Goal: Transaction & Acquisition: Purchase product/service

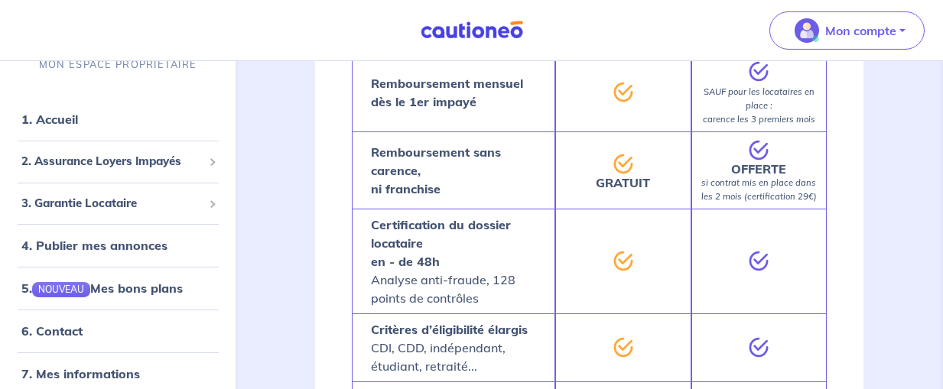
scroll to position [1369, 0]
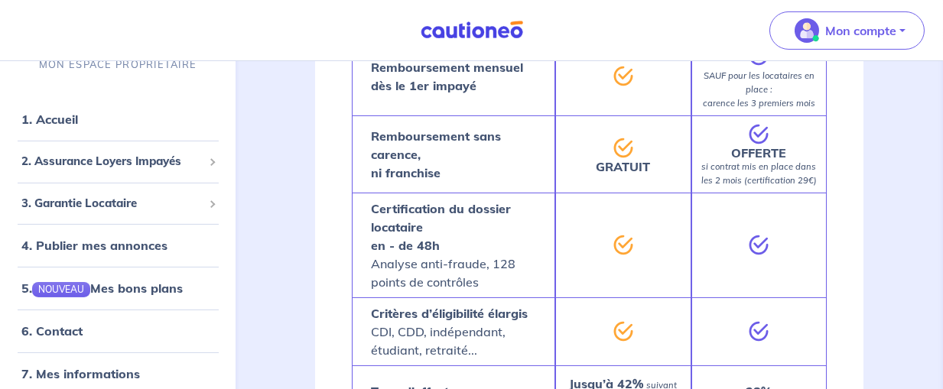
click at [516, 270] on p "Certification du dossier locataire en - de 48h Analyse anti-fraude, 128 points …" at bounding box center [453, 246] width 165 height 92
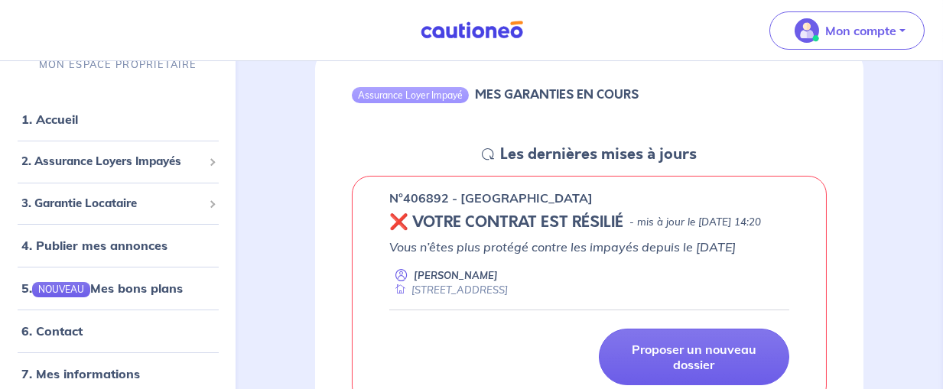
scroll to position [241, 0]
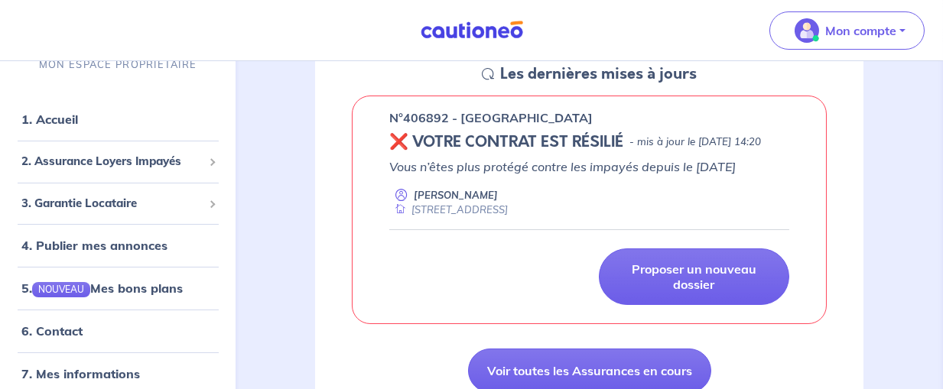
click at [655, 176] on p "Vous n’êtes plus protégé contre les impayés depuis le [DATE]" at bounding box center [589, 167] width 400 height 18
click at [571, 176] on p "Vous n’êtes plus protégé contre les impayés depuis le [DATE]" at bounding box center [589, 167] width 400 height 18
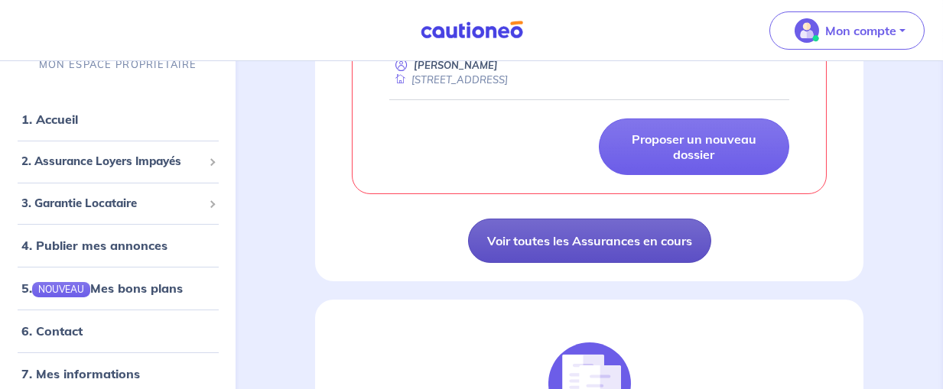
scroll to position [402, 0]
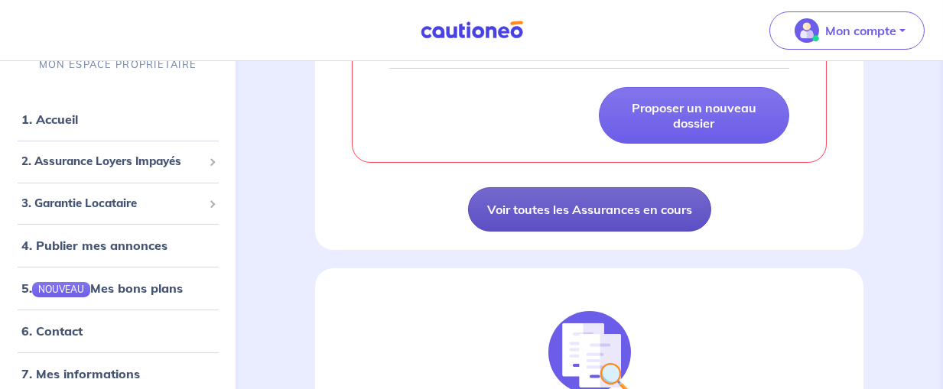
click at [638, 226] on link "Voir toutes les Assurances en cours" at bounding box center [589, 209] width 243 height 44
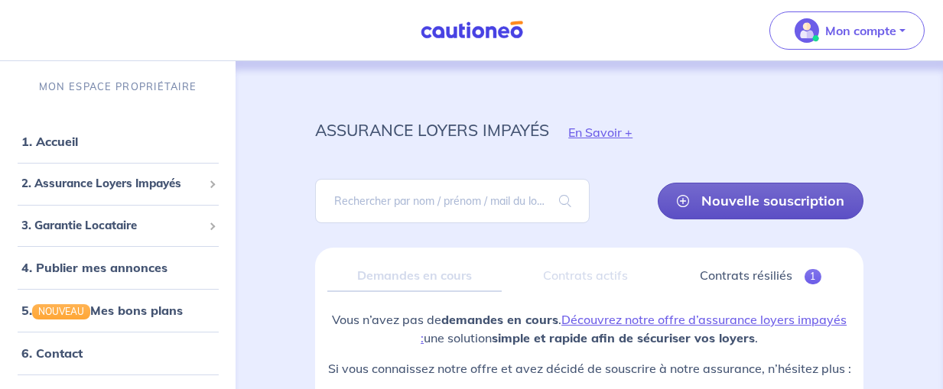
click at [743, 200] on link "Nouvelle souscription" at bounding box center [761, 201] width 206 height 37
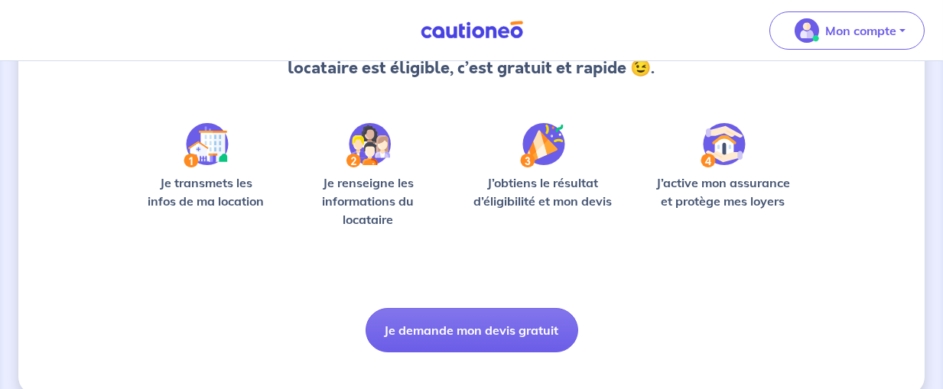
scroll to position [225, 0]
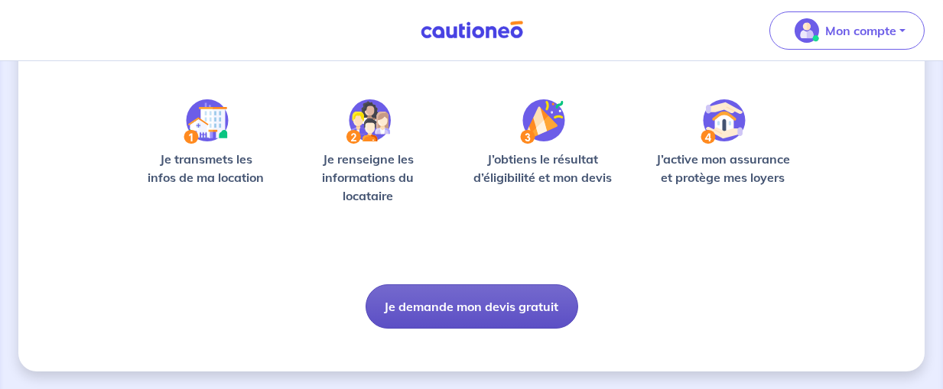
click at [503, 312] on button "Je demande mon devis gratuit" at bounding box center [472, 307] width 213 height 44
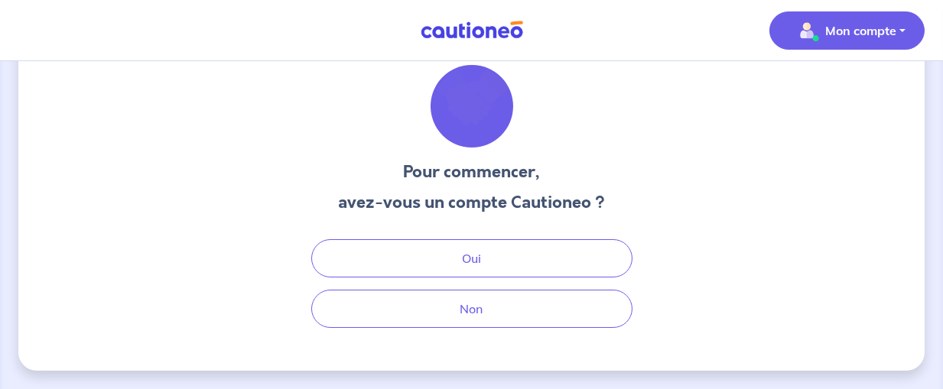
scroll to position [50, 0]
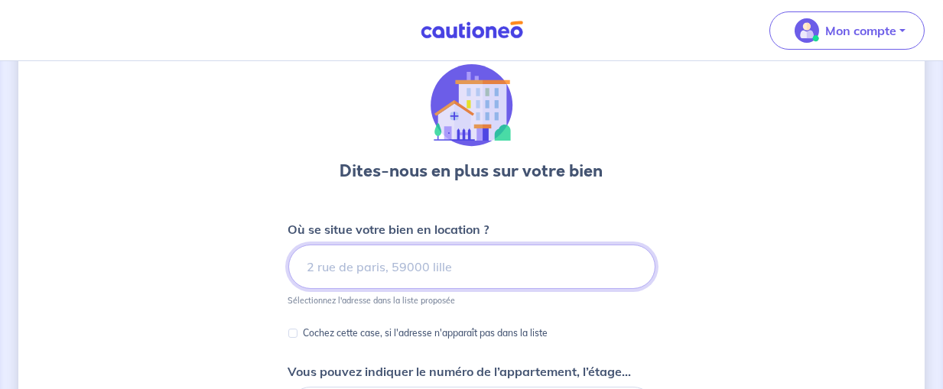
scroll to position [161, 0]
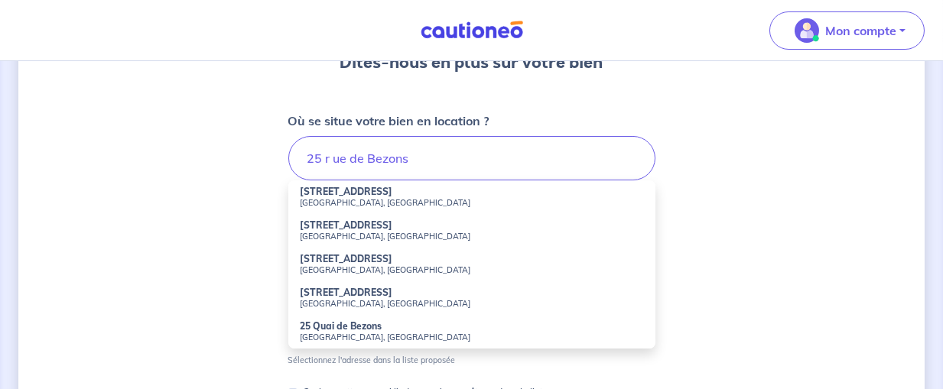
click at [340, 202] on small "Courbevoie, France" at bounding box center [472, 202] width 343 height 11
type input "25 Rue de Bezons, Courbevoie, France"
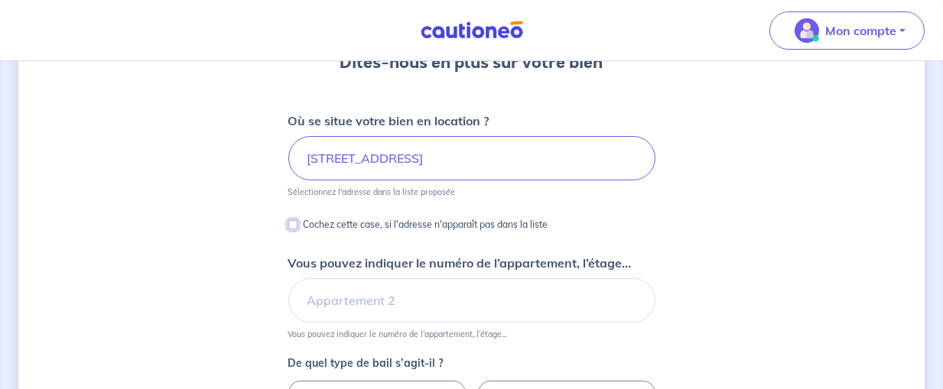
click at [291, 222] on input "Cochez cette case, si l'adresse n'apparaît pas dans la liste" at bounding box center [292, 224] width 9 height 9
checkbox input "true"
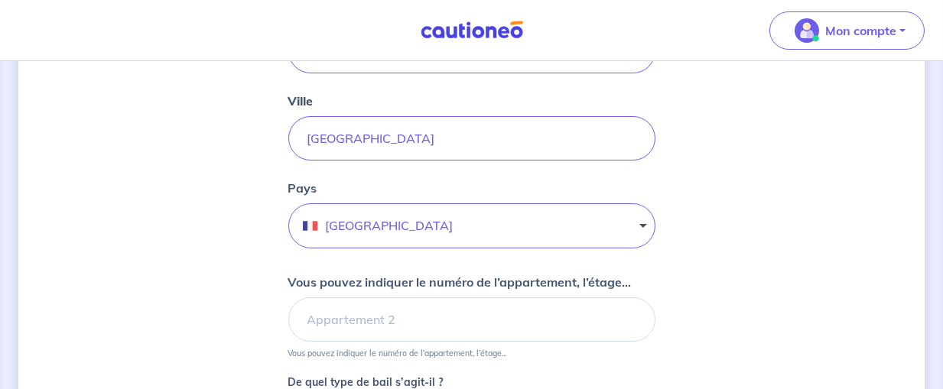
scroll to position [483, 0]
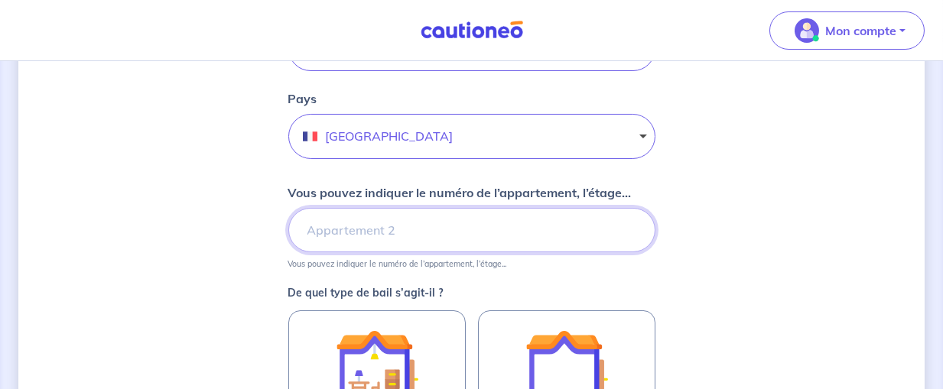
click at [450, 219] on input "Vous pouvez indiquer le numéro de l’appartement, l’étage..." at bounding box center [471, 230] width 367 height 44
type input "RdC 104"
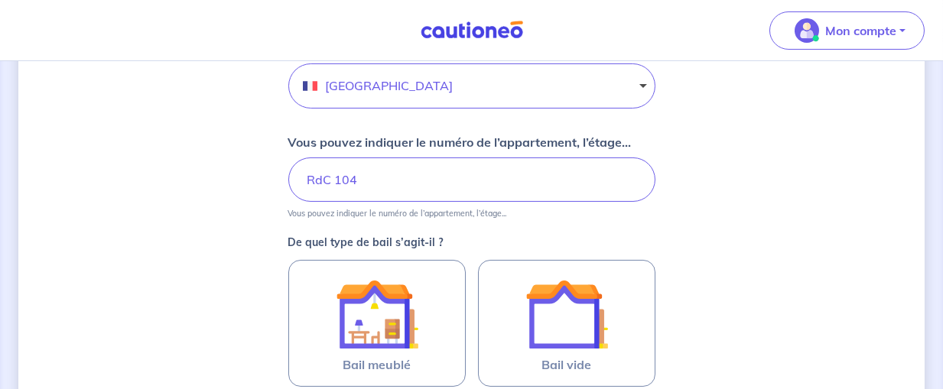
scroll to position [564, 0]
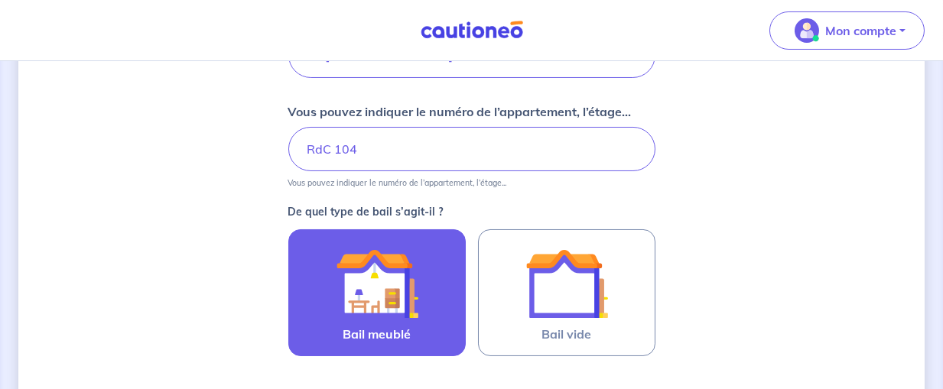
click at [418, 327] on label "Bail meublé" at bounding box center [376, 292] width 177 height 127
click at [0, 0] on input "Bail meublé" at bounding box center [0, 0] width 0 height 0
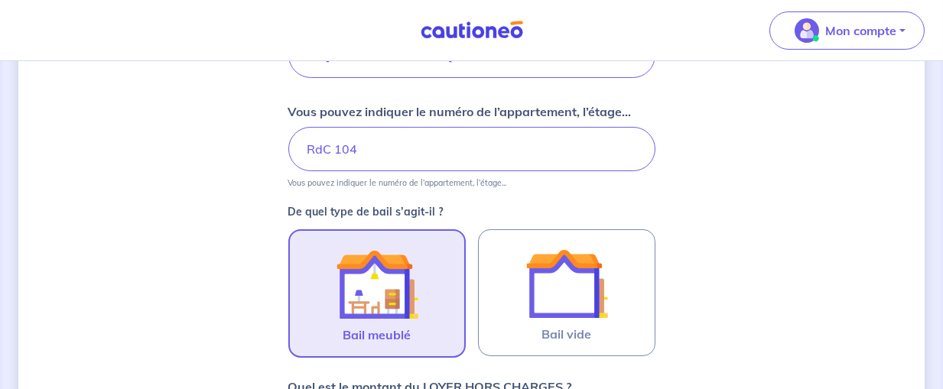
scroll to position [791, 0]
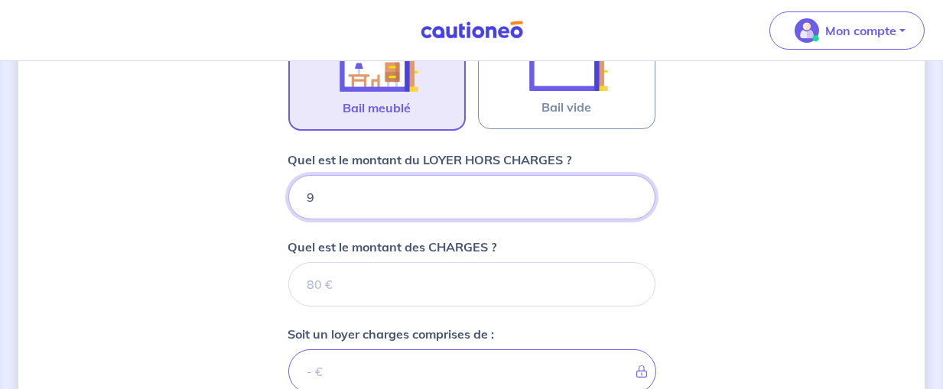
type input "94"
type input "944"
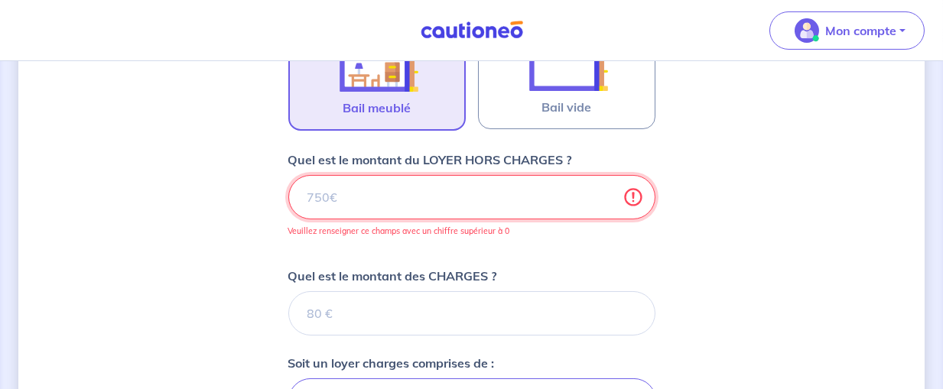
click at [402, 204] on input "Quel est le montant du LOYER HORS CHARGES ?" at bounding box center [471, 197] width 367 height 44
click at [304, 193] on input "Quel est le montant du LOYER HORS CHARGES ?" at bounding box center [471, 197] width 367 height 44
click at [327, 190] on input "Quel est le montant du LOYER HORS CHARGES ?" at bounding box center [471, 197] width 367 height 44
click at [370, 197] on input "Quel est le montant du LOYER HORS CHARGES ?" at bounding box center [471, 197] width 367 height 44
click at [304, 194] on input "Quel est le montant du LOYER HORS CHARGES ?" at bounding box center [471, 197] width 367 height 44
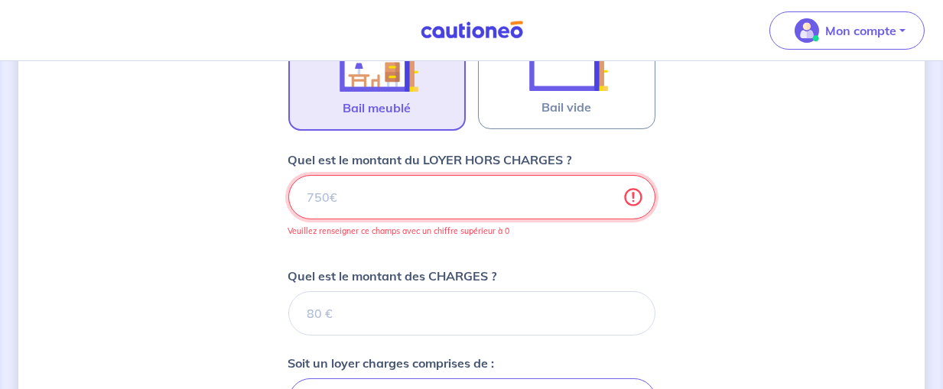
click at [619, 207] on input "Quel est le montant du LOYER HORS CHARGES ?" at bounding box center [471, 197] width 367 height 44
click at [603, 213] on input "Quel est le montant du LOYER HORS CHARGES ?" at bounding box center [471, 197] width 367 height 44
click at [597, 194] on input "Quel est le montant du LOYER HORS CHARGES ?" at bounding box center [471, 197] width 367 height 44
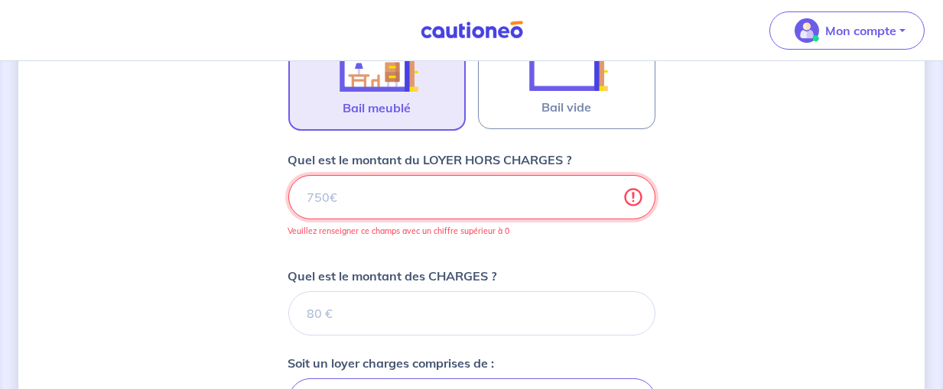
click at [602, 206] on input "Quel est le montant du LOYER HORS CHARGES ?" at bounding box center [471, 197] width 367 height 44
click at [604, 214] on input "Quel est le montant du LOYER HORS CHARGES ?" at bounding box center [471, 197] width 367 height 44
click at [603, 194] on input "Quel est le montant du LOYER HORS CHARGES ?" at bounding box center [471, 197] width 367 height 44
click at [605, 190] on input "Quel est le montant du LOYER HORS CHARGES ?" at bounding box center [471, 197] width 367 height 44
click at [630, 203] on input "Quel est le montant du LOYER HORS CHARGES ?" at bounding box center [471, 197] width 367 height 44
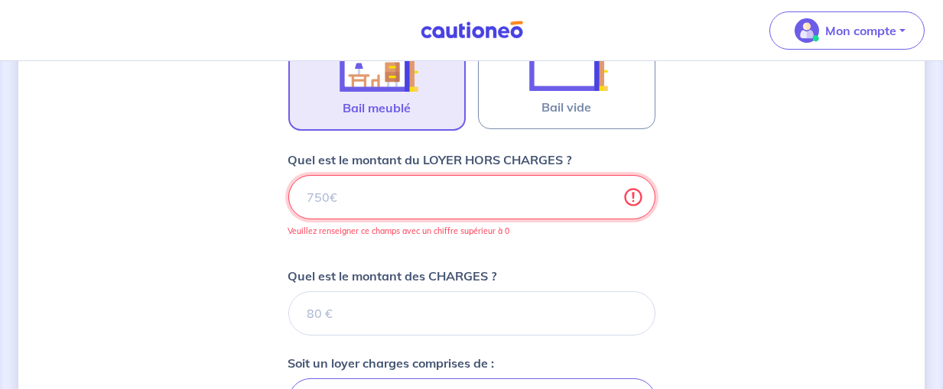
click at [630, 203] on input "Quel est le montant du LOYER HORS CHARGES ?" at bounding box center [471, 197] width 367 height 44
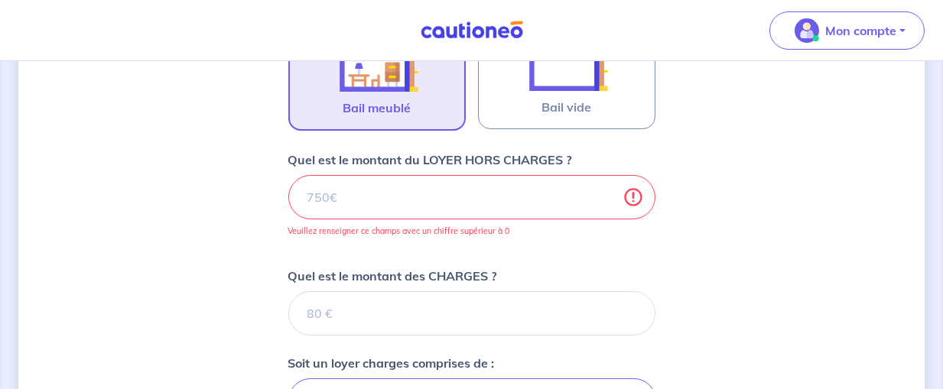
click at [646, 241] on div "Quel est le montant du LOYER HORS CHARGES ? Veuillez renseigner ce champs avec …" at bounding box center [471, 200] width 367 height 98
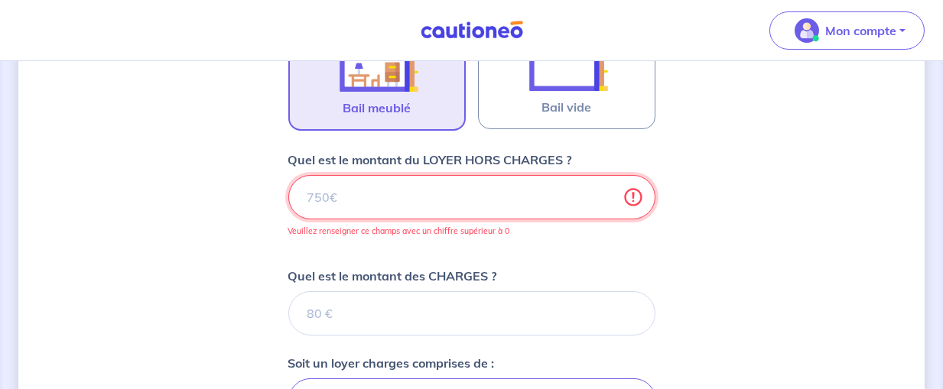
click at [634, 187] on input "Quel est le montant du LOYER HORS CHARGES ?" at bounding box center [471, 197] width 367 height 44
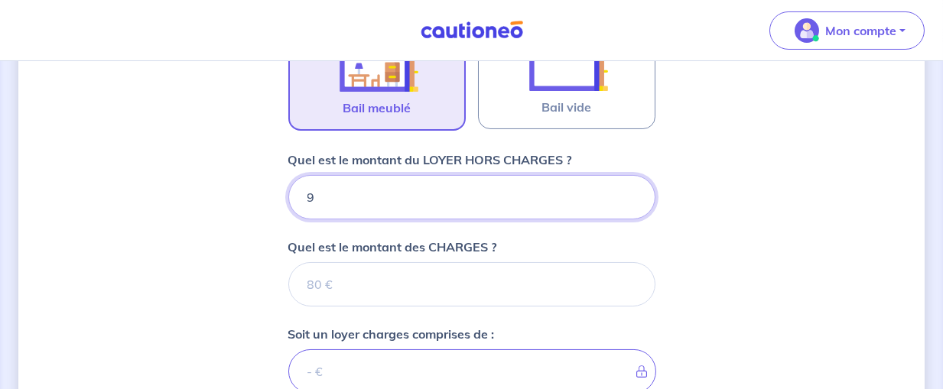
type input "94"
type input "944"
type input "944.01"
click at [629, 191] on input "944.01" at bounding box center [471, 197] width 367 height 44
type input "944.0"
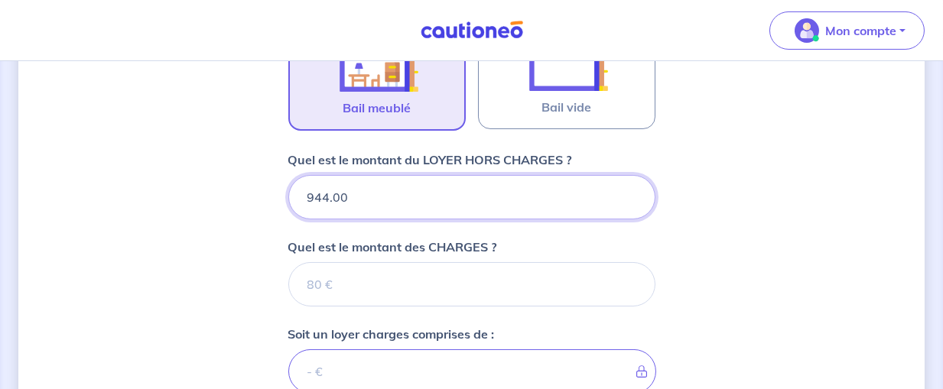
type input "944.00"
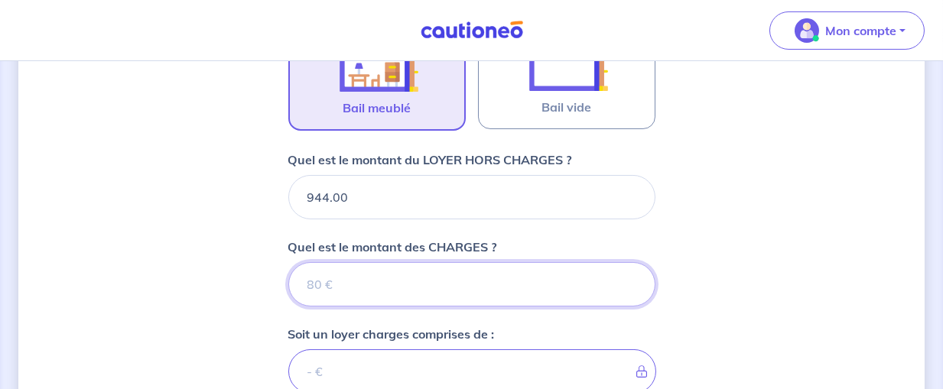
click at [542, 282] on input "Quel est le montant des CHARGES ?" at bounding box center [471, 284] width 367 height 44
type input "85"
type input "1029"
type input "85"
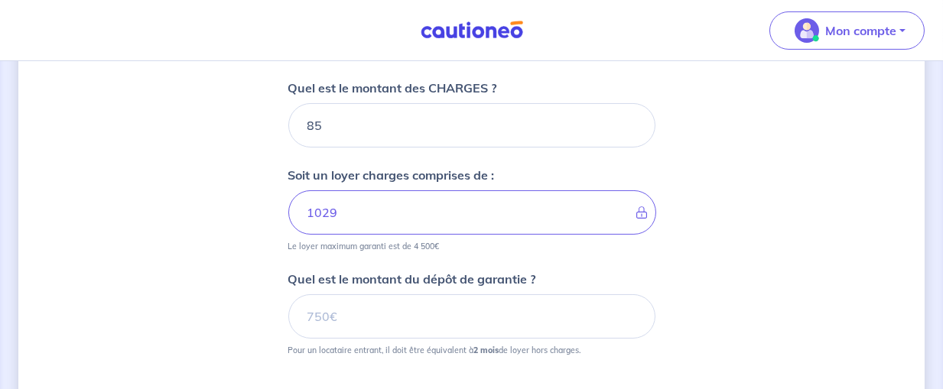
scroll to position [951, 0]
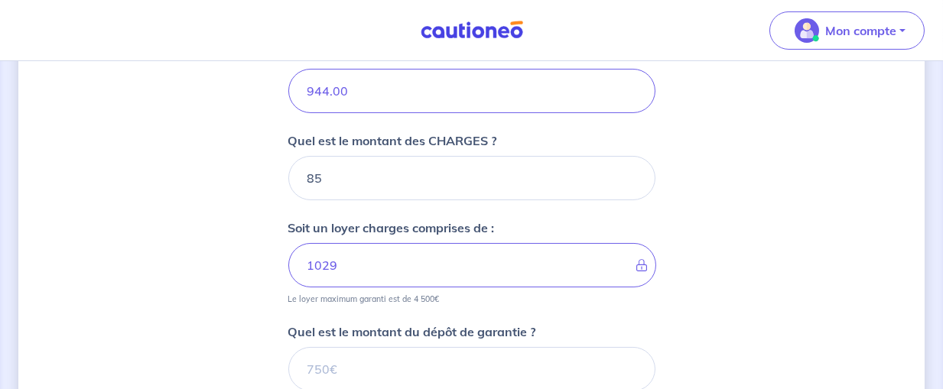
scroll to position [871, 0]
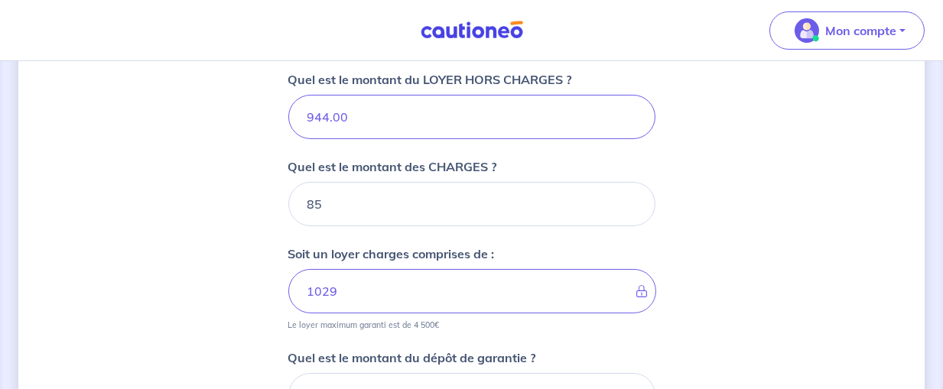
click at [637, 285] on icon at bounding box center [637, 291] width 0 height 12
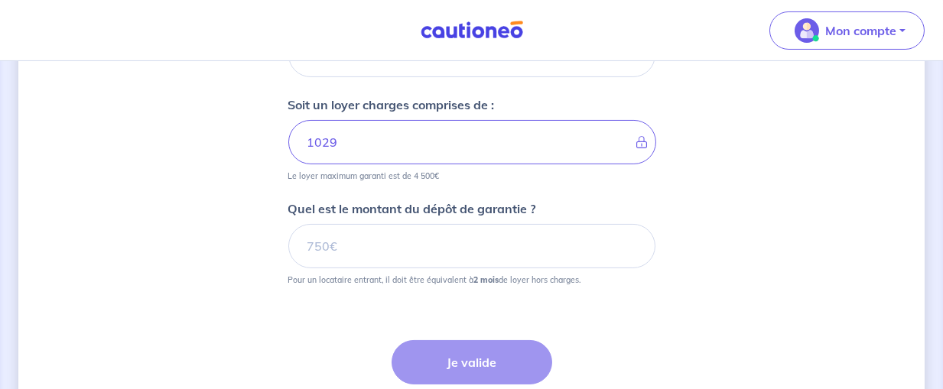
scroll to position [1033, 0]
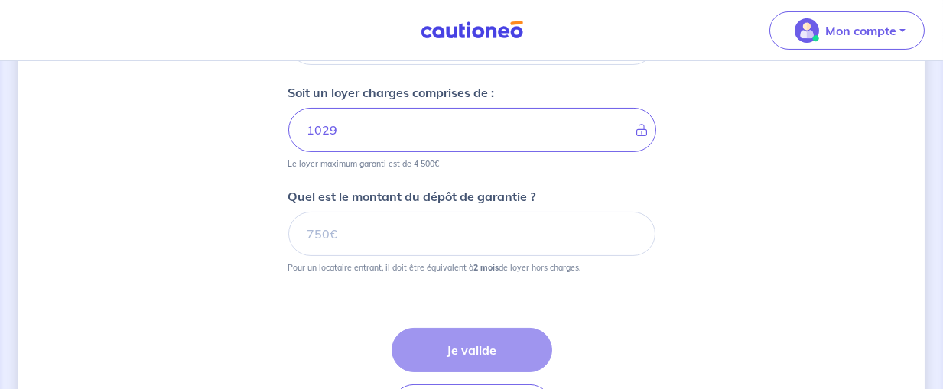
drag, startPoint x: 385, startPoint y: 205, endPoint x: 377, endPoint y: 218, distance: 15.5
click at [383, 206] on div "Quel est le montant du dépôt de garantie ? Pour un locataire entrant, il doit ê…" at bounding box center [471, 230] width 367 height 86
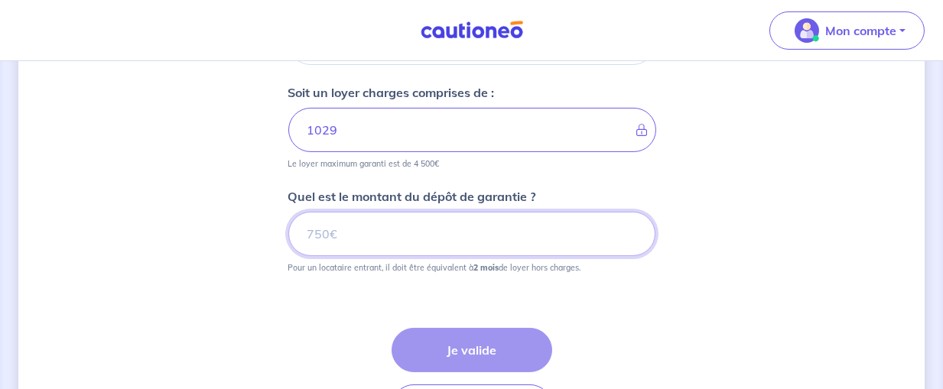
click at [376, 220] on input "Quel est le montant du dépôt de garantie ?" at bounding box center [471, 234] width 367 height 44
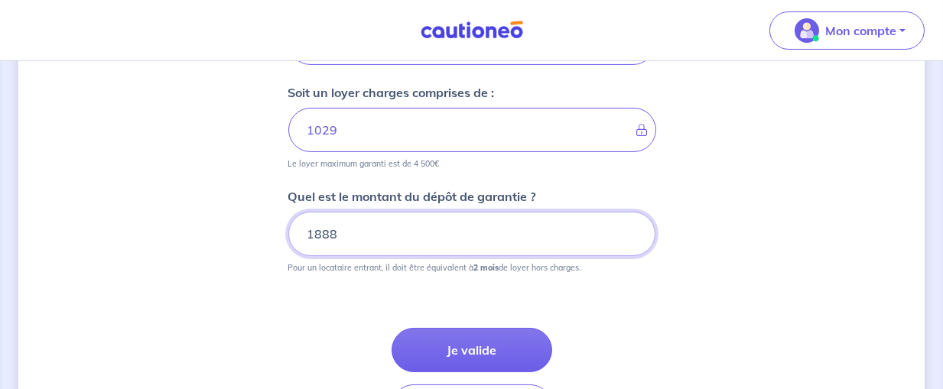
type input "1888"
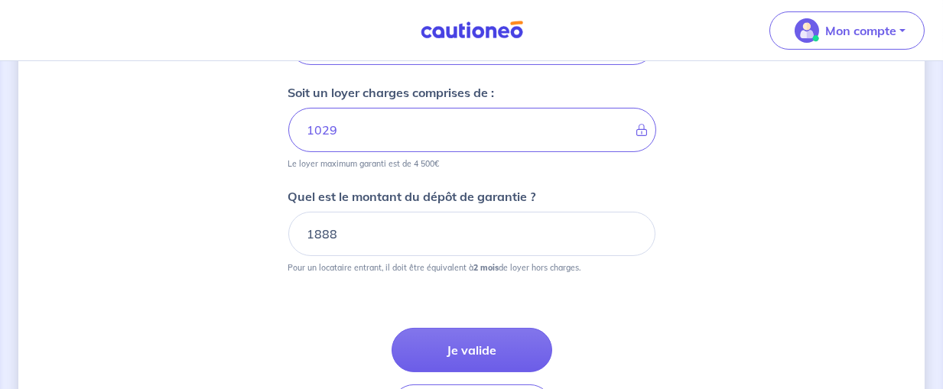
click at [637, 124] on icon at bounding box center [637, 130] width 0 height 12
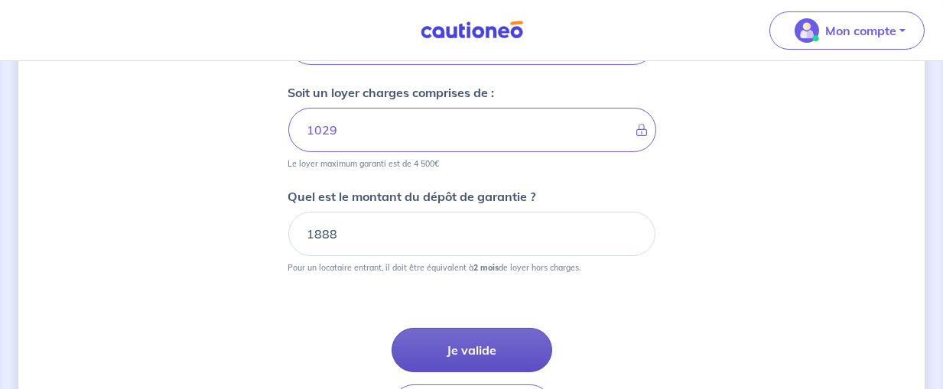
click at [461, 333] on button "Je valide" at bounding box center [472, 350] width 161 height 44
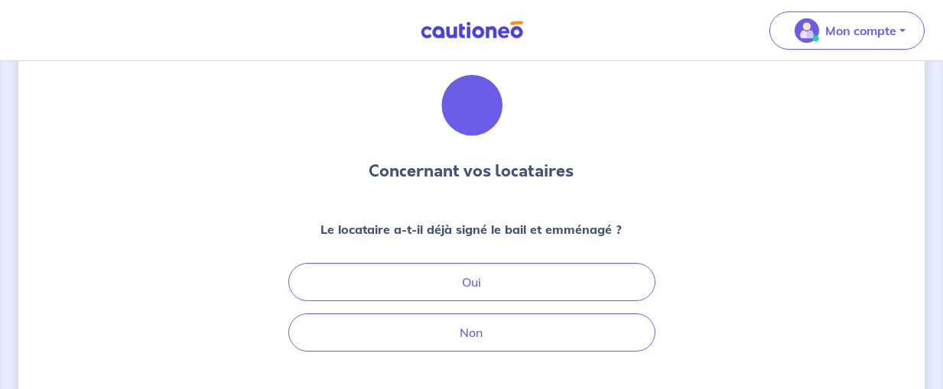
scroll to position [80, 0]
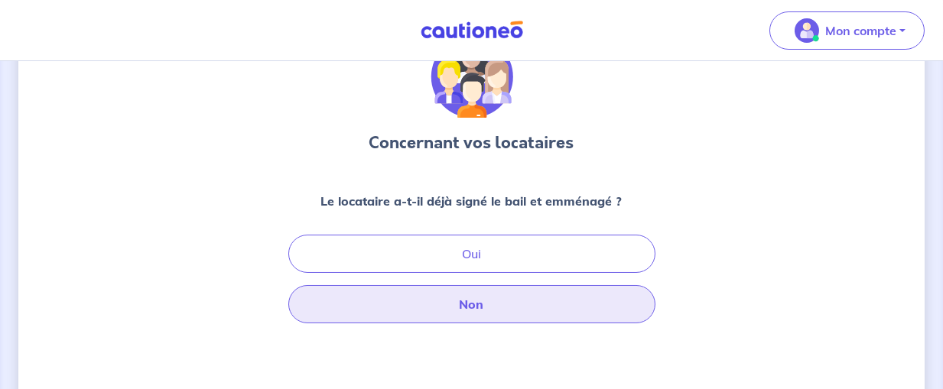
click at [501, 293] on button "Non" at bounding box center [471, 304] width 367 height 38
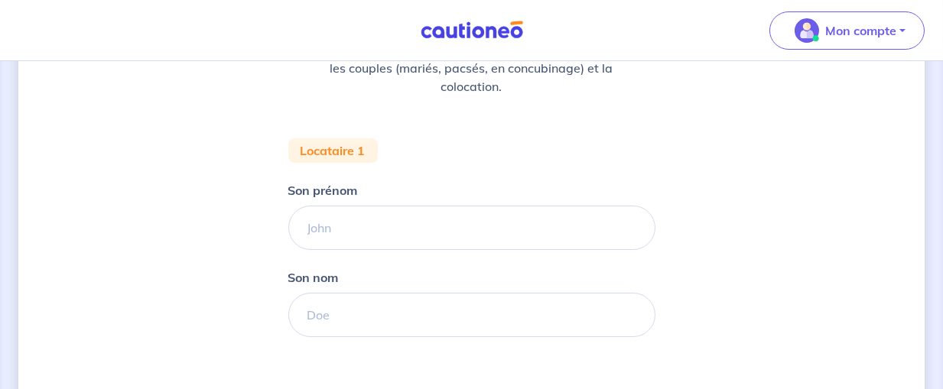
scroll to position [241, 0]
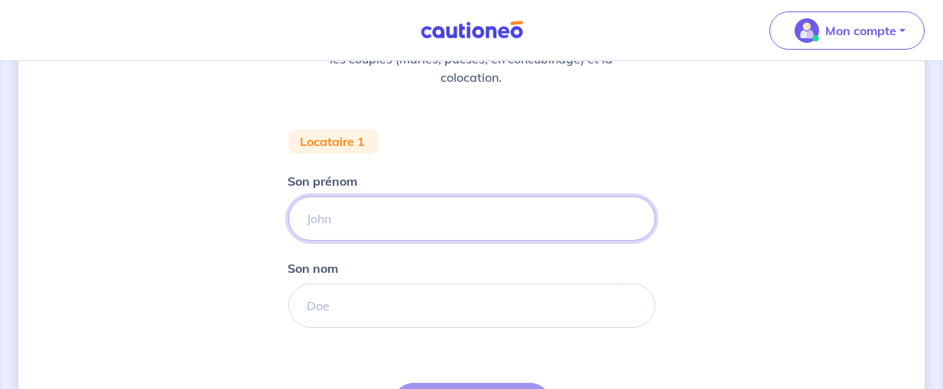
click at [396, 214] on input "Son prénom" at bounding box center [471, 219] width 367 height 44
click at [403, 220] on input "Son prénom" at bounding box center [471, 219] width 367 height 44
type input "Simon"
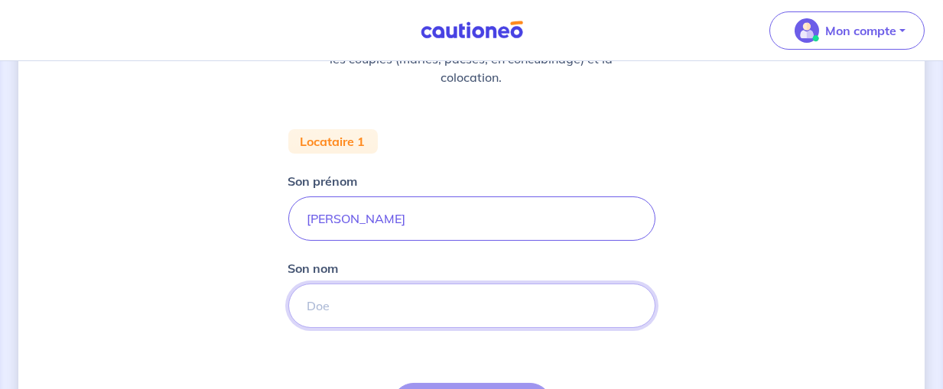
click at [337, 303] on input "Son nom" at bounding box center [471, 306] width 367 height 44
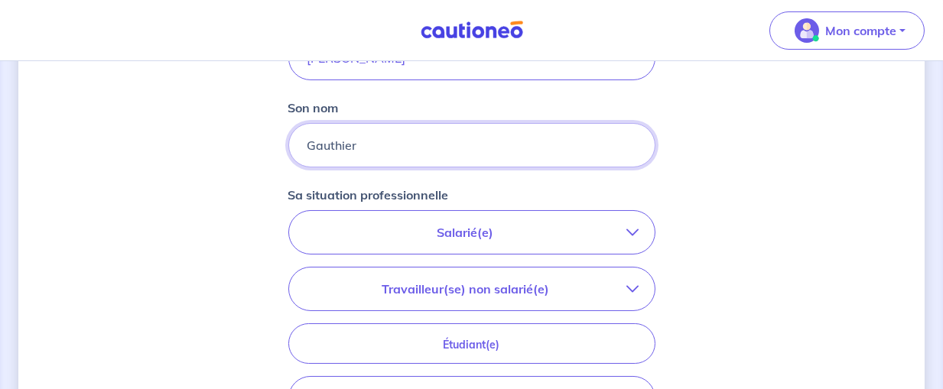
scroll to position [402, 0]
type input "Gauthier"
click at [631, 233] on icon "button" at bounding box center [633, 232] width 12 height 12
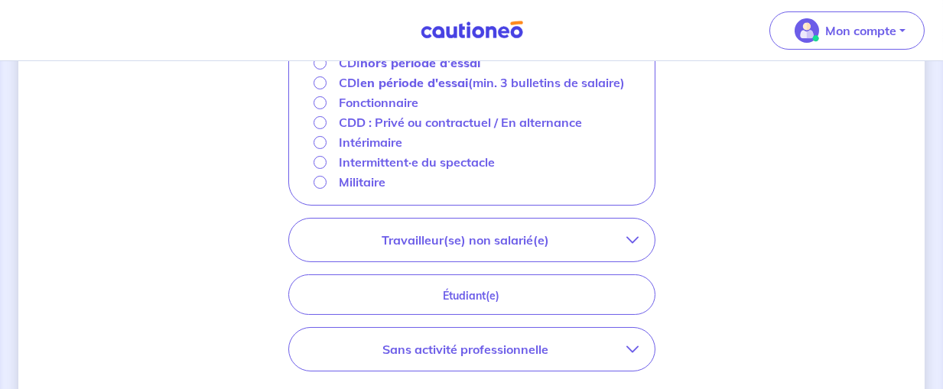
scroll to position [644, 0]
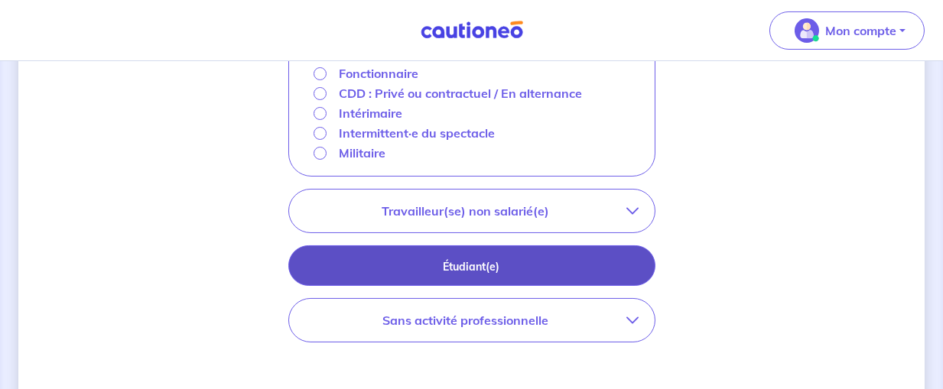
click at [599, 259] on p "Étudiant(e)" at bounding box center [471, 267] width 329 height 17
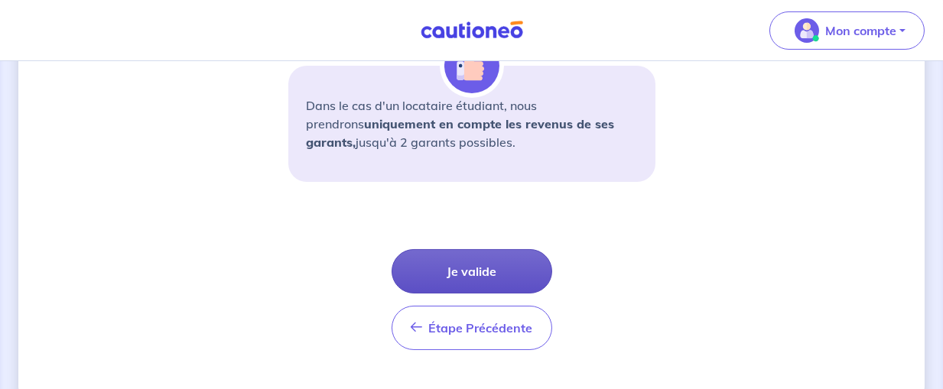
click at [483, 266] on button "Je valide" at bounding box center [472, 271] width 161 height 44
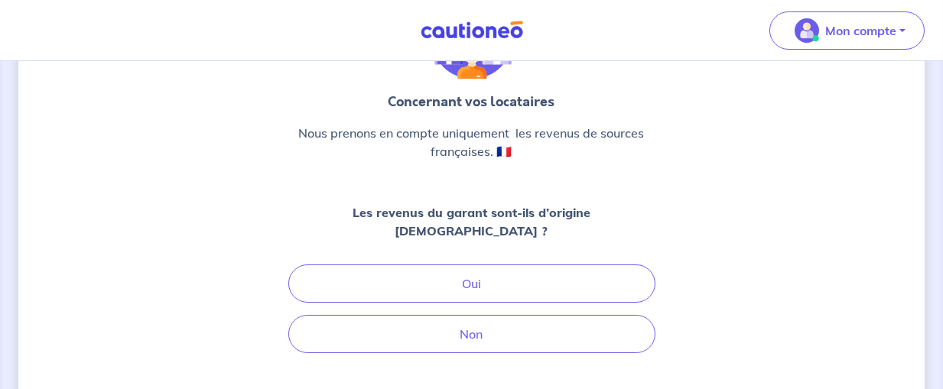
scroll to position [161, 0]
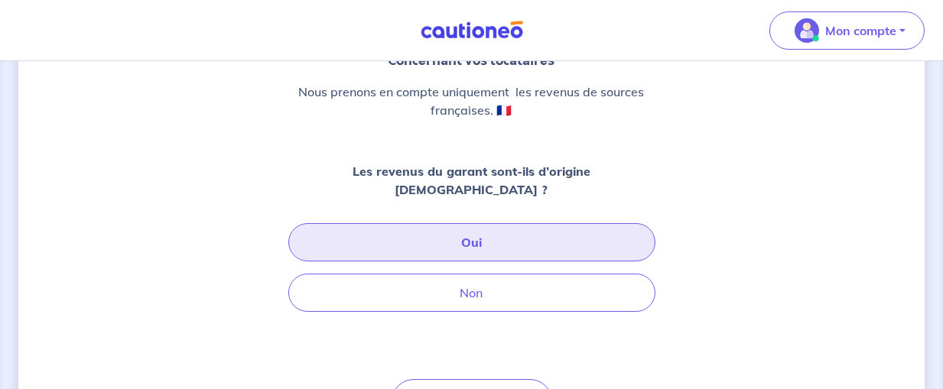
click at [529, 226] on button "Oui" at bounding box center [471, 242] width 367 height 38
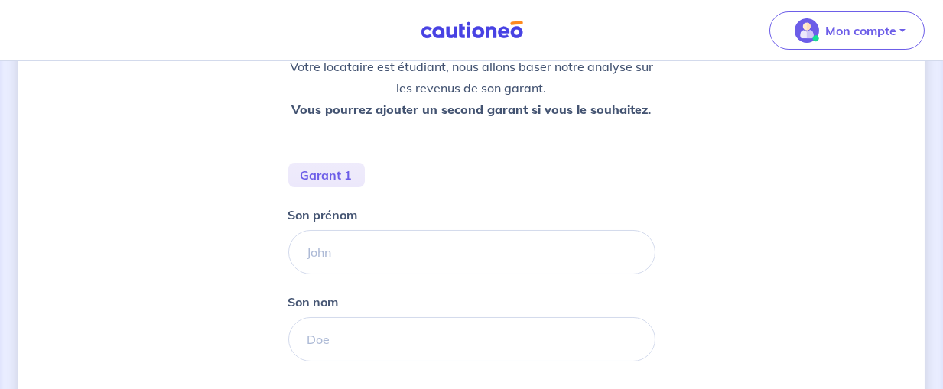
scroll to position [322, 0]
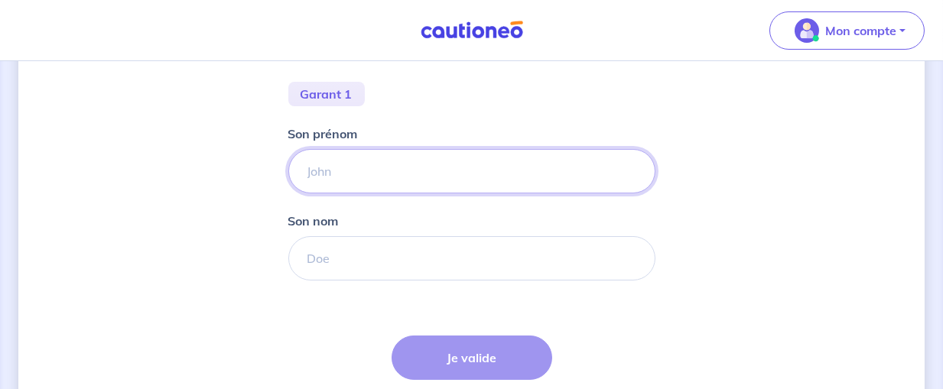
click at [389, 170] on input "Son prénom" at bounding box center [471, 171] width 367 height 44
type input "Christophe"
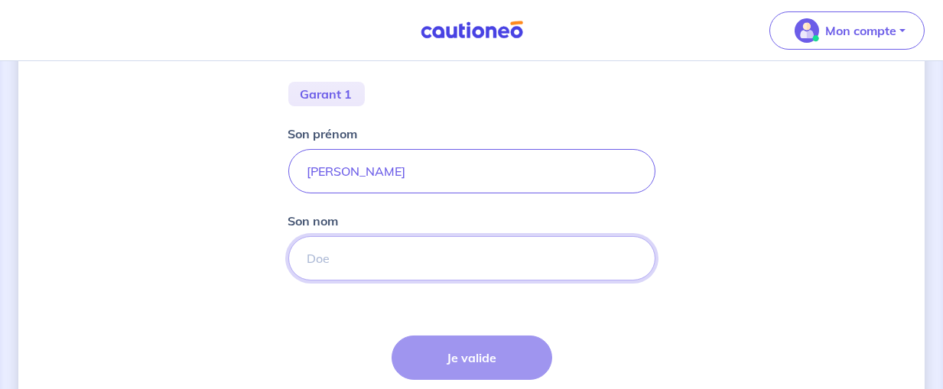
click at [352, 259] on input "Son nom" at bounding box center [471, 258] width 367 height 44
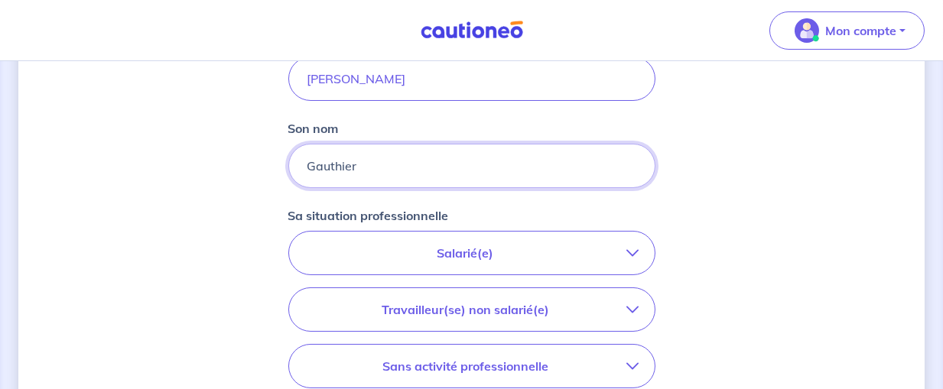
scroll to position [483, 0]
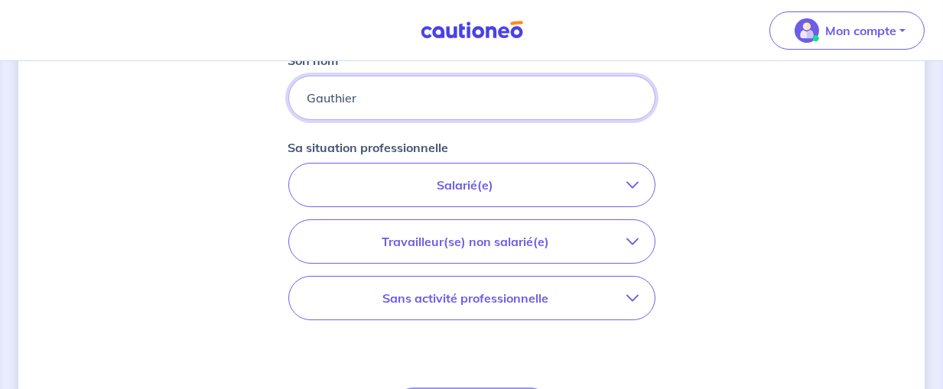
type input "Gauthier"
click at [626, 181] on p "Salarié(e)" at bounding box center [465, 185] width 323 height 18
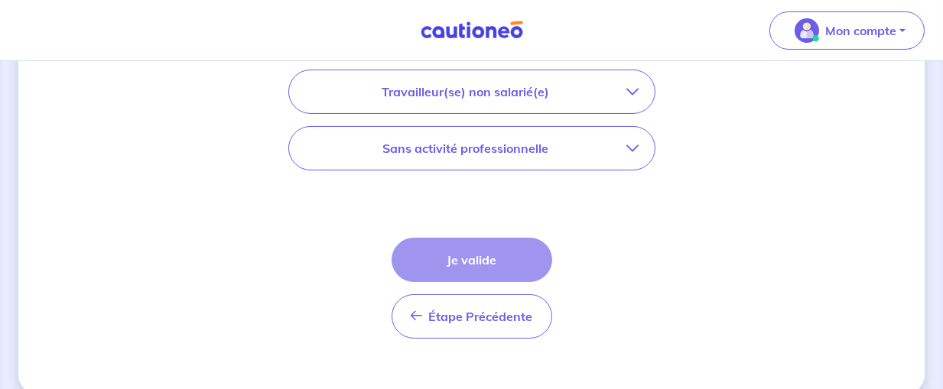
scroll to position [805, 0]
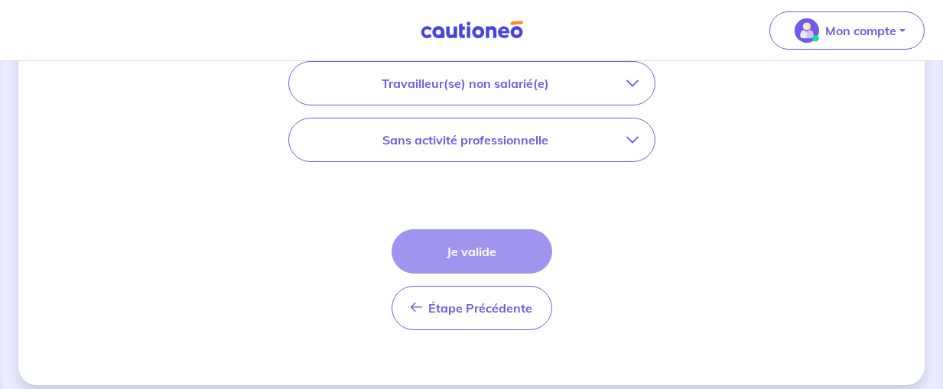
click at [629, 138] on icon "button" at bounding box center [633, 140] width 12 height 12
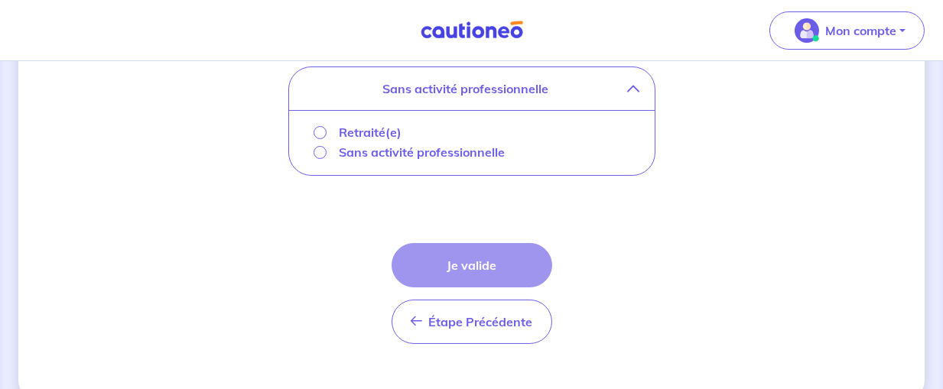
scroll to position [689, 0]
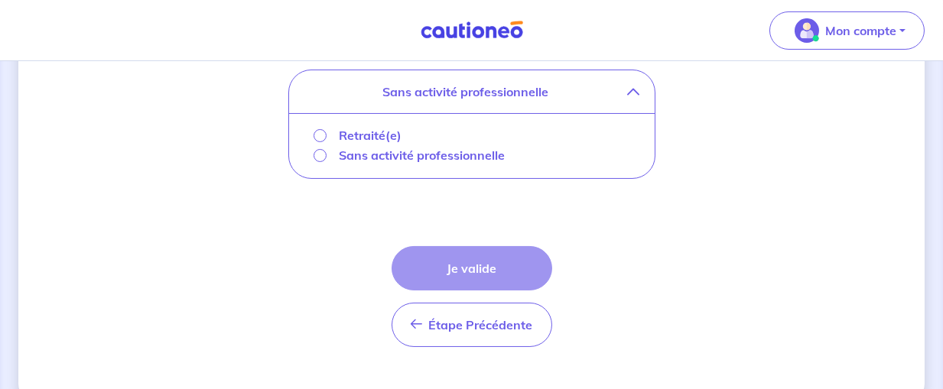
click at [314, 130] on div "Retraité(e)" at bounding box center [358, 135] width 89 height 18
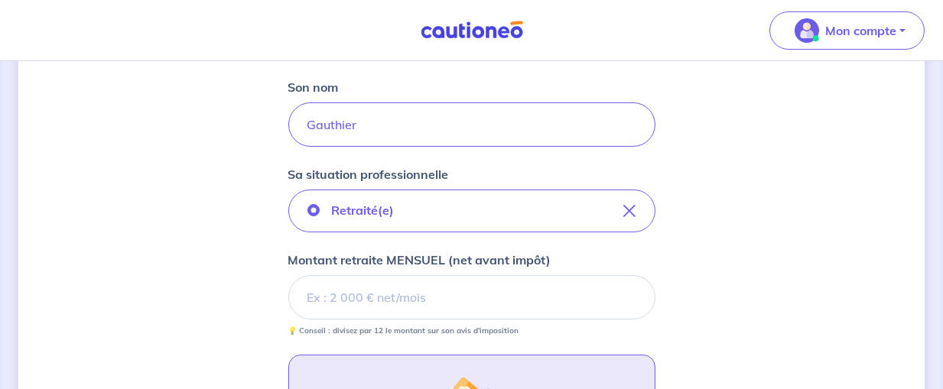
scroll to position [447, 0]
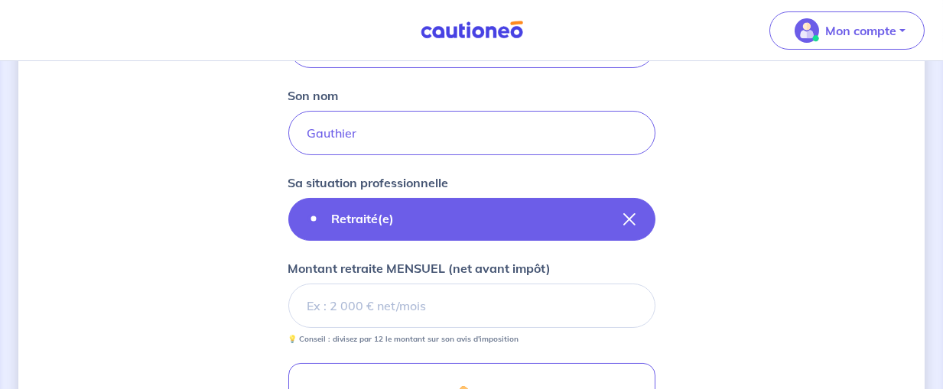
click at [636, 206] on button "Retraité(e)" at bounding box center [471, 219] width 367 height 43
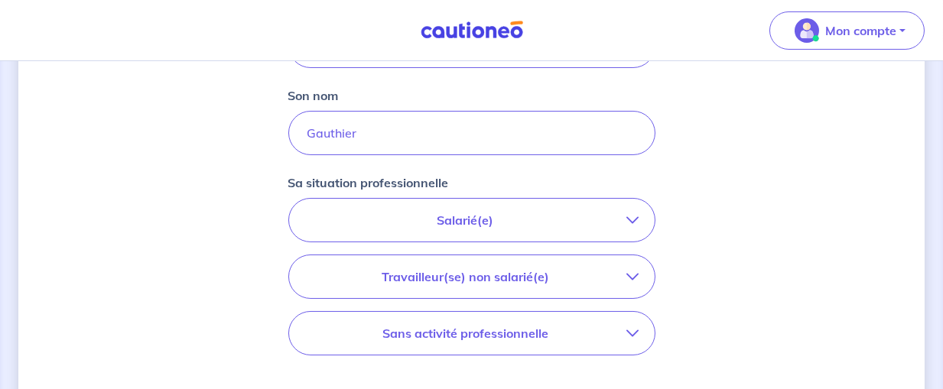
click at [625, 269] on p "Travailleur(se) non salarié(e)" at bounding box center [465, 277] width 323 height 18
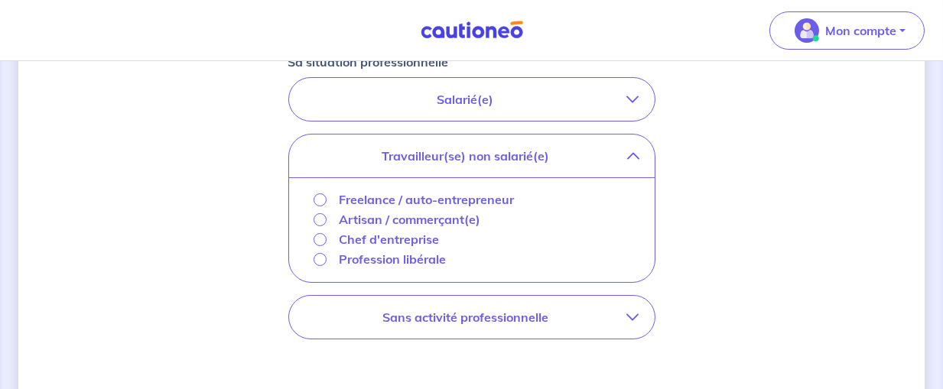
scroll to position [608, 0]
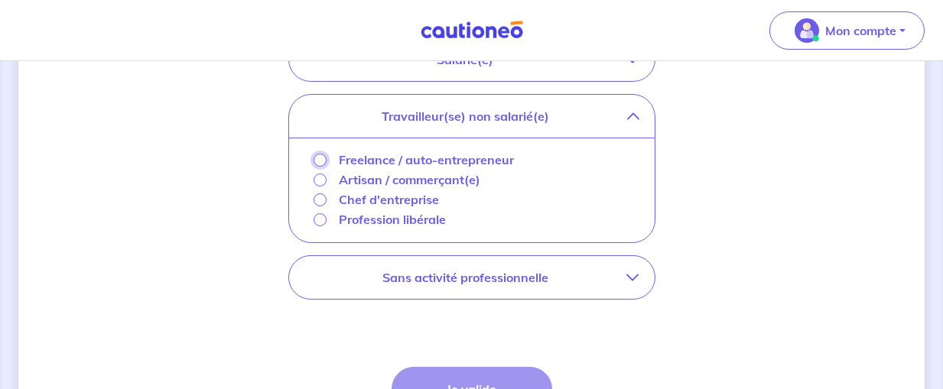
click at [320, 158] on input "Freelance / auto-entrepreneur" at bounding box center [320, 160] width 13 height 13
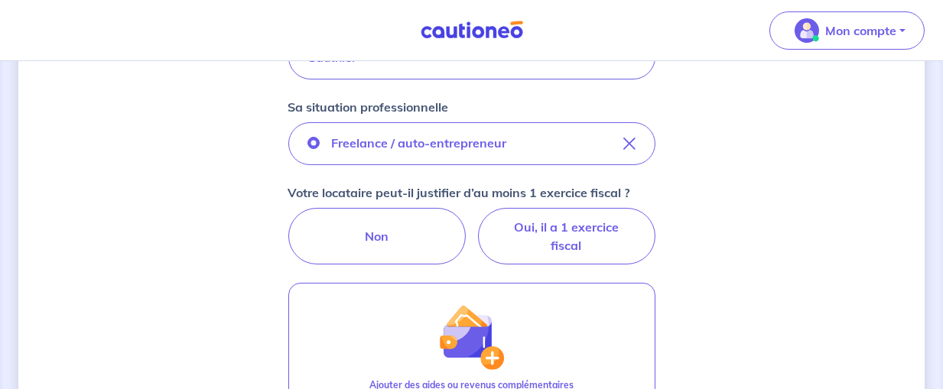
scroll to position [528, 0]
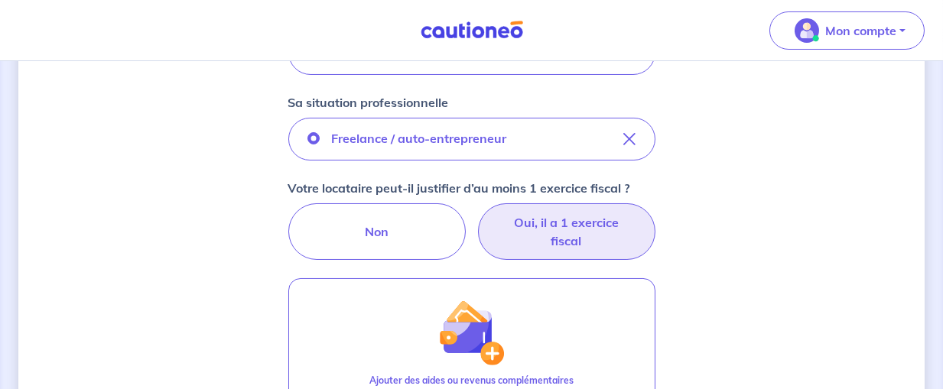
click at [613, 235] on label "Oui, il a 1 exercice fiscal" at bounding box center [566, 231] width 177 height 57
click at [477, 213] on input "Oui, il a 1 exercice fiscal" at bounding box center [472, 208] width 10 height 10
radio input "true"
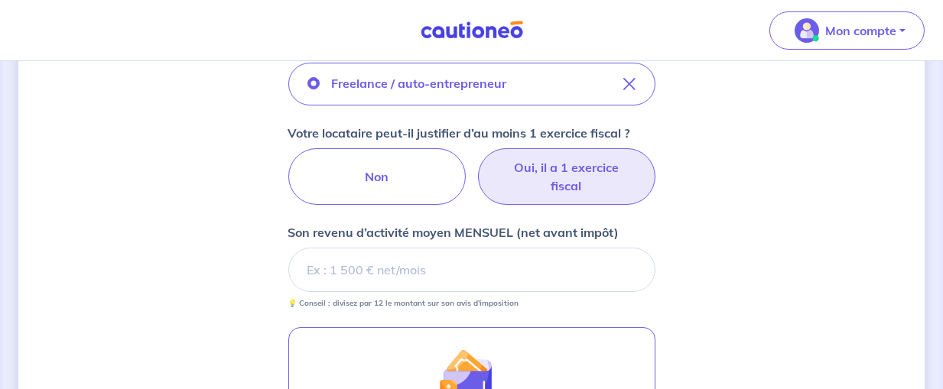
scroll to position [608, 0]
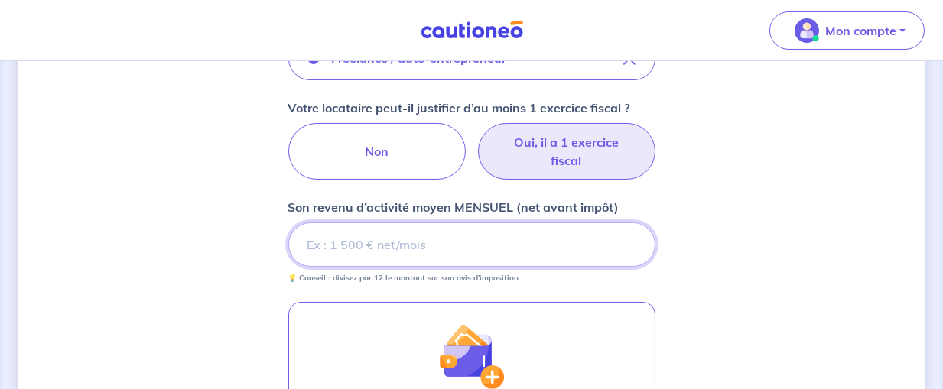
click at [400, 239] on input "Son revenu d’activité moyen MENSUEL (net avant impôt)" at bounding box center [471, 245] width 367 height 44
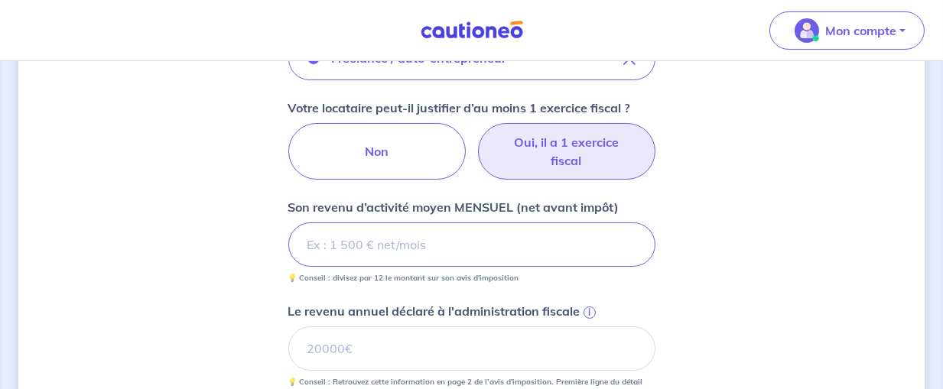
type input "4504"
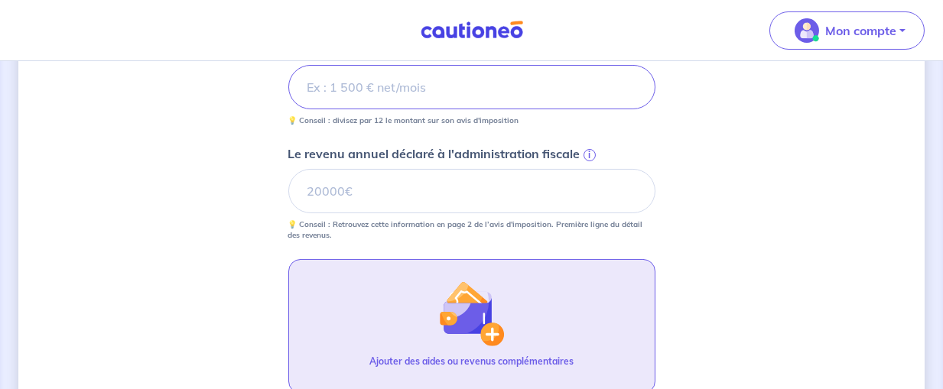
scroll to position [769, 0]
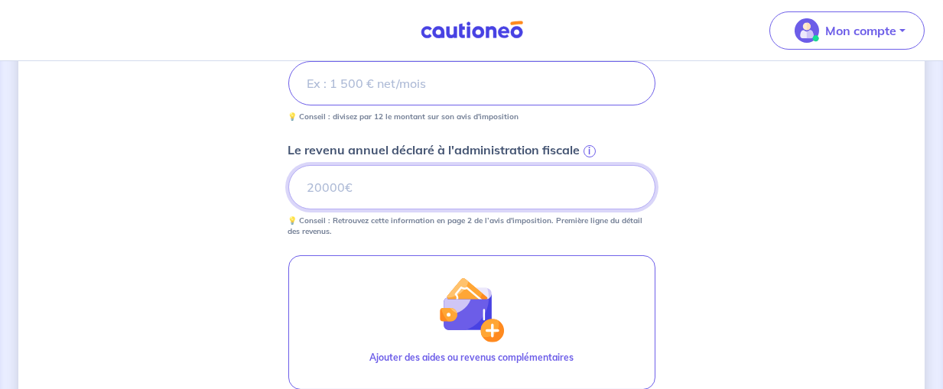
click at [418, 171] on input "Le revenu annuel déclaré à l'administration fiscale i" at bounding box center [471, 187] width 367 height 44
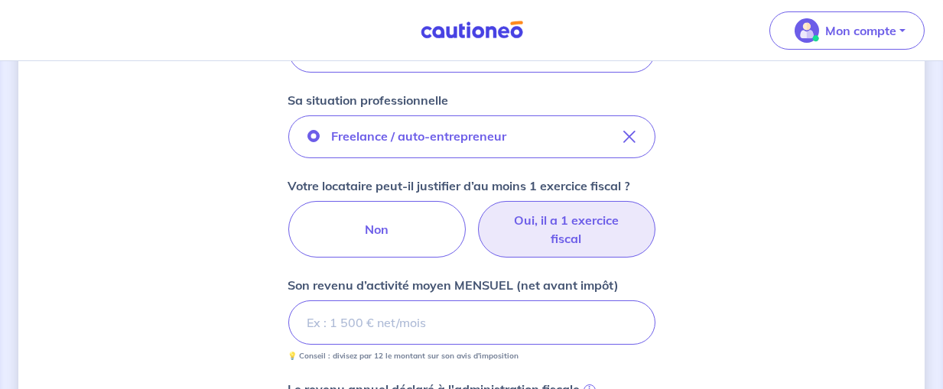
scroll to position [691, 0]
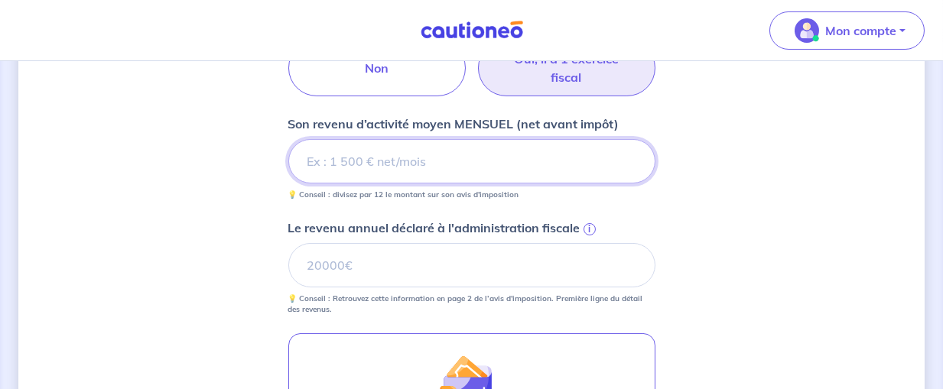
click at [453, 158] on input "Son revenu d’activité moyen MENSUEL (net avant impôt)" at bounding box center [471, 161] width 367 height 44
type input "4504"
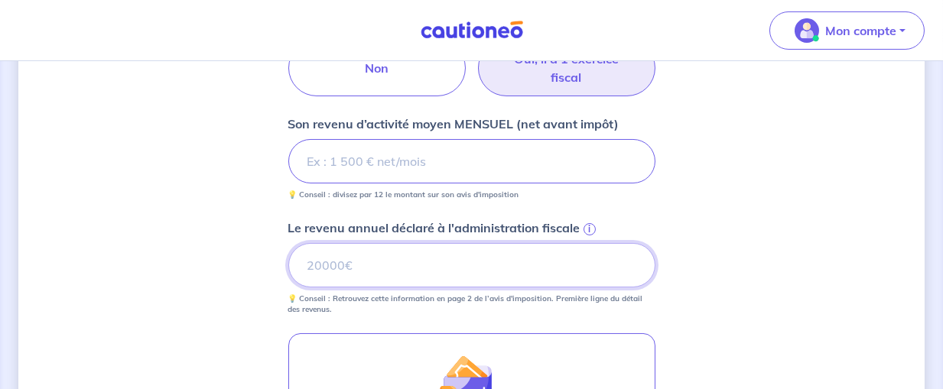
click at [457, 272] on input "Le revenu annuel déclaré à l'administration fiscale i" at bounding box center [471, 265] width 367 height 44
type input "54057"
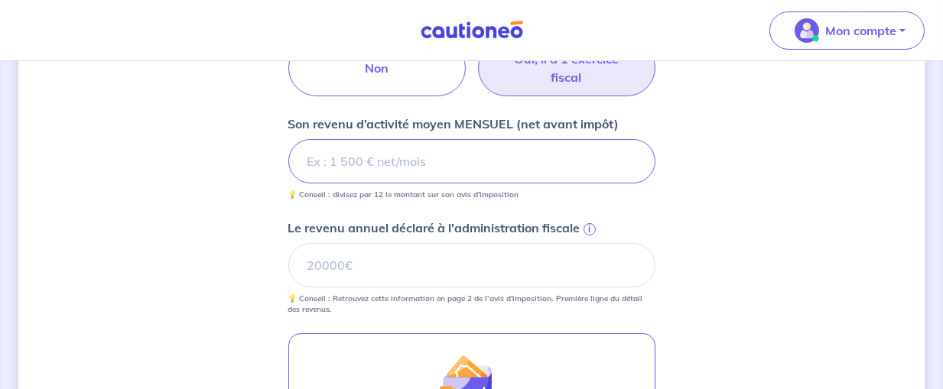
click at [799, 220] on div "Concernant les garants de : Simon Gauthier Votre locataire est étudiant, nous a…" at bounding box center [471, 42] width 906 height 1309
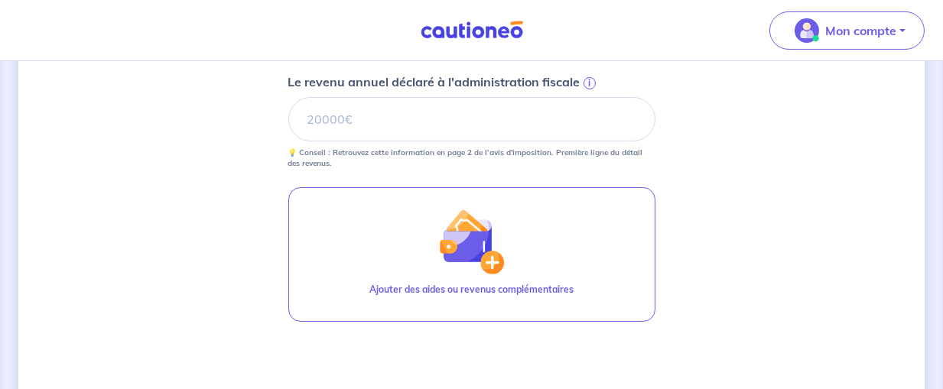
scroll to position [852, 0]
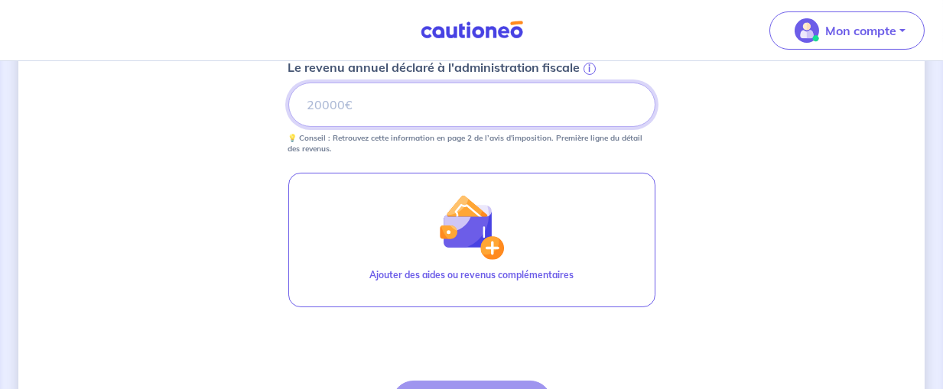
click at [359, 107] on input "Le revenu annuel déclaré à l'administration fiscale i" at bounding box center [471, 105] width 367 height 44
click at [338, 100] on input "Le revenu annuel déclaré à l'administration fiscale i" at bounding box center [471, 105] width 367 height 44
click at [541, 115] on input "Le revenu annuel déclaré à l'administration fiscale i" at bounding box center [471, 105] width 367 height 44
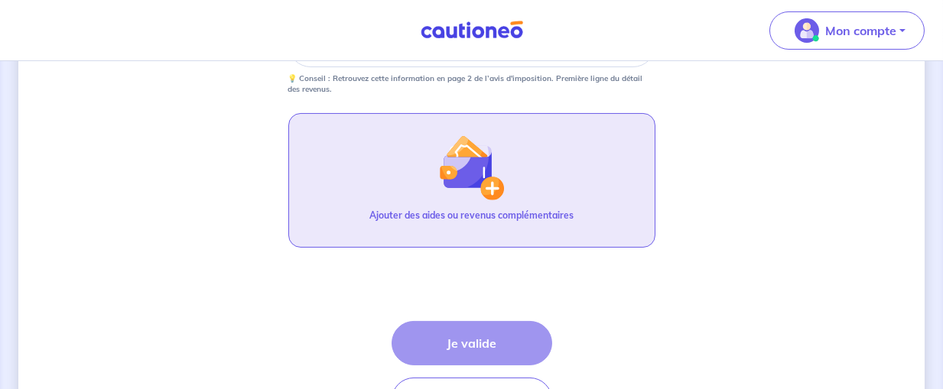
scroll to position [751, 0]
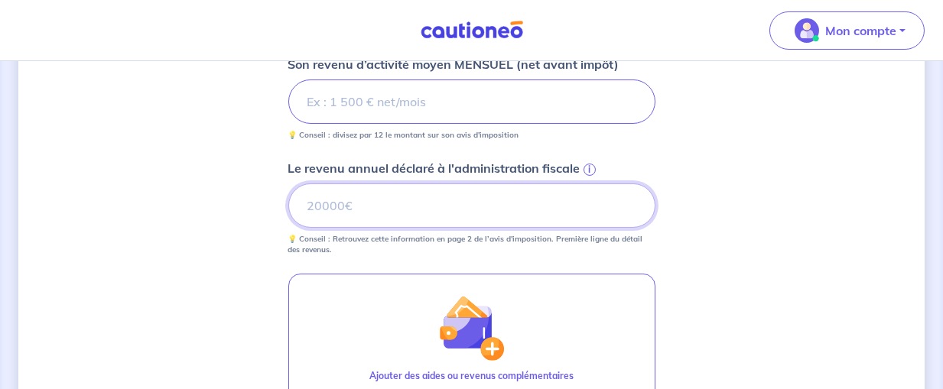
click at [377, 207] on input "Le revenu annuel déclaré à l'administration fiscale i" at bounding box center [471, 206] width 367 height 44
type input "5"
click at [347, 207] on input "Le revenu annuel déclaré à l'administration fiscale i" at bounding box center [471, 206] width 367 height 44
type input "81476"
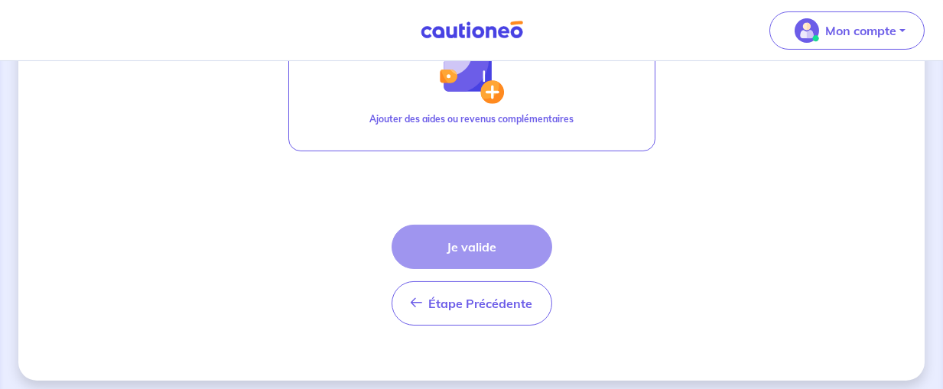
scroll to position [1013, 0]
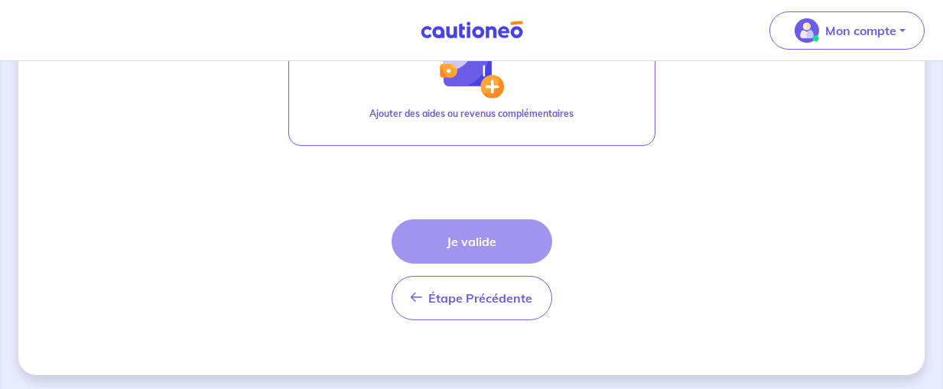
click at [485, 241] on div "Étape Précédente Précédent Je valide Je valide" at bounding box center [472, 270] width 161 height 101
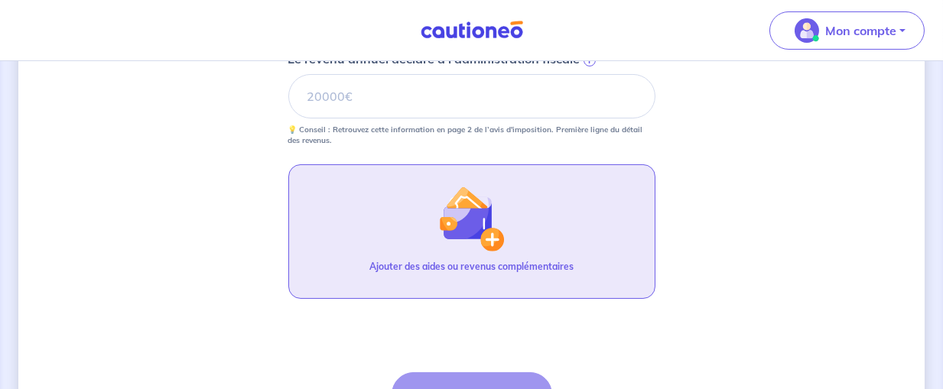
scroll to position [852, 0]
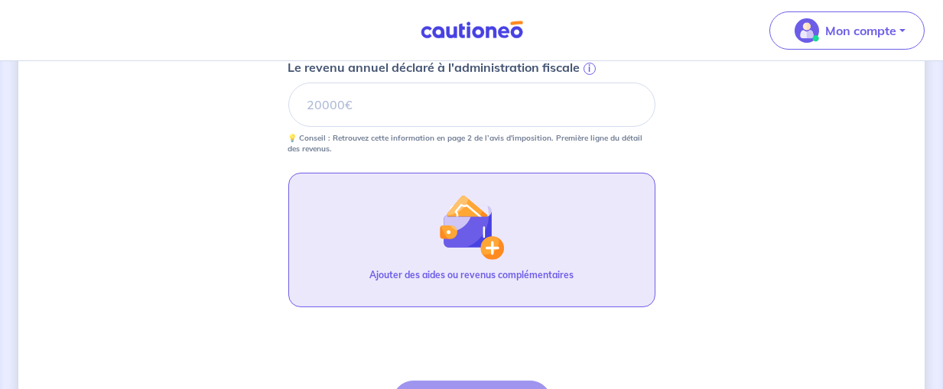
click at [458, 265] on button "Ajouter des aides ou revenus complémentaires" at bounding box center [471, 240] width 367 height 135
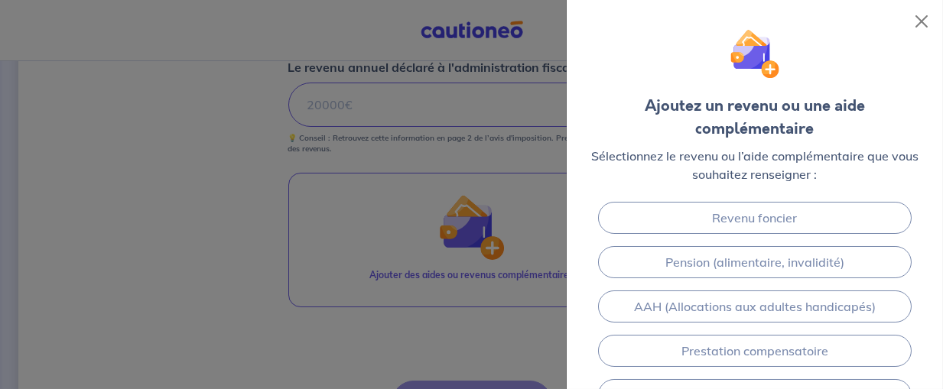
click at [223, 319] on div at bounding box center [471, 194] width 943 height 389
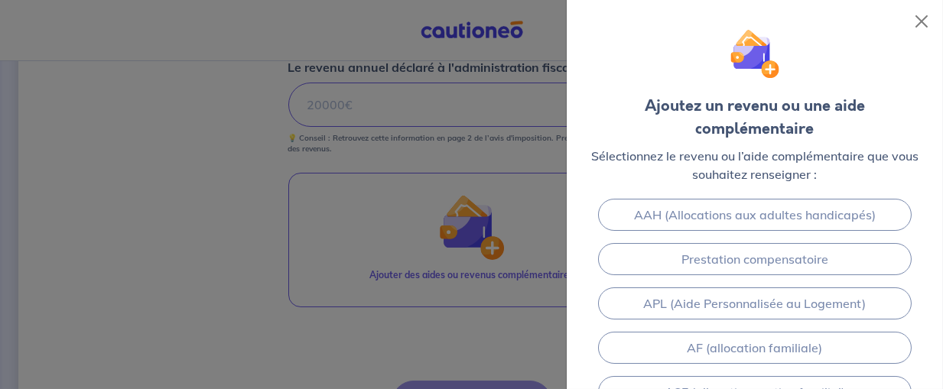
scroll to position [184, 0]
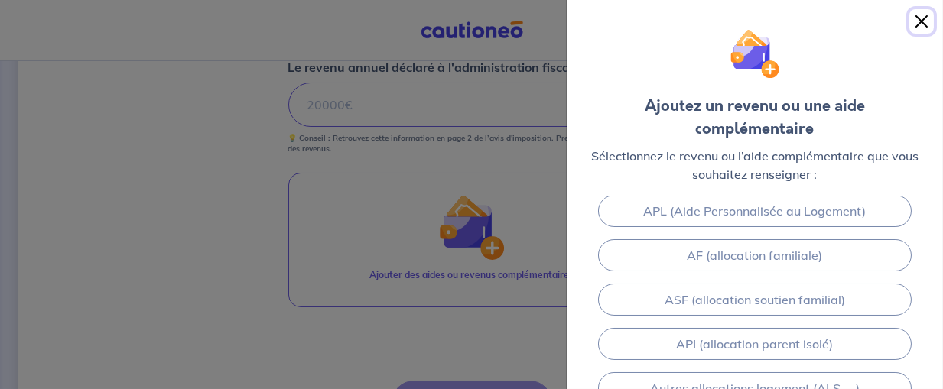
click at [922, 15] on button "Close" at bounding box center [921, 21] width 24 height 24
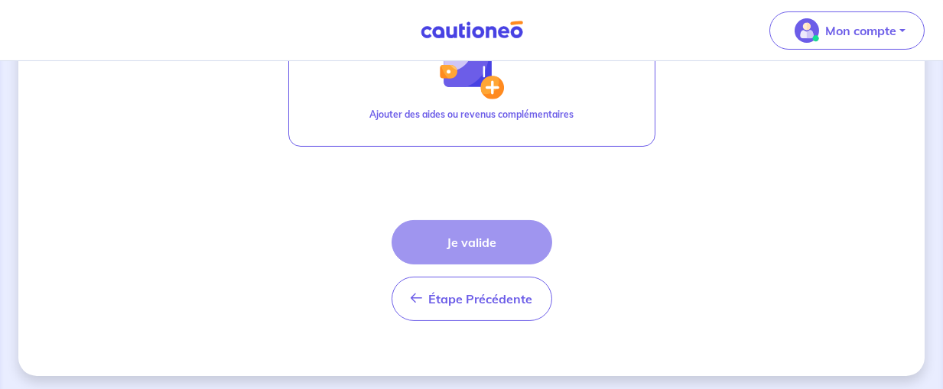
scroll to position [1013, 0]
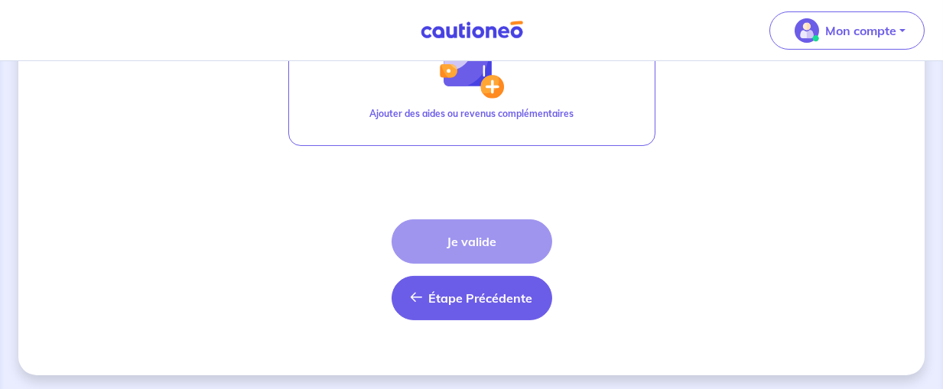
click at [450, 299] on span "Étape Précédente" at bounding box center [481, 298] width 104 height 15
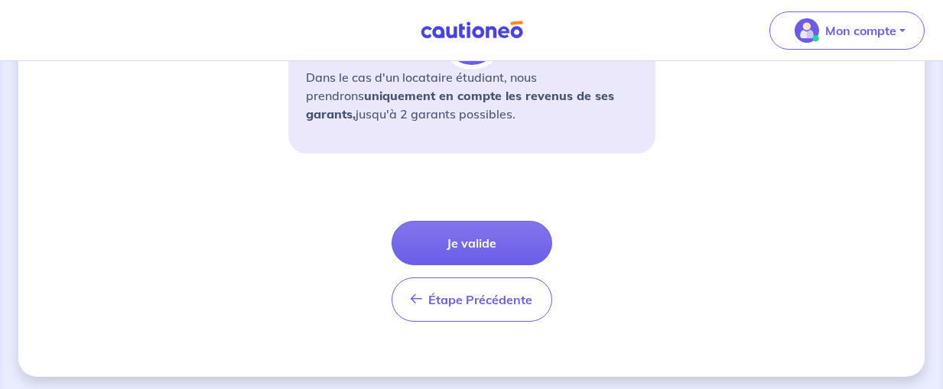
scroll to position [676, 0]
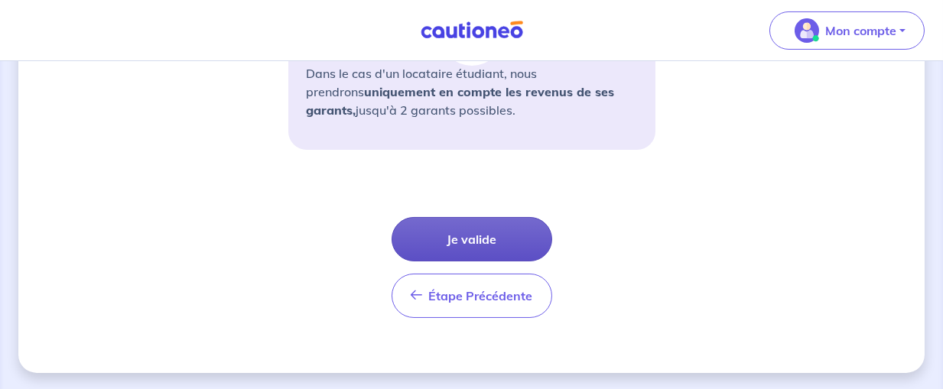
click at [470, 240] on button "Je valide" at bounding box center [472, 239] width 161 height 44
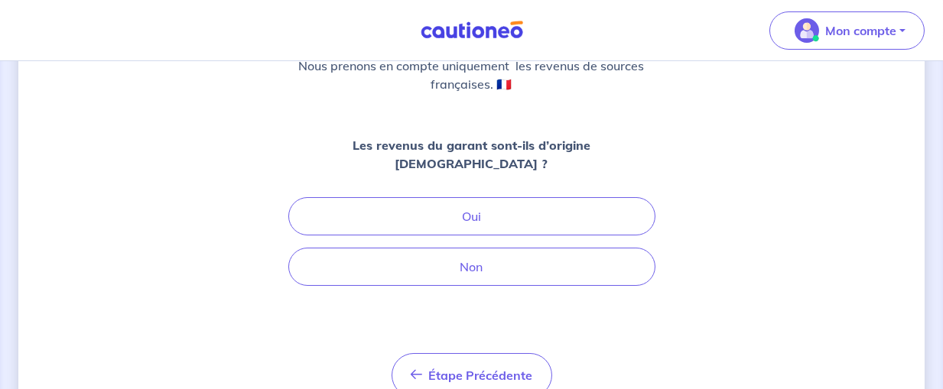
scroll to position [236, 0]
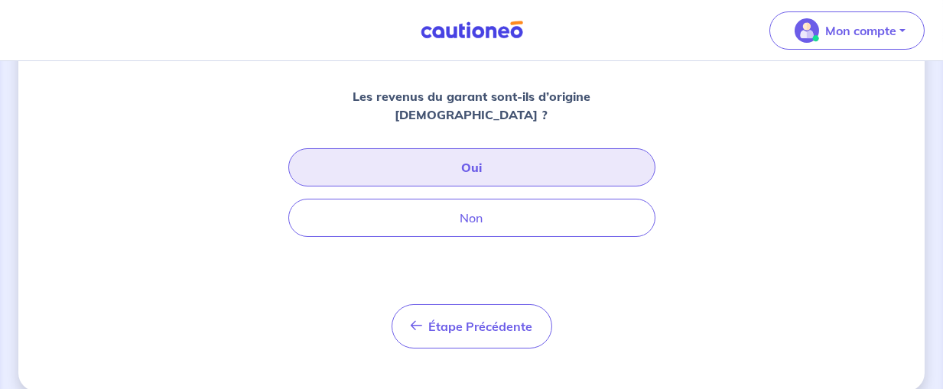
click at [468, 153] on button "Oui" at bounding box center [471, 167] width 367 height 38
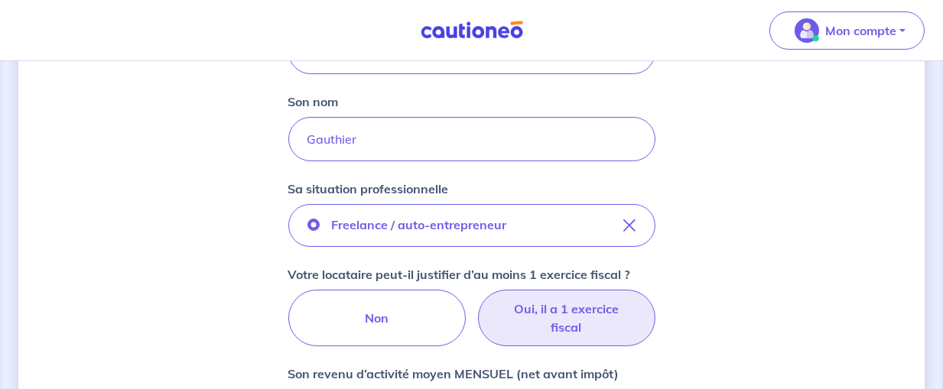
scroll to position [564, 0]
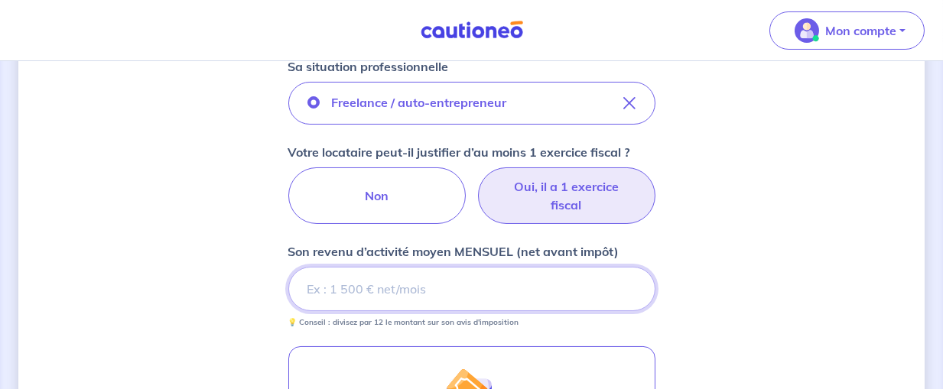
click at [516, 299] on input "Son revenu d’activité moyen MENSUEL (net avant impôt)" at bounding box center [471, 289] width 367 height 44
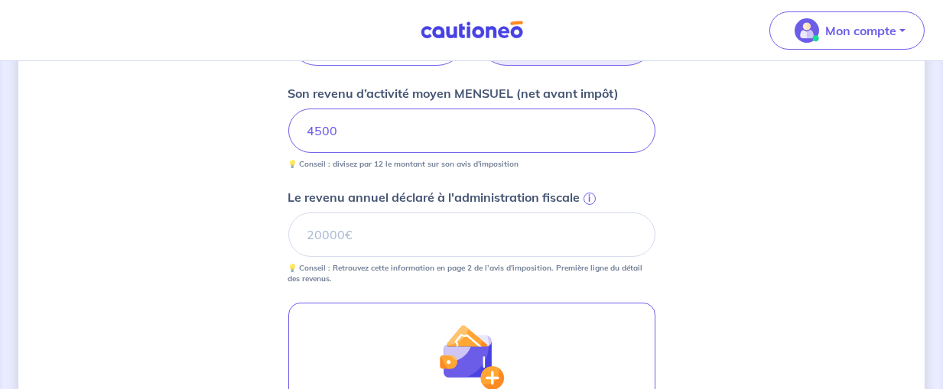
scroll to position [724, 0]
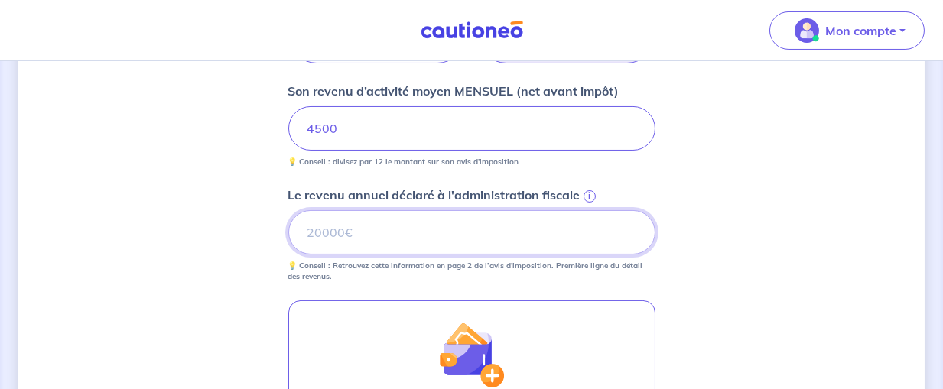
click at [441, 221] on input "Le revenu annuel déclaré à l'administration fiscale i" at bounding box center [471, 232] width 367 height 44
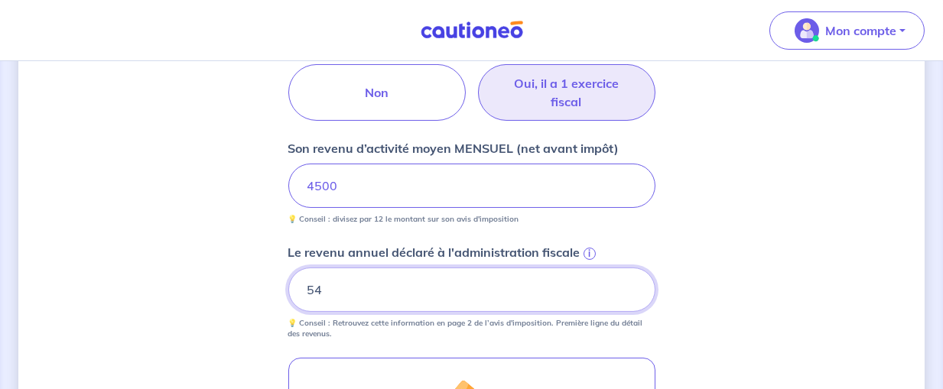
scroll to position [610, 0]
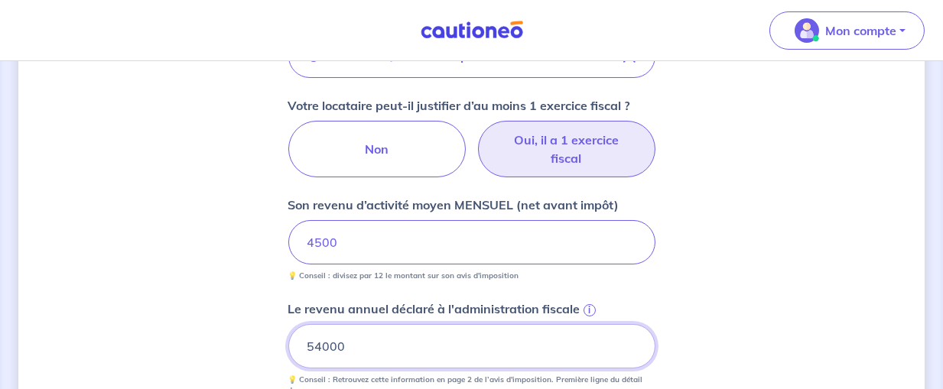
type input "54000"
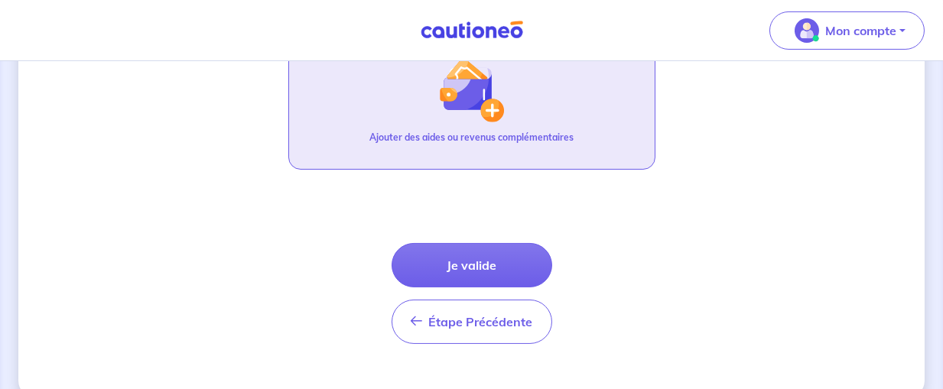
scroll to position [1013, 0]
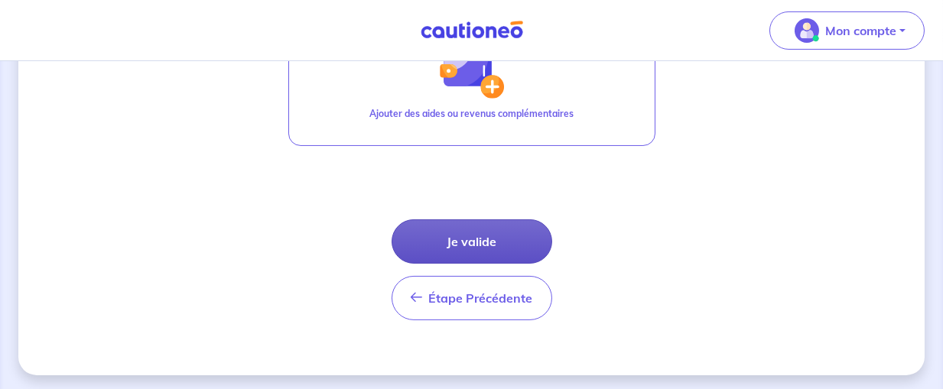
click at [471, 245] on button "Je valide" at bounding box center [472, 242] width 161 height 44
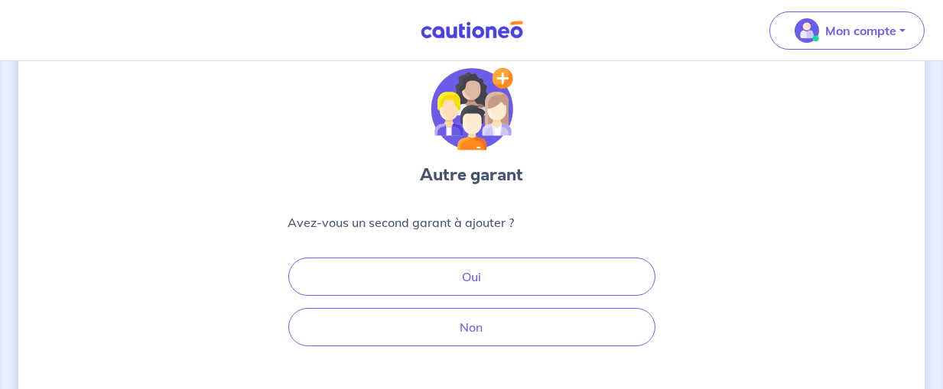
scroll to position [80, 0]
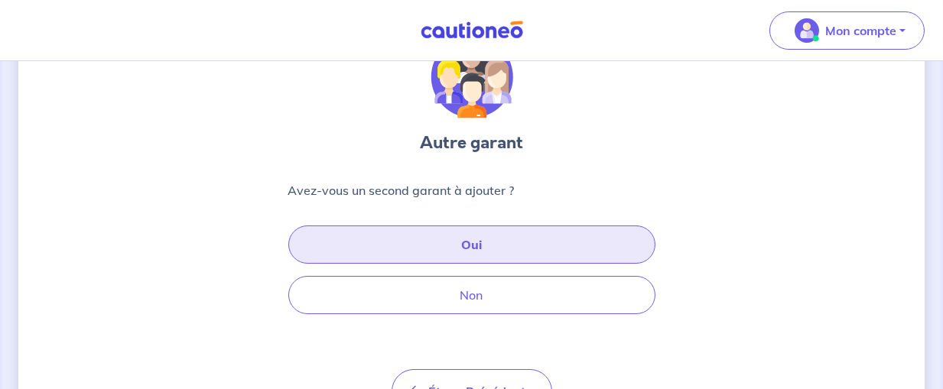
click at [518, 246] on button "Oui" at bounding box center [471, 245] width 367 height 38
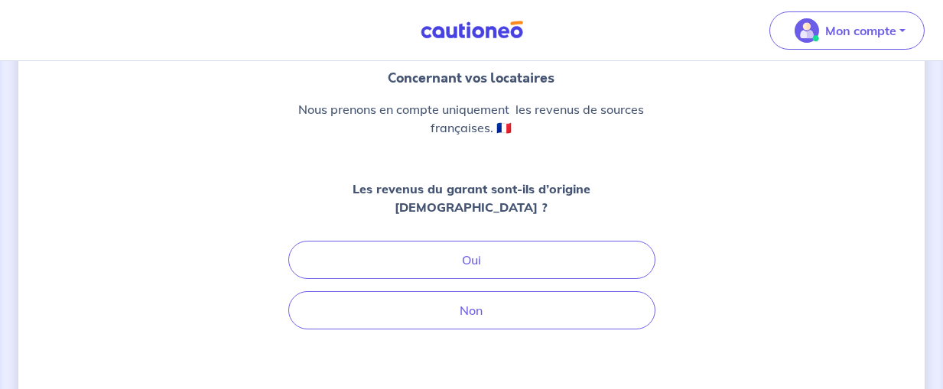
scroll to position [161, 0]
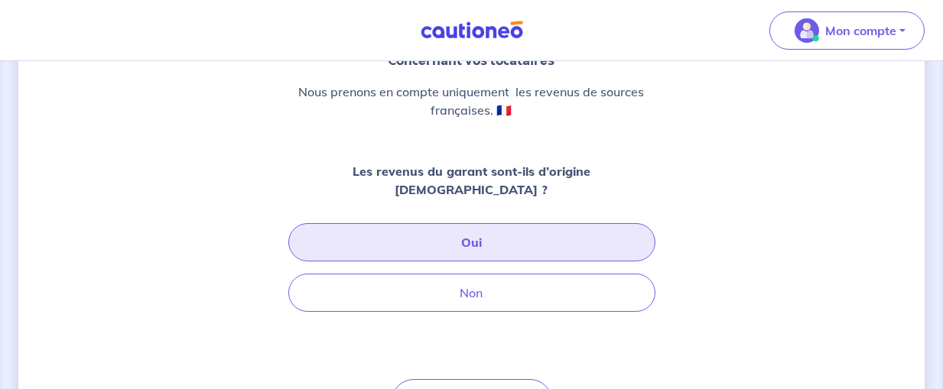
click at [572, 226] on button "Oui" at bounding box center [471, 242] width 367 height 38
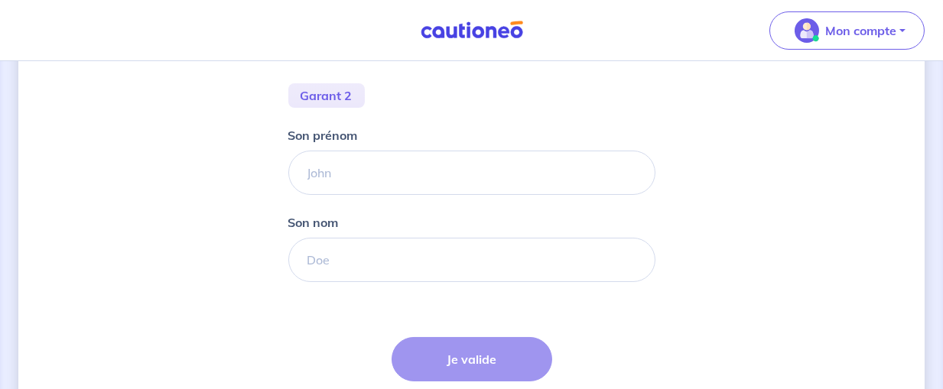
scroll to position [322, 0]
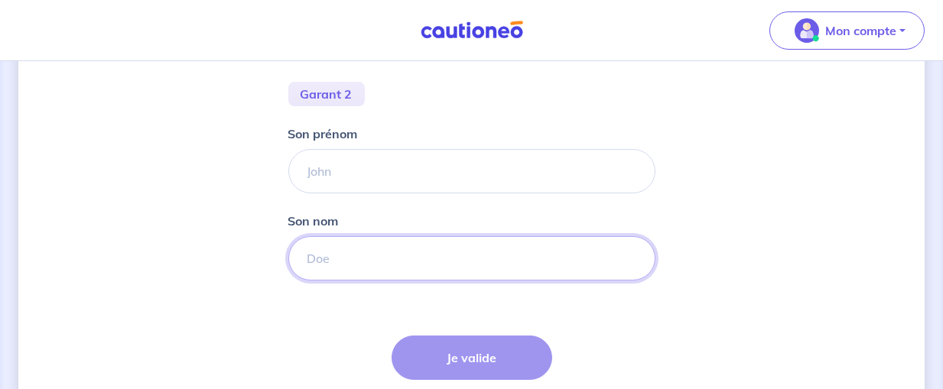
click at [347, 267] on input "Son nom" at bounding box center [471, 258] width 367 height 44
type input "ALLAIN NOAM"
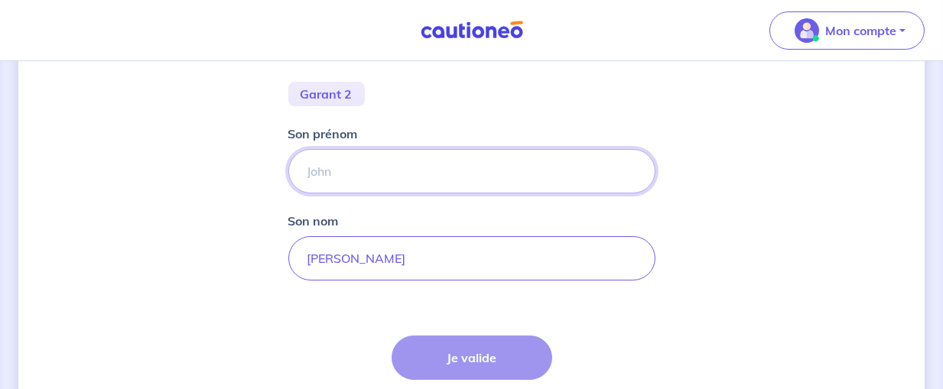
click at [391, 171] on input "Son prénom" at bounding box center [471, 171] width 367 height 44
click at [388, 171] on input "Son prénom" at bounding box center [471, 171] width 367 height 44
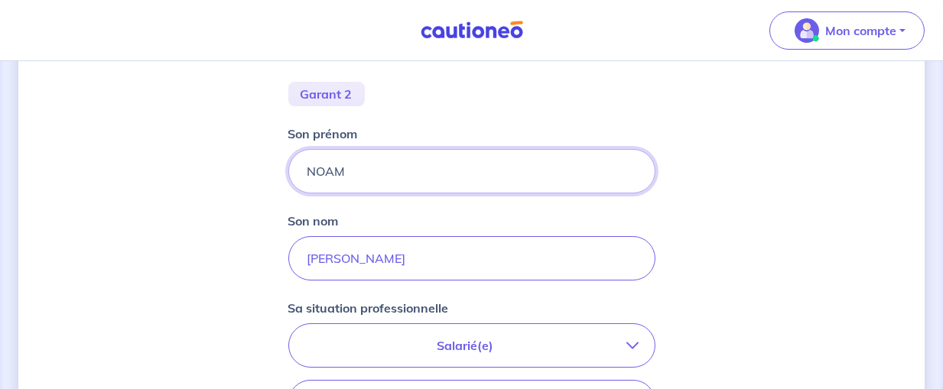
type input "NOAM"
click at [396, 253] on input "ALLAIN NOAM" at bounding box center [471, 258] width 367 height 44
type input "ALLAIN"
click at [475, 154] on input "NOAM" at bounding box center [471, 171] width 367 height 44
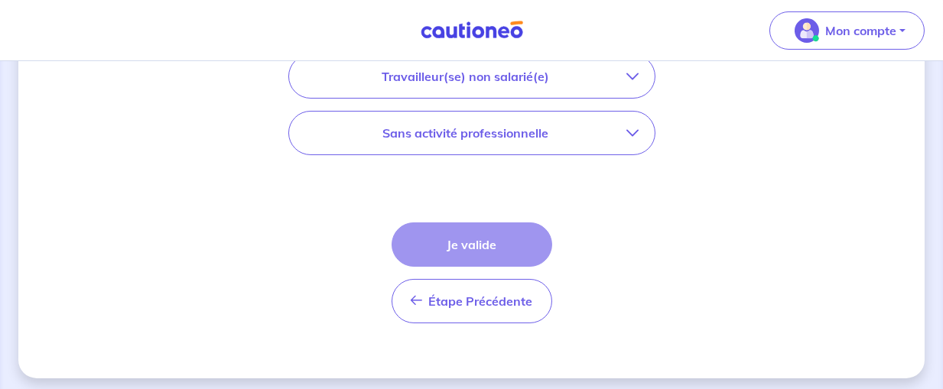
scroll to position [652, 0]
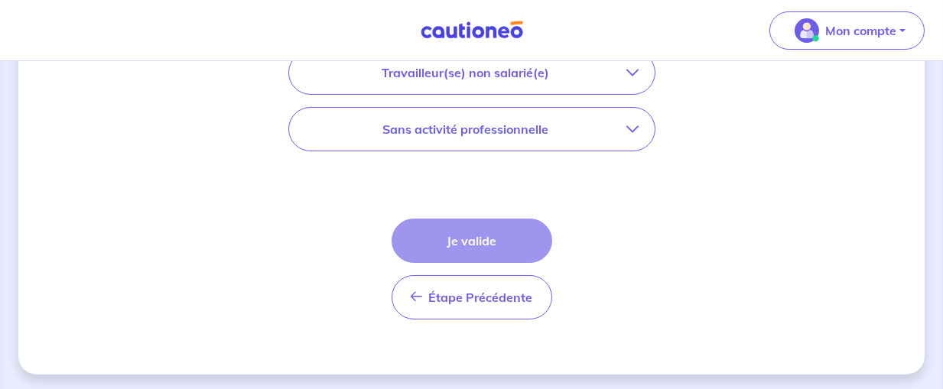
click at [490, 231] on div "Étape Précédente Précédent Je valide Je valide" at bounding box center [472, 269] width 161 height 101
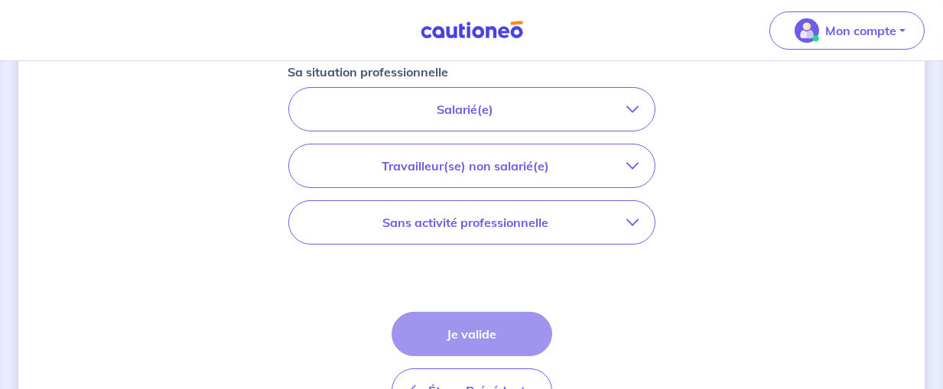
scroll to position [490, 0]
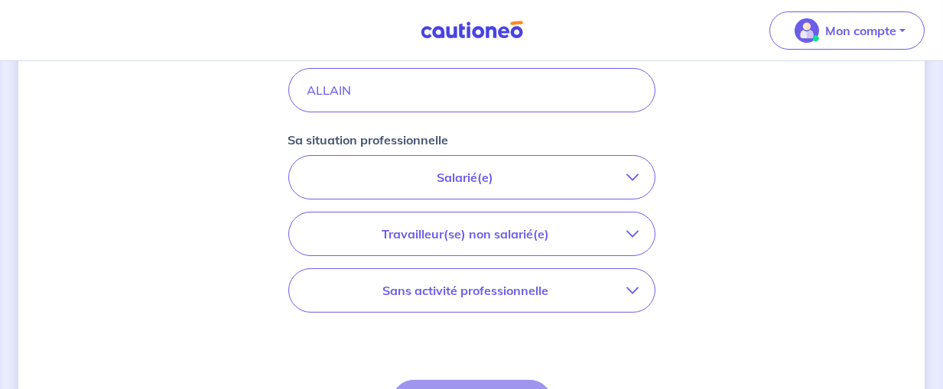
click at [633, 175] on icon "button" at bounding box center [633, 177] width 12 height 12
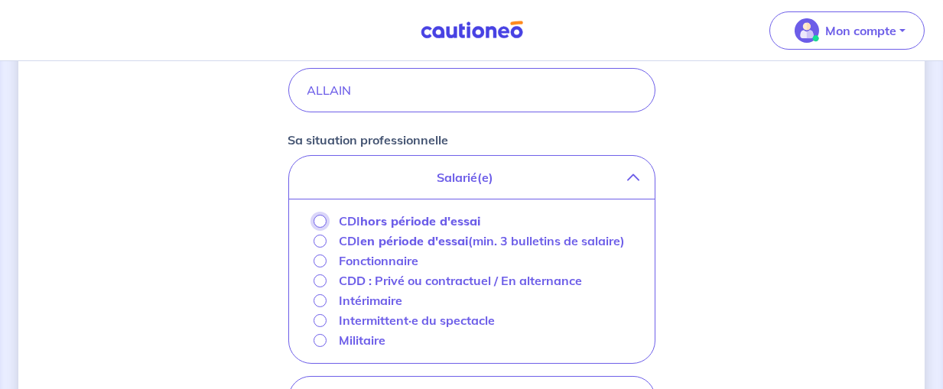
click at [321, 220] on input "CDI hors période d'essai" at bounding box center [320, 221] width 13 height 13
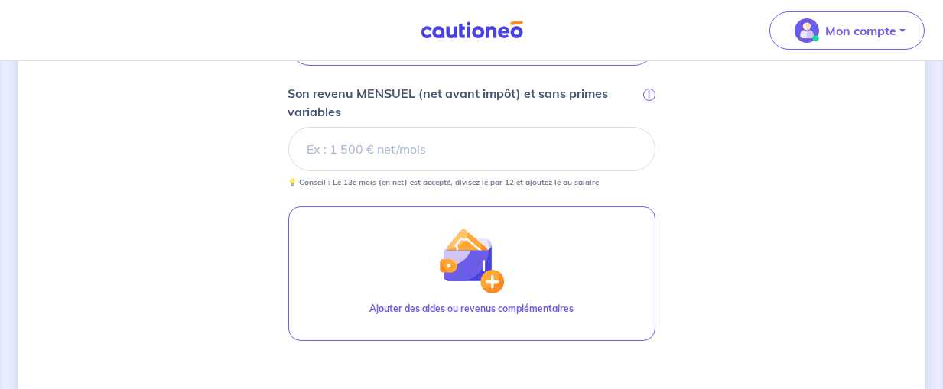
scroll to position [652, 0]
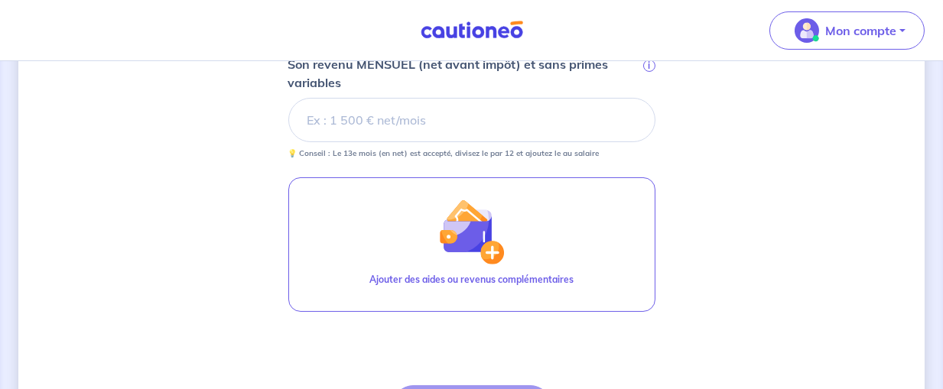
click at [444, 119] on input "Son revenu MENSUEL (net avant impôt) et sans primes variables i" at bounding box center [471, 120] width 367 height 44
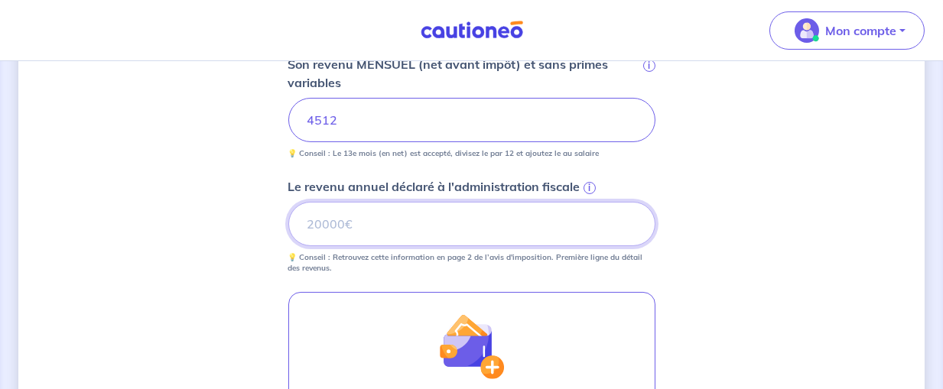
click at [449, 221] on input "Le revenu annuel déclaré à l'administration fiscale i" at bounding box center [471, 224] width 367 height 44
type input "53310"
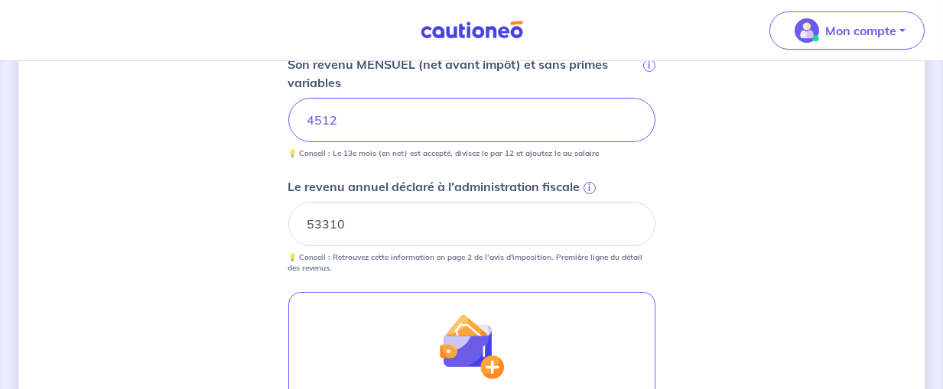
scroll to position [812, 0]
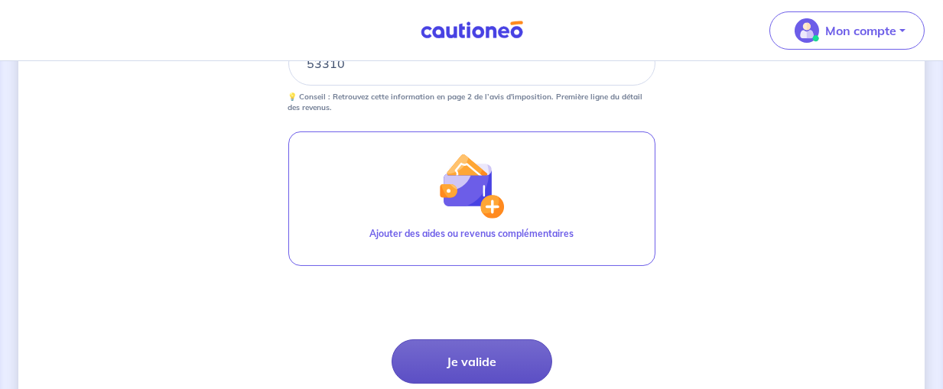
click at [475, 363] on button "Je valide" at bounding box center [472, 362] width 161 height 44
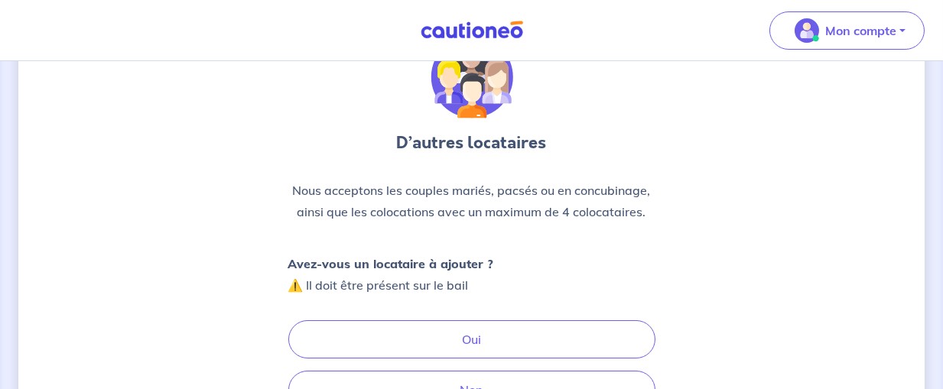
scroll to position [161, 0]
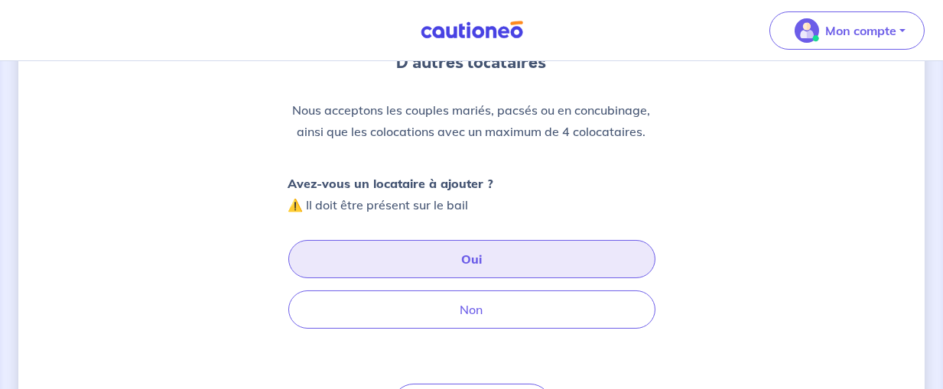
click at [493, 249] on button "Oui" at bounding box center [471, 259] width 367 height 38
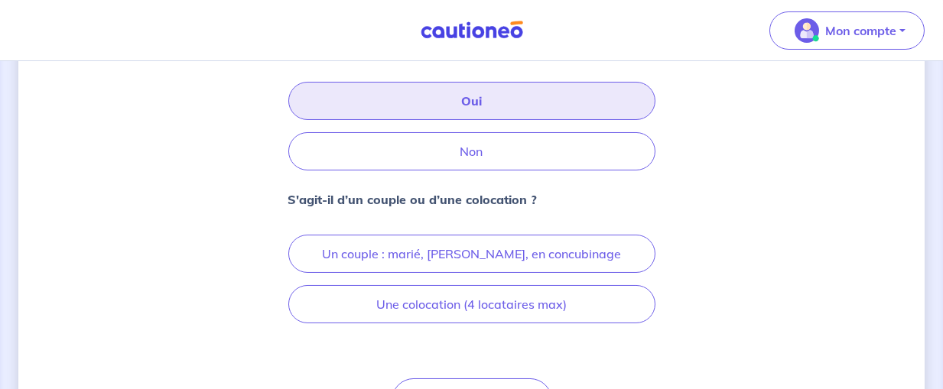
scroll to position [322, 0]
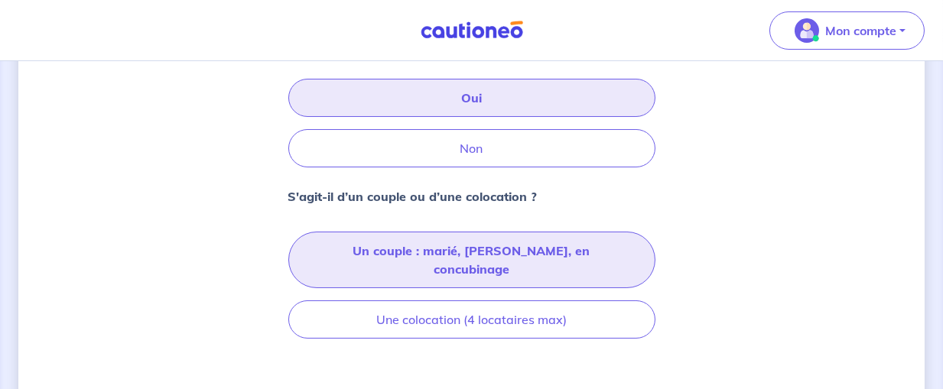
click at [551, 257] on button "Un couple : marié, pacsé, en concubinage" at bounding box center [471, 260] width 367 height 57
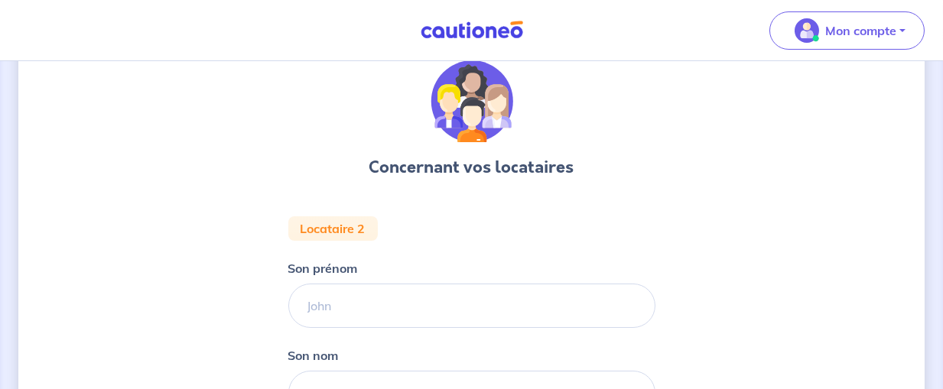
scroll to position [80, 0]
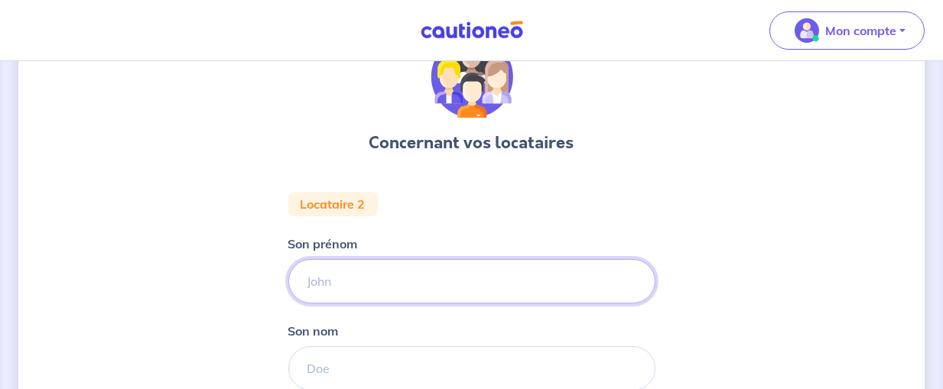
click at [404, 288] on input "Son prénom" at bounding box center [471, 281] width 367 height 44
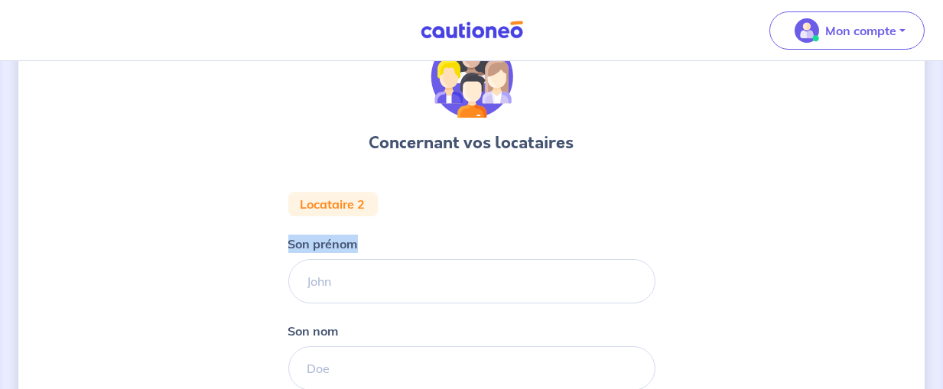
drag, startPoint x: 376, startPoint y: 219, endPoint x: 395, endPoint y: 249, distance: 36.5
click at [395, 249] on form "Locataire 2 Son prénom Son nom Étape Précédente Précédent Je valide Je valide" at bounding box center [471, 375] width 367 height 367
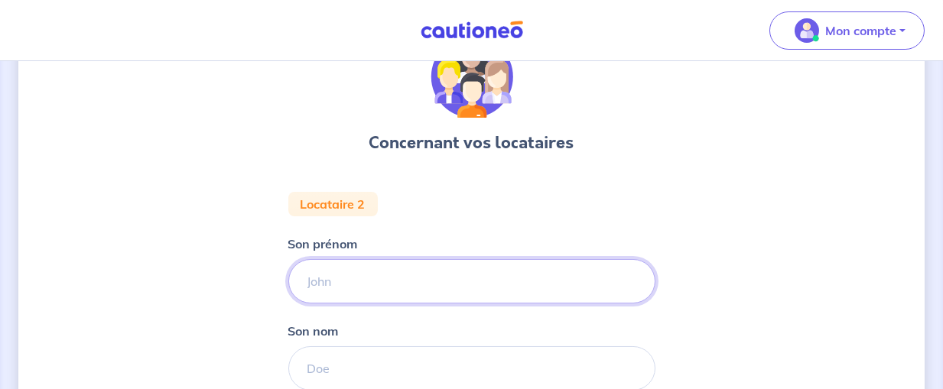
click at [382, 275] on input "Son prénom" at bounding box center [471, 281] width 367 height 44
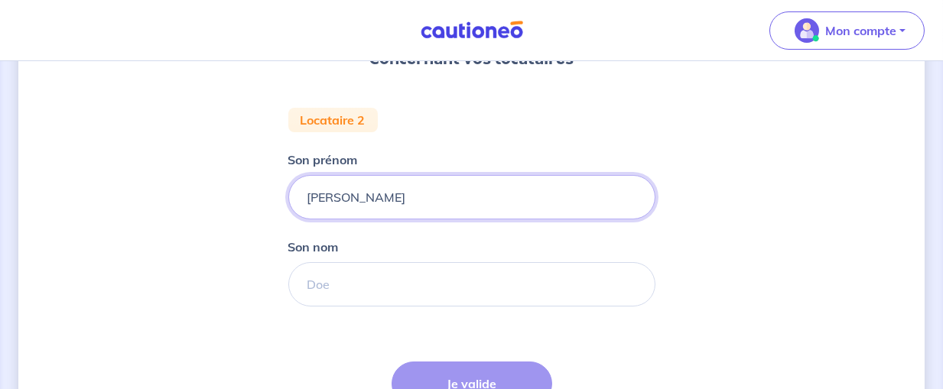
scroll to position [241, 0]
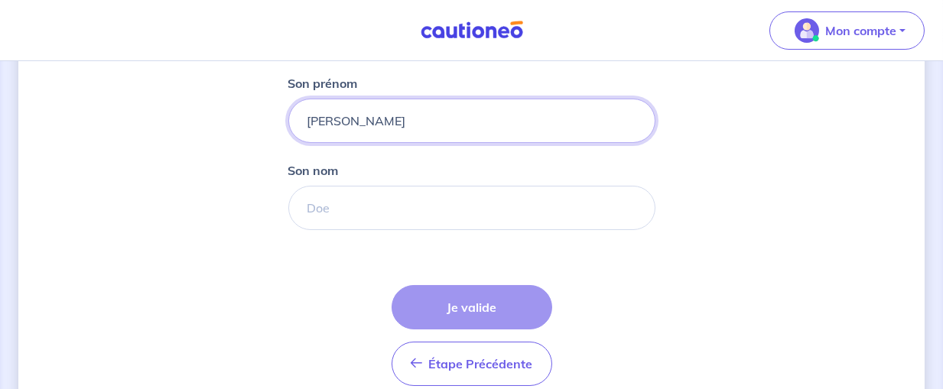
type input "Lisa"
click at [472, 213] on input "Son nom" at bounding box center [471, 208] width 367 height 44
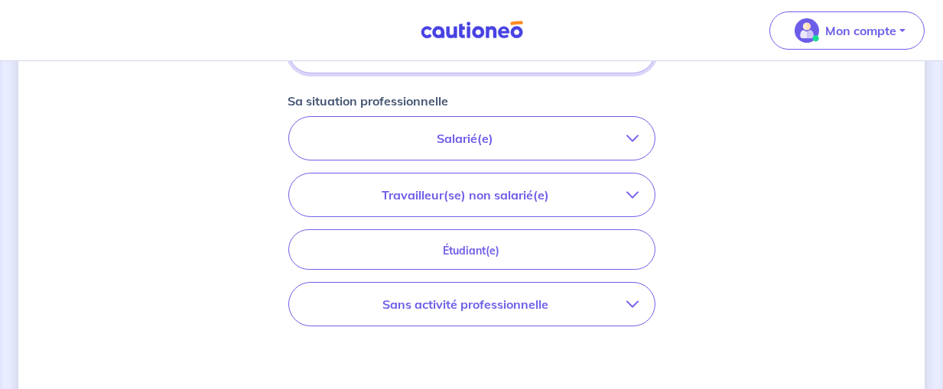
scroll to position [402, 0]
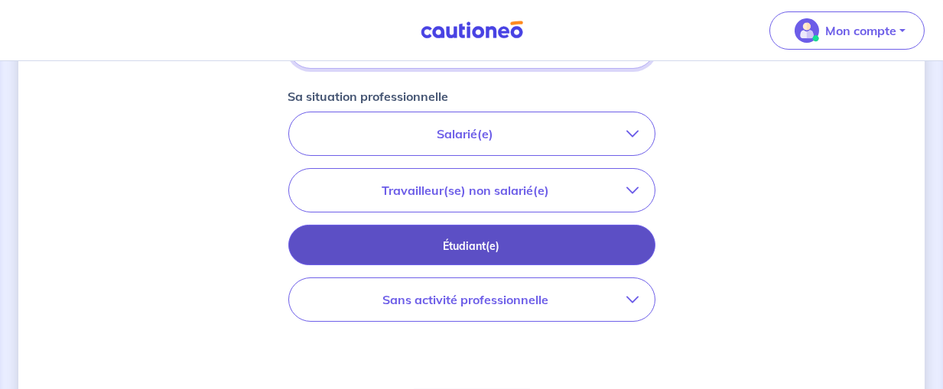
type input "ALLAIN"
click at [625, 244] on p "Étudiant(e)" at bounding box center [471, 246] width 329 height 17
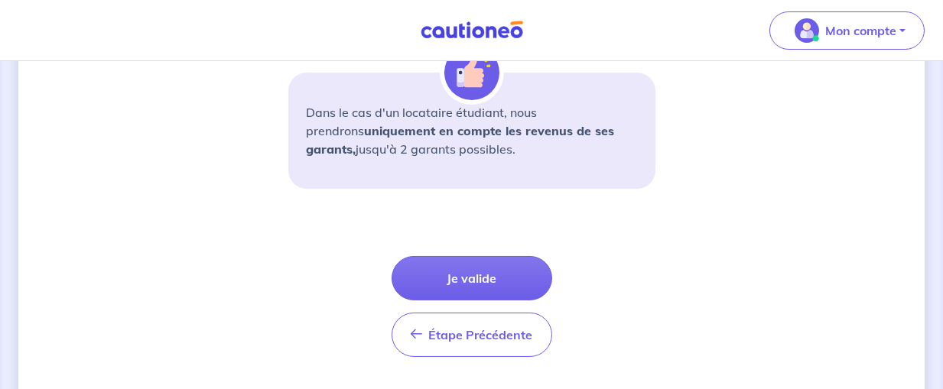
scroll to position [564, 0]
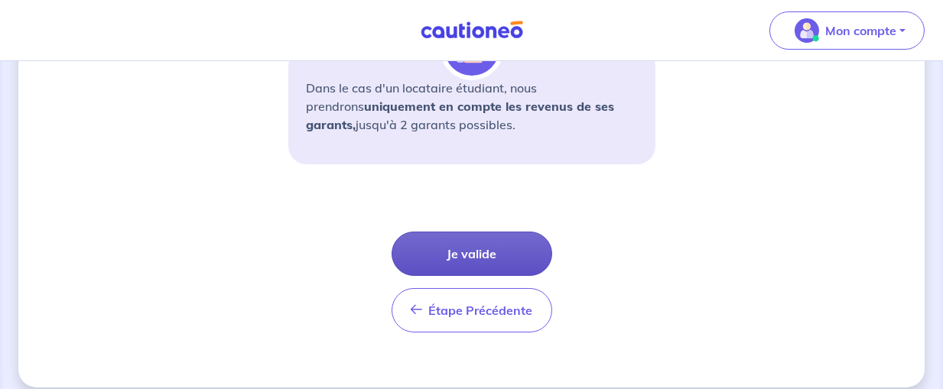
click at [490, 245] on button "Je valide" at bounding box center [472, 254] width 161 height 44
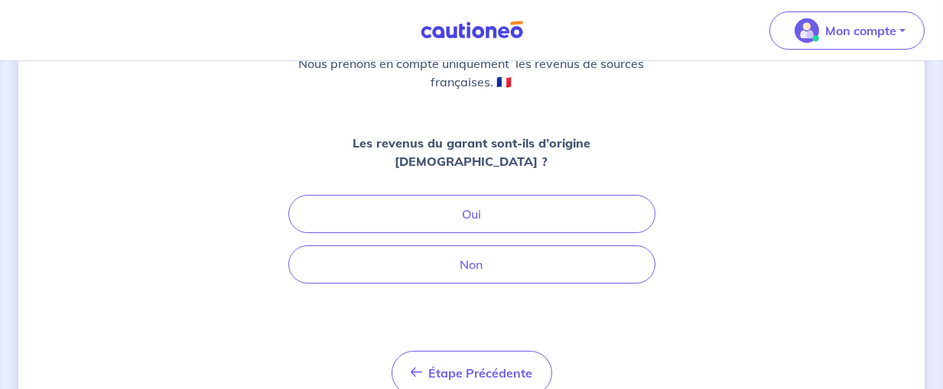
scroll to position [236, 0]
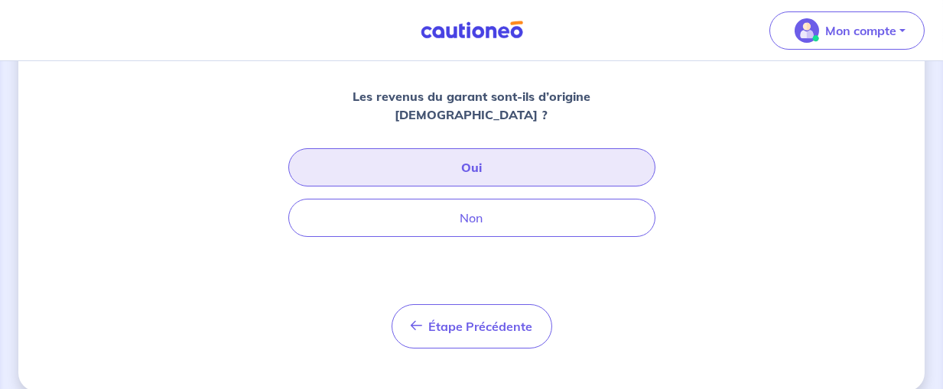
click at [488, 153] on button "Oui" at bounding box center [471, 167] width 367 height 38
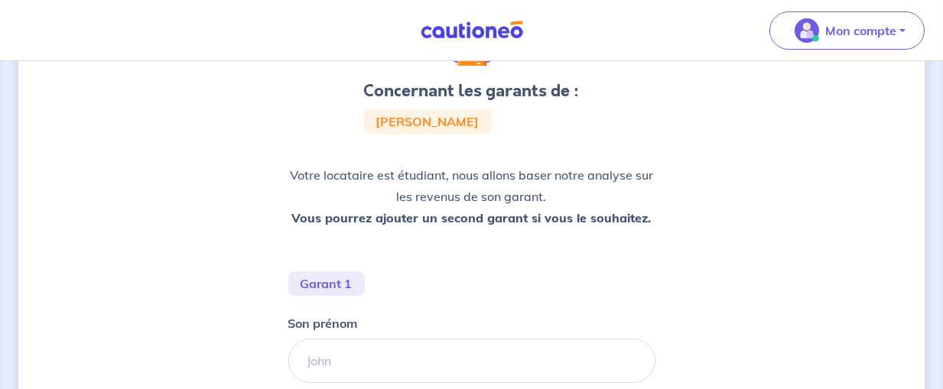
scroll to position [241, 0]
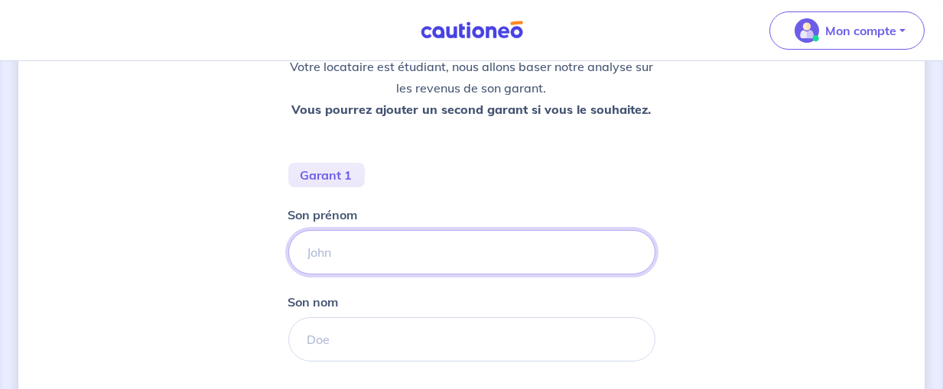
click at [457, 239] on input "Son prénom" at bounding box center [471, 252] width 367 height 44
type input "NOAM"
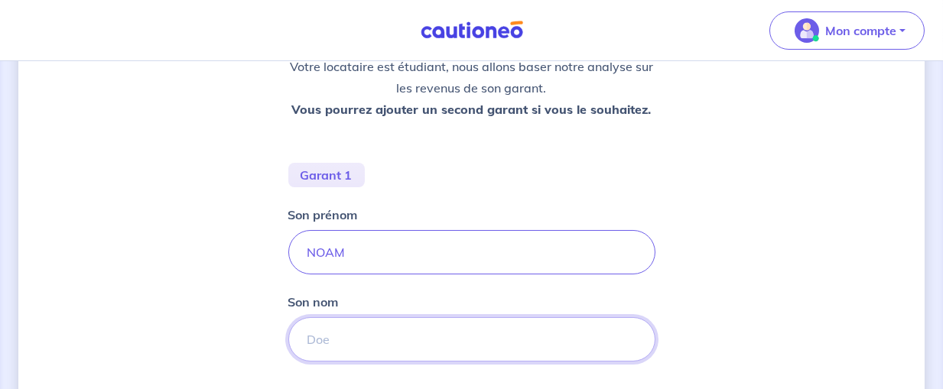
click at [409, 337] on input "Son nom" at bounding box center [471, 339] width 367 height 44
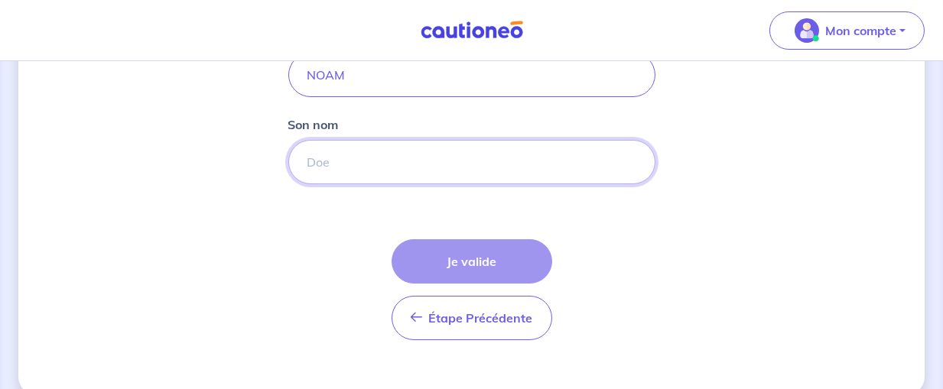
scroll to position [441, 0]
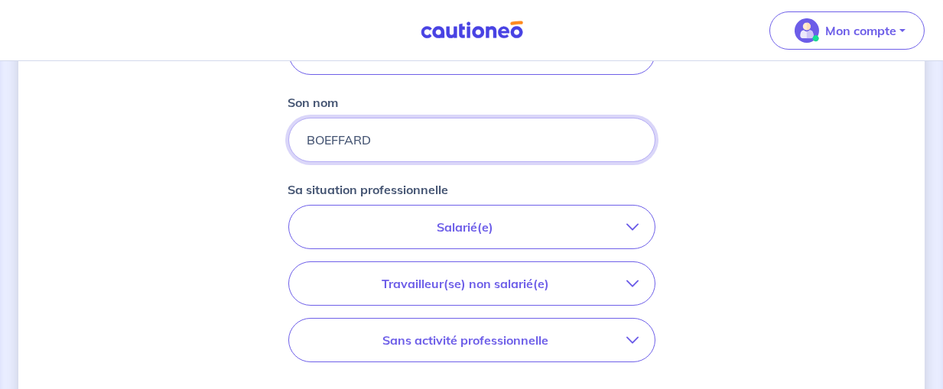
type input "BOEFFARD"
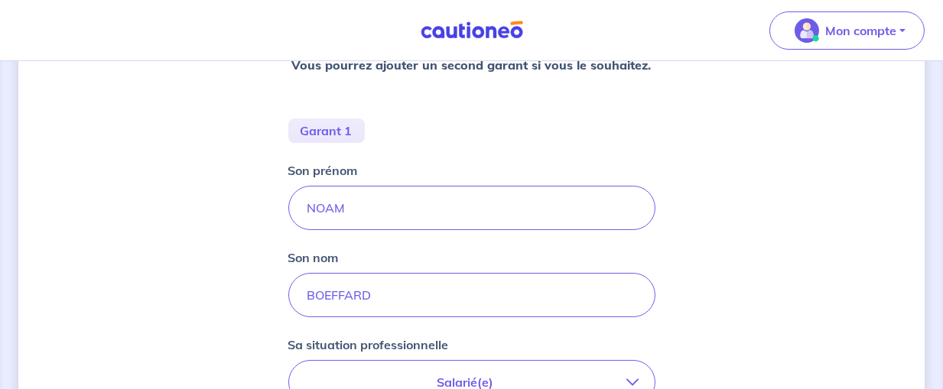
scroll to position [279, 0]
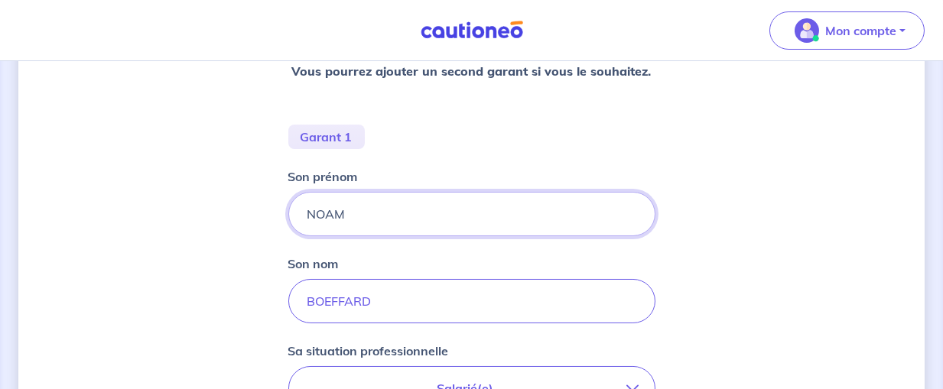
click at [380, 212] on input "NOAM" at bounding box center [471, 214] width 367 height 44
type input "N"
type input "Marie-Odile"
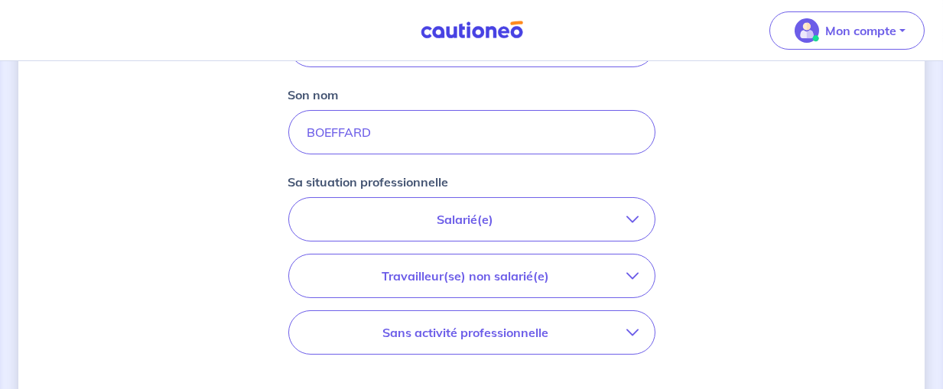
scroll to position [521, 0]
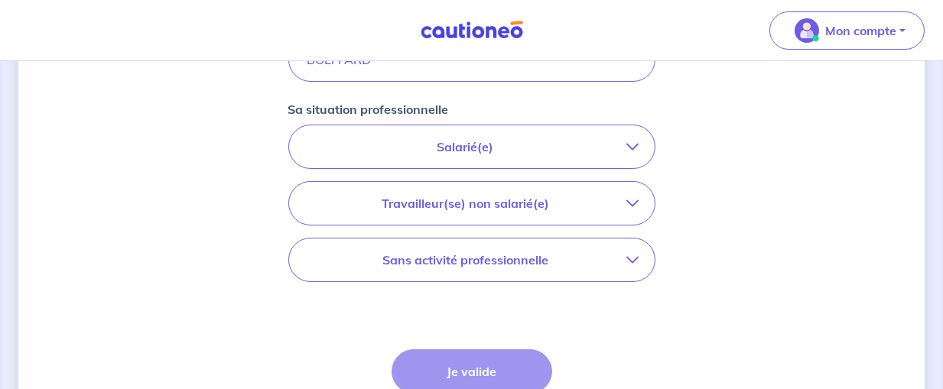
click at [626, 139] on p "Salarié(e)" at bounding box center [465, 147] width 323 height 18
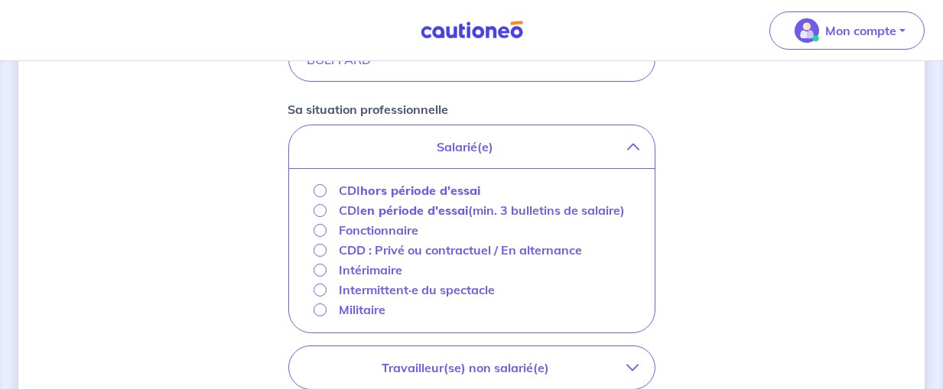
click at [314, 185] on div "CDI hors période d'essai" at bounding box center [398, 190] width 168 height 18
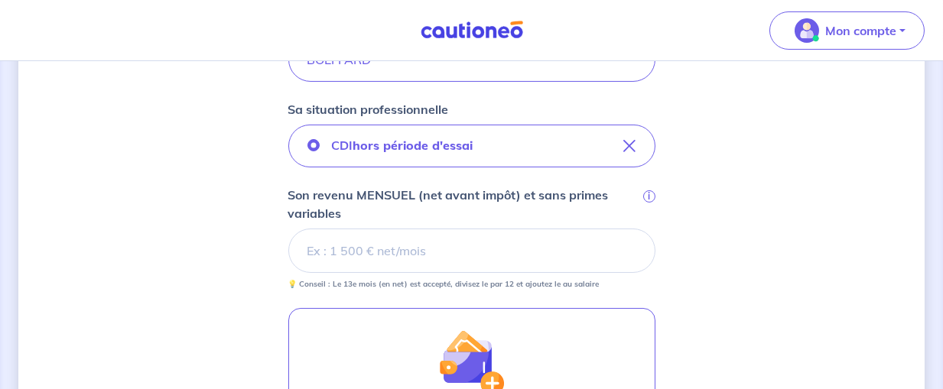
click at [486, 240] on input "Son revenu MENSUEL (net avant impôt) et sans primes variables i" at bounding box center [471, 251] width 367 height 44
click at [507, 261] on input "Son revenu MENSUEL (net avant impôt) et sans primes variables i" at bounding box center [471, 251] width 367 height 44
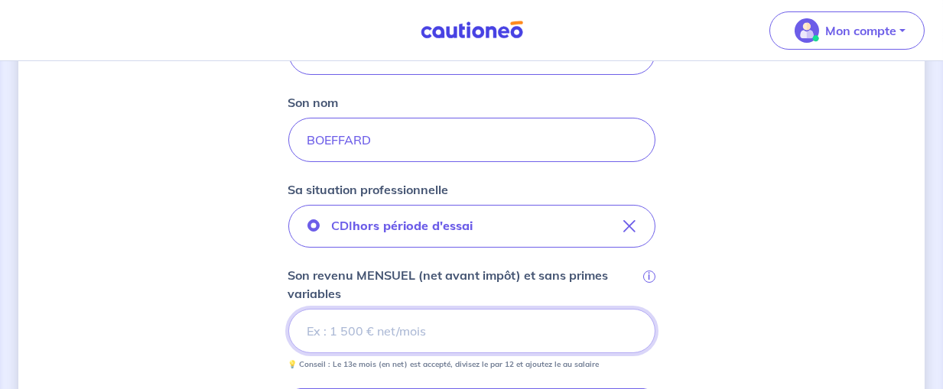
click at [357, 329] on input "Son revenu MENSUEL (net avant impôt) et sans primes variables i" at bounding box center [471, 331] width 367 height 44
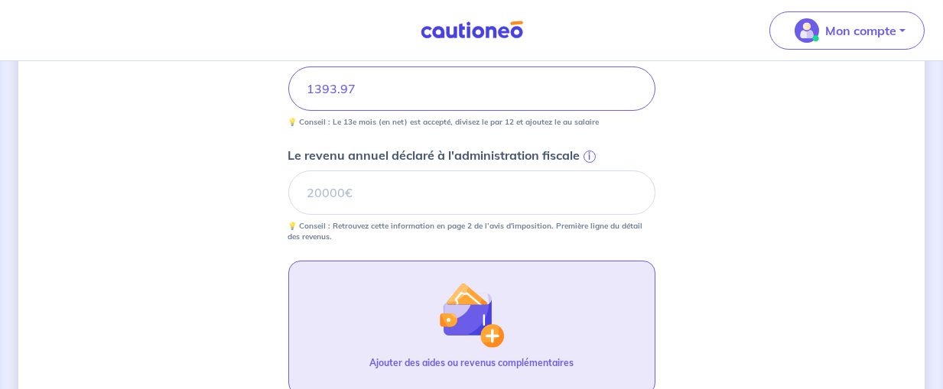
scroll to position [763, 0]
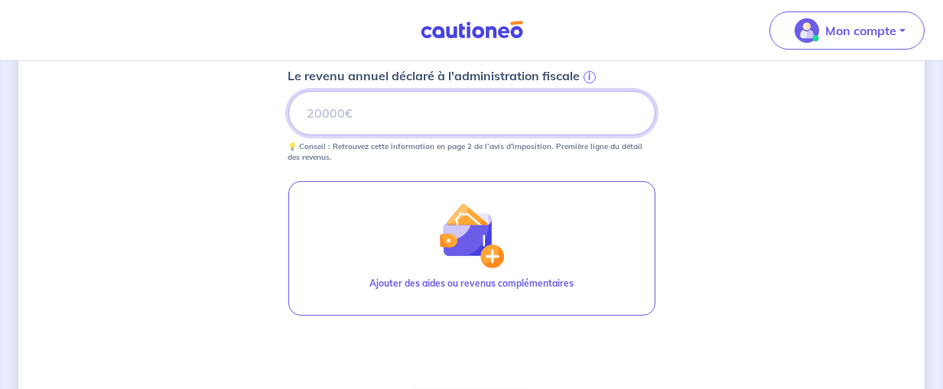
click at [428, 112] on input "Le revenu annuel déclaré à l'administration fiscale i" at bounding box center [471, 113] width 367 height 44
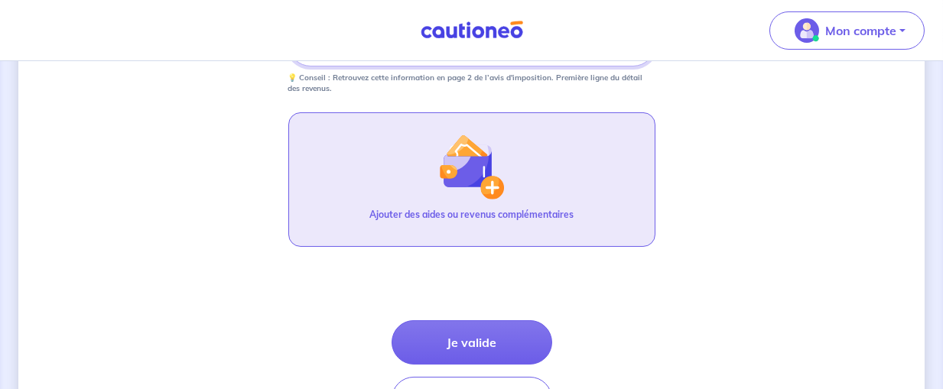
scroll to position [933, 0]
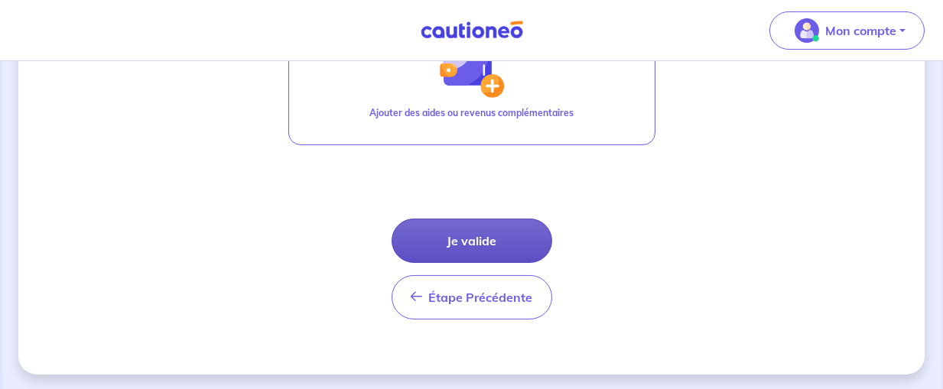
type input "53310"
click at [457, 242] on button "Je valide" at bounding box center [472, 241] width 161 height 44
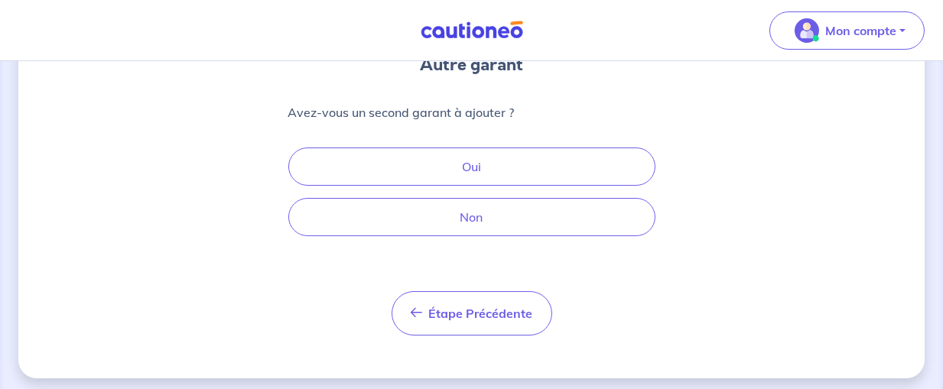
scroll to position [164, 0]
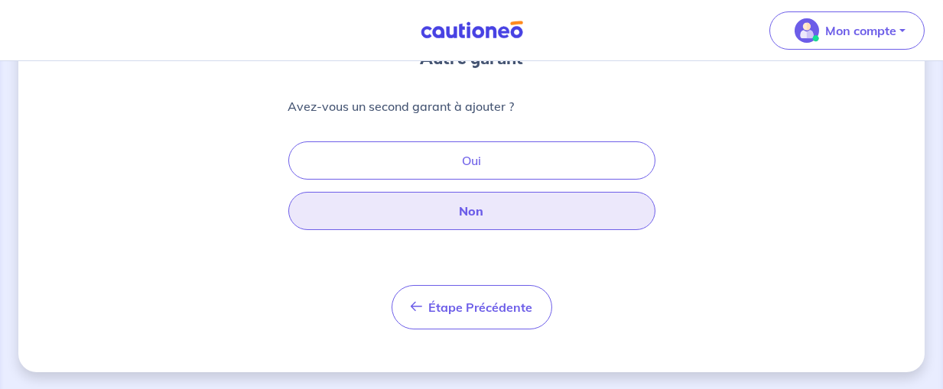
click at [511, 216] on button "Non" at bounding box center [471, 211] width 367 height 38
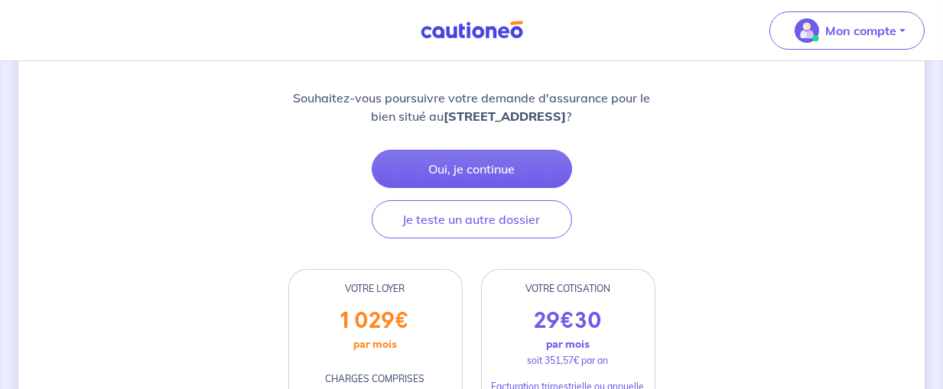
scroll to position [241, 0]
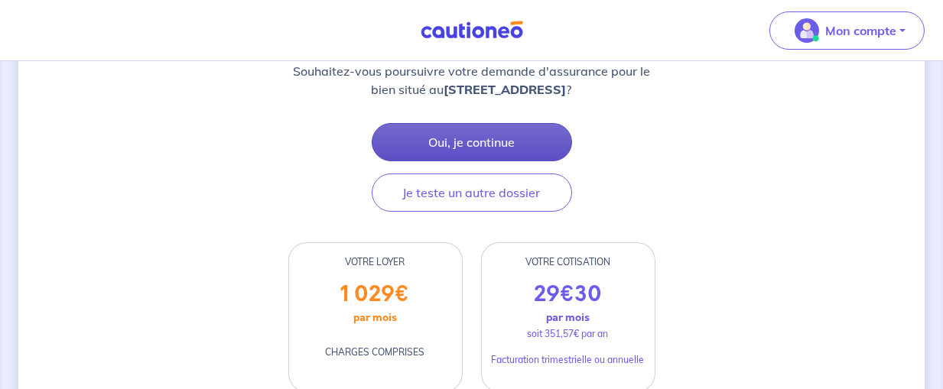
click at [532, 138] on button "Oui, je continue" at bounding box center [472, 142] width 200 height 38
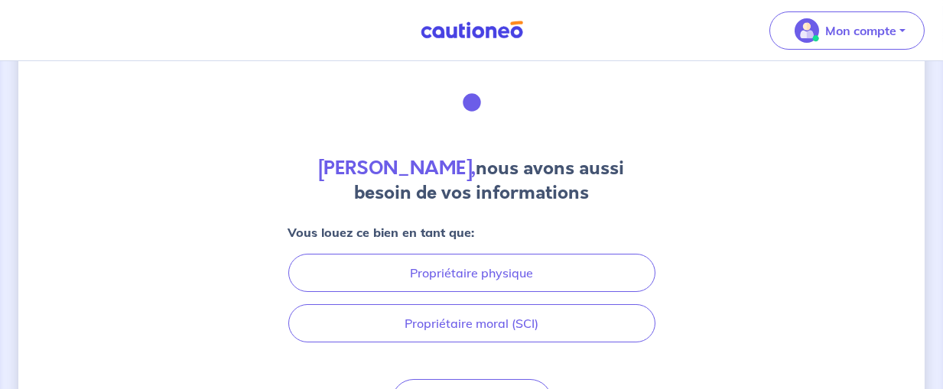
scroll to position [80, 0]
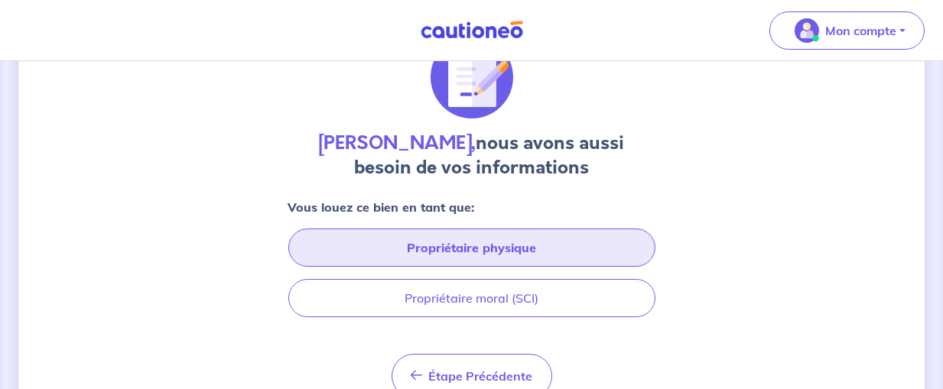
click at [609, 249] on button "Propriétaire physique" at bounding box center [471, 248] width 367 height 38
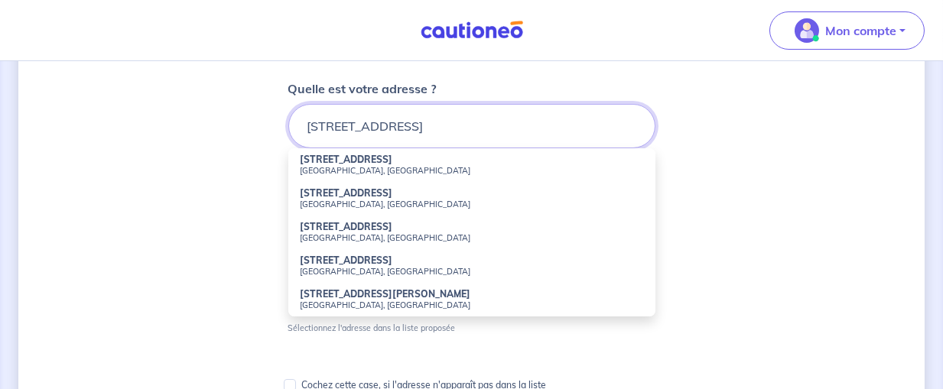
scroll to position [322, 0]
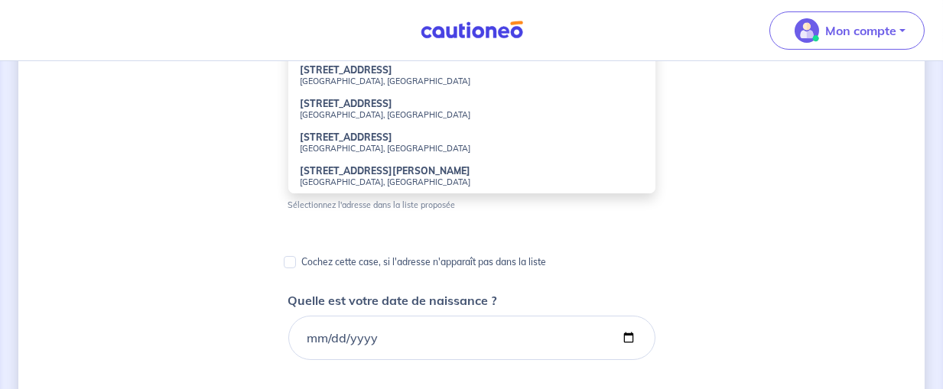
click at [762, 216] on div "Marie Claude Mezailles, nous avons aussi besoin de vos informations Quelle est …" at bounding box center [471, 337] width 906 height 1158
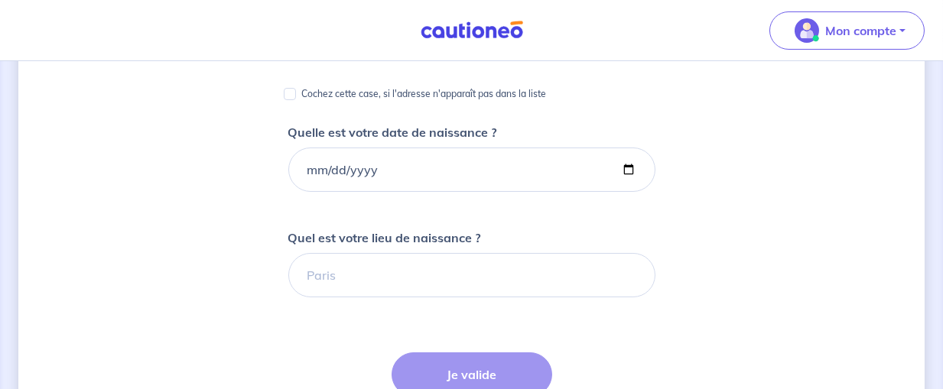
scroll to position [161, 0]
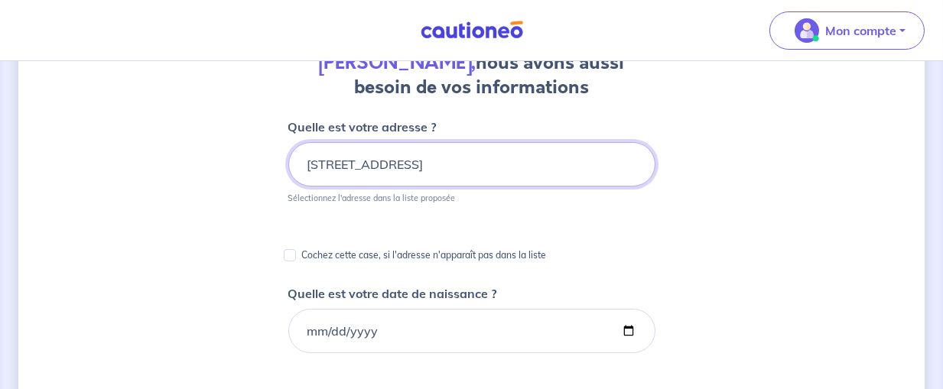
click at [500, 163] on input "45 avenue Marceau" at bounding box center [471, 164] width 367 height 44
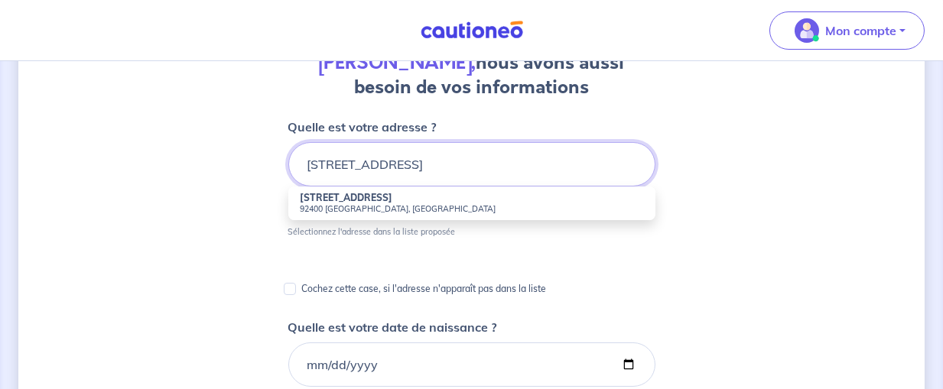
type input "45 avenue Marceau 92400 Courbevoie"
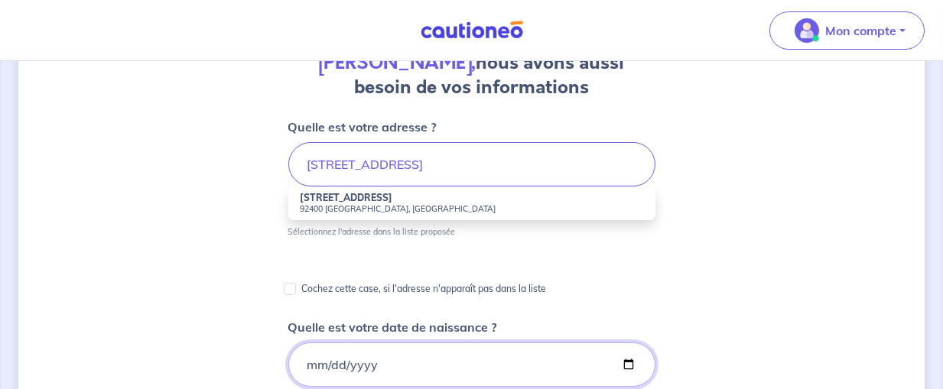
click at [383, 373] on input "Quelle est votre date de naissance ?" at bounding box center [471, 365] width 367 height 44
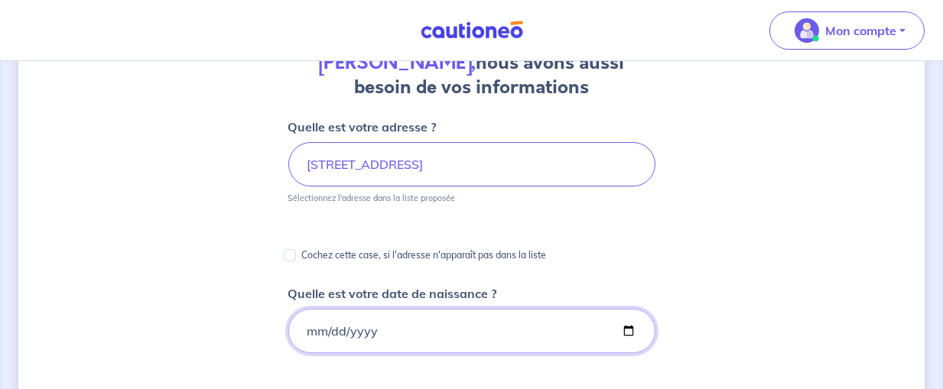
click at [627, 330] on input "Quelle est votre date de naissance ?" at bounding box center [471, 331] width 367 height 44
type input "2007-10-13"
click at [623, 330] on input "2007-10-13" at bounding box center [471, 331] width 367 height 44
click at [366, 332] on input "Quelle est votre date de naissance ?" at bounding box center [471, 331] width 367 height 44
click at [627, 333] on input "Quelle est votre date de naissance ?" at bounding box center [471, 331] width 367 height 44
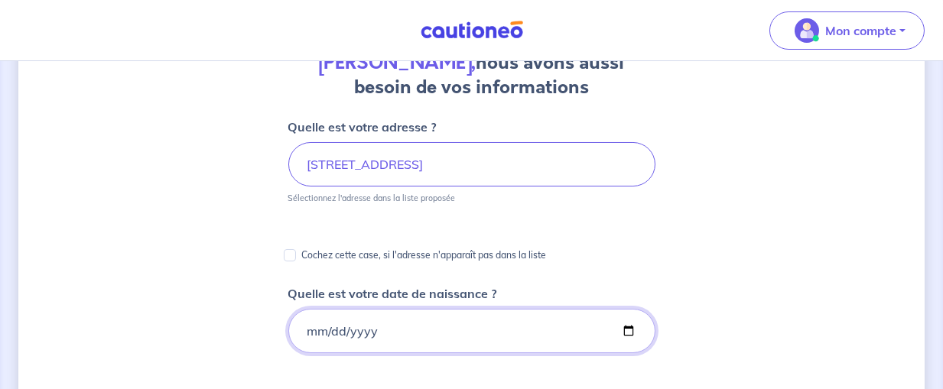
type input "2007-10-13"
click at [373, 330] on input "2007-10-13" at bounding box center [471, 331] width 367 height 44
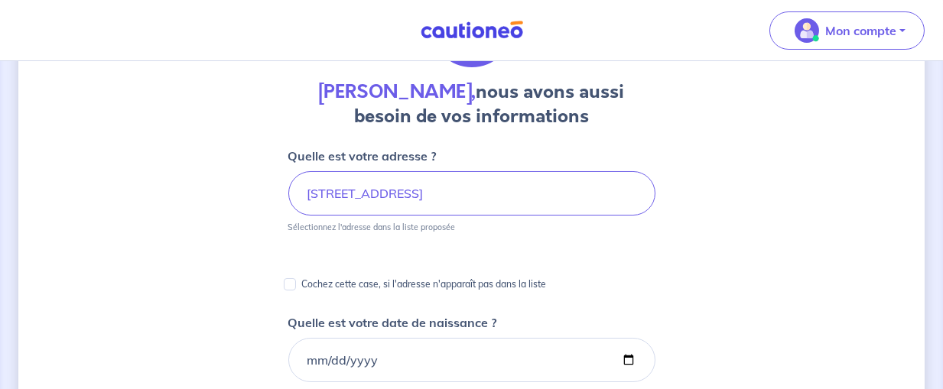
scroll to position [0, 0]
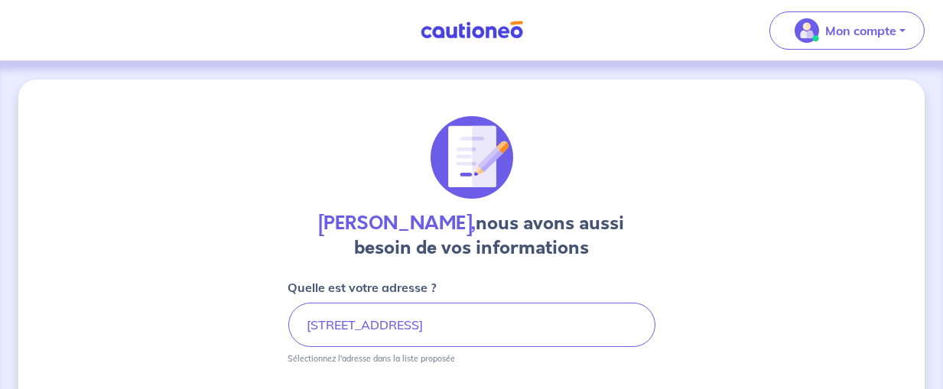
click at [477, 223] on strong "Marie Claude Mezailles," at bounding box center [398, 223] width 158 height 26
click at [509, 323] on input "45 avenue Marceau 92400 Courbevoie" at bounding box center [471, 325] width 367 height 44
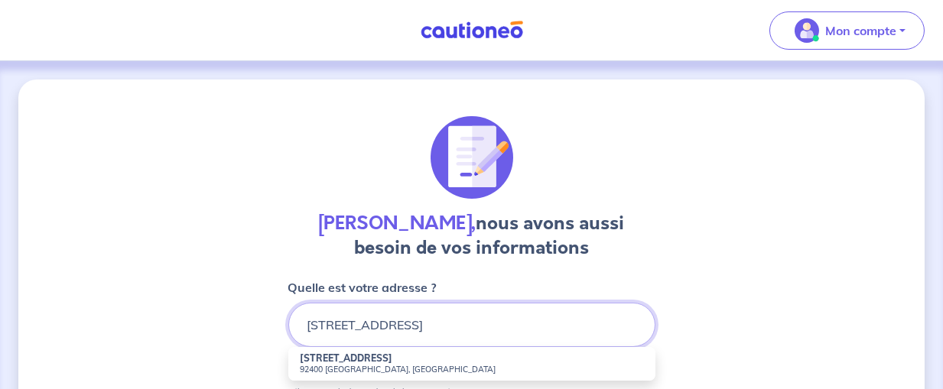
click at [574, 304] on input "45 avenue Marceau 92400 Courbevoie" at bounding box center [471, 325] width 367 height 44
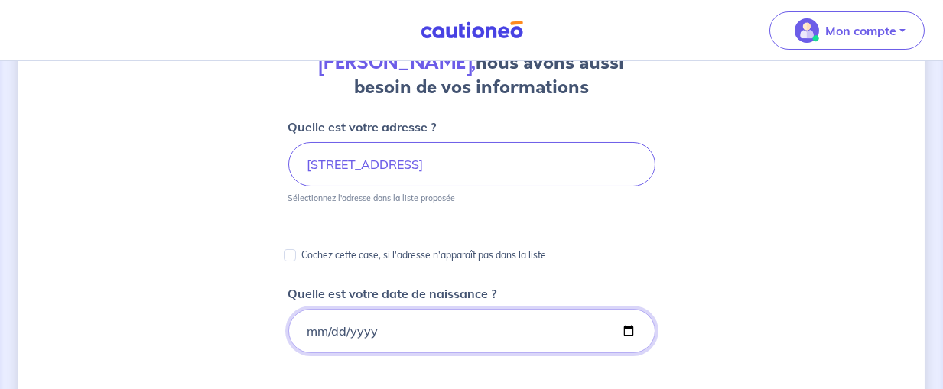
click at [418, 327] on input "Quelle est votre date de naissance ?" at bounding box center [471, 331] width 367 height 44
type input "1954-12-13"
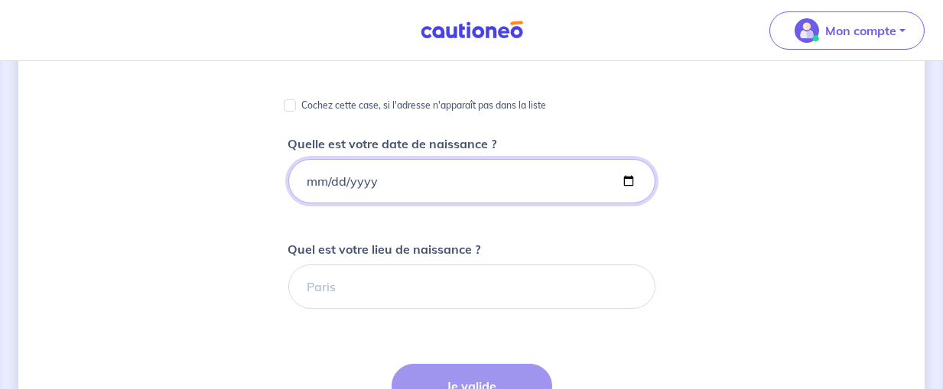
scroll to position [322, 0]
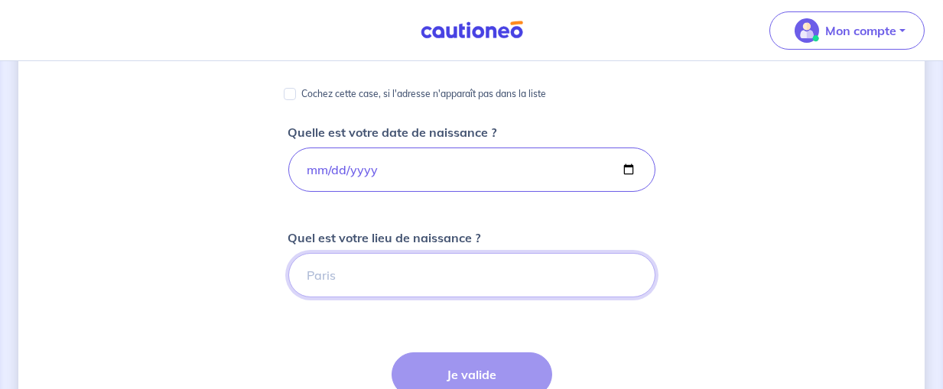
click at [532, 292] on input "Quel est votre lieu de naissance ?" at bounding box center [471, 275] width 367 height 44
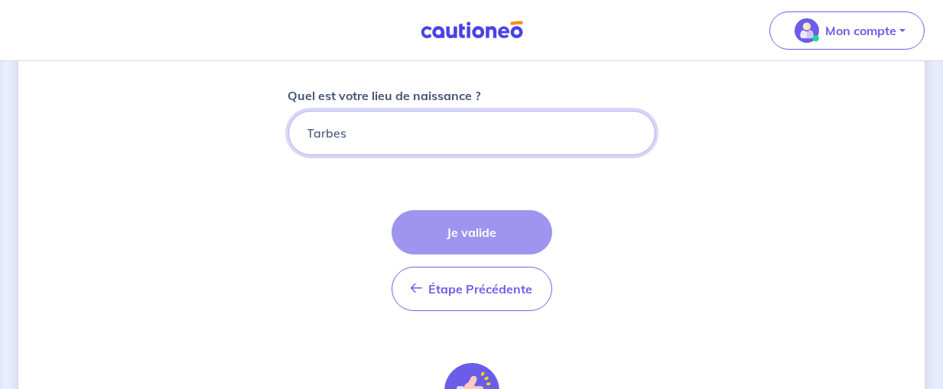
scroll to position [483, 0]
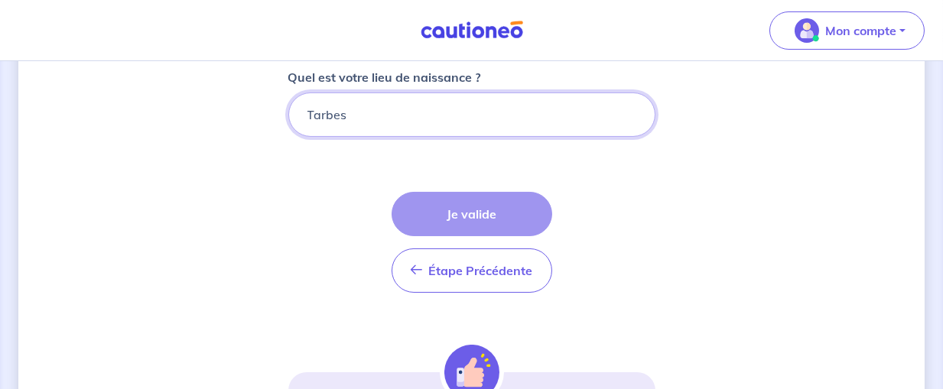
type input "Tarbes"
click at [582, 277] on form "Quelle est votre adresse ? 45 avenue Marceau 92400 Courbevoie Sélectionnez l'ad…" at bounding box center [471, 170] width 367 height 748
click at [470, 115] on input "Tarbes" at bounding box center [471, 115] width 367 height 44
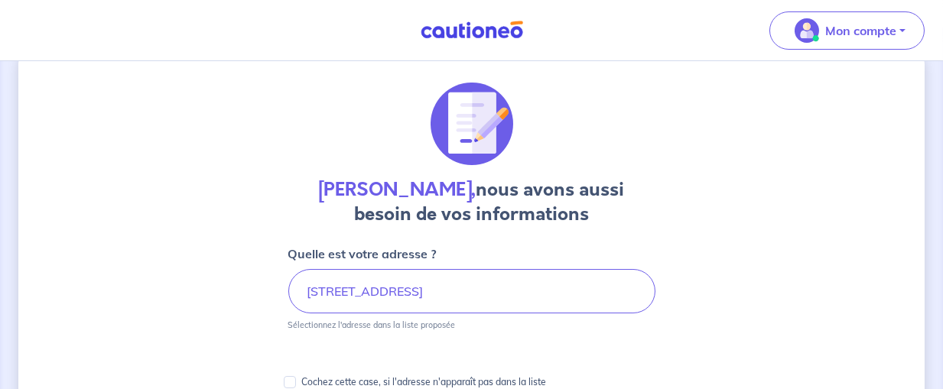
scroll to position [0, 0]
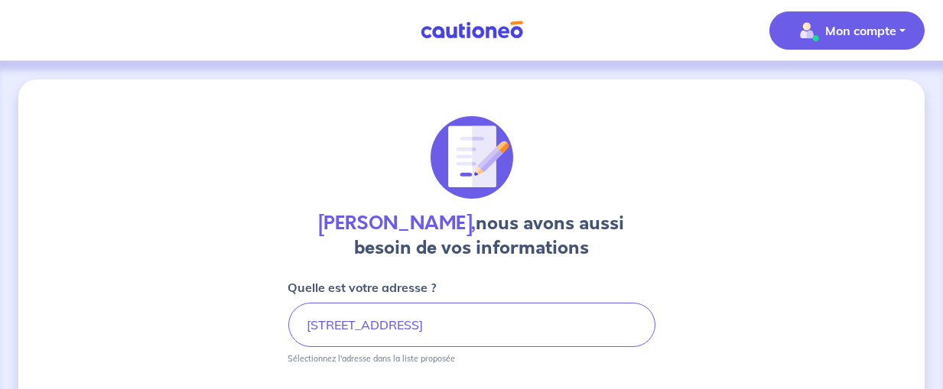
click at [864, 28] on p "Mon compte" at bounding box center [860, 30] width 71 height 18
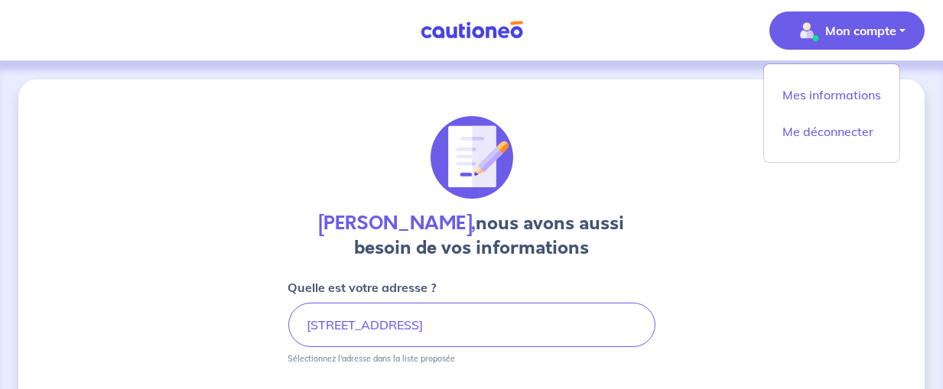
click at [569, 151] on div at bounding box center [471, 157] width 367 height 83
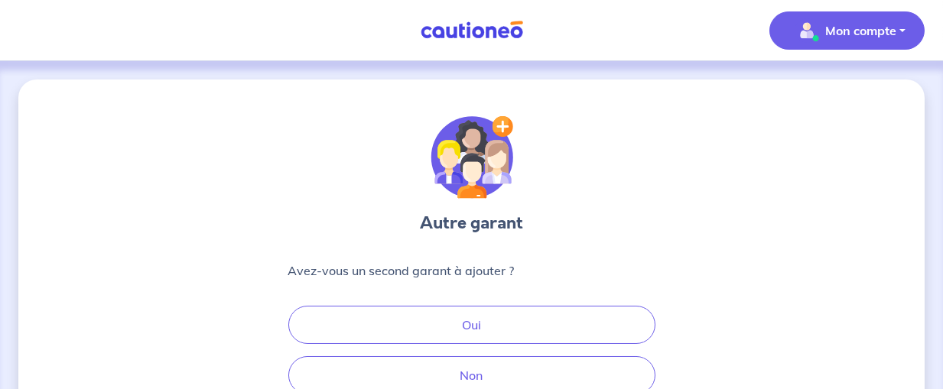
click at [889, 29] on p "Mon compte" at bounding box center [860, 30] width 71 height 18
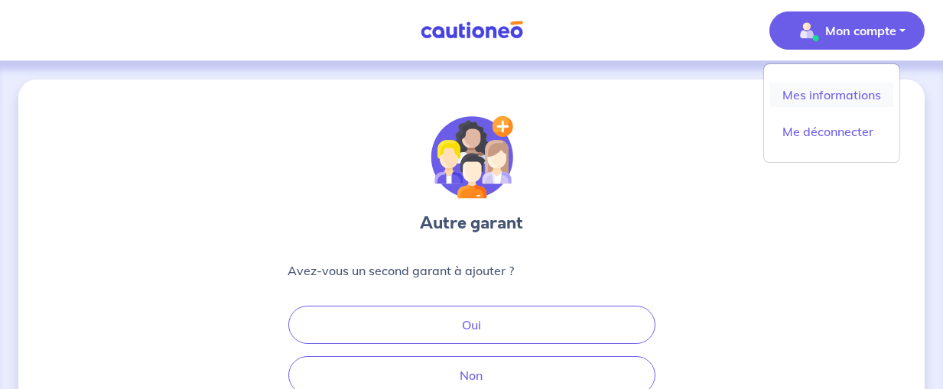
click at [851, 91] on link "Mes informations" at bounding box center [831, 95] width 123 height 24
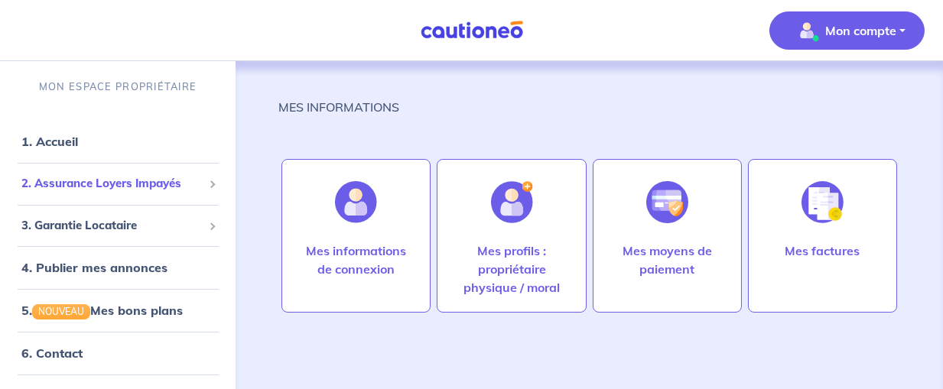
click at [181, 181] on span "2. Assurance Loyers Impayés" at bounding box center [111, 184] width 181 height 18
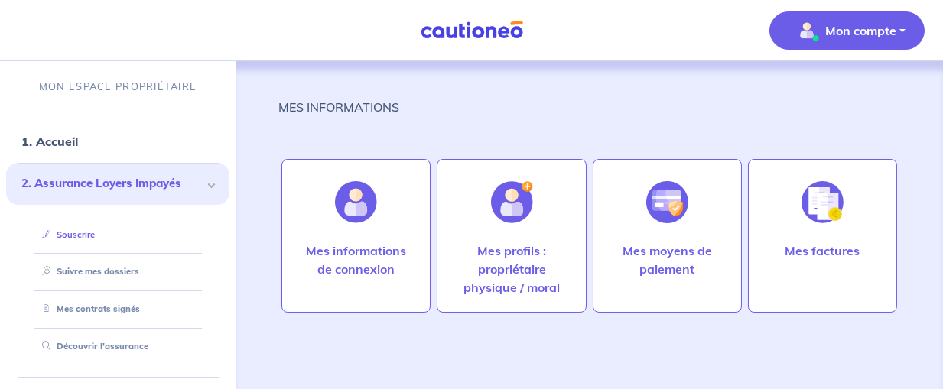
click at [95, 230] on link "Souscrire" at bounding box center [65, 234] width 59 height 11
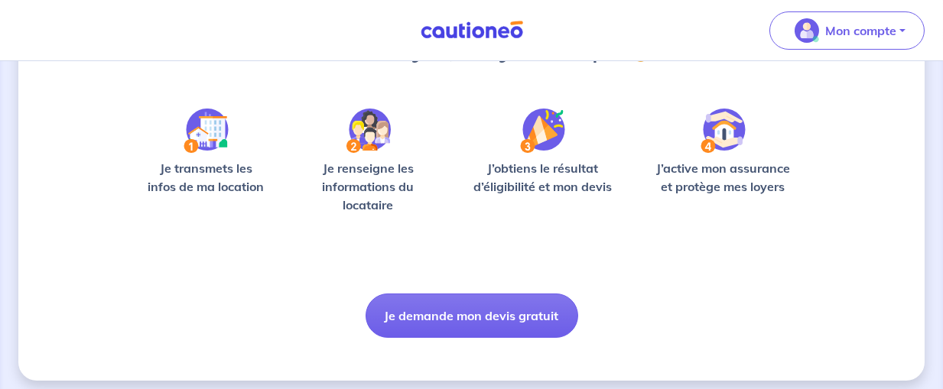
scroll to position [225, 0]
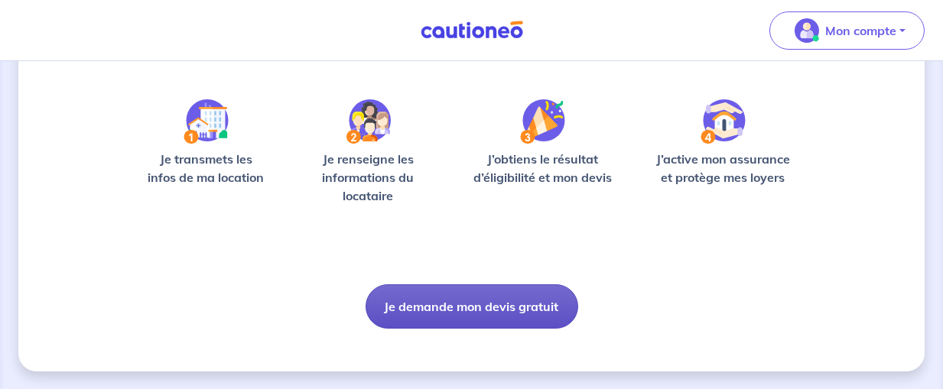
click at [503, 306] on button "Je demande mon devis gratuit" at bounding box center [472, 307] width 213 height 44
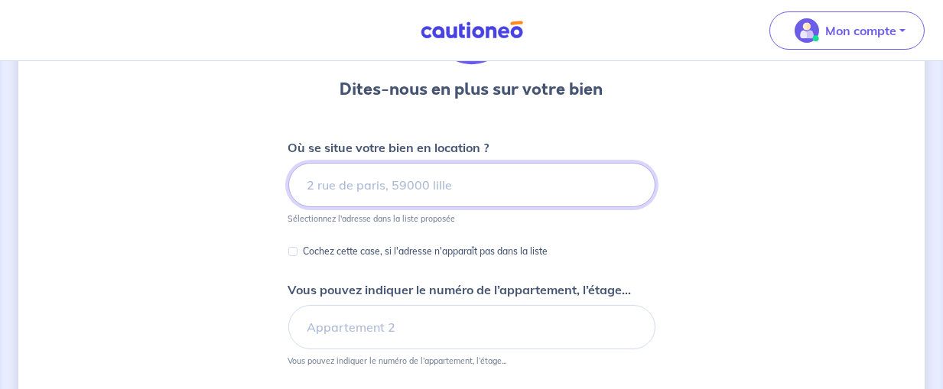
scroll to position [161, 0]
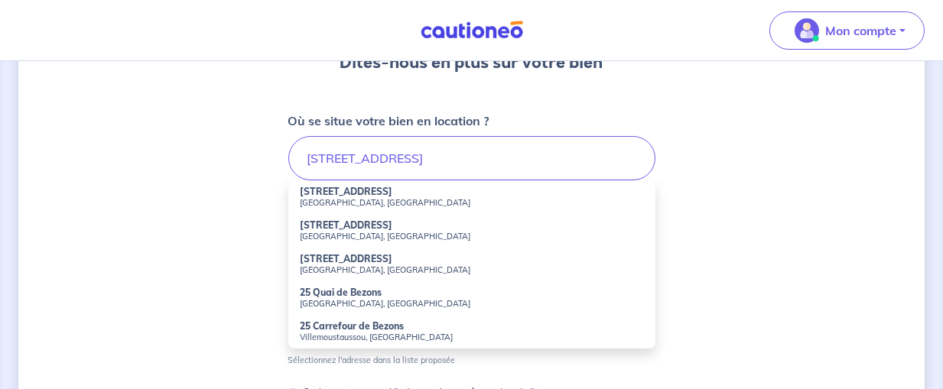
click at [360, 190] on strong "[STREET_ADDRESS]" at bounding box center [347, 191] width 93 height 11
type input "[STREET_ADDRESS]"
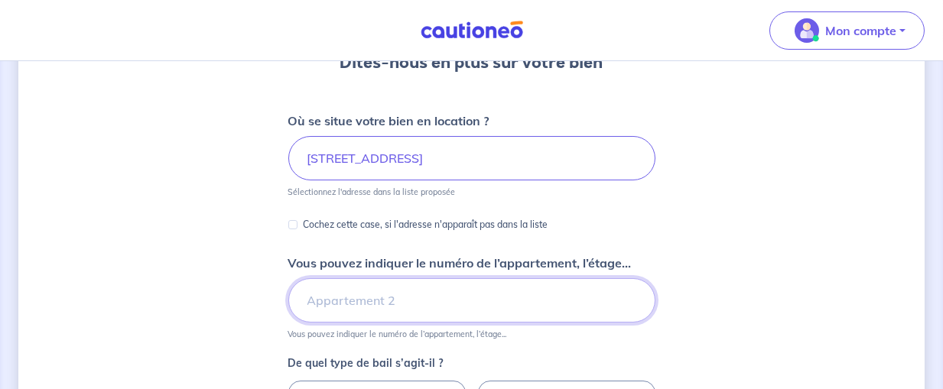
click at [400, 298] on input "Vous pouvez indiquer le numéro de l’appartement, l’étage..." at bounding box center [471, 300] width 367 height 44
type input "RdC 104"
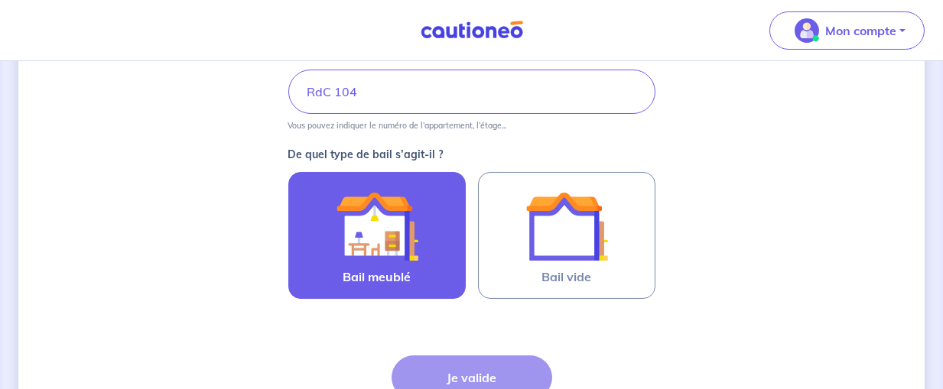
scroll to position [402, 0]
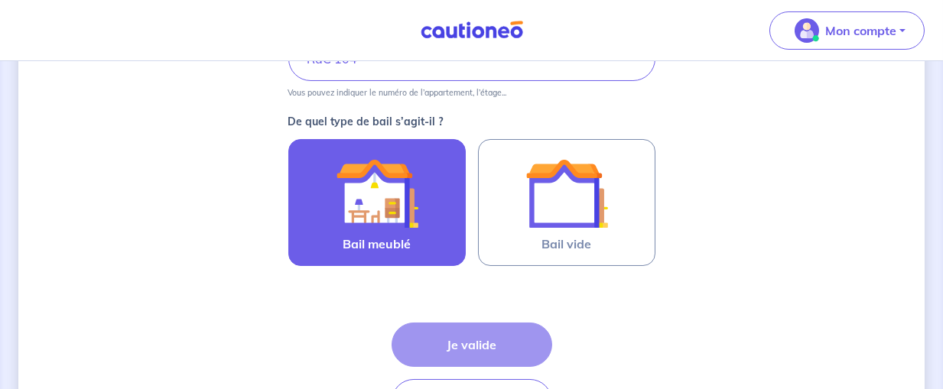
click at [418, 223] on div at bounding box center [376, 193] width 139 height 83
click at [0, 0] on input "Bail meublé" at bounding box center [0, 0] width 0 height 0
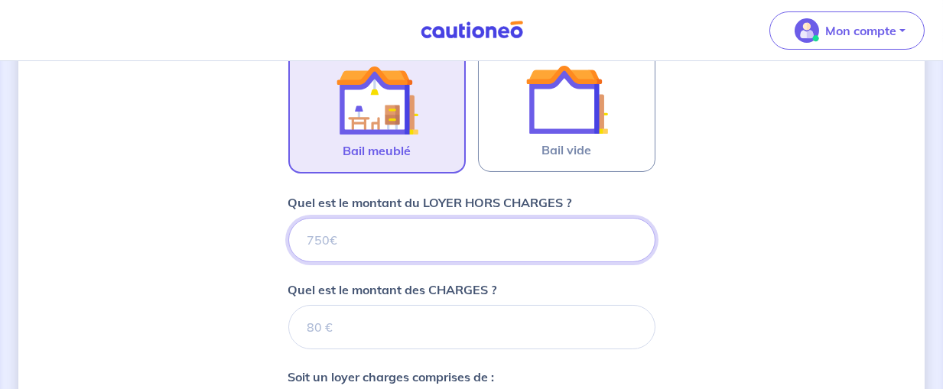
scroll to position [471, 0]
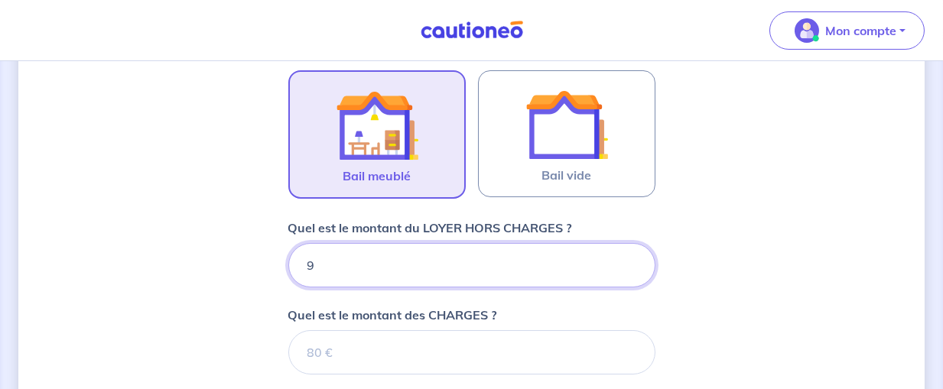
type input "94"
type input "944"
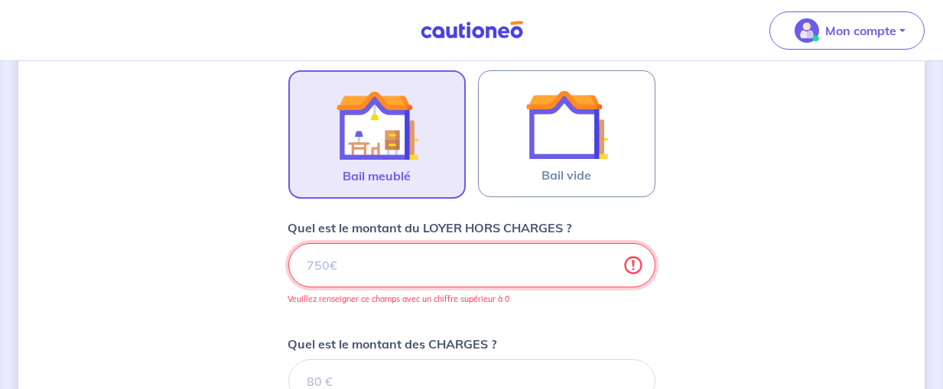
type input "944"
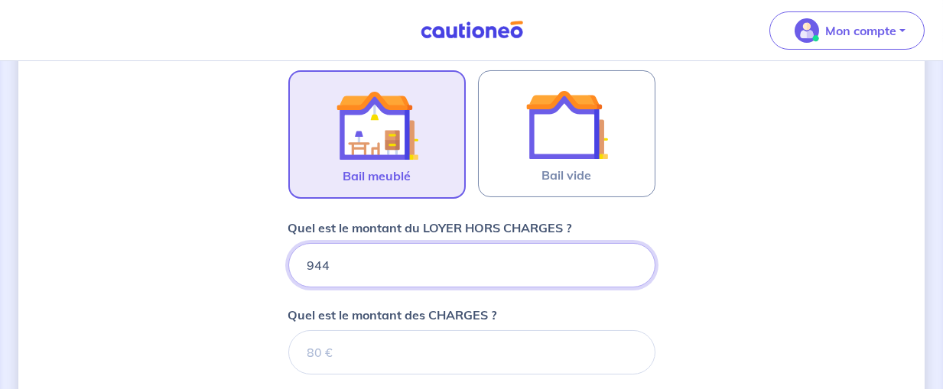
type input "944"
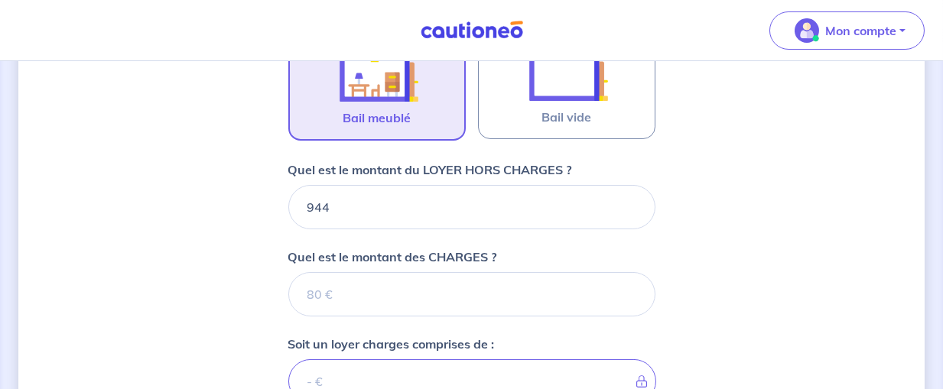
scroll to position [552, 0]
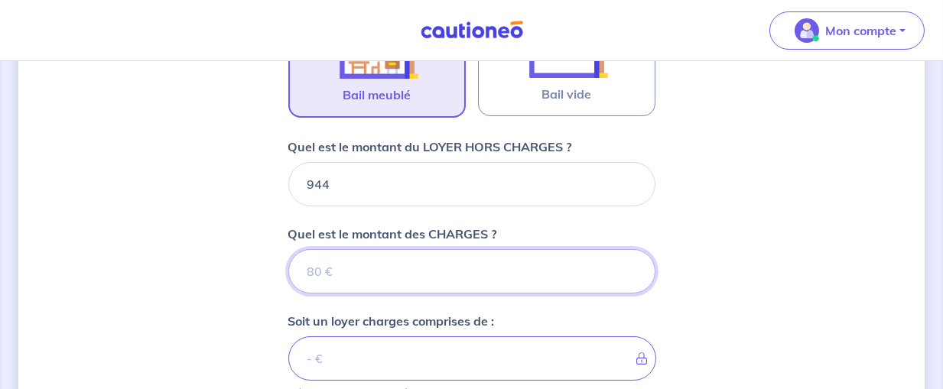
click at [375, 259] on input "Quel est le montant des CHARGES ?" at bounding box center [471, 271] width 367 height 44
type input "85"
type input "1029"
type input "85"
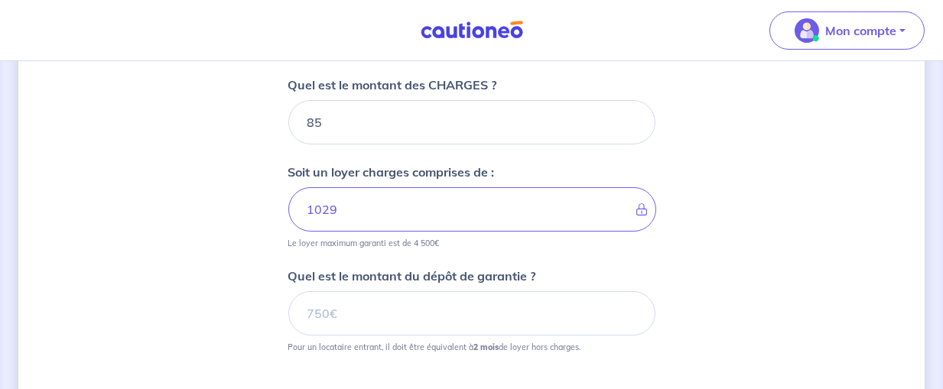
scroll to position [713, 0]
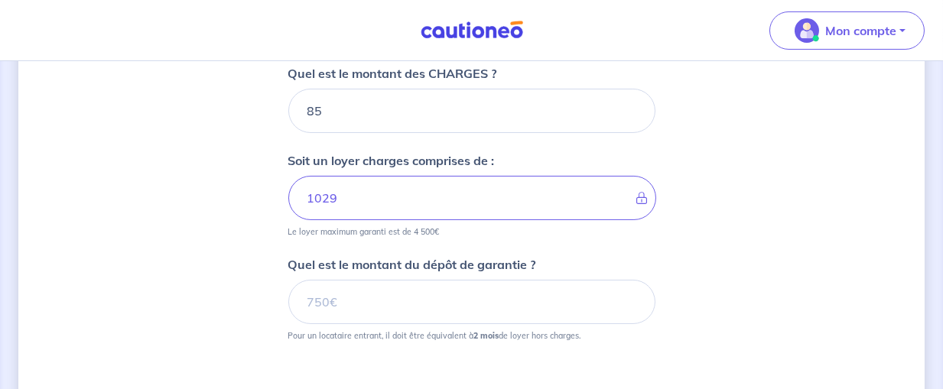
click at [415, 171] on div "Soit un loyer charges comprises de : 1029 Le loyer maximum garanti est de 4 500€" at bounding box center [471, 194] width 367 height 86
click at [574, 255] on div "Quel est le montant du dépôt de garantie ? Pour un locataire entrant, il doit ê…" at bounding box center [471, 298] width 367 height 86
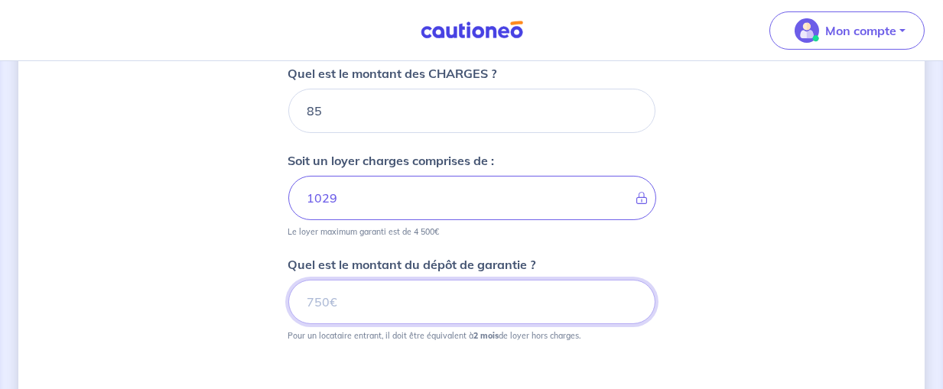
click at [431, 301] on input "Quel est le montant du dépôt de garantie ?" at bounding box center [471, 302] width 367 height 44
type input "1888"
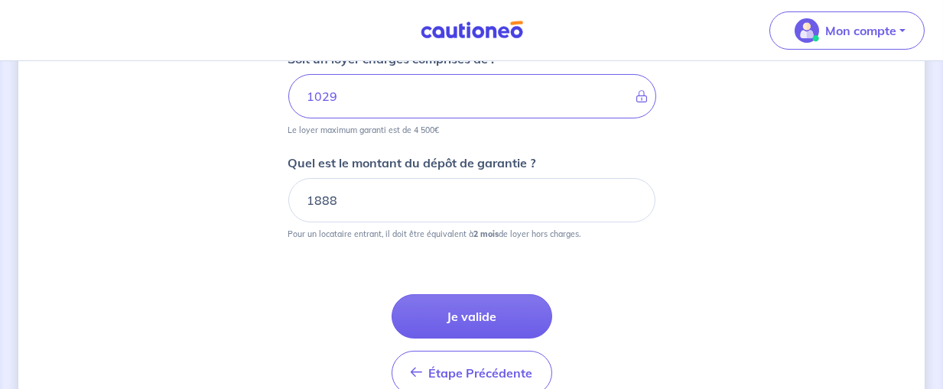
scroll to position [874, 0]
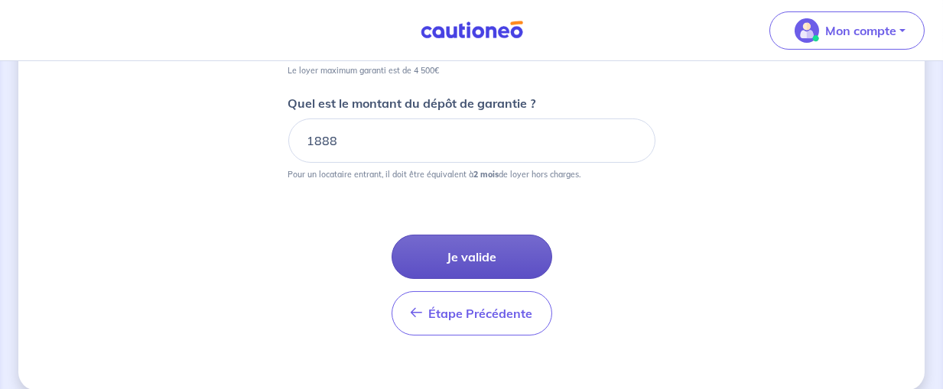
click at [483, 249] on button "Je valide" at bounding box center [472, 257] width 161 height 44
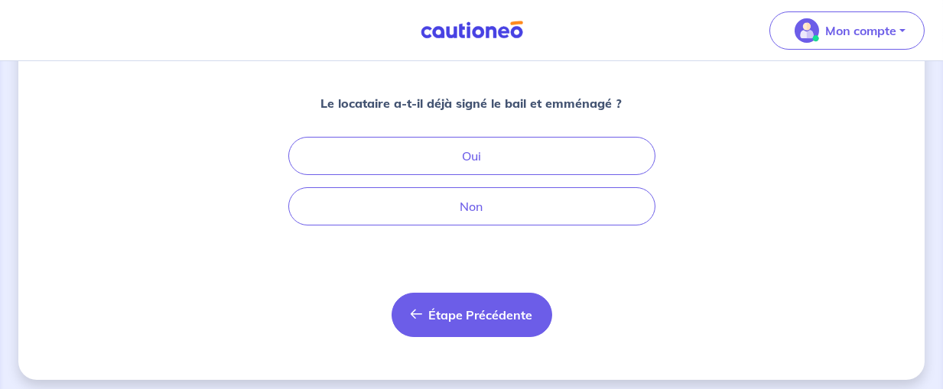
scroll to position [186, 0]
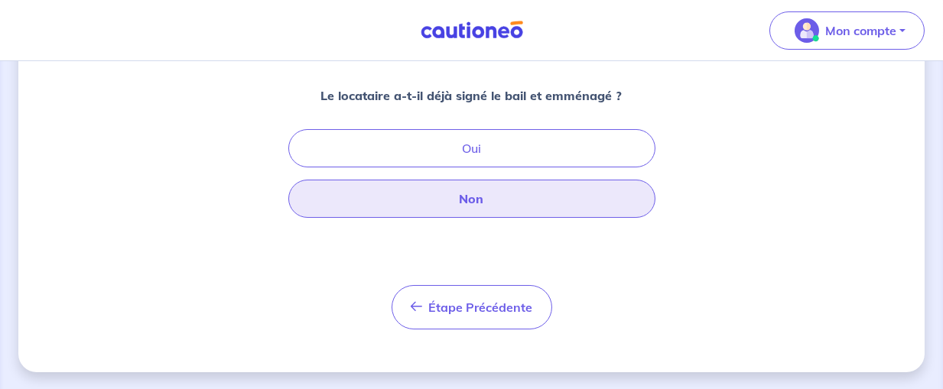
click at [492, 186] on button "Non" at bounding box center [471, 199] width 367 height 38
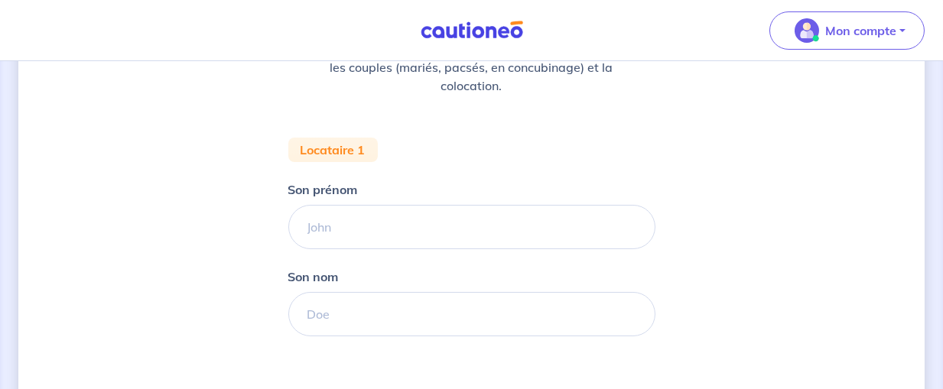
scroll to position [241, 0]
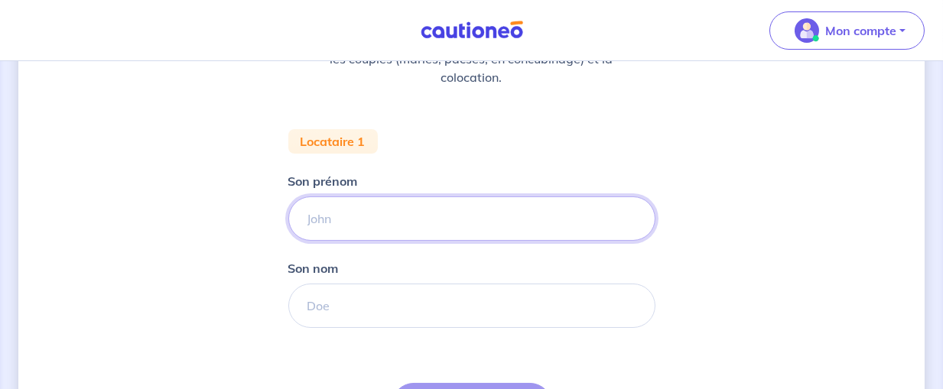
click at [445, 212] on input "Son prénom" at bounding box center [471, 219] width 367 height 44
type input "Simon"
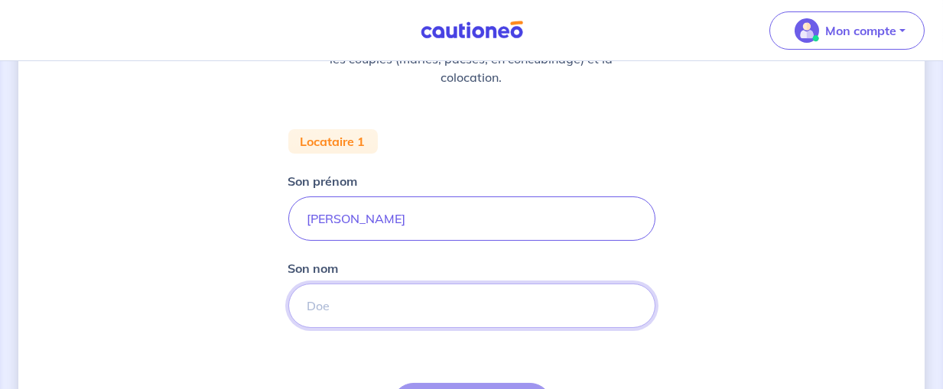
click at [376, 301] on input "Son nom" at bounding box center [471, 306] width 367 height 44
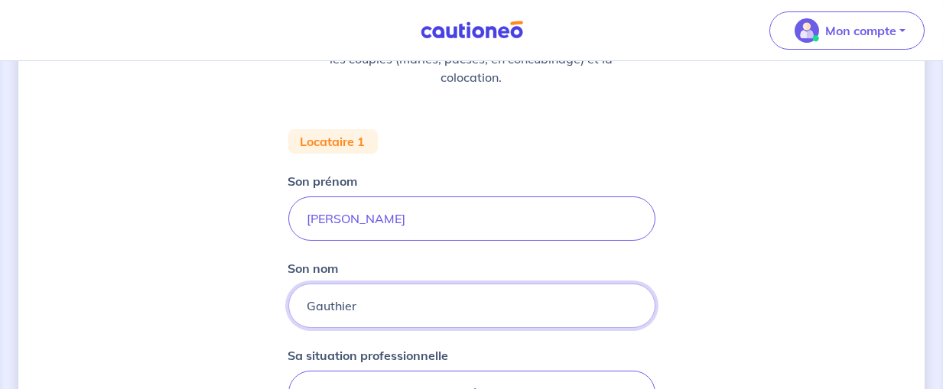
type input "Gauthier"
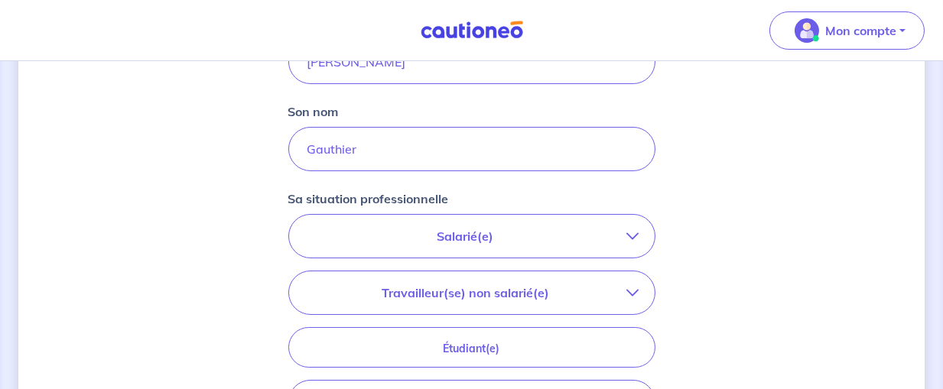
scroll to position [402, 0]
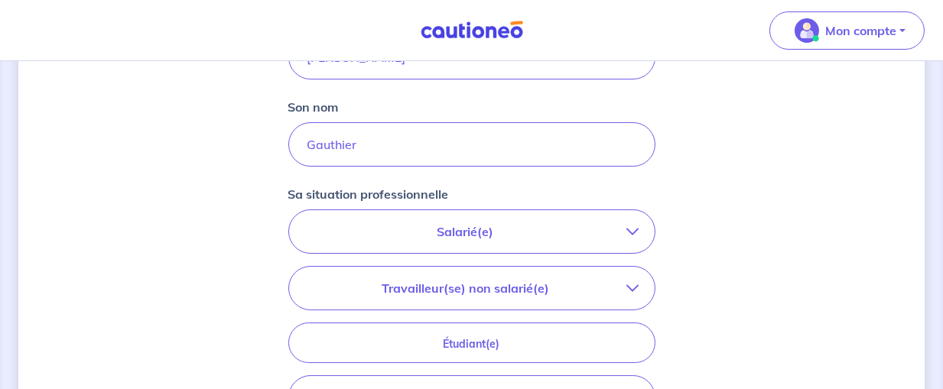
click at [637, 228] on icon "button" at bounding box center [633, 232] width 12 height 12
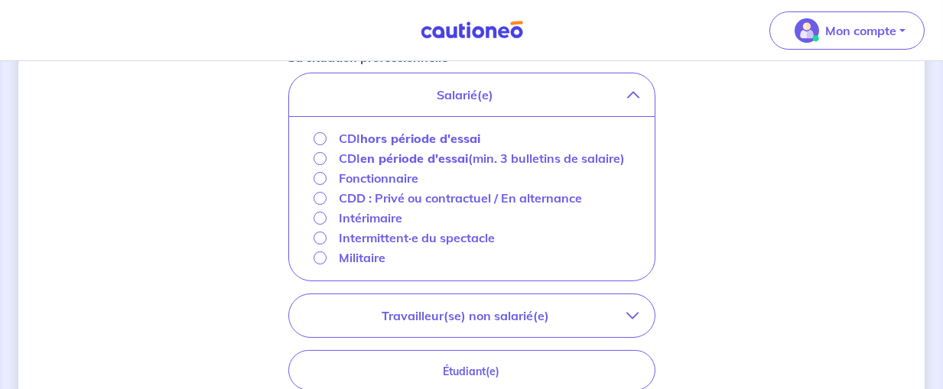
scroll to position [564, 0]
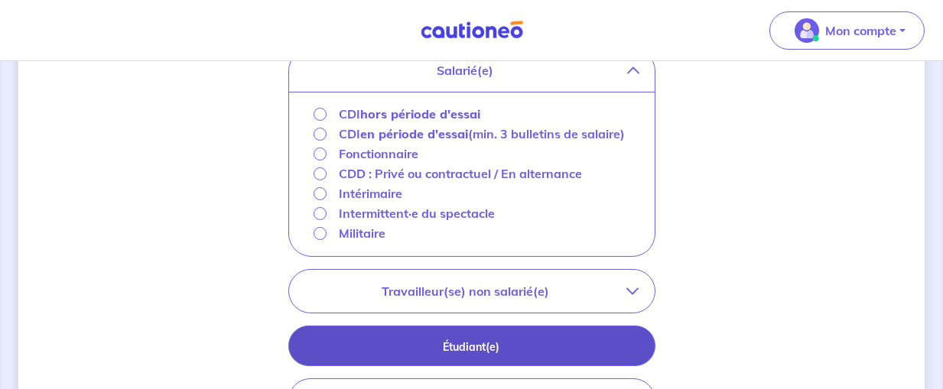
click at [534, 336] on button "Étudiant(e)" at bounding box center [471, 346] width 367 height 41
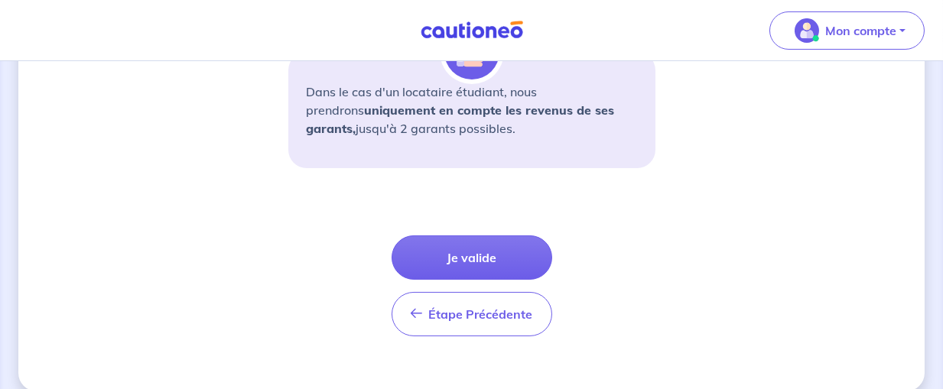
scroll to position [676, 0]
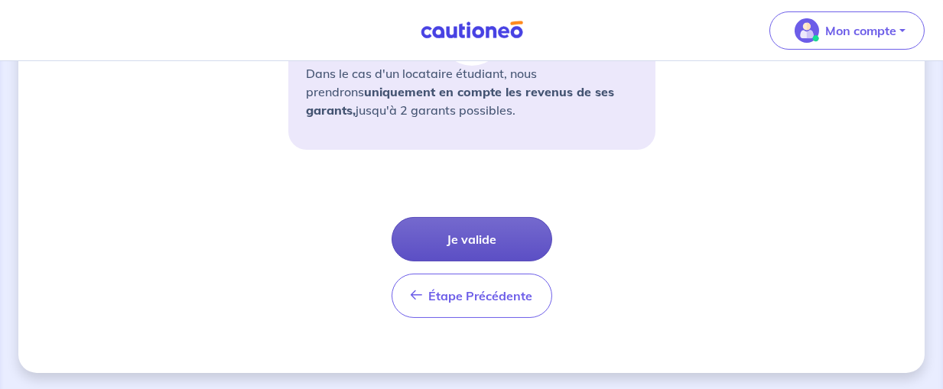
click at [496, 244] on button "Je valide" at bounding box center [472, 239] width 161 height 44
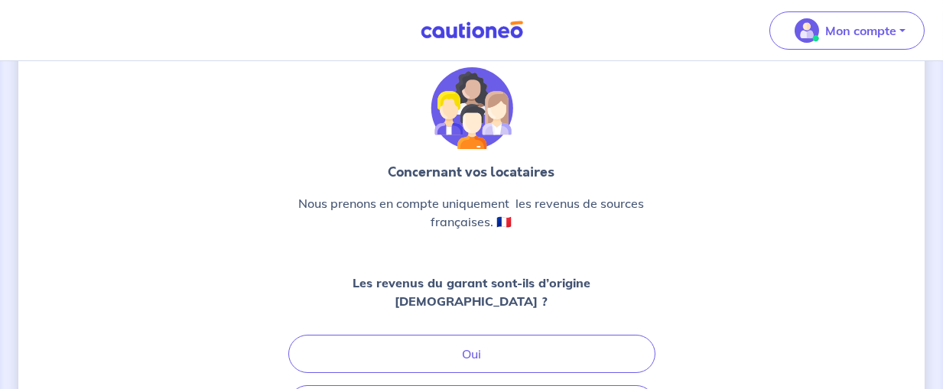
scroll to position [80, 0]
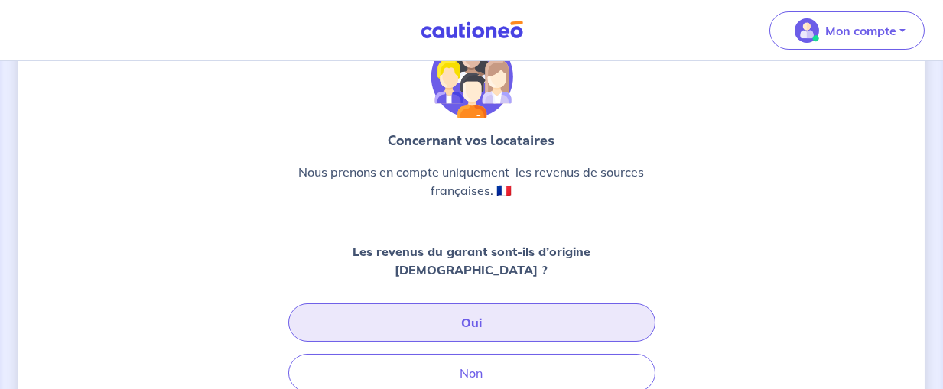
click at [526, 307] on button "Oui" at bounding box center [471, 323] width 367 height 38
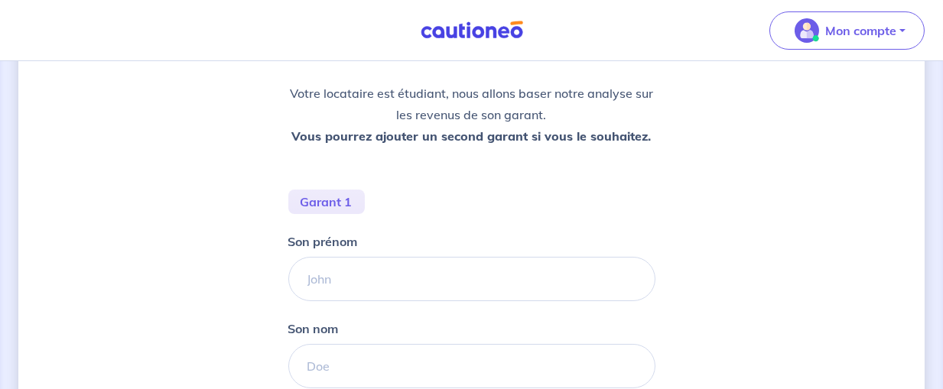
scroll to position [241, 0]
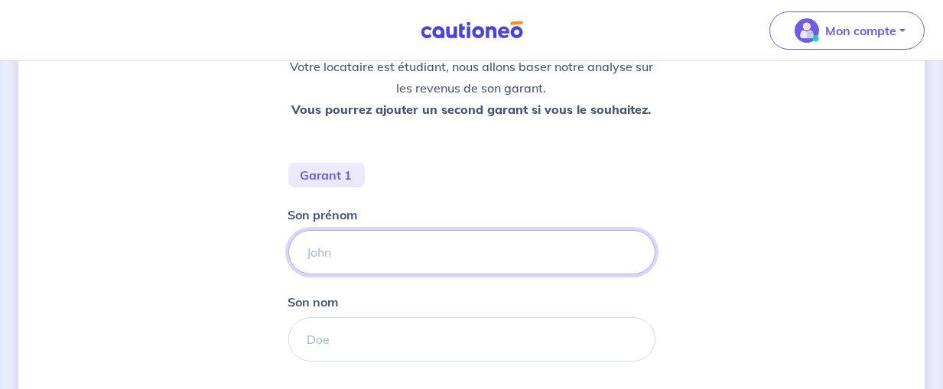
click at [432, 258] on input "Son prénom" at bounding box center [471, 252] width 367 height 44
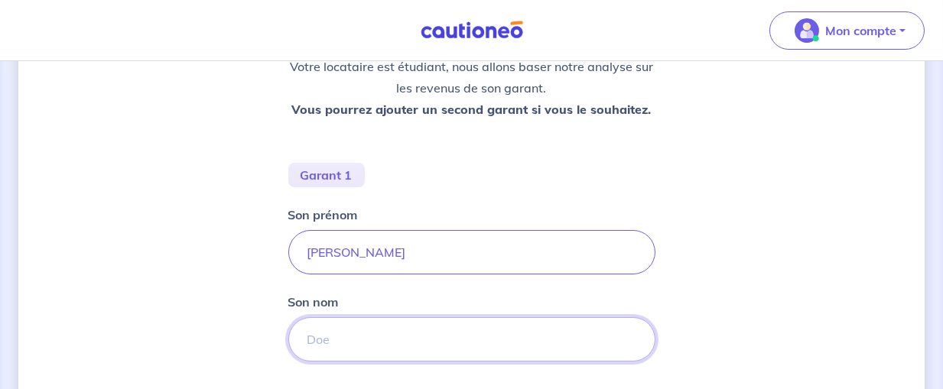
click at [377, 336] on input "Son nom" at bounding box center [471, 339] width 367 height 44
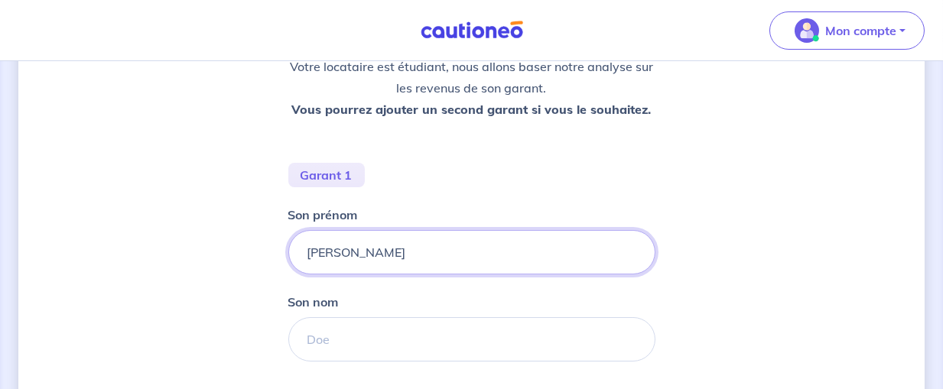
click at [429, 252] on input "Christophe Gauthier" at bounding box center [471, 252] width 367 height 44
type input "Christophe"
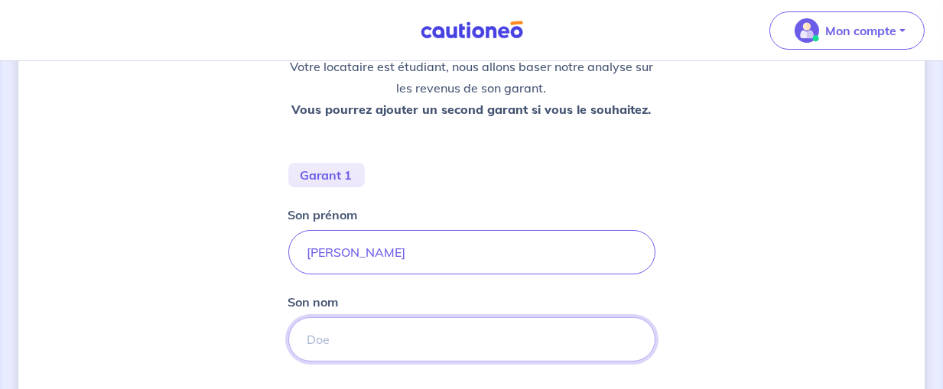
click at [367, 337] on input "Son nom" at bounding box center [471, 339] width 367 height 44
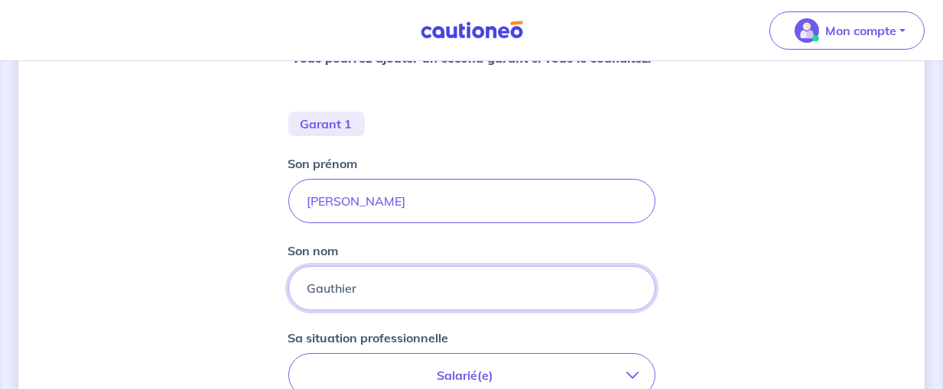
scroll to position [402, 0]
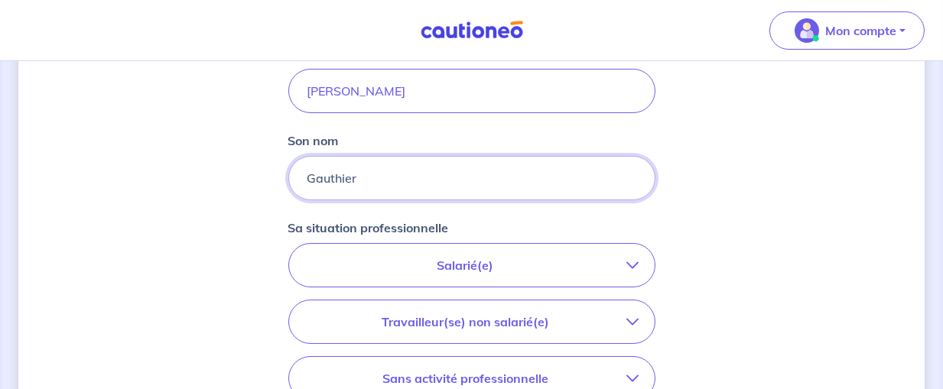
type input "Gauthier"
click at [629, 265] on icon "button" at bounding box center [633, 265] width 12 height 12
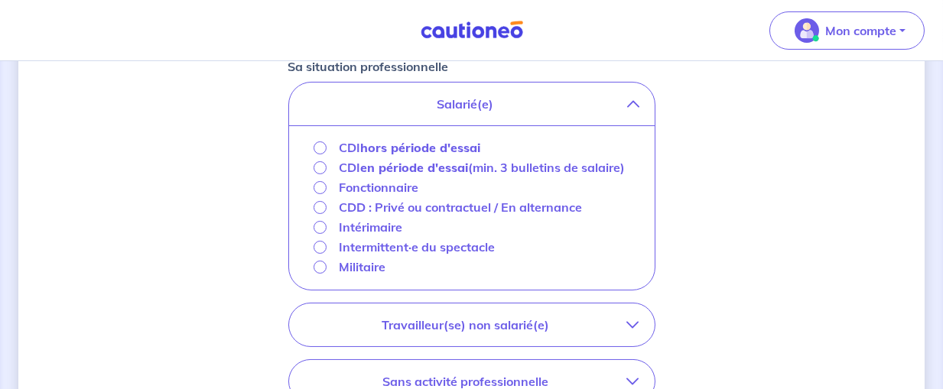
scroll to position [644, 0]
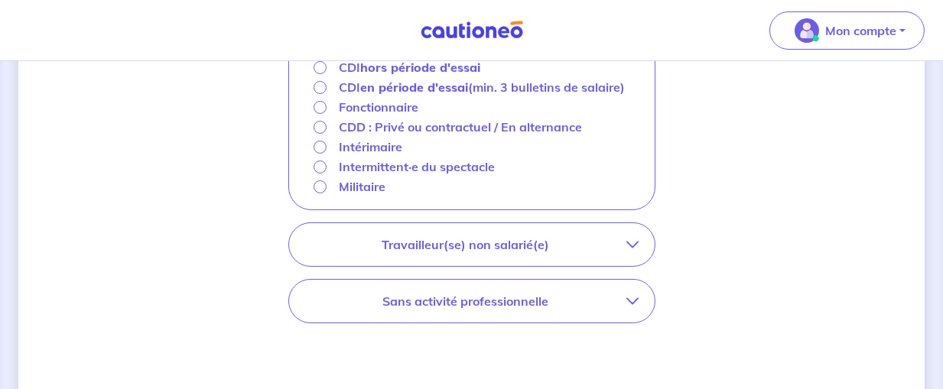
click at [635, 243] on icon "button" at bounding box center [633, 245] width 12 height 12
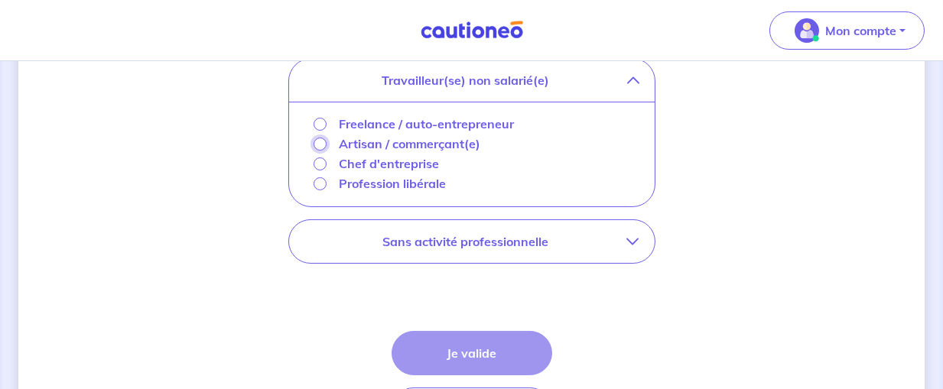
click at [320, 140] on input "Artisan / commerçant(e)" at bounding box center [320, 144] width 13 height 13
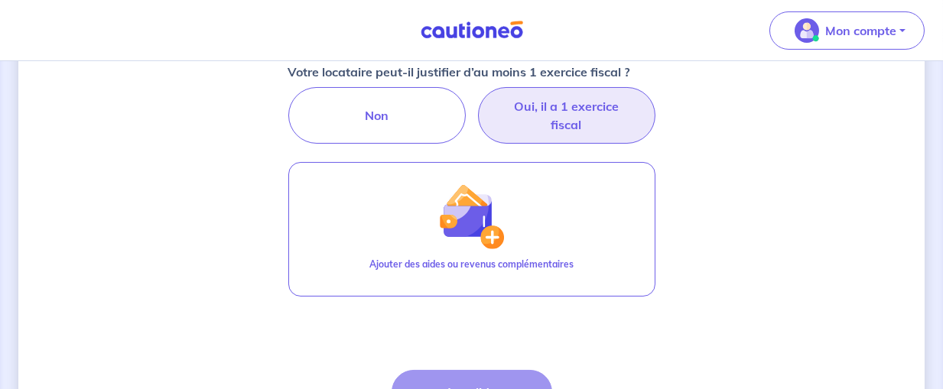
click at [600, 119] on label "Oui, il a 1 exercice fiscal" at bounding box center [566, 115] width 177 height 57
click at [477, 97] on input "Oui, il a 1 exercice fiscal" at bounding box center [472, 92] width 10 height 10
radio input "true"
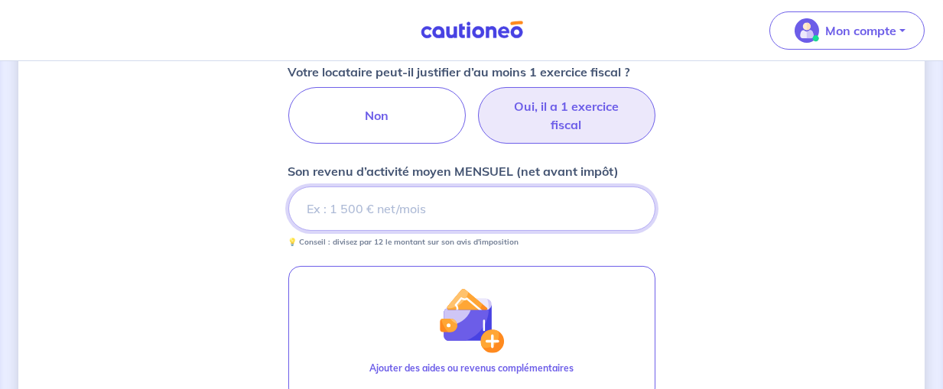
click at [582, 207] on input "Son revenu d’activité moyen MENSUEL (net avant impôt)" at bounding box center [471, 209] width 367 height 44
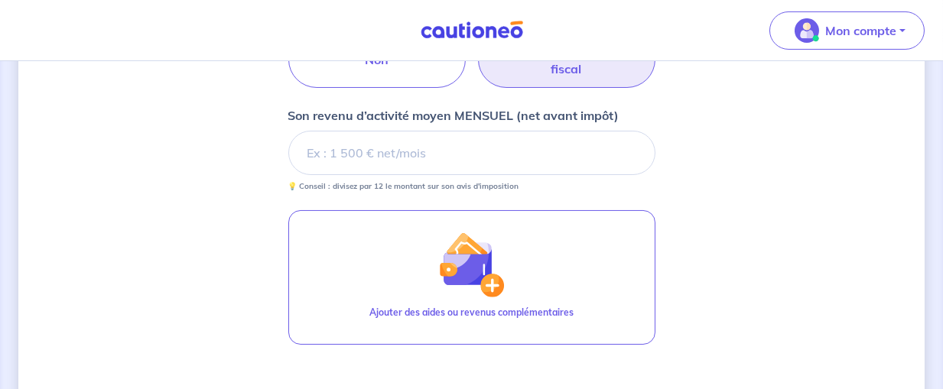
scroll to position [724, 0]
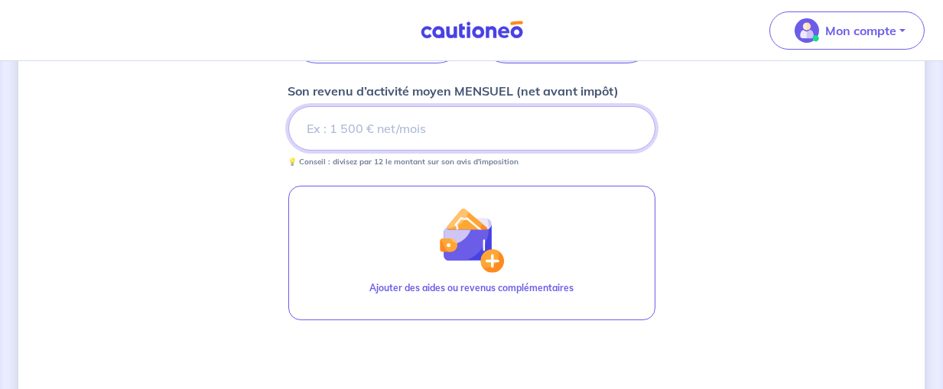
click at [438, 113] on input "Son revenu d’activité moyen MENSUEL (net avant impôt)" at bounding box center [471, 128] width 367 height 44
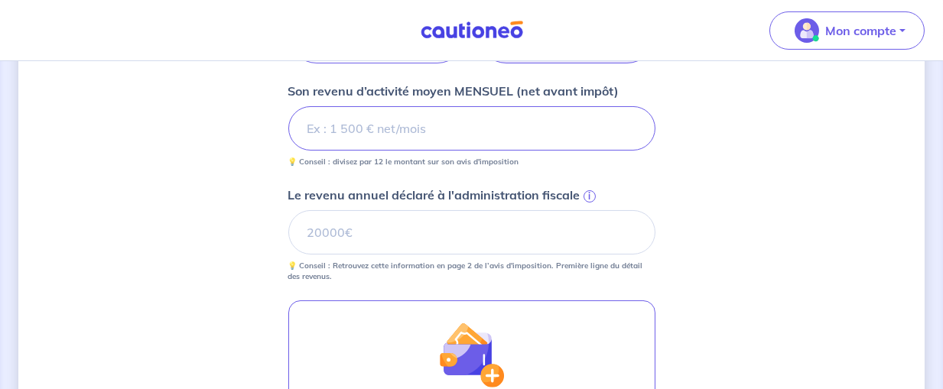
type input "4"
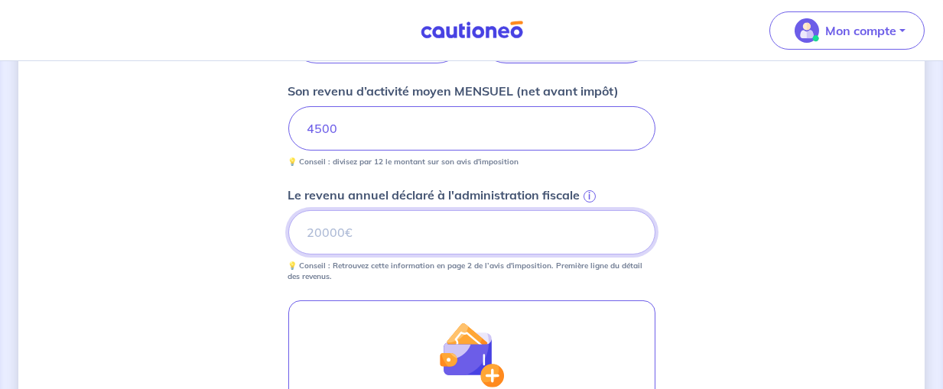
click at [369, 221] on input "Le revenu annuel déclaré à l'administration fiscale i" at bounding box center [471, 232] width 367 height 44
click at [364, 233] on input "Le revenu annuel déclaré à l'administration fiscale i" at bounding box center [471, 232] width 367 height 44
type input "81476"
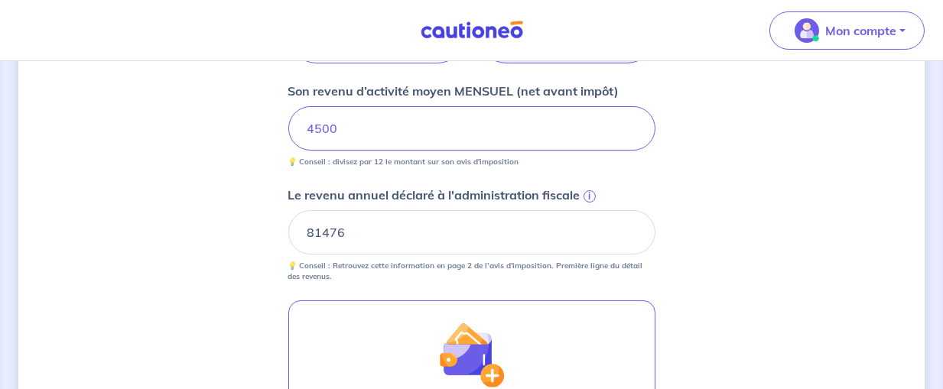
click at [665, 250] on div "Concernant les garants de : Simon Gauthier Votre locataire est étudiant, nous a…" at bounding box center [471, 9] width 906 height 1309
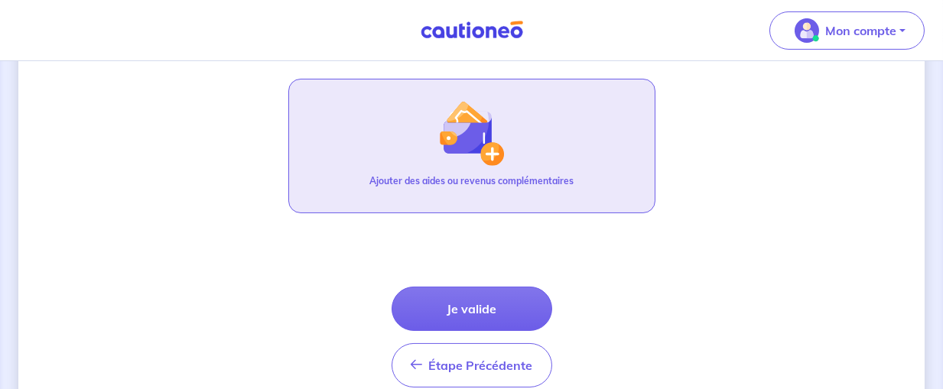
scroll to position [966, 0]
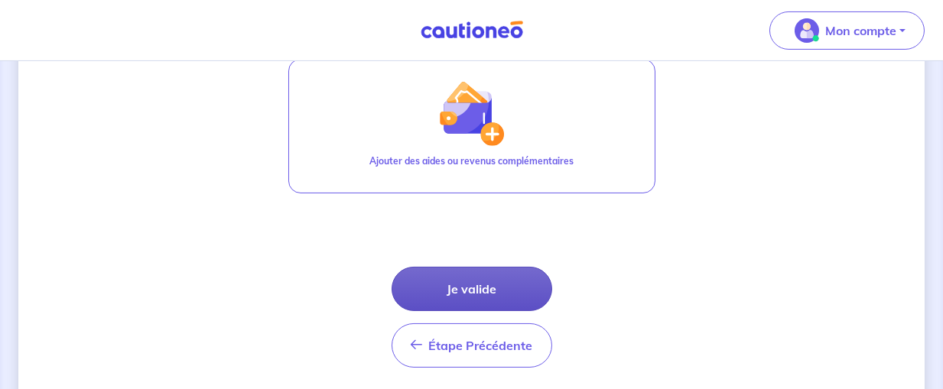
click at [497, 288] on button "Je valide" at bounding box center [472, 289] width 161 height 44
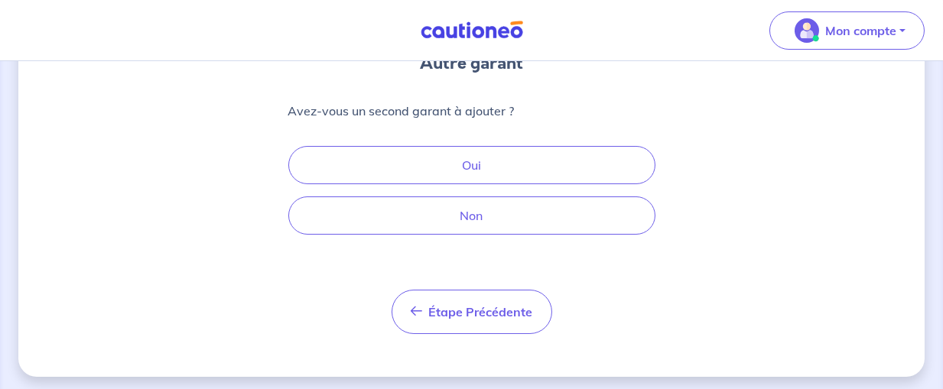
scroll to position [161, 0]
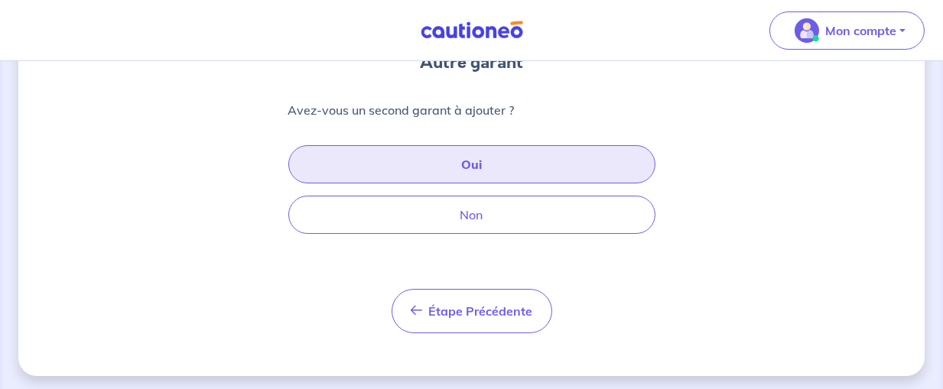
click at [495, 170] on button "Oui" at bounding box center [471, 164] width 367 height 38
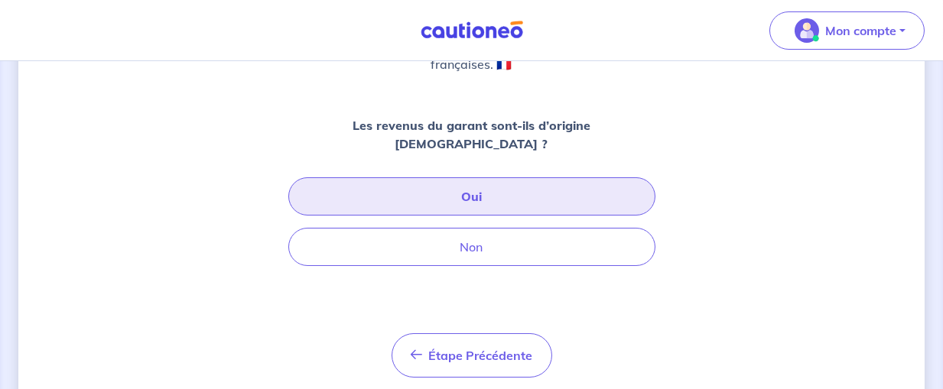
scroll to position [236, 0]
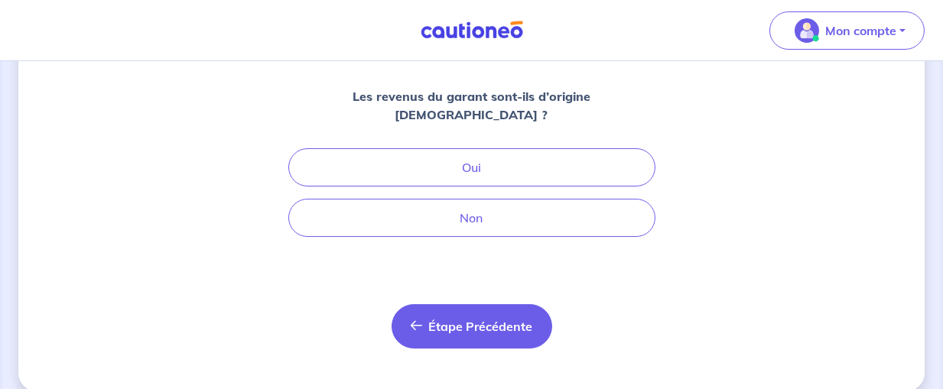
click at [457, 319] on span "Étape Précédente" at bounding box center [481, 326] width 104 height 15
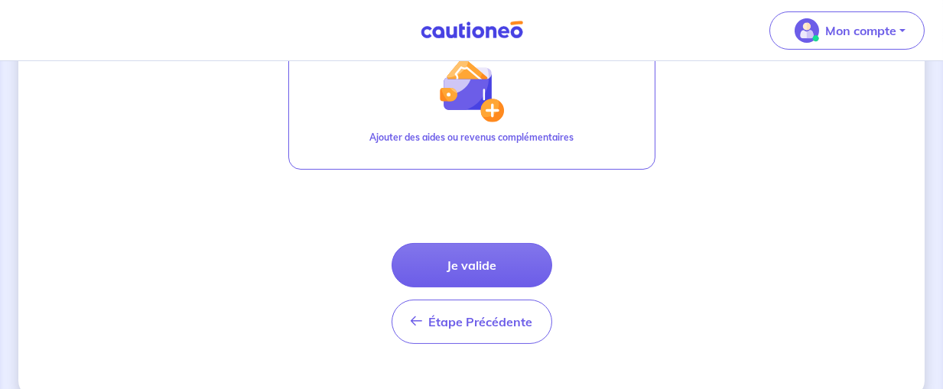
scroll to position [1013, 0]
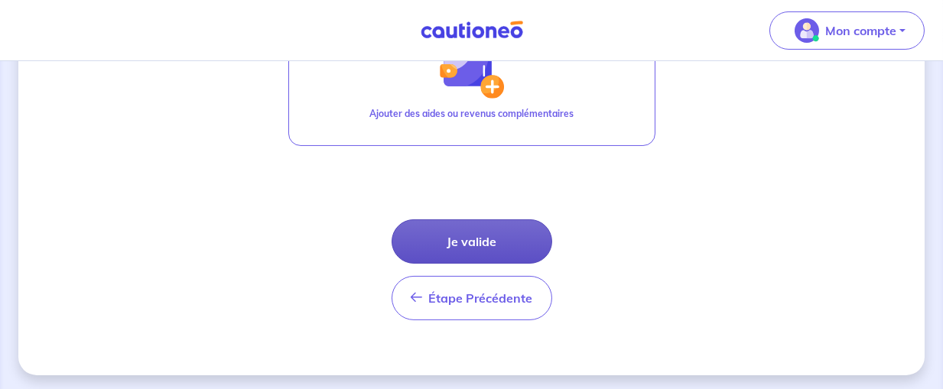
click at [496, 237] on button "Je valide" at bounding box center [472, 242] width 161 height 44
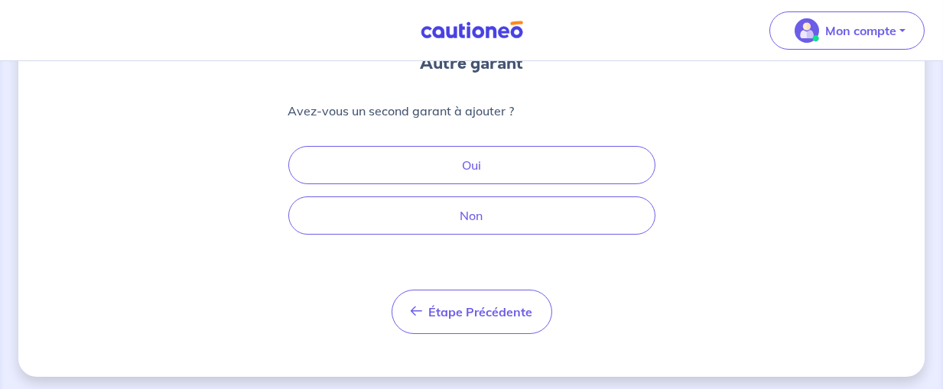
scroll to position [164, 0]
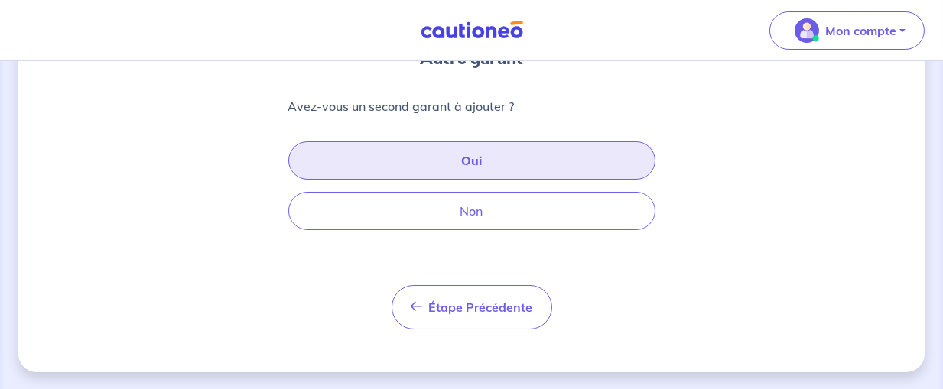
click at [532, 160] on button "Oui" at bounding box center [471, 161] width 367 height 38
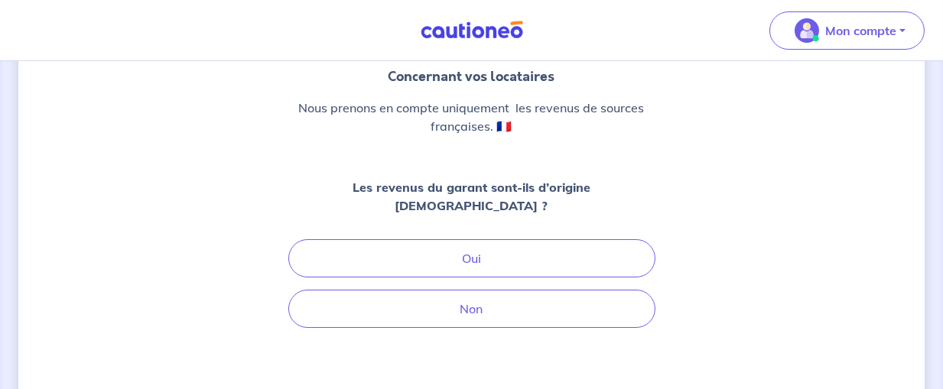
scroll to position [161, 0]
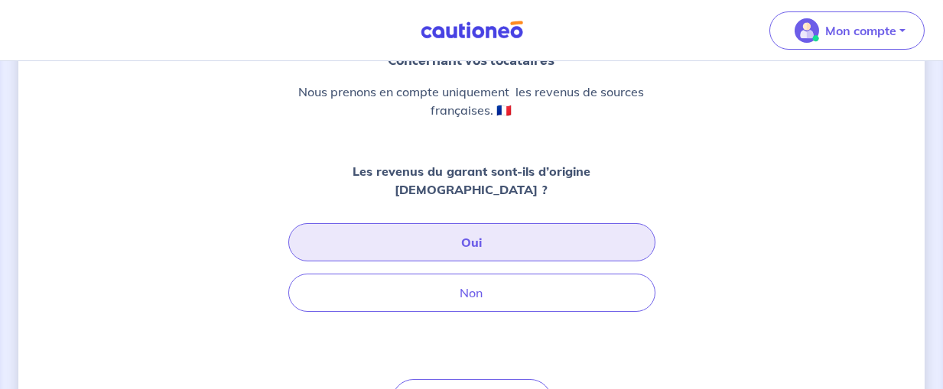
click at [514, 223] on button "Oui" at bounding box center [471, 242] width 367 height 38
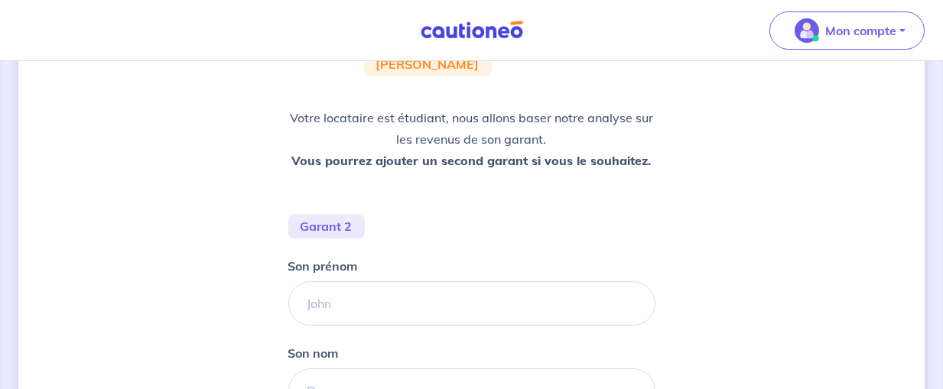
scroll to position [322, 0]
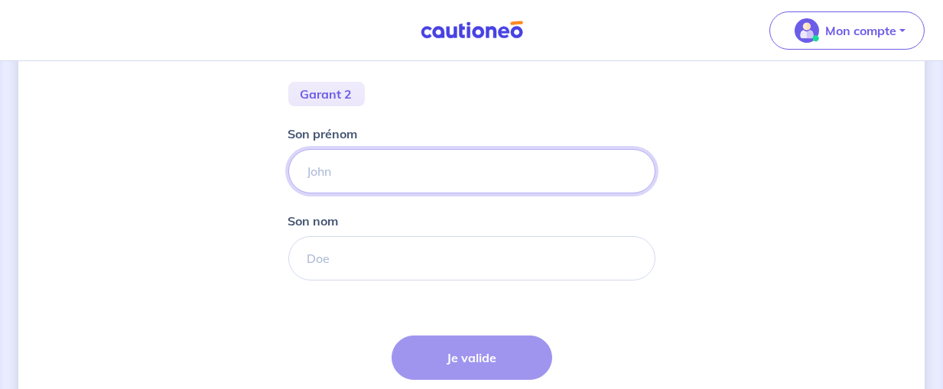
click at [406, 168] on input "Son prénom" at bounding box center [471, 171] width 367 height 44
type input "NOAM"
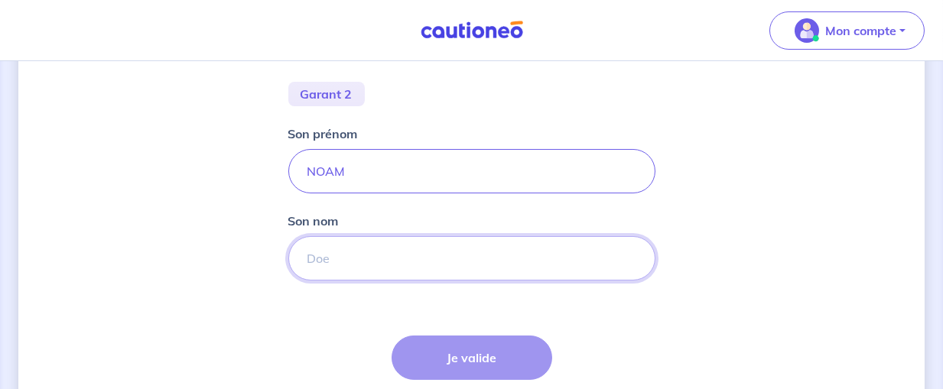
click at [349, 264] on input "Son nom" at bounding box center [471, 258] width 367 height 44
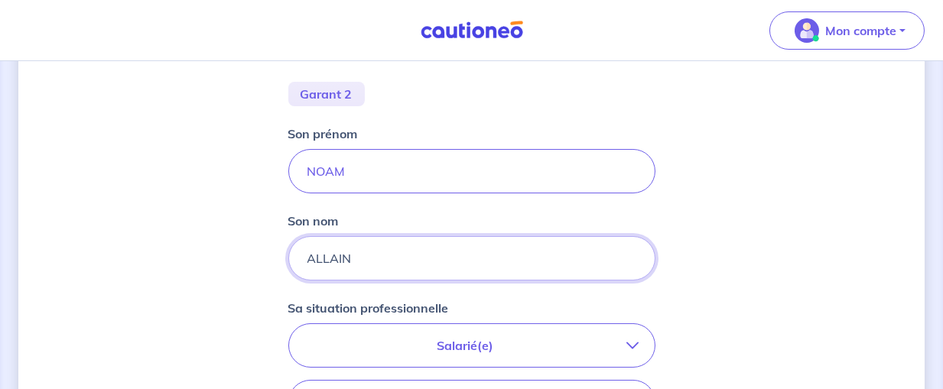
type input "ALLAIN"
click at [630, 335] on button "Salarié(e)" at bounding box center [472, 345] width 366 height 43
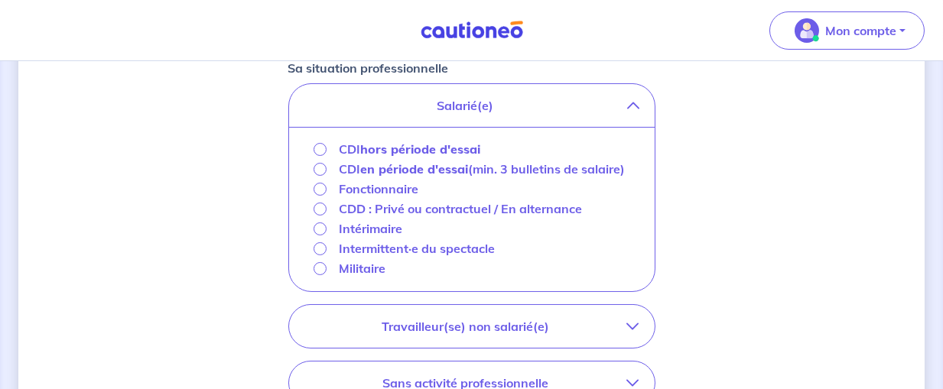
scroll to position [564, 0]
click at [319, 145] on input "CDI hors période d'essai" at bounding box center [320, 148] width 13 height 13
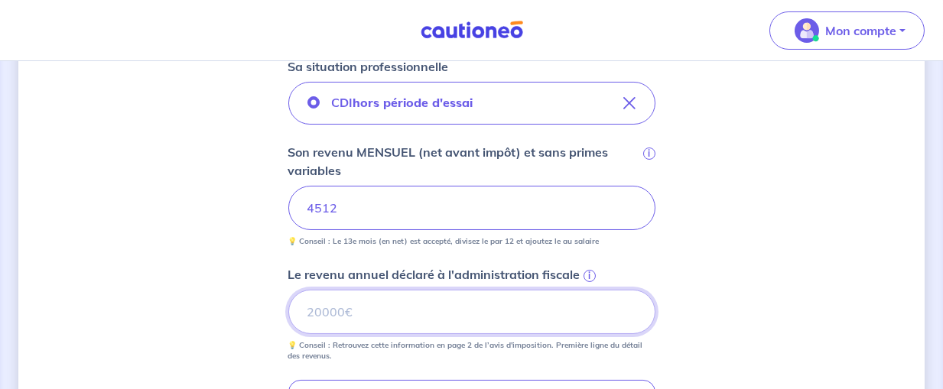
click at [421, 311] on input "Le revenu annuel déclaré à l'administration fiscale i" at bounding box center [471, 312] width 367 height 44
type input "53310"
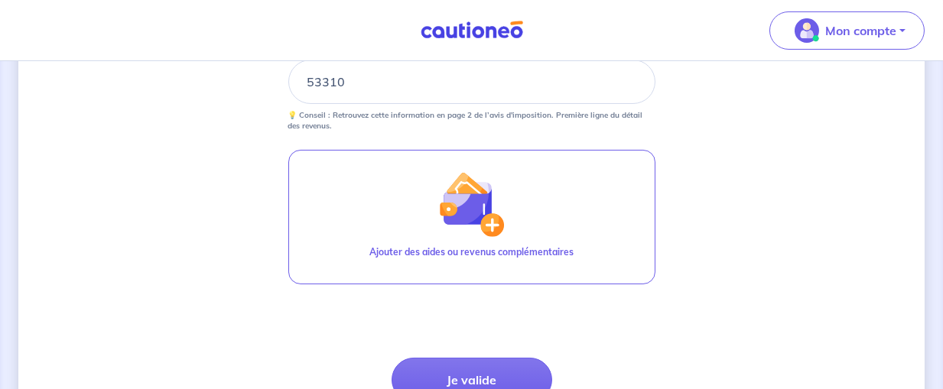
scroll to position [805, 0]
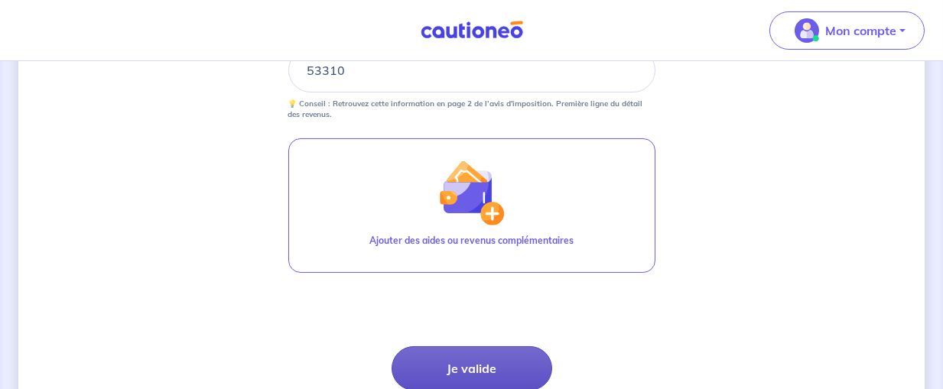
click at [480, 370] on button "Je valide" at bounding box center [472, 368] width 161 height 44
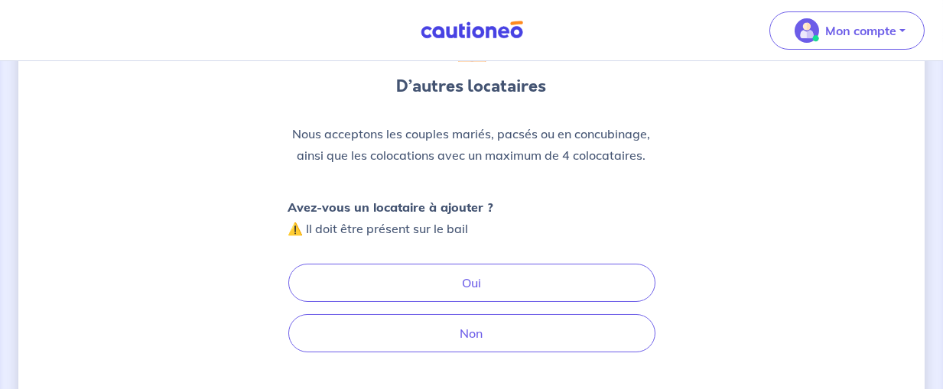
scroll to position [161, 0]
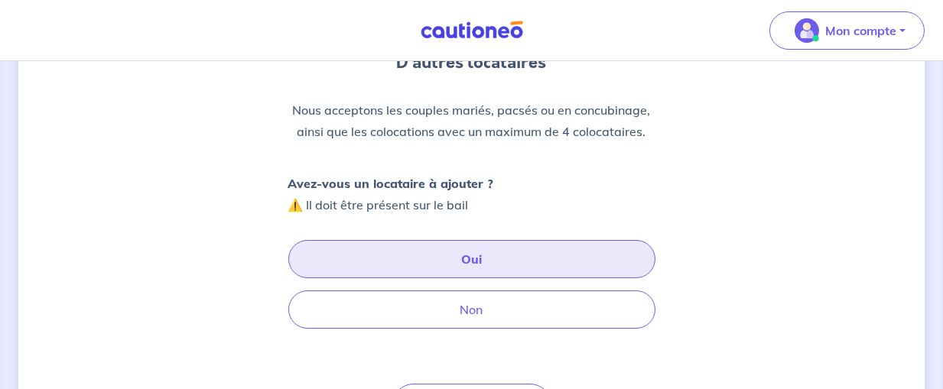
click at [490, 267] on button "Oui" at bounding box center [471, 259] width 367 height 38
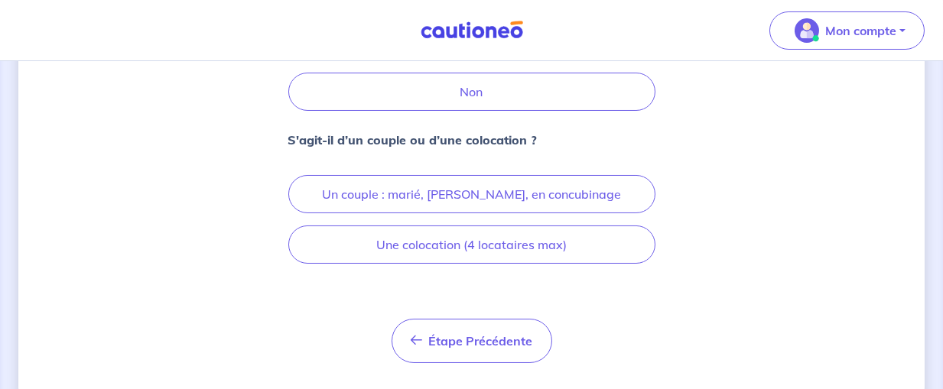
scroll to position [402, 0]
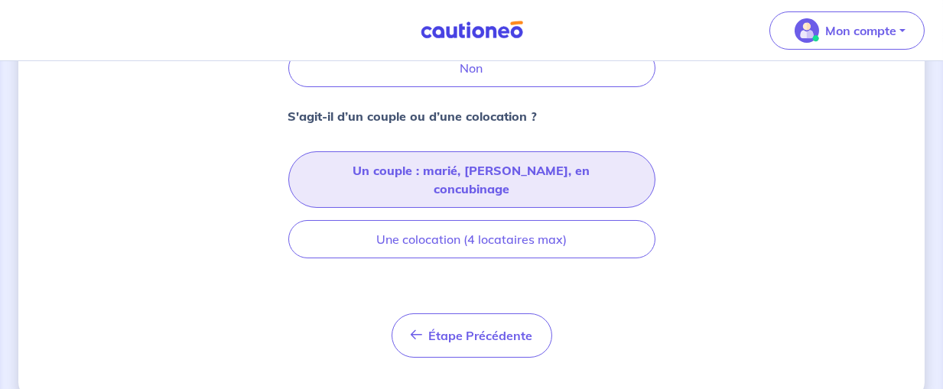
click at [516, 168] on button "Un couple : marié, pacsé, en concubinage" at bounding box center [471, 179] width 367 height 57
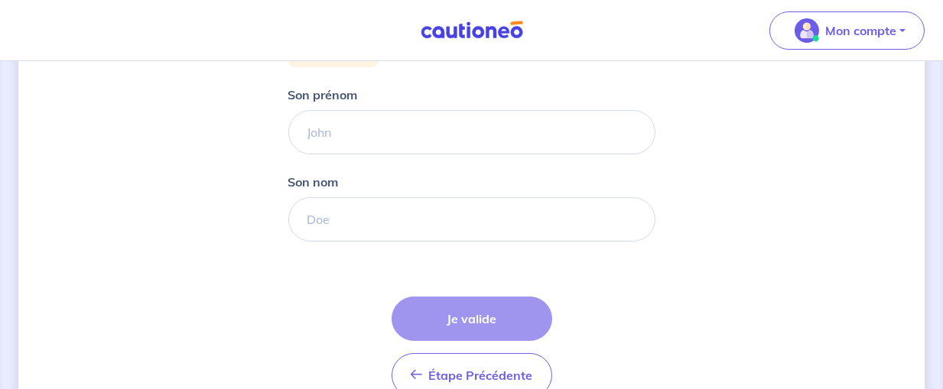
scroll to position [241, 0]
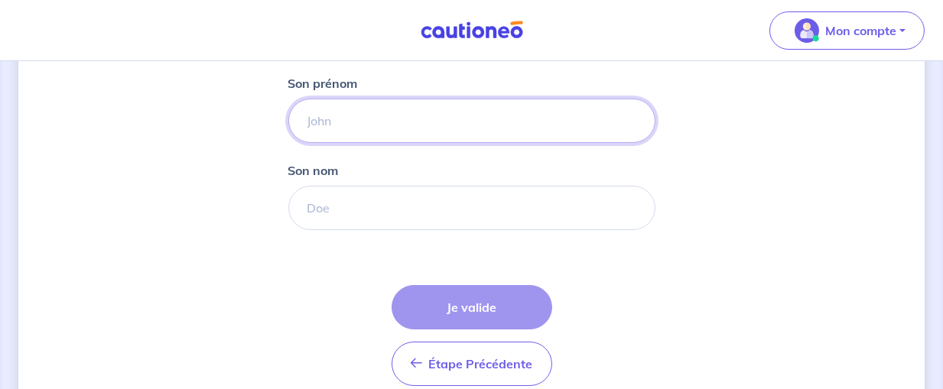
click at [430, 110] on input "Son prénom" at bounding box center [471, 121] width 367 height 44
type input "Lisa"
click at [392, 218] on input "Son nom" at bounding box center [471, 208] width 367 height 44
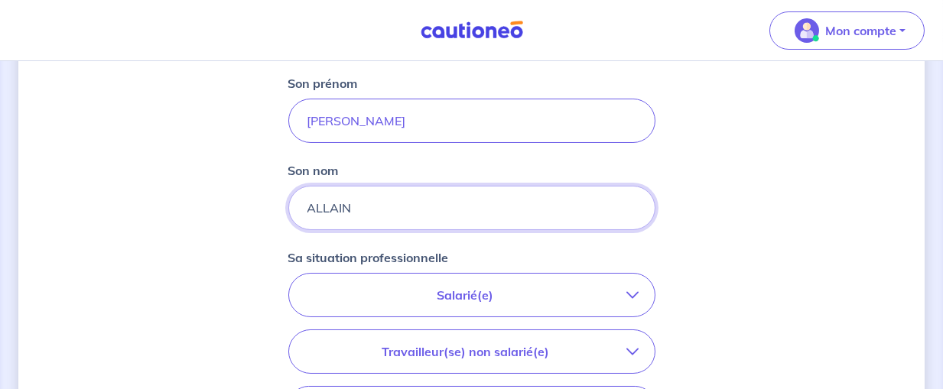
type input "ALLAIN"
click at [552, 289] on p "Salarié(e)" at bounding box center [465, 295] width 323 height 18
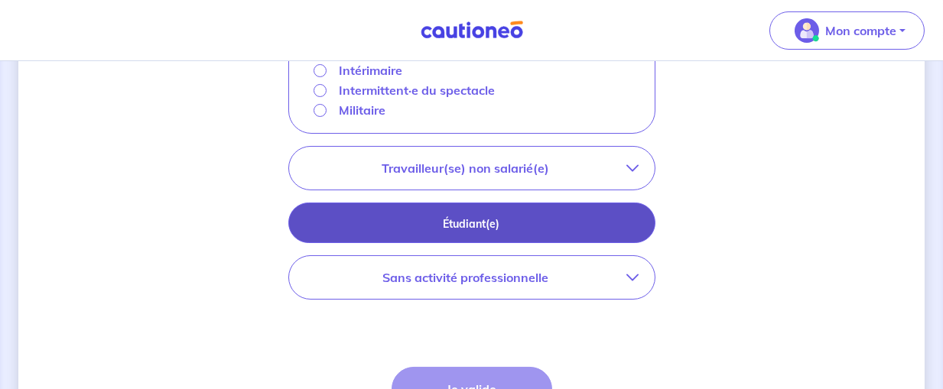
scroll to position [564, 0]
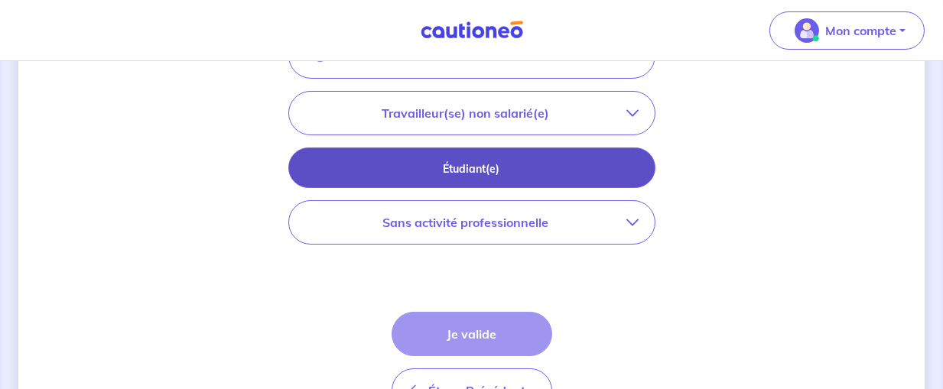
click at [477, 167] on p "Étudiant(e)" at bounding box center [471, 169] width 329 height 17
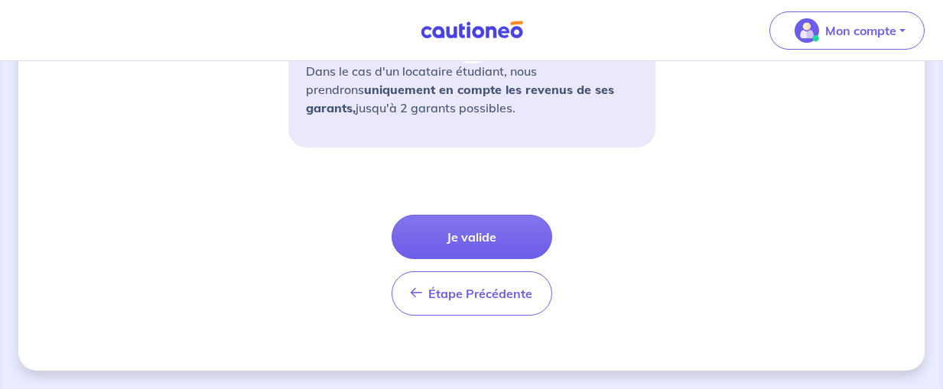
scroll to position [577, 0]
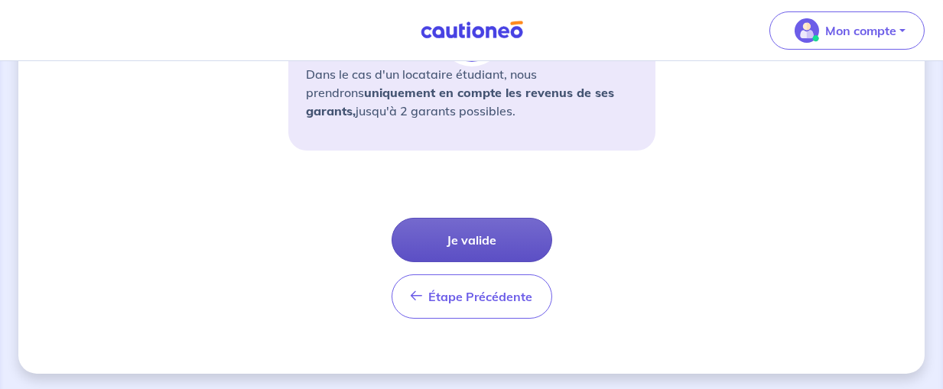
click at [484, 239] on button "Je valide" at bounding box center [472, 240] width 161 height 44
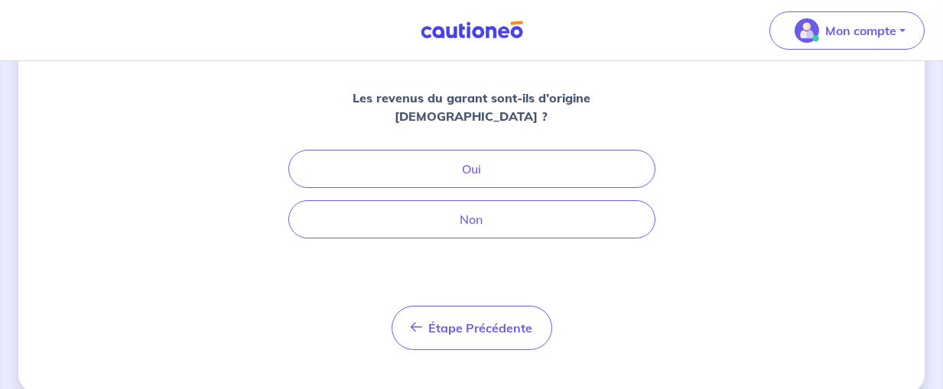
scroll to position [236, 0]
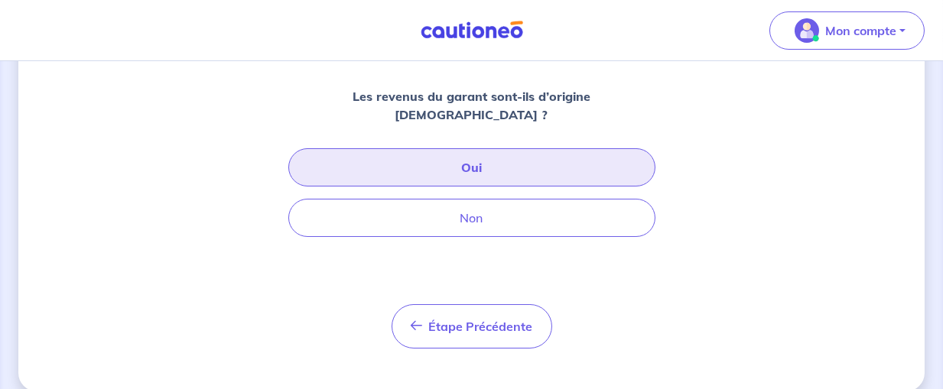
click at [563, 148] on button "Oui" at bounding box center [471, 167] width 367 height 38
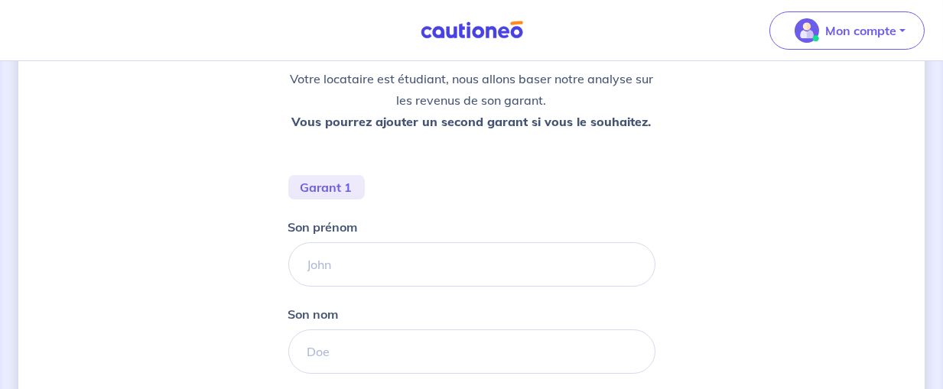
scroll to position [241, 0]
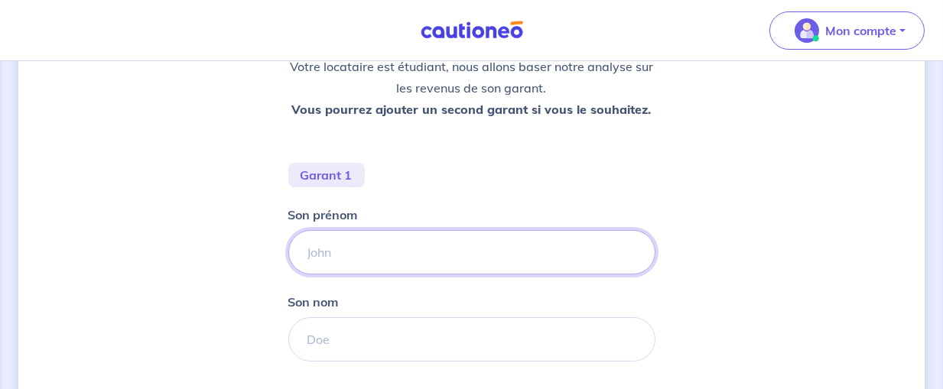
click at [422, 244] on input "Son prénom" at bounding box center [471, 252] width 367 height 44
drag, startPoint x: 361, startPoint y: 255, endPoint x: 373, endPoint y: 245, distance: 15.8
click at [361, 254] on input "Son prénom" at bounding box center [471, 252] width 367 height 44
type input "L"
type input "Marie-Odile"
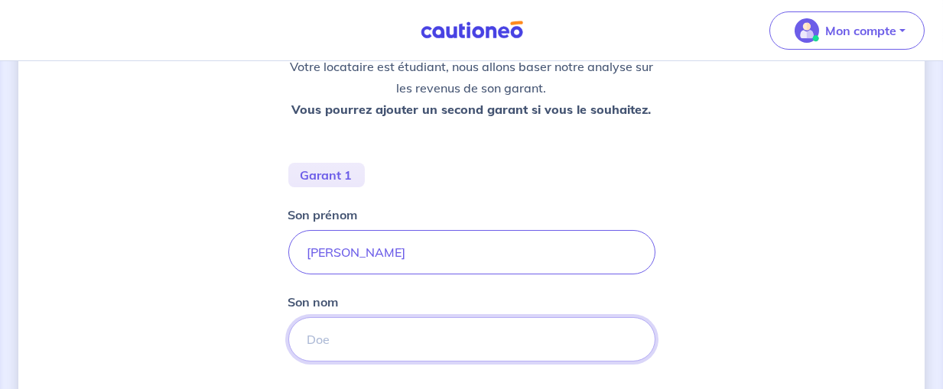
click at [374, 337] on input "Son nom" at bounding box center [471, 339] width 367 height 44
type input "ALLAIN"
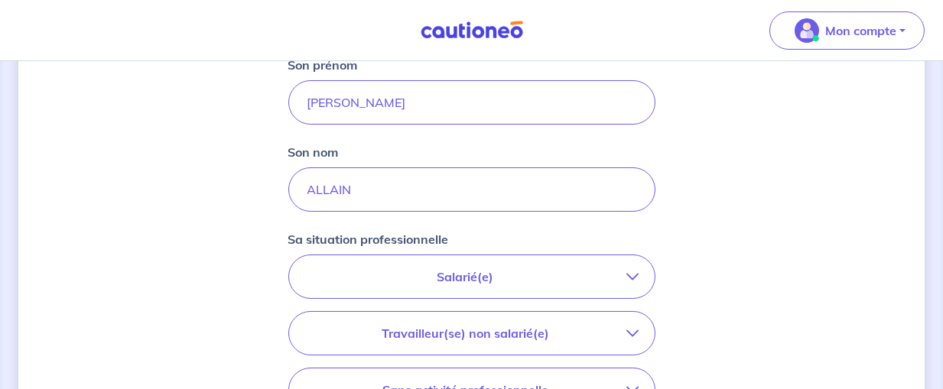
scroll to position [402, 0]
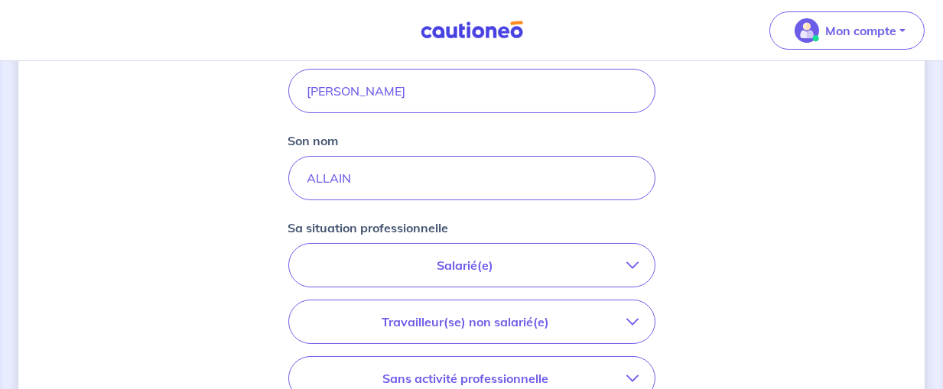
click at [627, 261] on icon "button" at bounding box center [633, 265] width 12 height 12
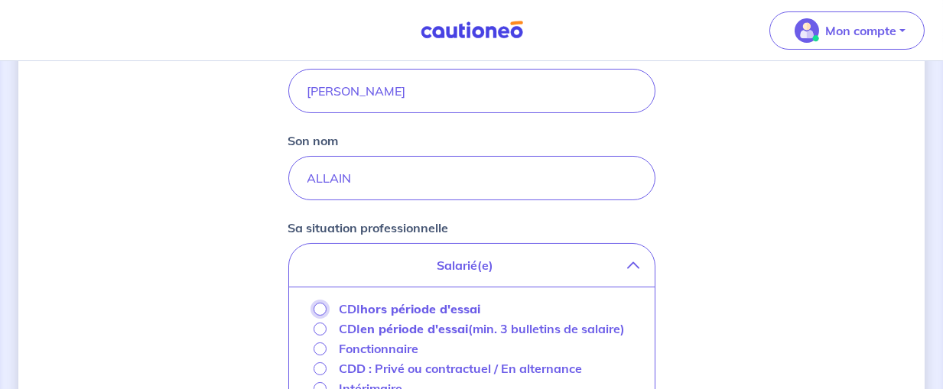
click at [320, 307] on input "CDI hors période d'essai" at bounding box center [320, 309] width 13 height 13
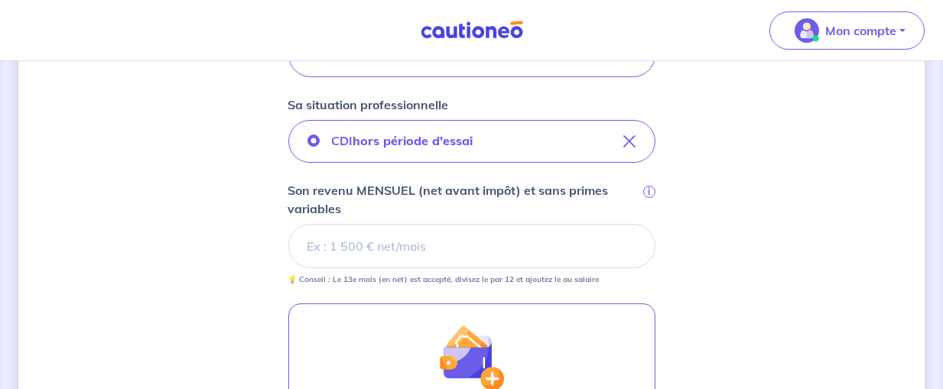
scroll to position [564, 0]
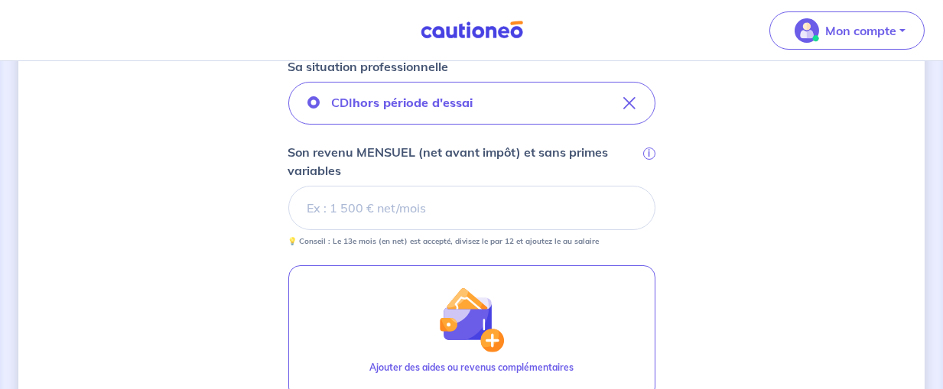
click at [449, 203] on input "Son revenu MENSUEL (net avant impôt) et sans primes variables i" at bounding box center [471, 208] width 367 height 44
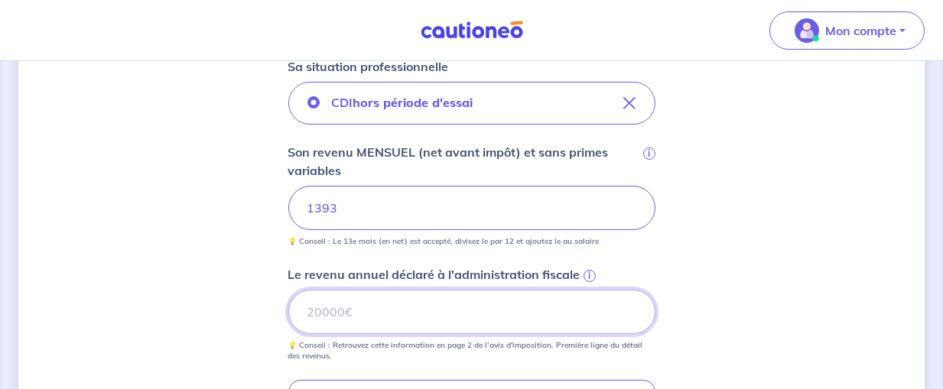
click at [586, 311] on input "Le revenu annuel déclaré à l'administration fiscale i" at bounding box center [471, 312] width 367 height 44
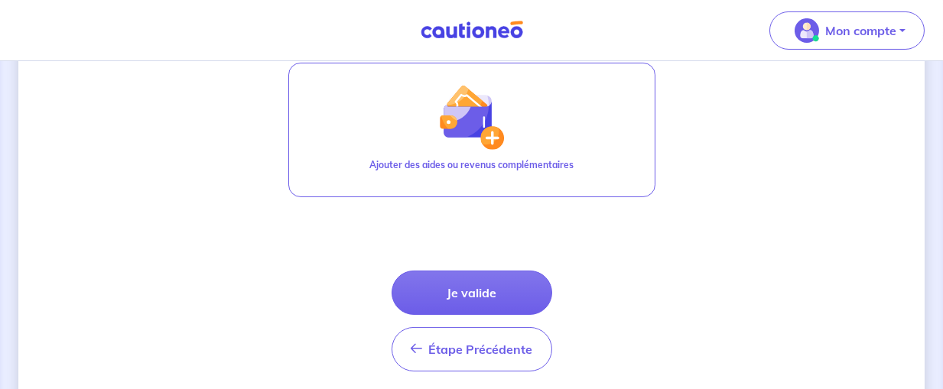
scroll to position [886, 0]
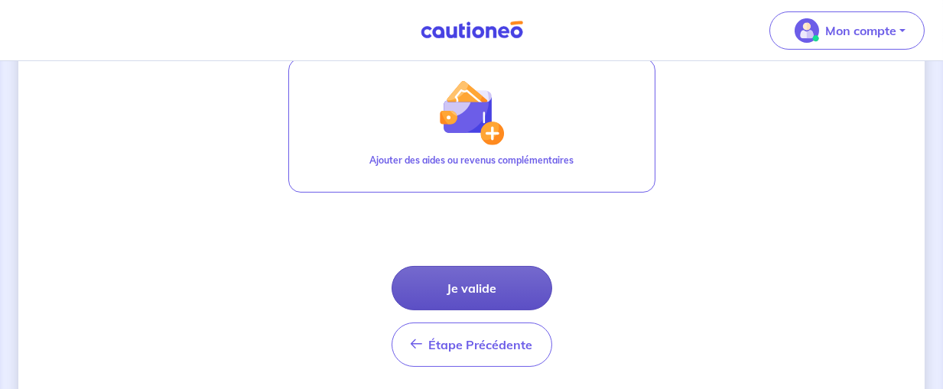
type input "53310"
click at [496, 286] on button "Je valide" at bounding box center [472, 288] width 161 height 44
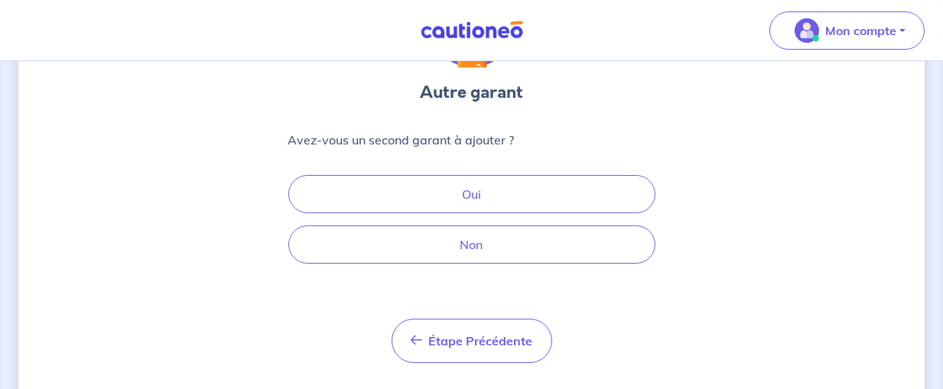
scroll to position [161, 0]
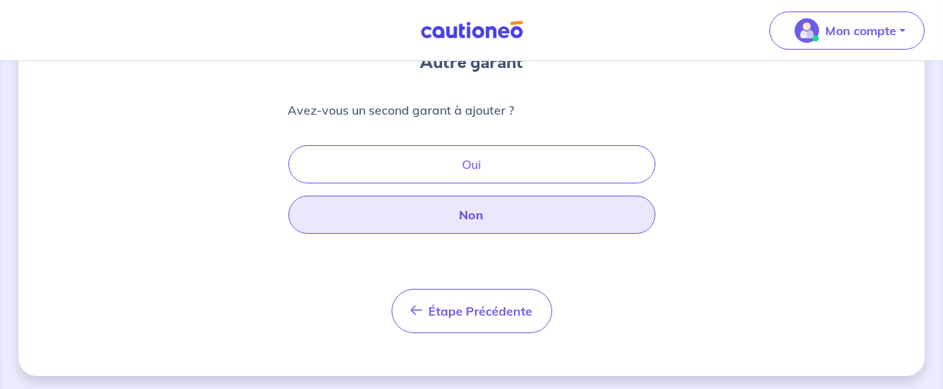
click at [522, 212] on button "Non" at bounding box center [471, 215] width 367 height 38
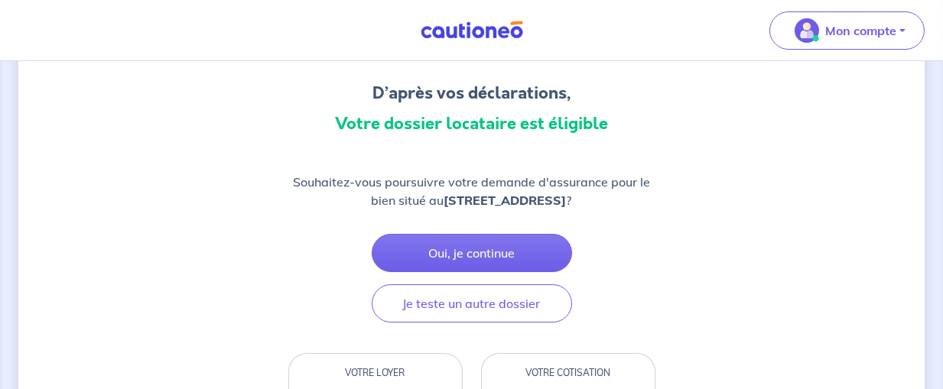
scroll to position [161, 0]
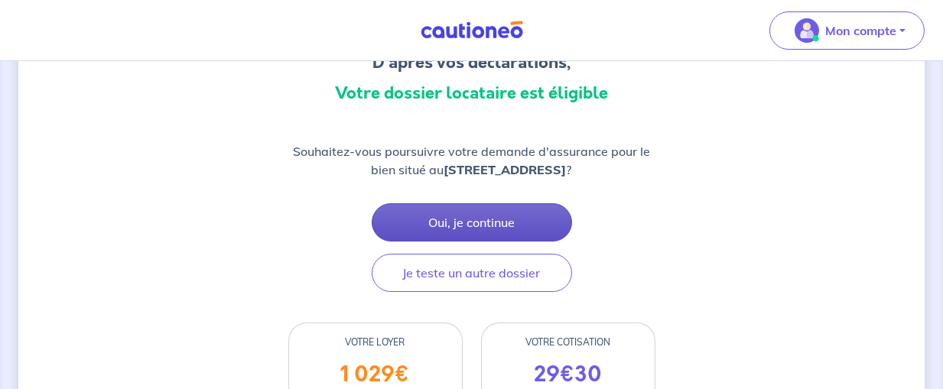
click at [483, 224] on button "Oui, je continue" at bounding box center [472, 222] width 200 height 38
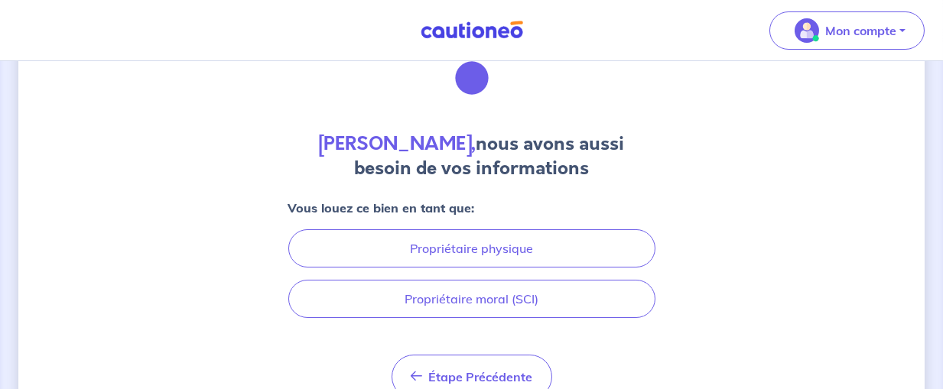
scroll to position [80, 0]
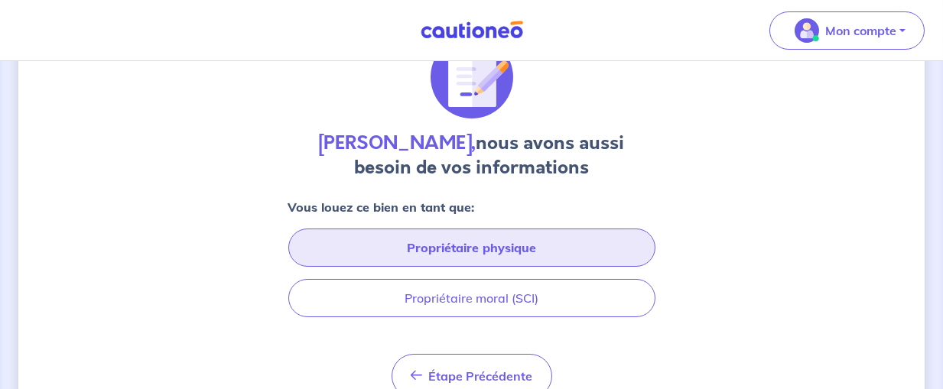
click at [561, 251] on button "Propriétaire physique" at bounding box center [471, 248] width 367 height 38
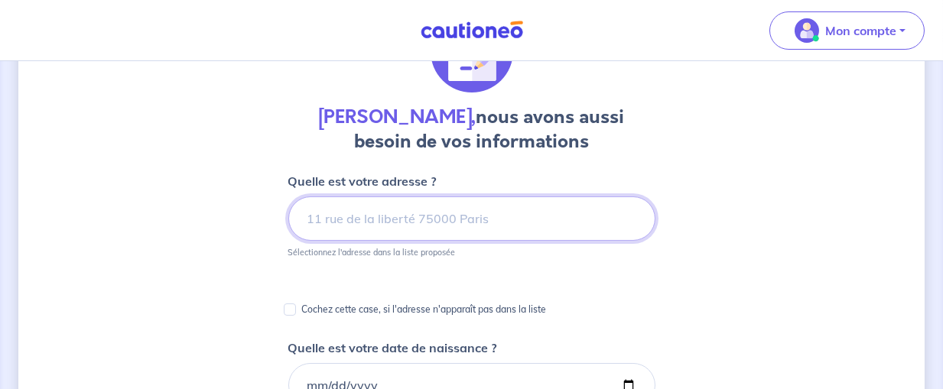
scroll to position [161, 0]
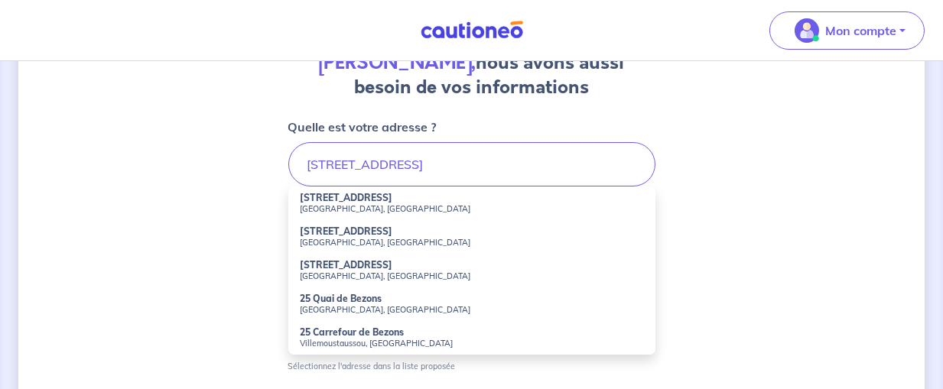
click at [361, 204] on small "Courbevoie, France" at bounding box center [472, 208] width 343 height 11
type input "25 Rue de Bezons, Courbevoie, France"
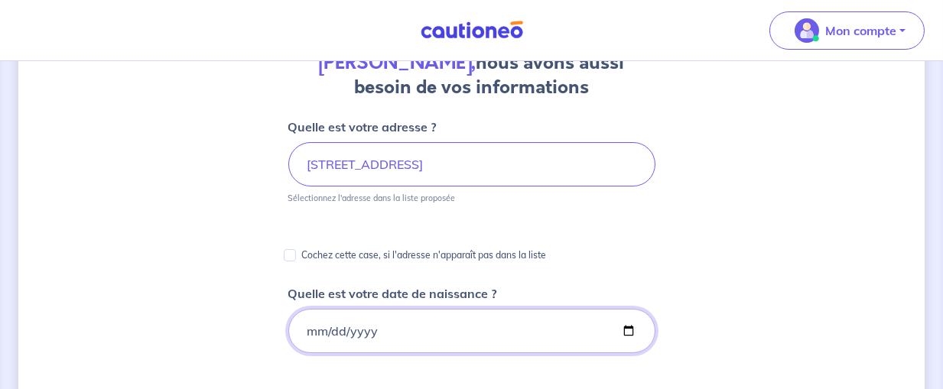
click at [581, 314] on input "Quelle est votre date de naissance ?" at bounding box center [471, 331] width 367 height 44
type input "1954-12-13"
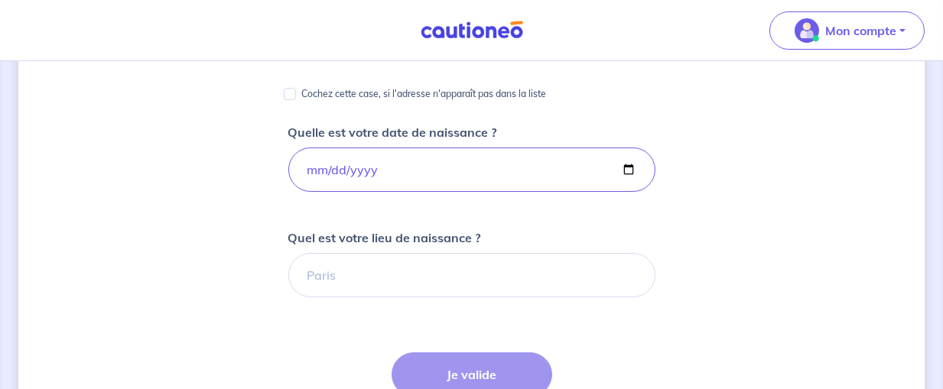
scroll to position [402, 0]
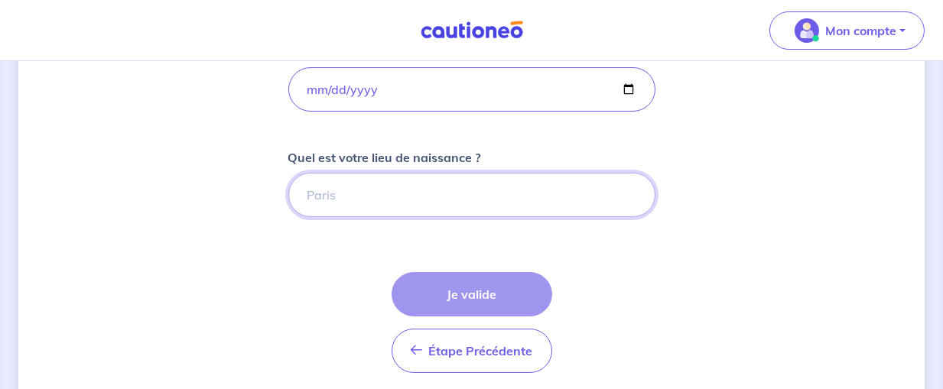
click at [393, 185] on input "Quel est votre lieu de naissance ?" at bounding box center [471, 195] width 367 height 44
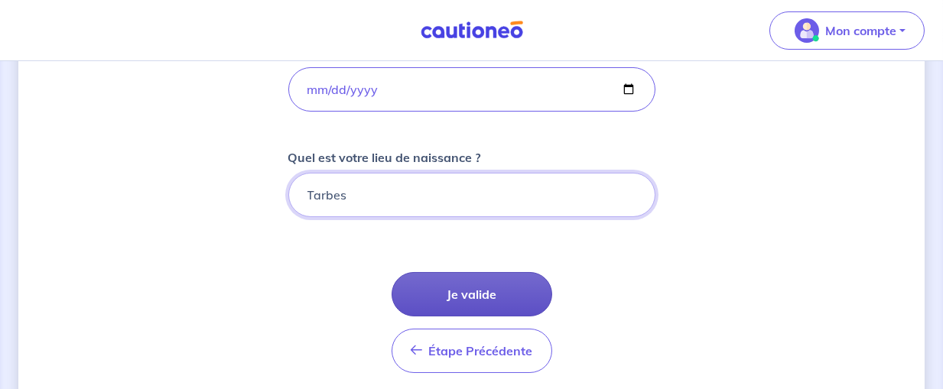
type input "Tarbes"
click at [464, 287] on button "Je valide" at bounding box center [472, 294] width 161 height 44
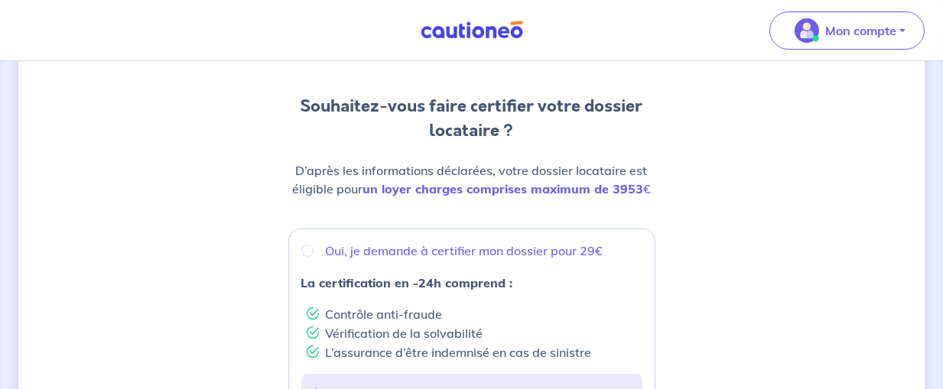
scroll to position [161, 0]
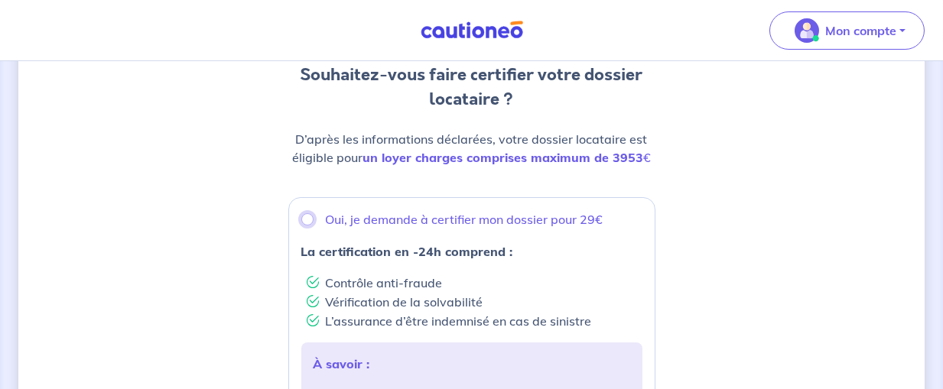
click at [310, 223] on input "Oui, je demande à certifier mon dossier pour 29€" at bounding box center [307, 219] width 12 height 12
radio input "true"
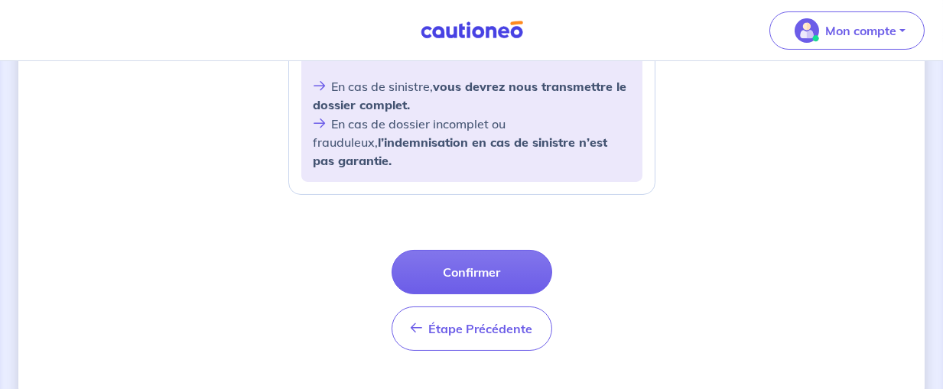
scroll to position [750, 0]
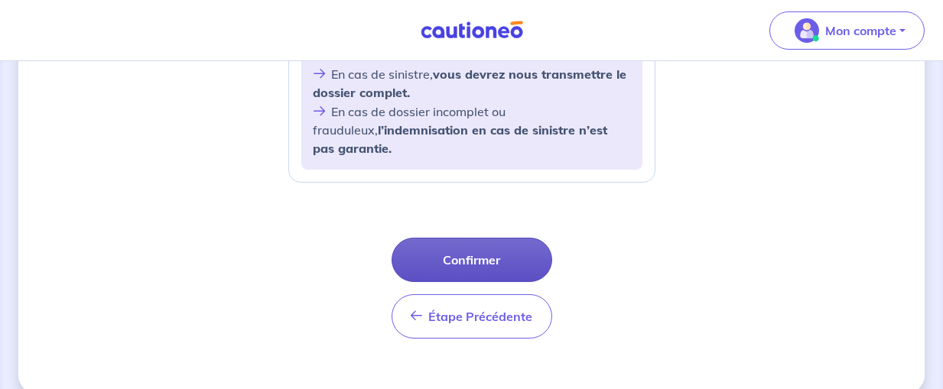
click at [506, 238] on button "Confirmer" at bounding box center [472, 260] width 161 height 44
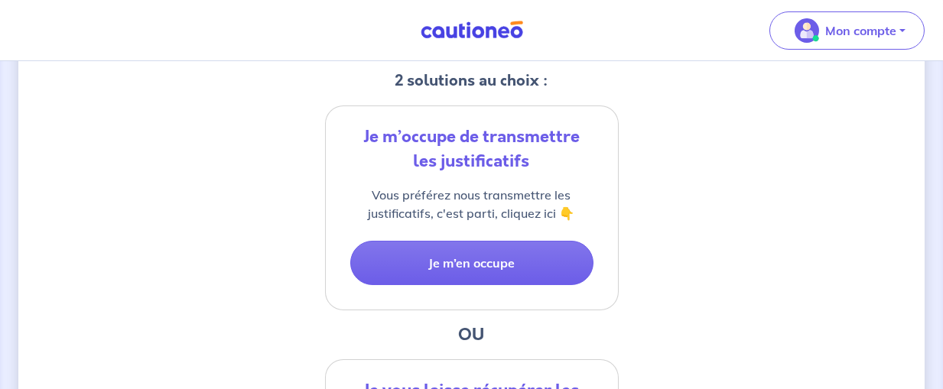
scroll to position [322, 0]
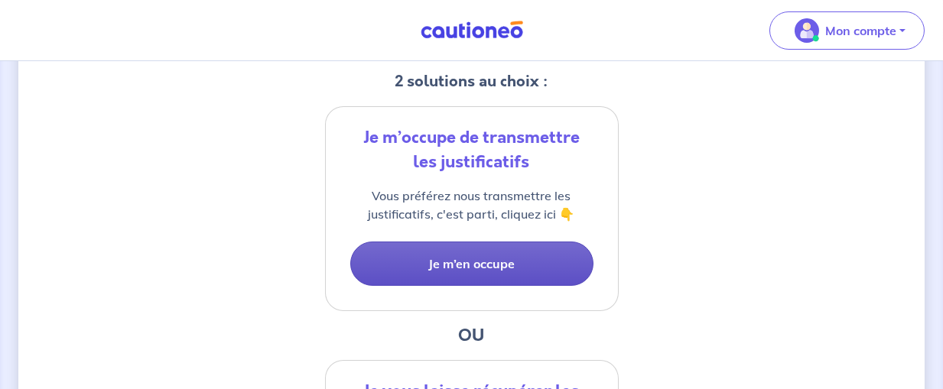
click at [512, 262] on button "Je m’en occupe" at bounding box center [471, 264] width 243 height 44
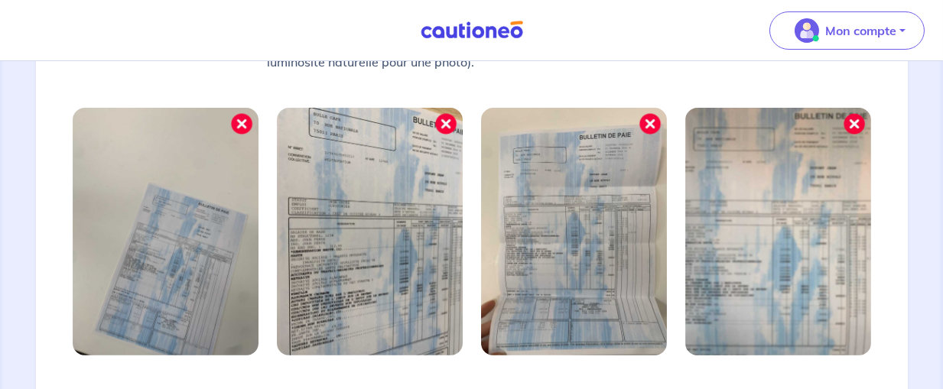
scroll to position [659, 0]
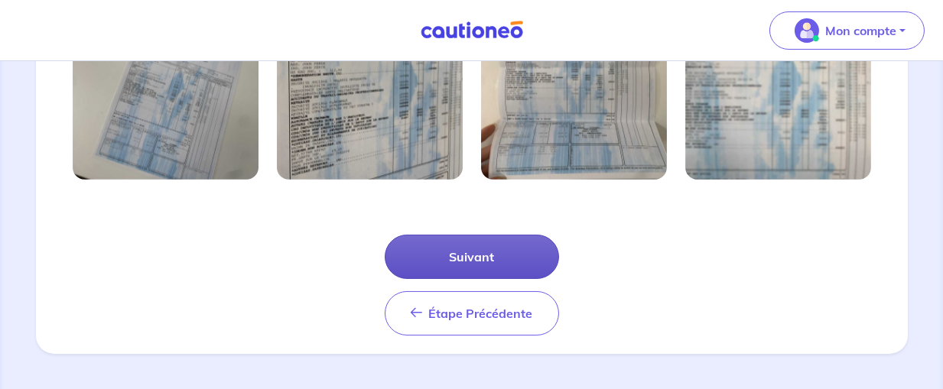
click at [530, 252] on button "Suivant" at bounding box center [472, 257] width 174 height 44
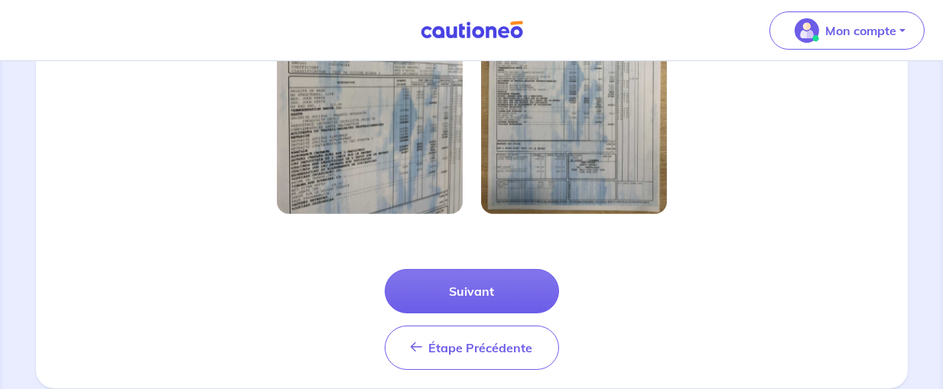
scroll to position [585, 0]
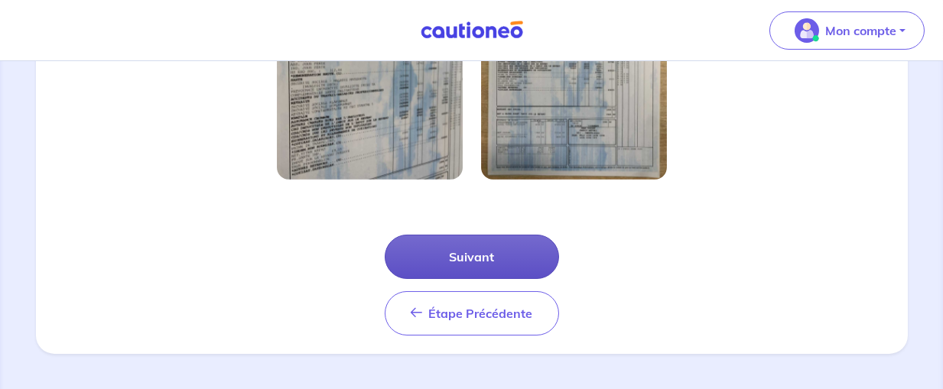
click at [516, 263] on button "Suivant" at bounding box center [472, 257] width 174 height 44
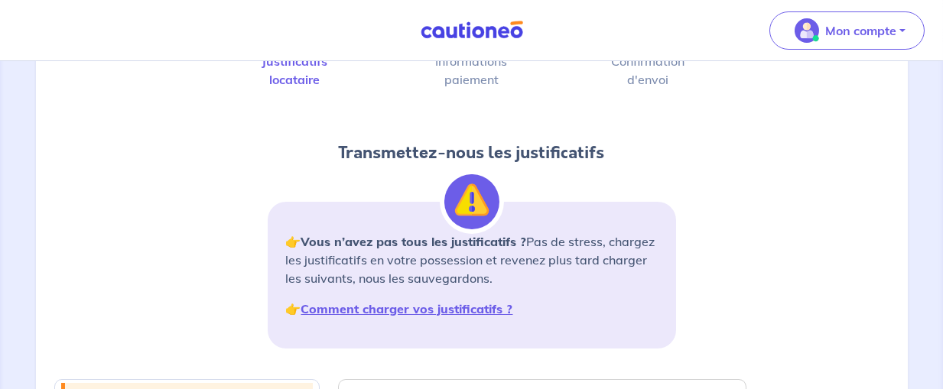
scroll to position [80, 0]
click at [489, 311] on strong "Comment charger vos justificatifs ?" at bounding box center [407, 308] width 212 height 15
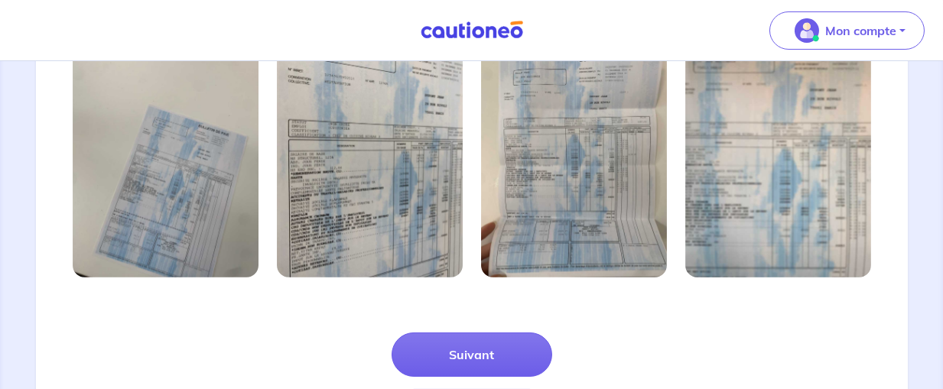
scroll to position [564, 0]
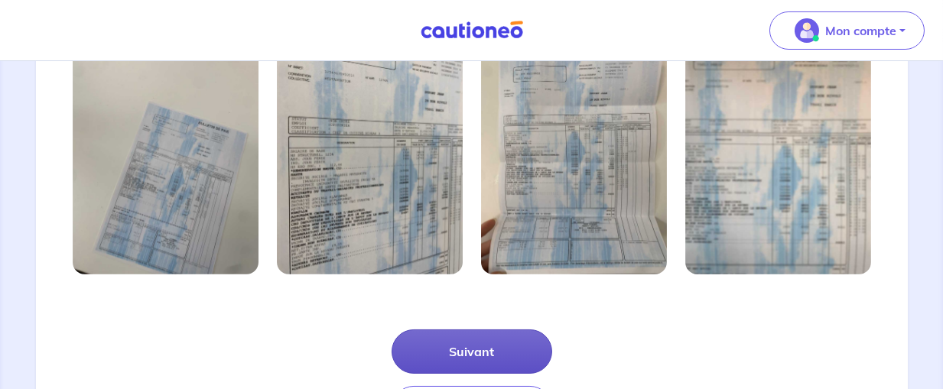
click at [478, 352] on button "Suivant" at bounding box center [472, 352] width 161 height 44
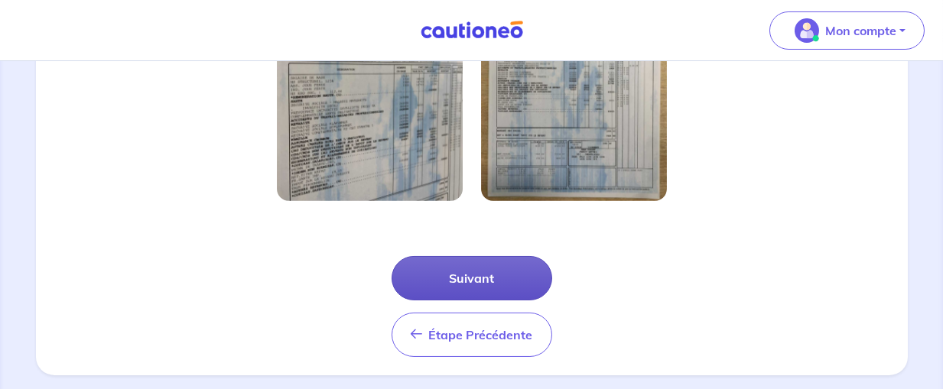
click at [518, 277] on button "Suivant" at bounding box center [472, 278] width 161 height 44
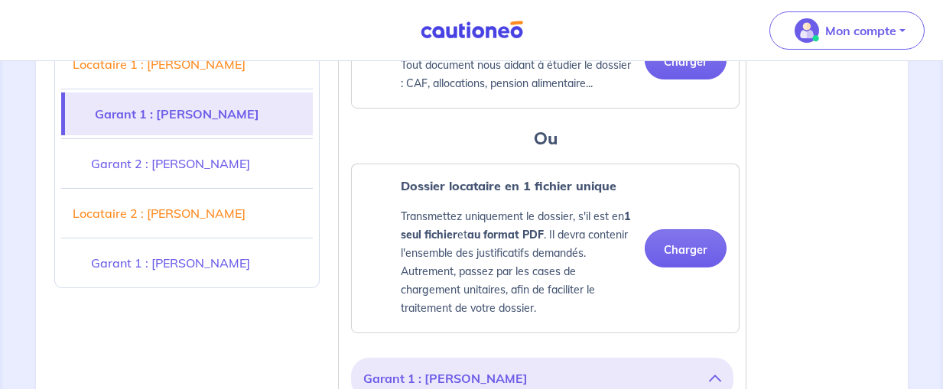
scroll to position [805, 0]
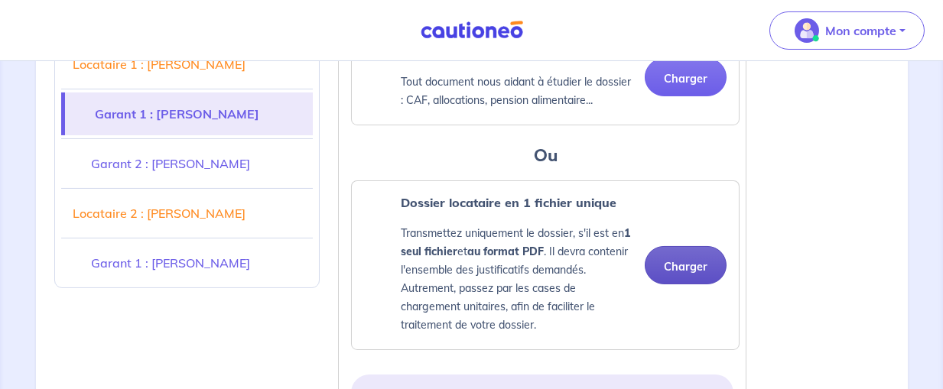
click at [681, 263] on button "Charger" at bounding box center [686, 265] width 82 height 38
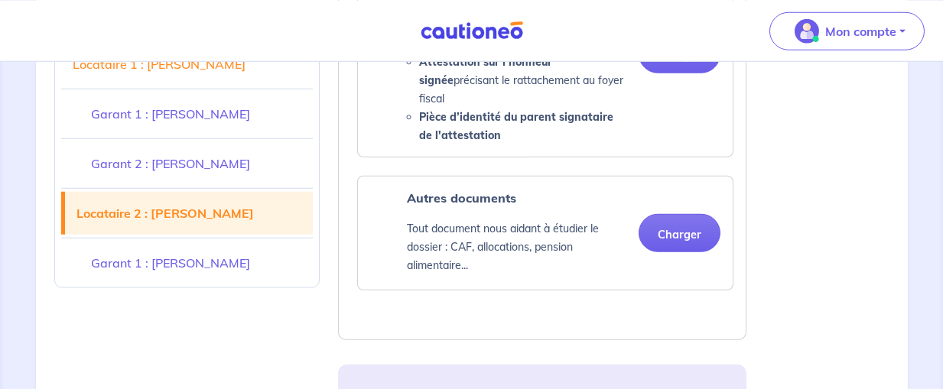
scroll to position [4832, 0]
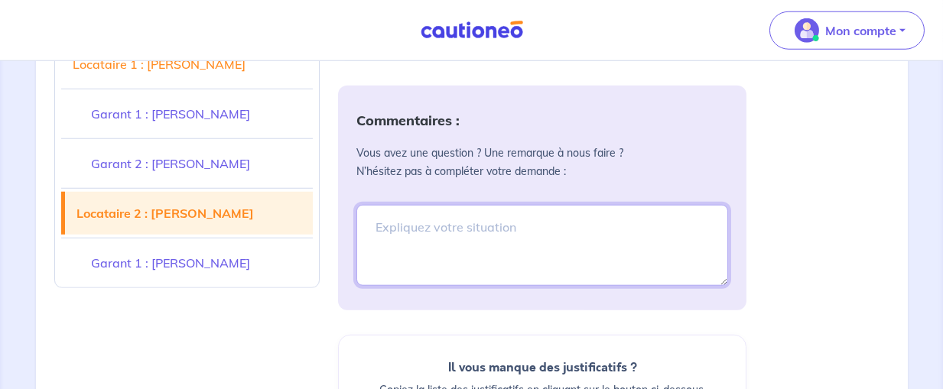
click at [498, 205] on textarea at bounding box center [542, 245] width 372 height 81
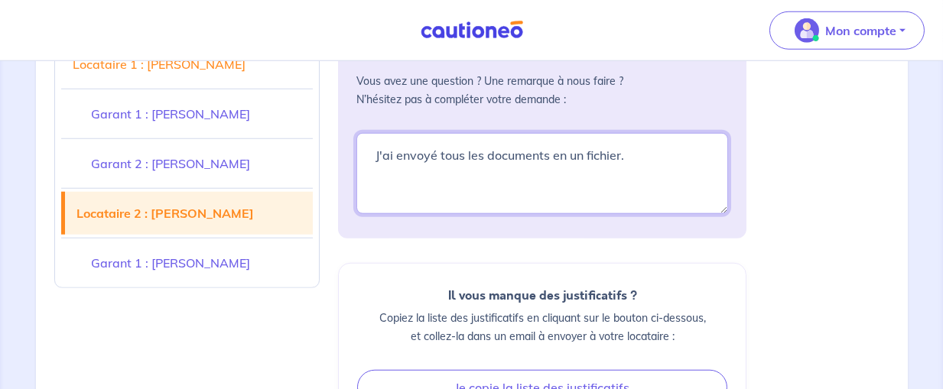
scroll to position [5050, 0]
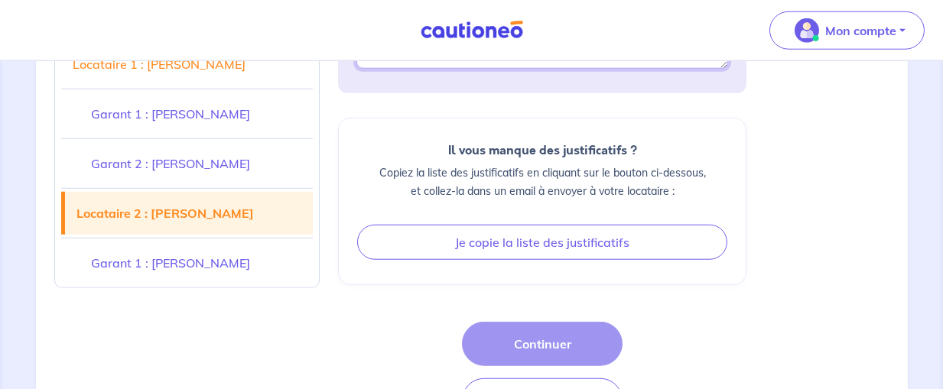
type textarea "J'ai envoyé tous les documents en un fichier."
click at [596, 221] on div "Commentaires : Vous avez une question ? Une remarque à nous faire ? N’hésitez p…" at bounding box center [542, 145] width 408 height 555
click at [518, 322] on div "Étape Précédente Étape Précédente Continuer" at bounding box center [542, 372] width 161 height 101
click at [537, 322] on div "Étape Précédente Étape Précédente Continuer" at bounding box center [542, 372] width 161 height 101
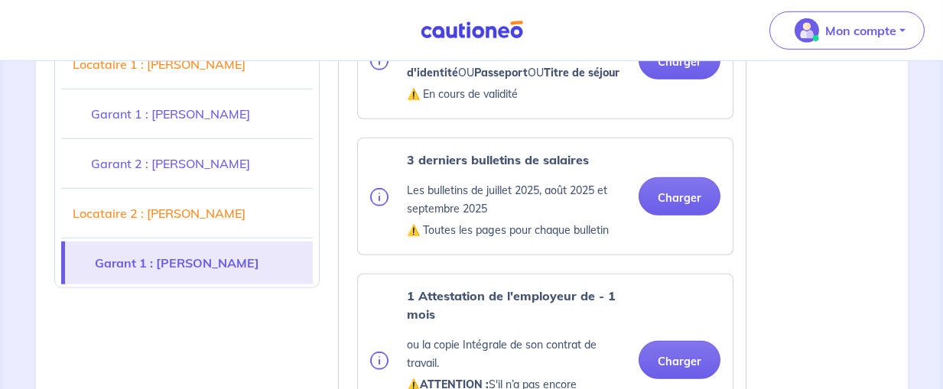
scroll to position [3680, 0]
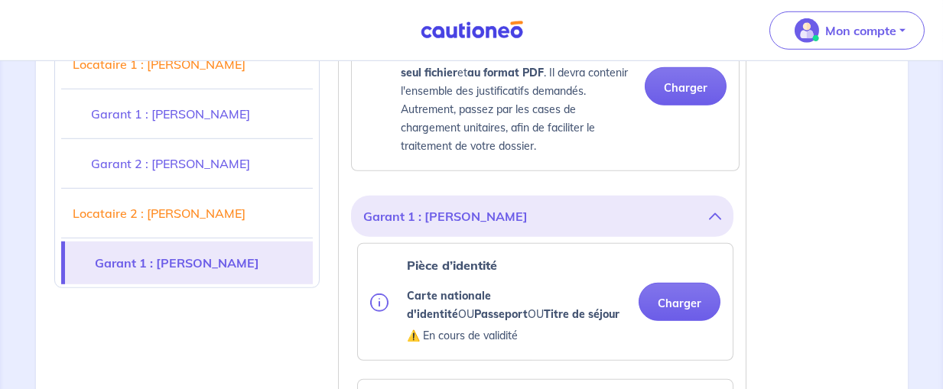
click at [698, 283] on button "Charger" at bounding box center [680, 302] width 82 height 38
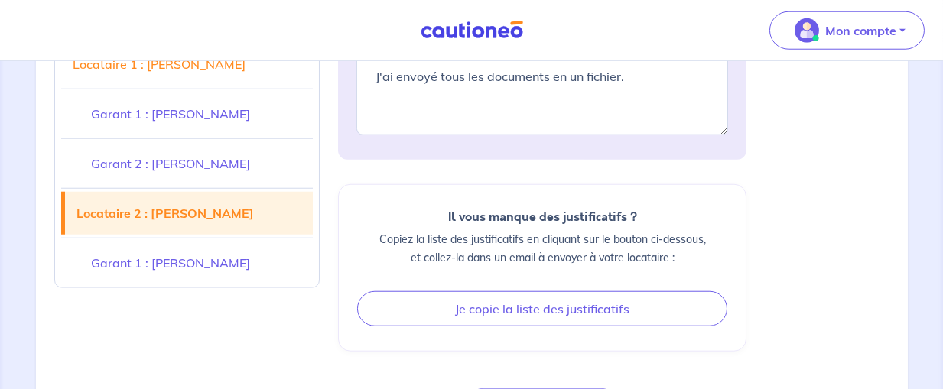
scroll to position [5050, 0]
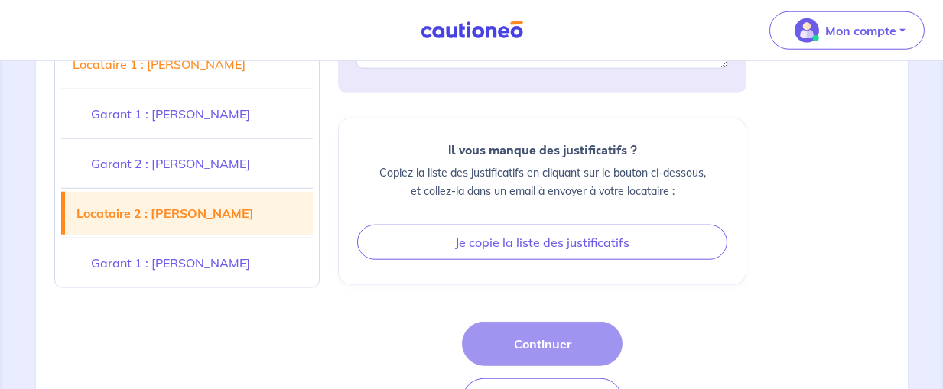
click at [516, 322] on div "Étape Précédente Étape Précédente Continuer" at bounding box center [542, 372] width 161 height 101
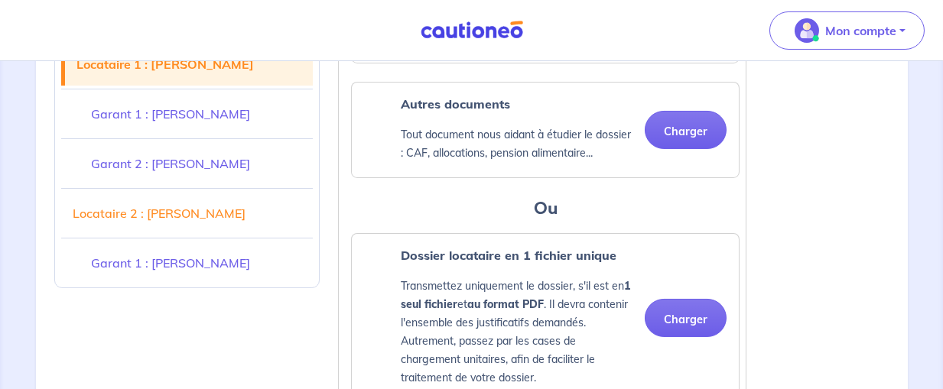
scroll to position [781, 0]
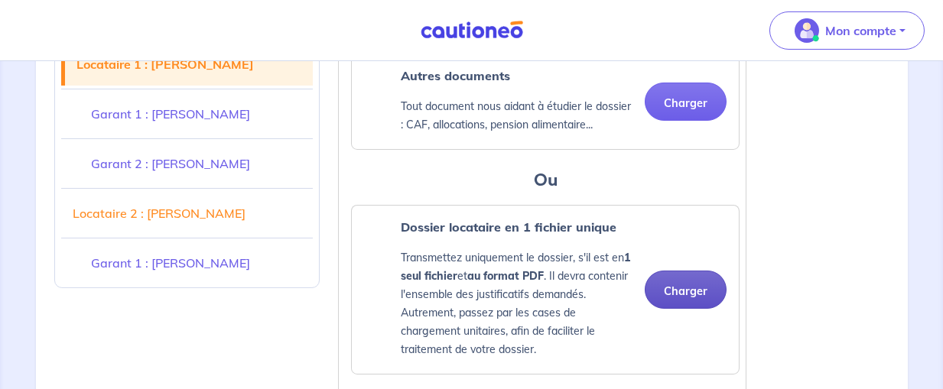
click at [683, 288] on button "Charger" at bounding box center [686, 290] width 82 height 38
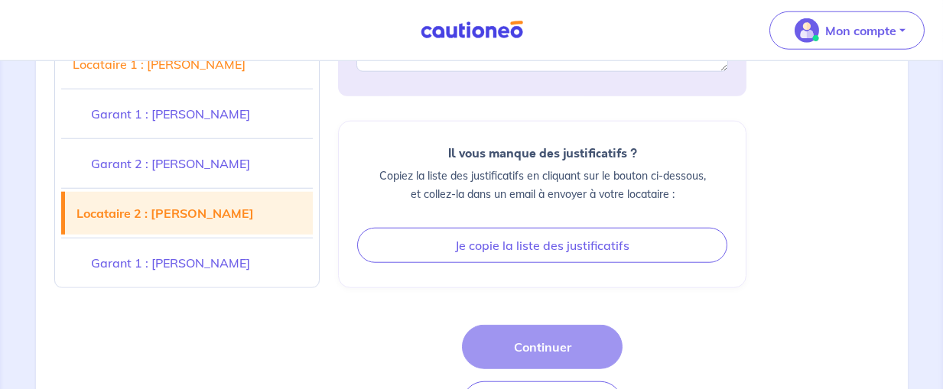
scroll to position [5050, 0]
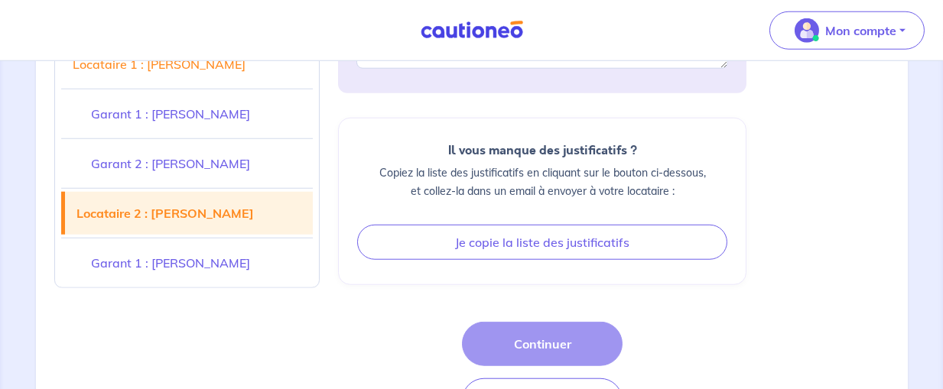
click at [693, 322] on div "Étape Précédente Étape Précédente Continuer" at bounding box center [542, 372] width 408 height 101
click at [584, 322] on div "Étape Précédente Étape Précédente Continuer" at bounding box center [542, 372] width 161 height 101
click at [565, 322] on div "Étape Précédente Étape Précédente Continuer" at bounding box center [542, 372] width 161 height 101
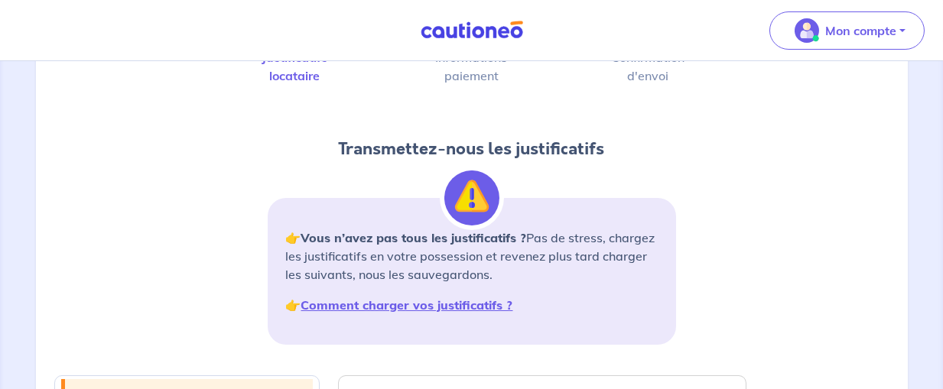
scroll to position [56, 0]
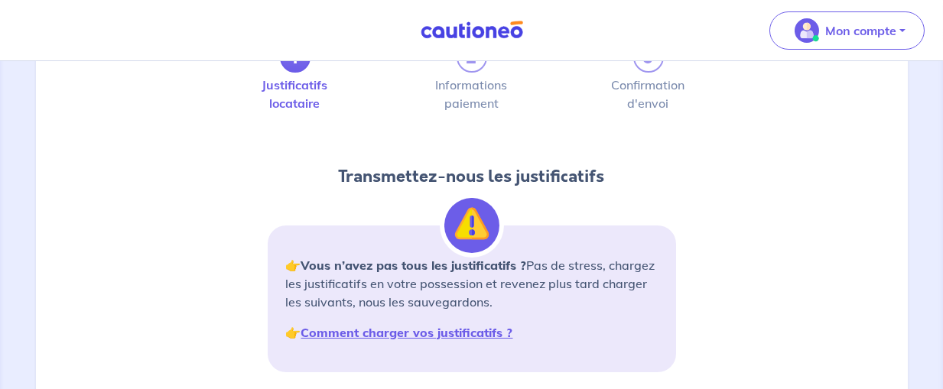
click at [764, 165] on div "1 2 3 Justificatifs locataire Informations paiement Confirmation d'envoi Transm…" at bounding box center [472, 213] width 854 height 343
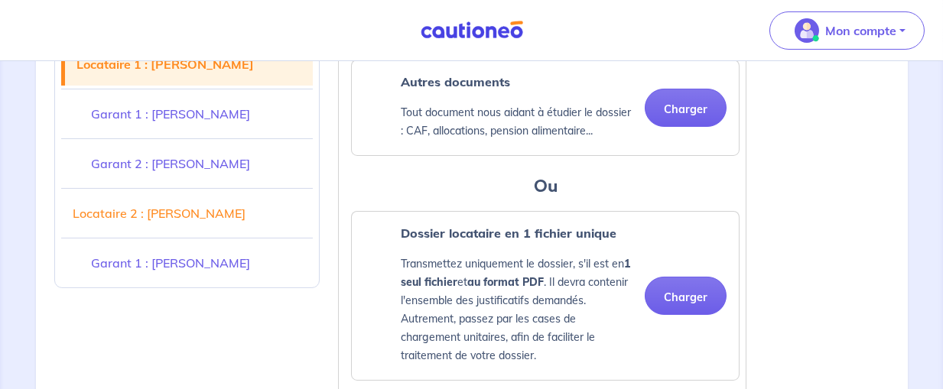
scroll to position [805, 0]
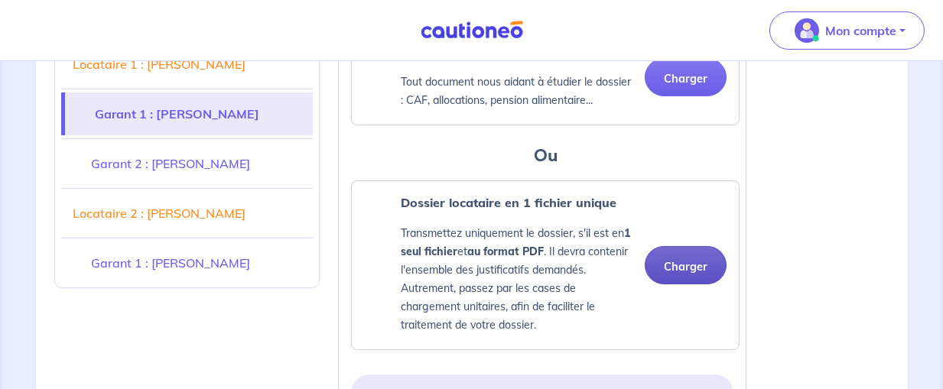
click at [694, 265] on button "Charger" at bounding box center [686, 265] width 82 height 38
click at [665, 247] on button "Charger" at bounding box center [686, 265] width 82 height 38
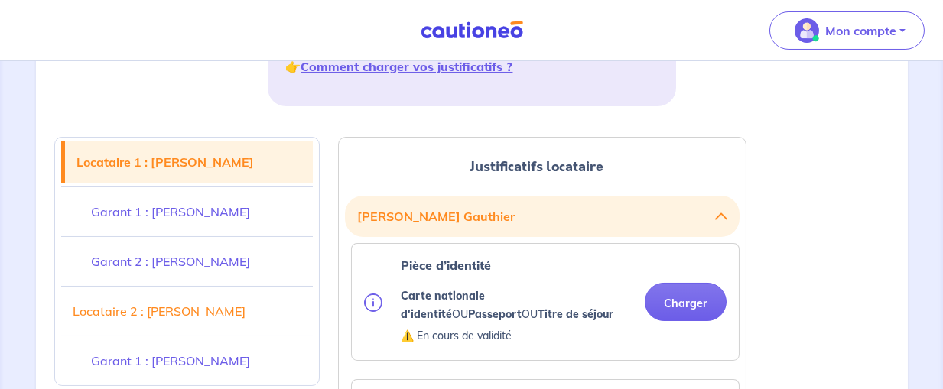
scroll to position [0, 0]
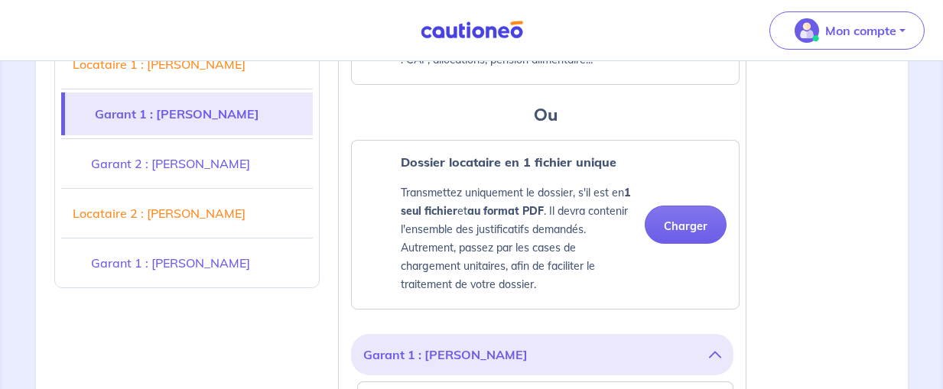
scroll to position [886, 0]
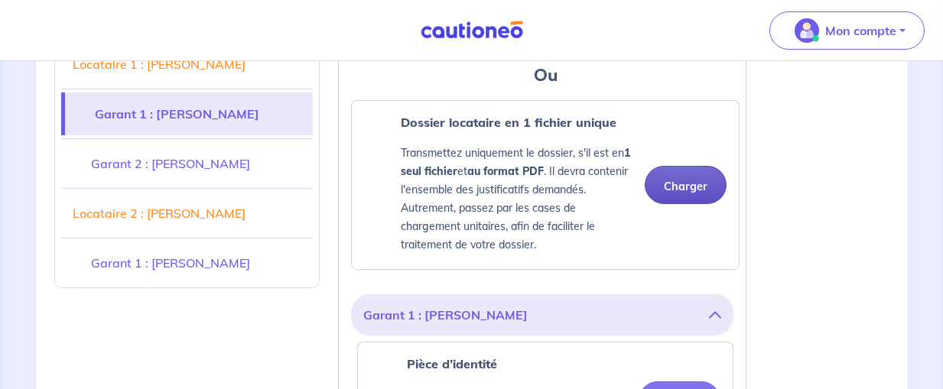
click at [686, 181] on button "Charger" at bounding box center [686, 185] width 82 height 38
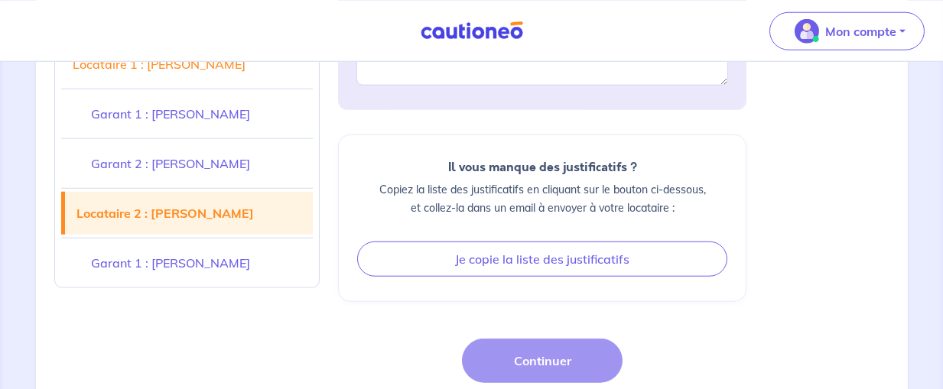
scroll to position [5050, 0]
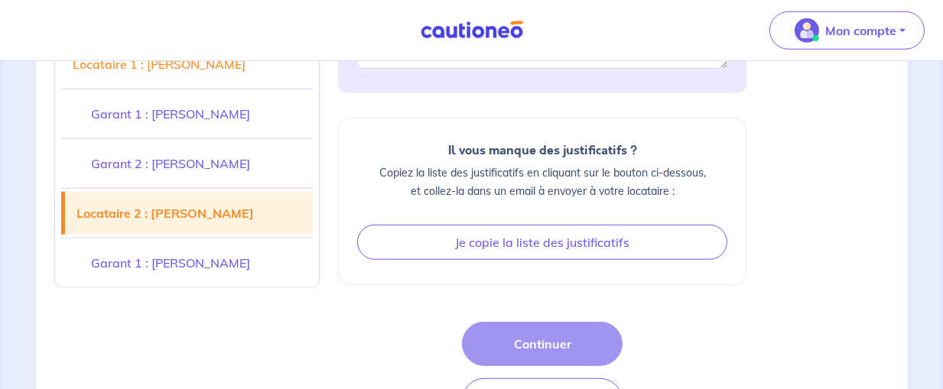
click at [182, 275] on link "Garant 1 : Marie-Odile ALLAIN" at bounding box center [187, 263] width 252 height 43
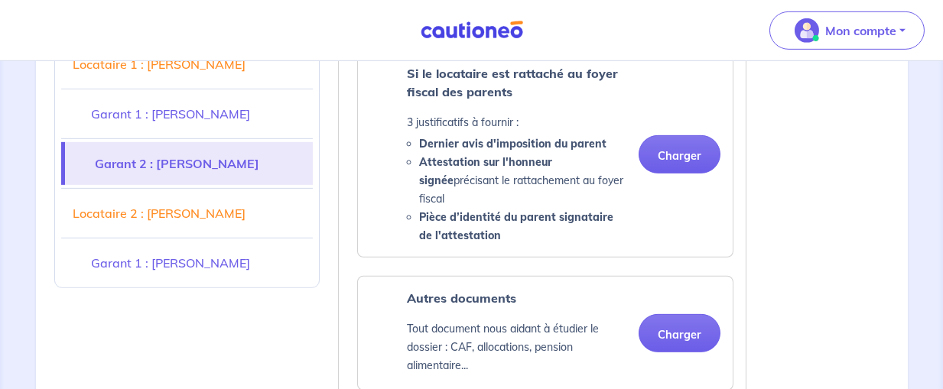
scroll to position [2656, 0]
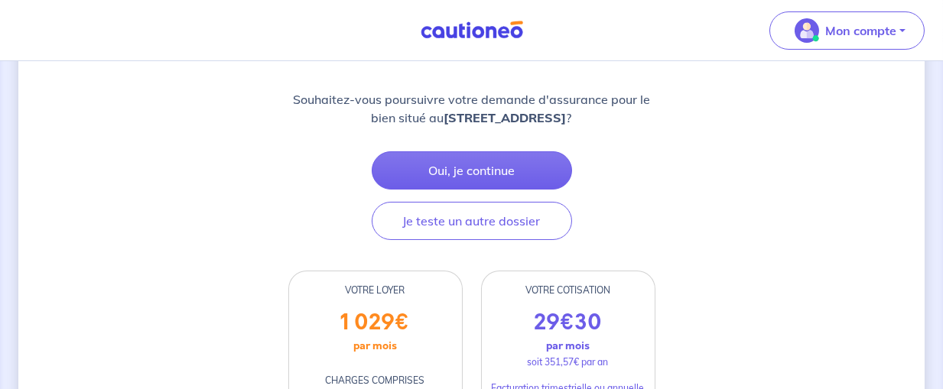
scroll to position [241, 0]
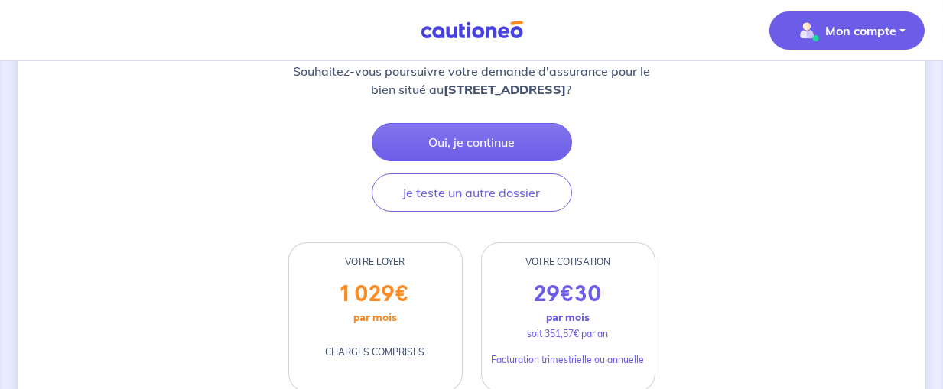
click at [827, 28] on p "Mon compte" at bounding box center [860, 30] width 71 height 18
click at [856, 127] on link "Me déconnecter" at bounding box center [831, 131] width 123 height 24
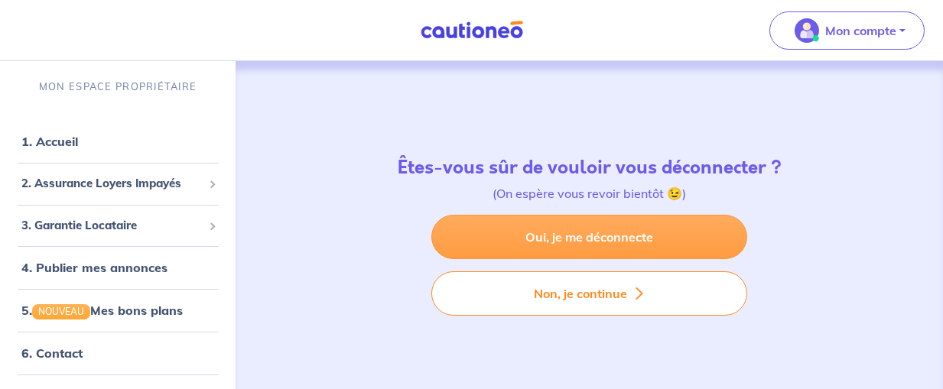
click at [620, 243] on link "Oui, je me déconnecte" at bounding box center [589, 237] width 316 height 44
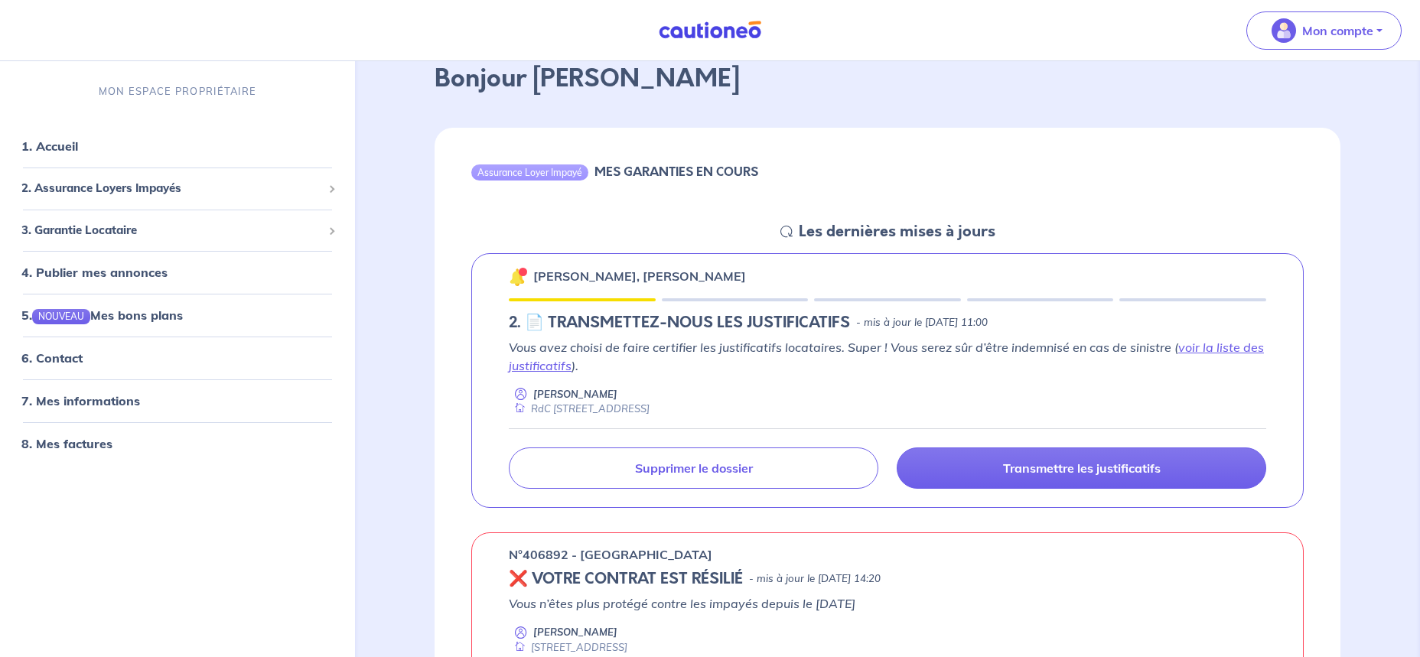
scroll to position [84, 0]
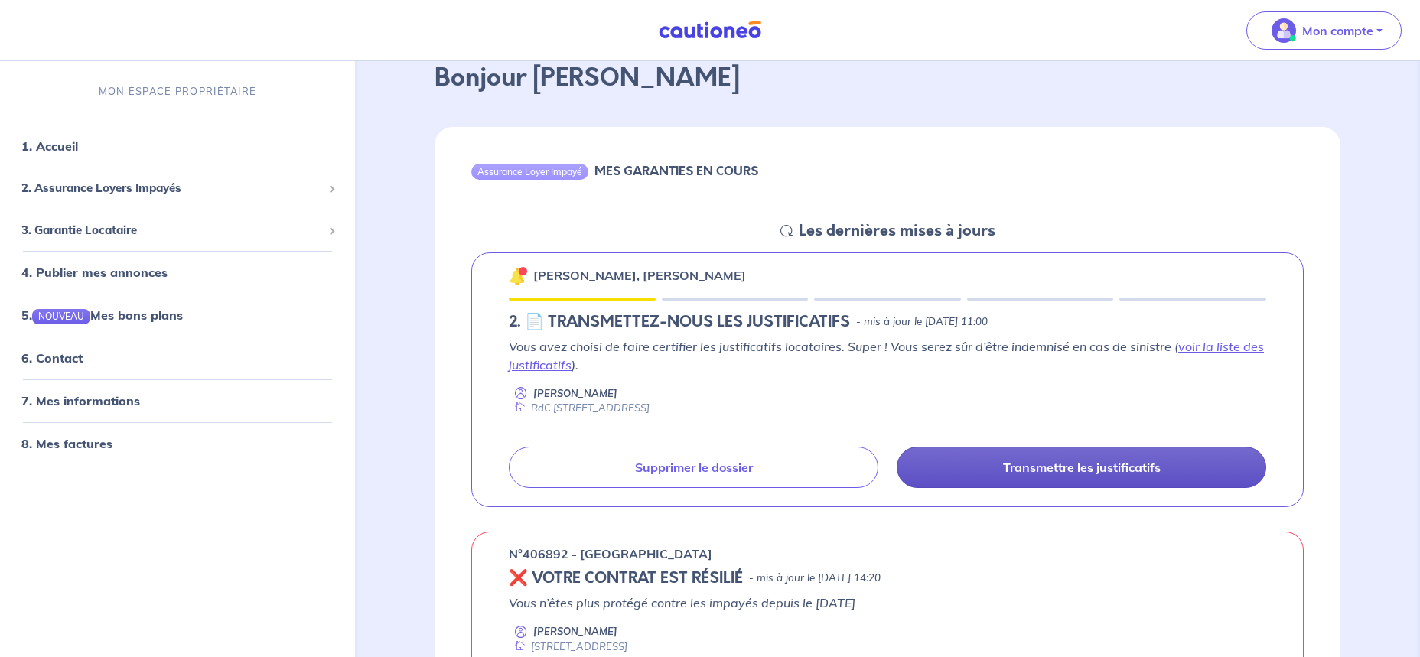
click at [933, 384] on p "Transmettre les justificatifs" at bounding box center [1082, 467] width 158 height 15
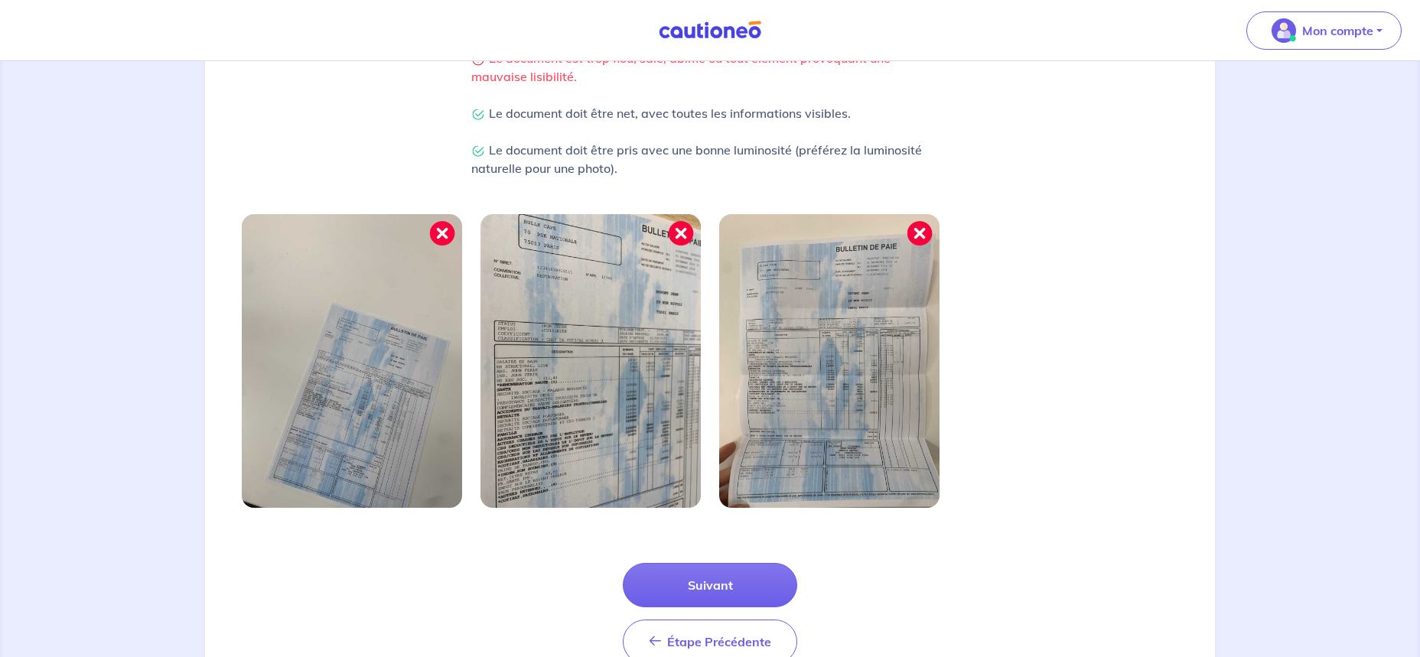
scroll to position [421, 0]
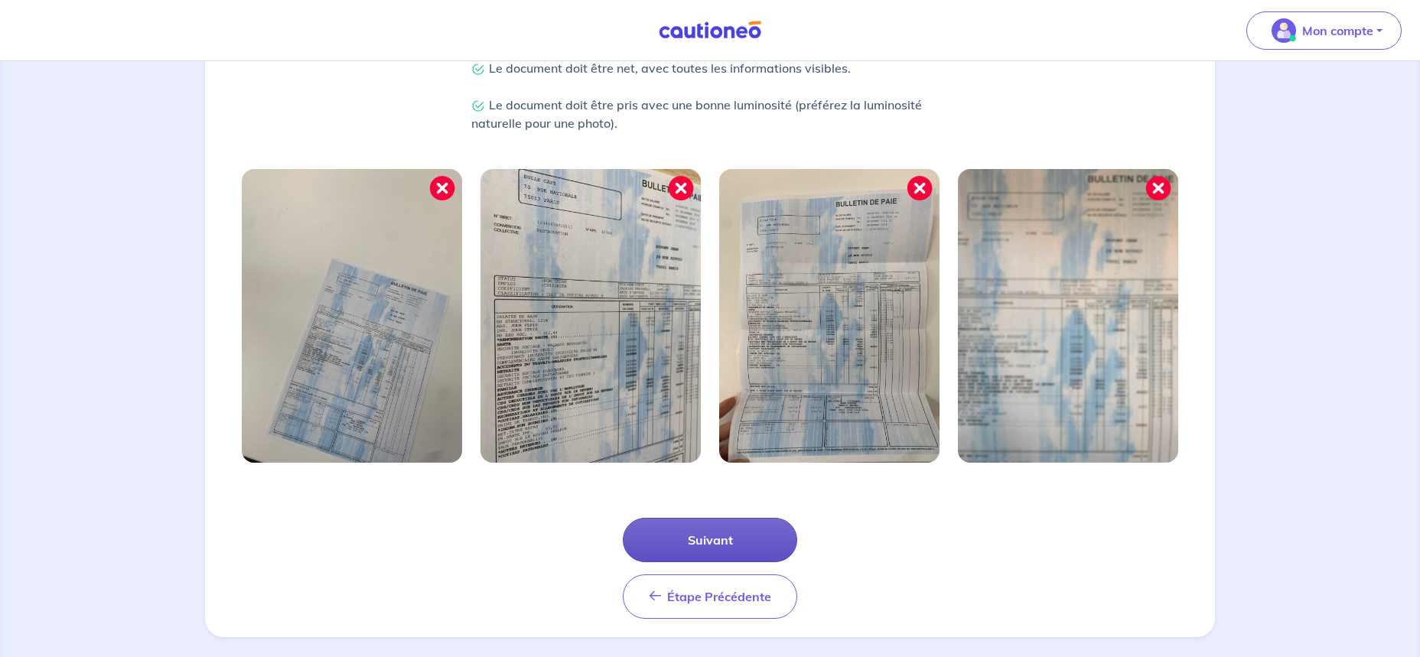
click at [708, 384] on button "Suivant" at bounding box center [710, 540] width 174 height 44
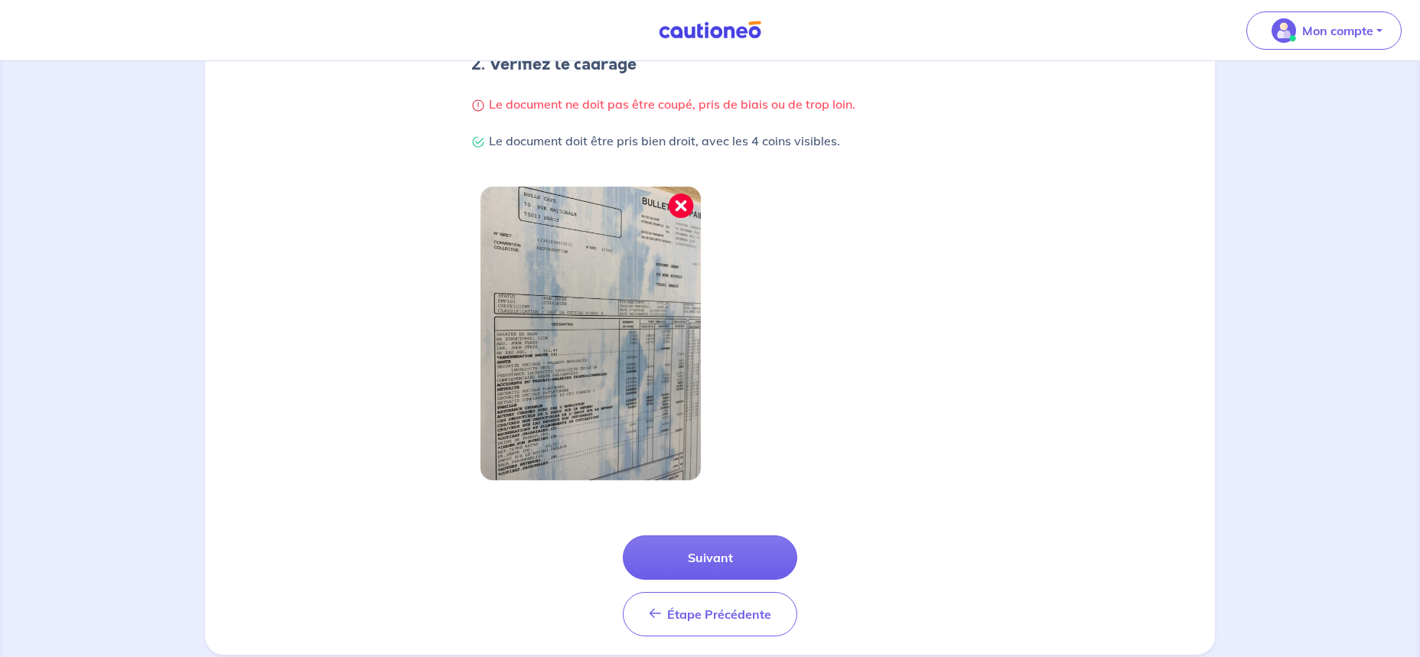
scroll to position [337, 0]
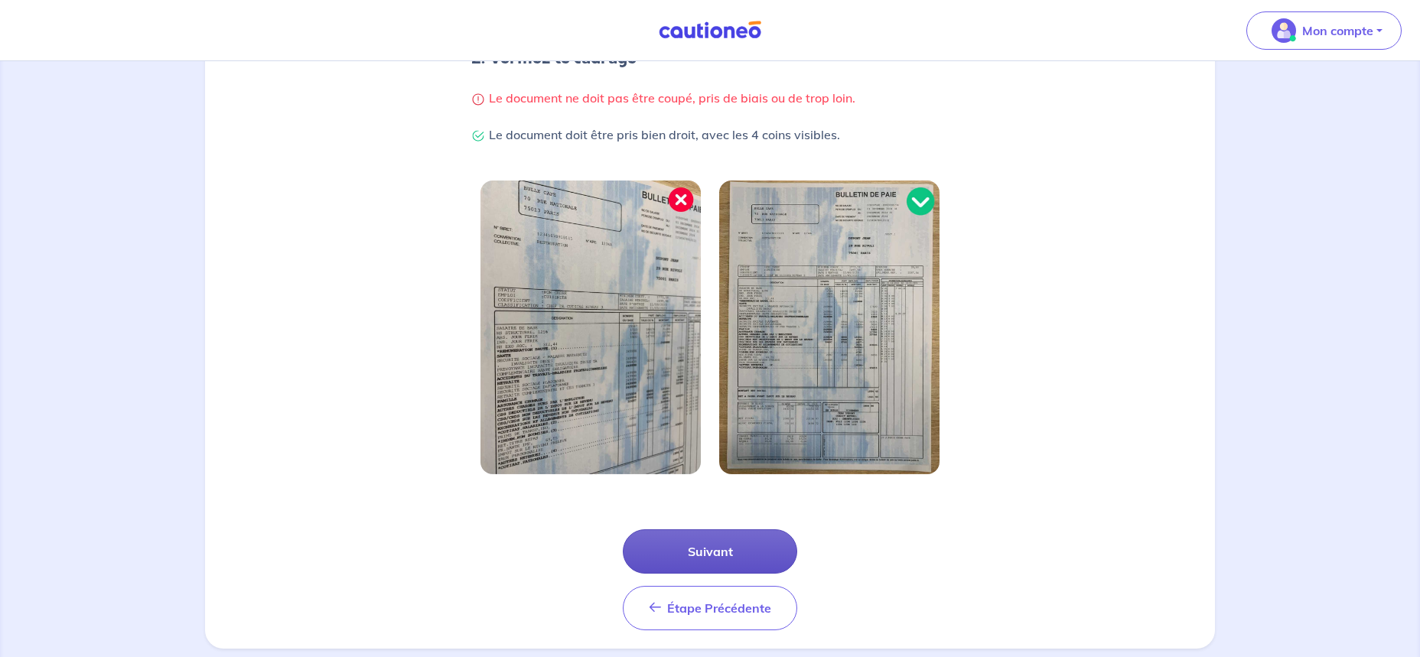
click at [717, 384] on button "Suivant" at bounding box center [710, 551] width 174 height 44
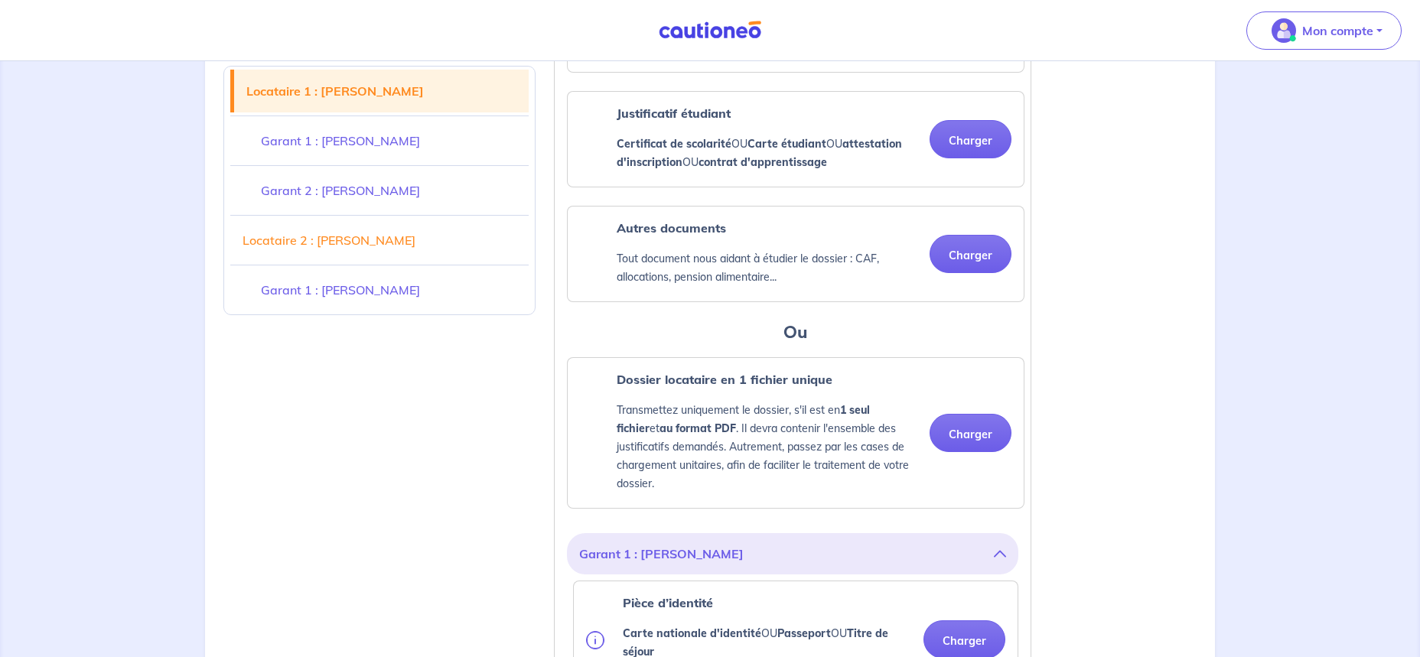
scroll to position [674, 0]
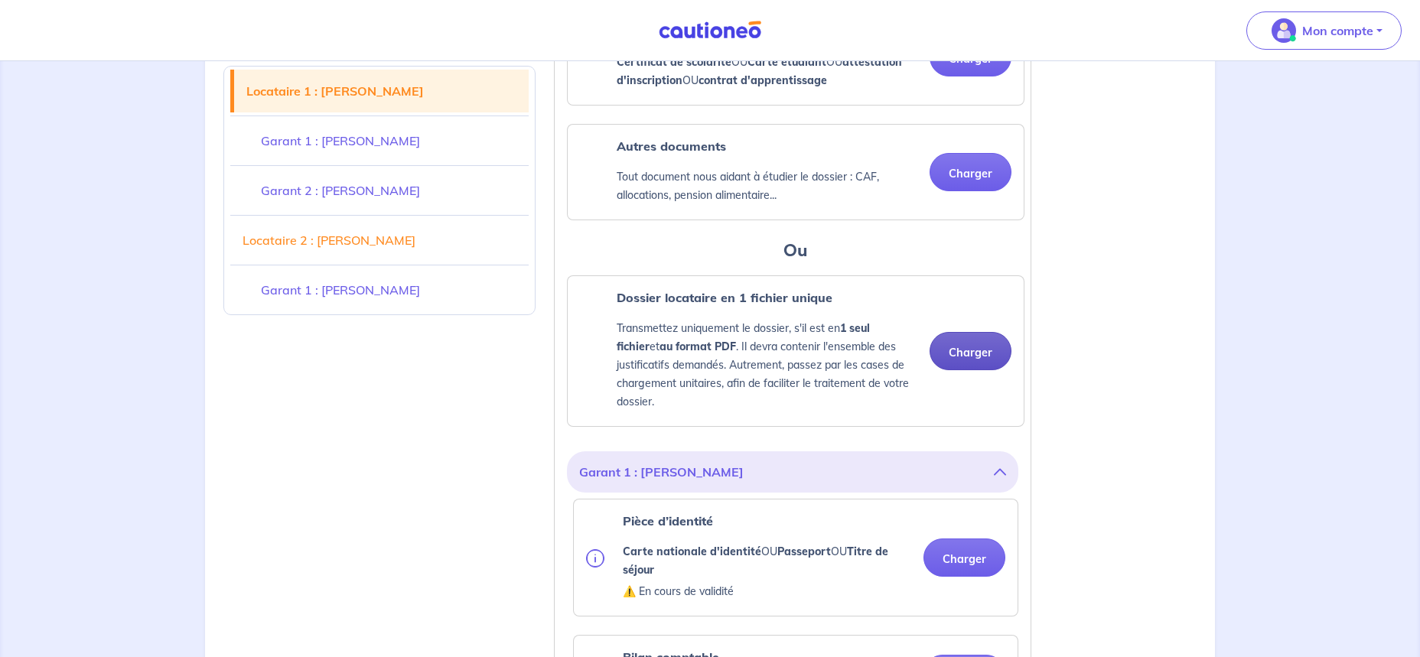
click at [933, 370] on button "Charger" at bounding box center [970, 351] width 82 height 38
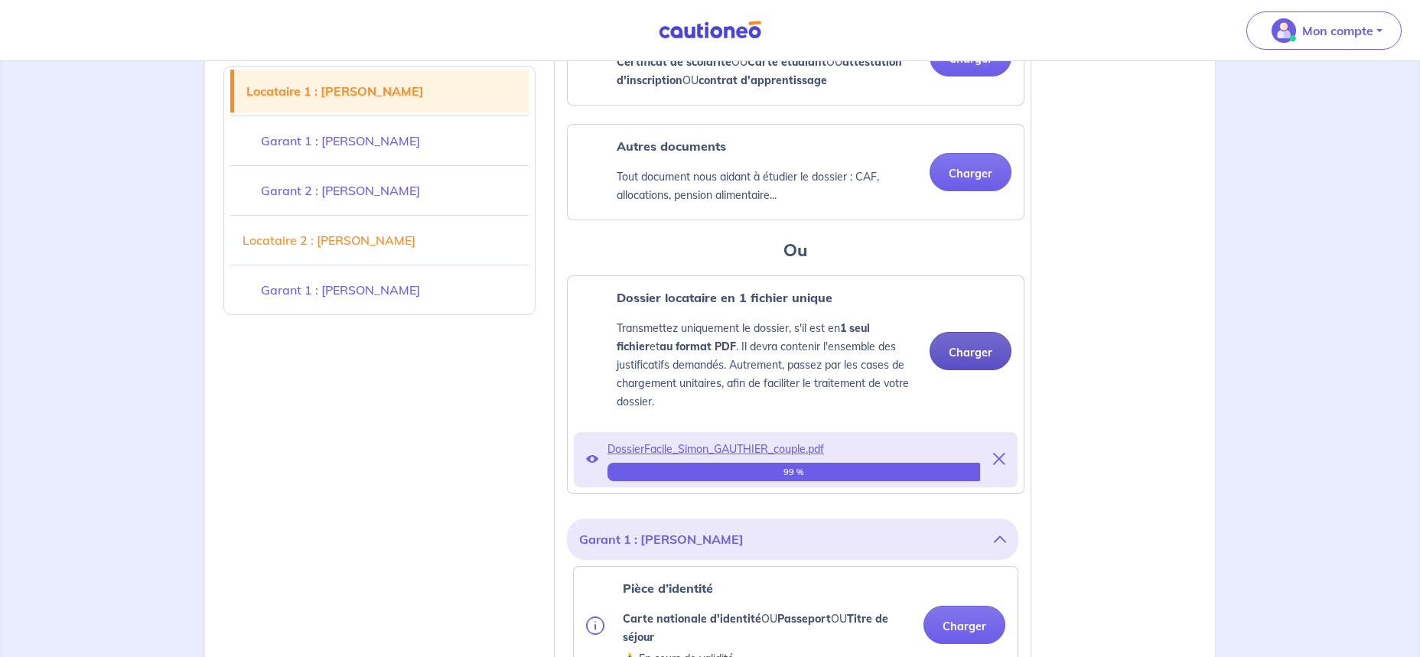
click at [933, 368] on button "Charger" at bounding box center [970, 351] width 82 height 38
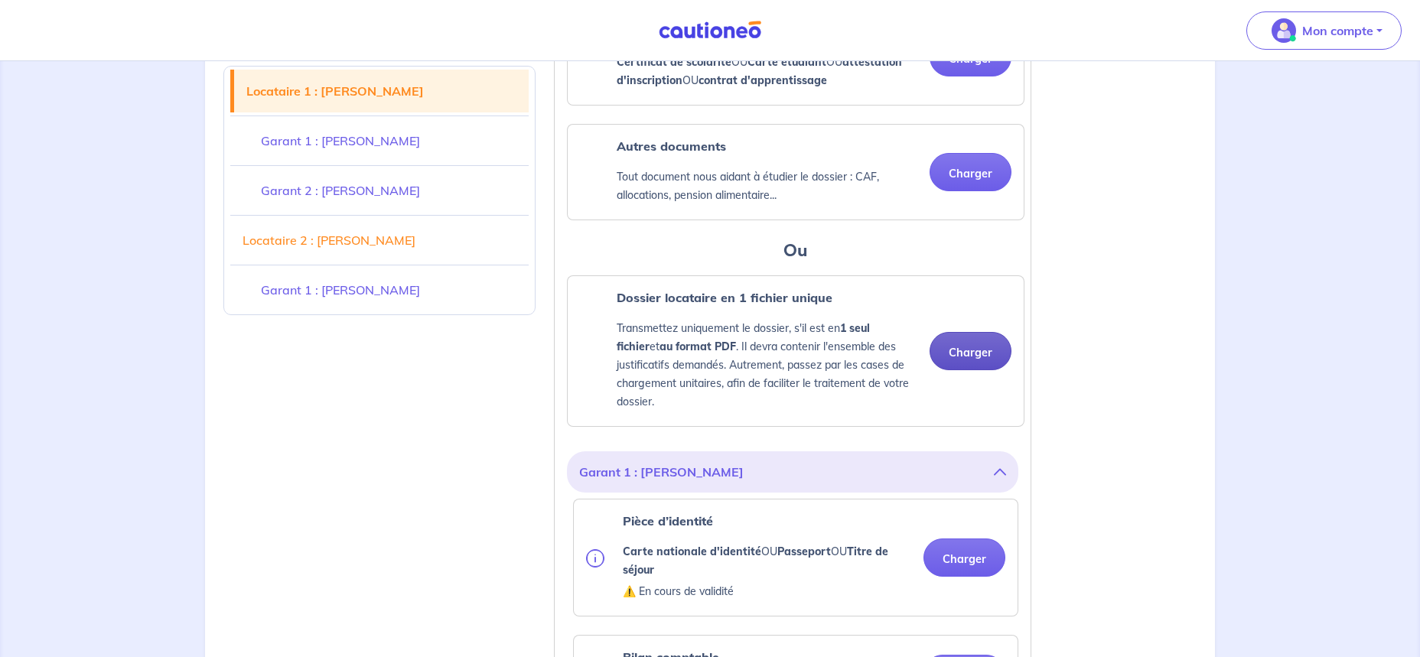
click at [933, 366] on button "Charger" at bounding box center [970, 351] width 82 height 38
click at [933, 369] on button "Charger" at bounding box center [970, 351] width 82 height 38
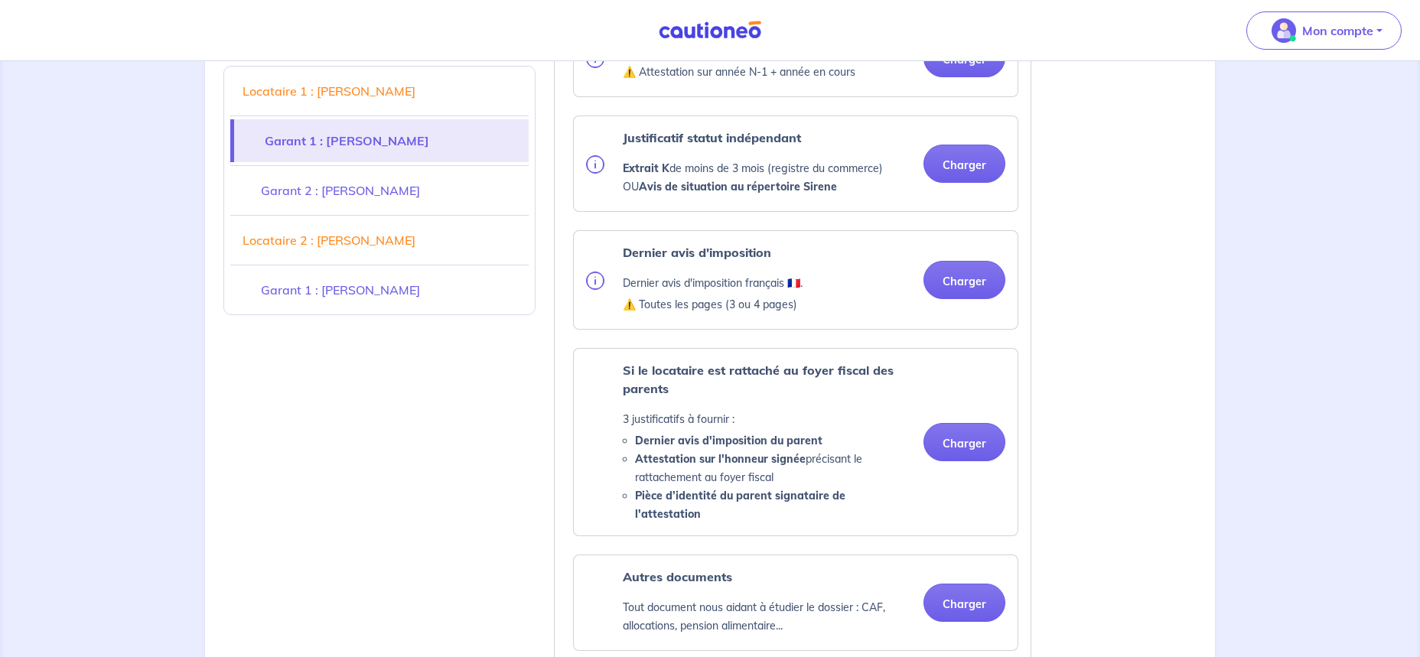
scroll to position [1264, 0]
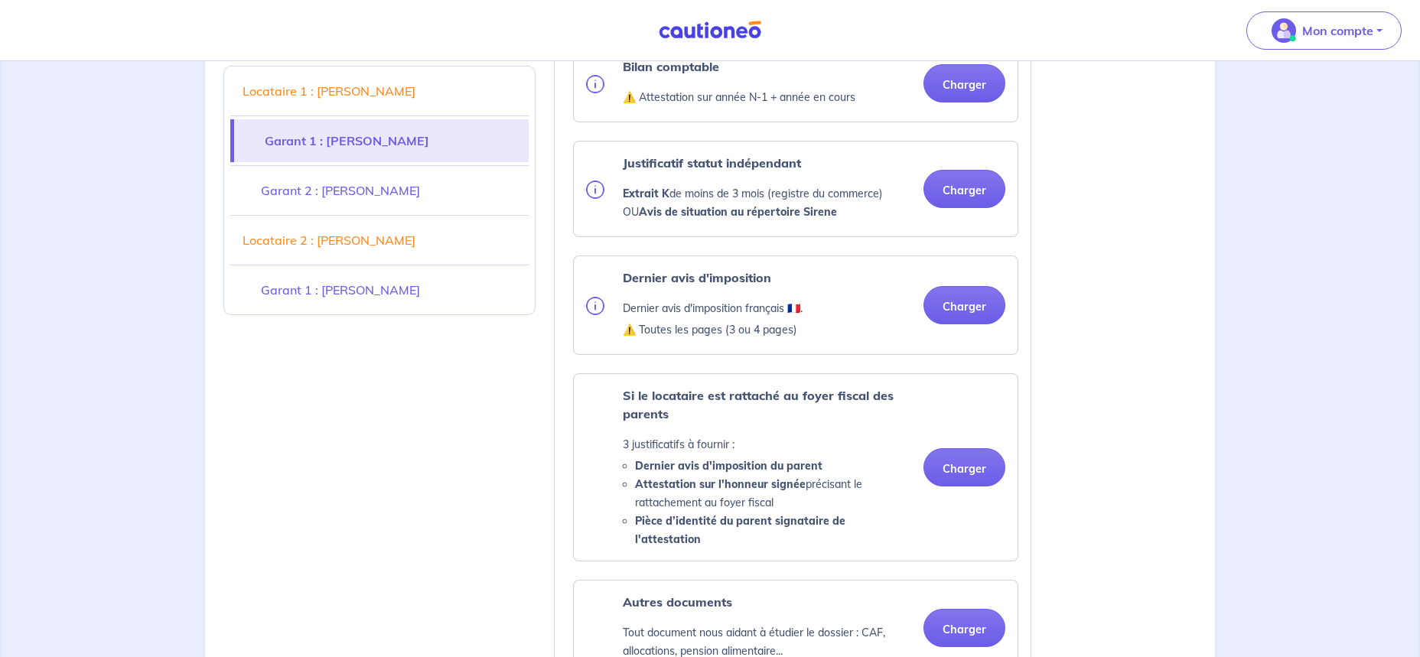
click at [387, 242] on link "Locataire 2 : Lisa ALLAIN" at bounding box center [379, 240] width 298 height 43
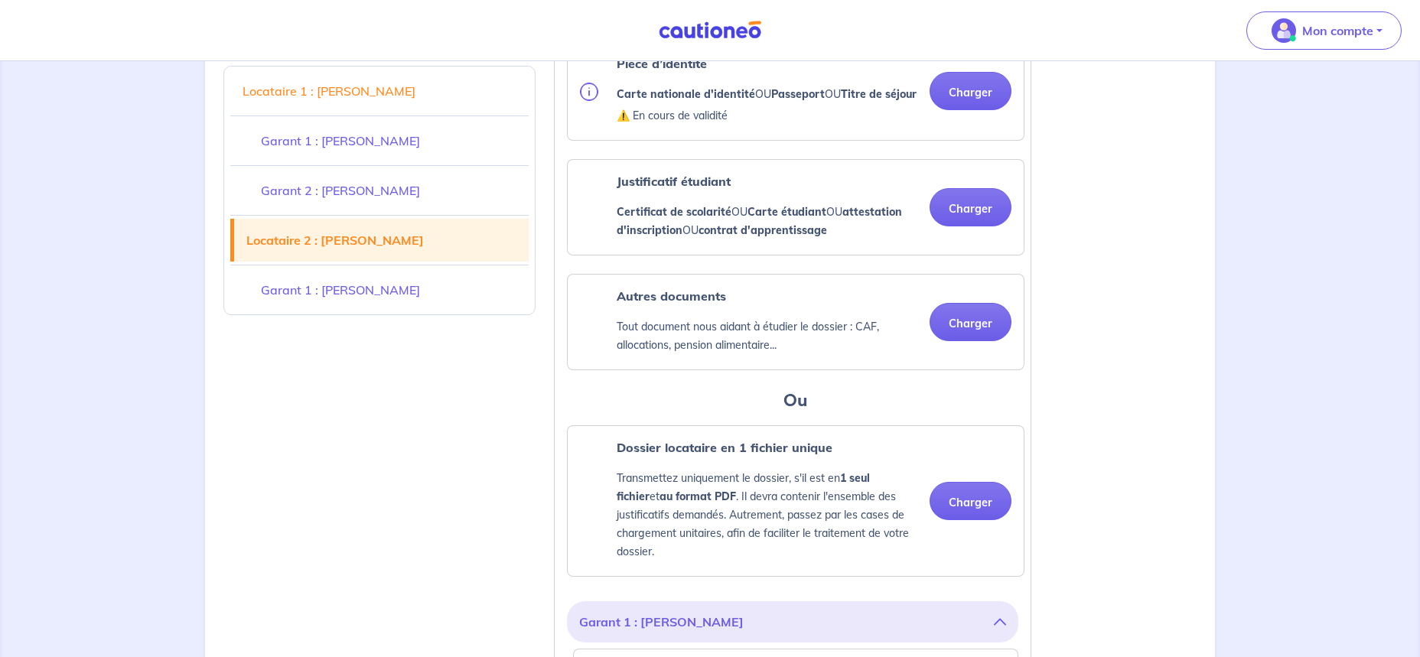
scroll to position [3039, 0]
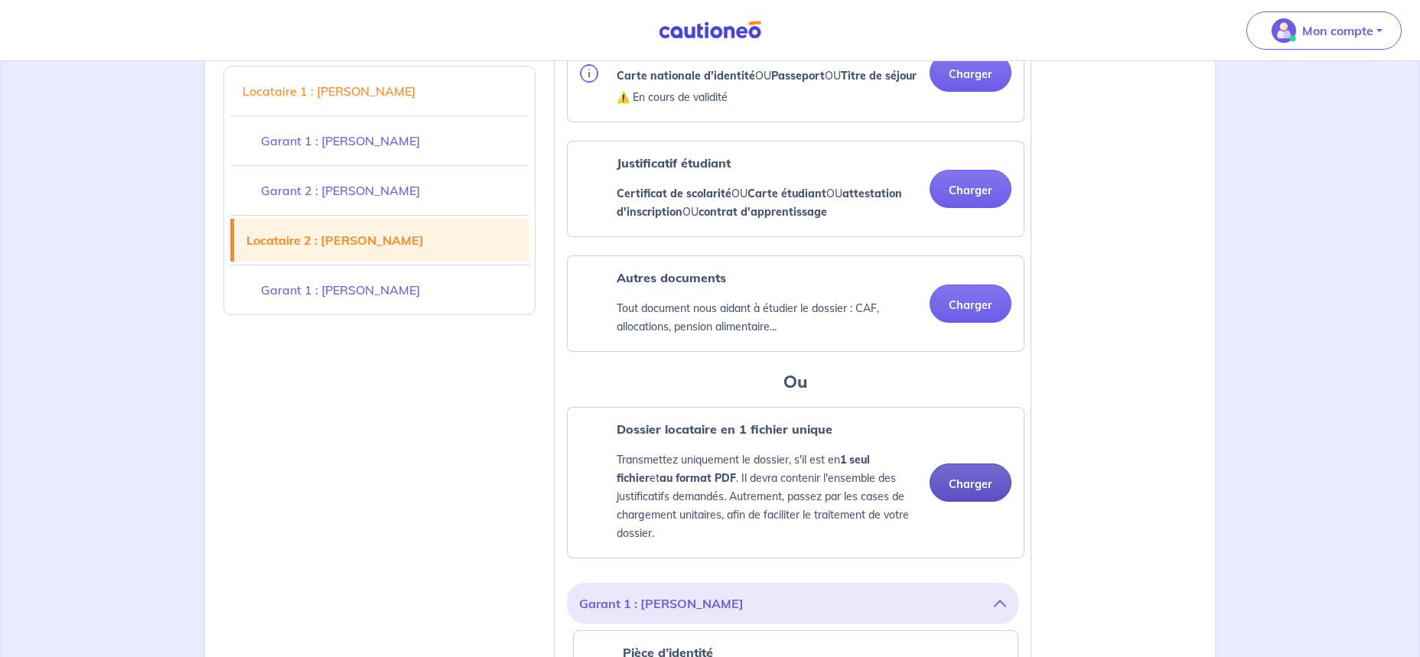
click at [933, 384] on button "Charger" at bounding box center [970, 483] width 82 height 38
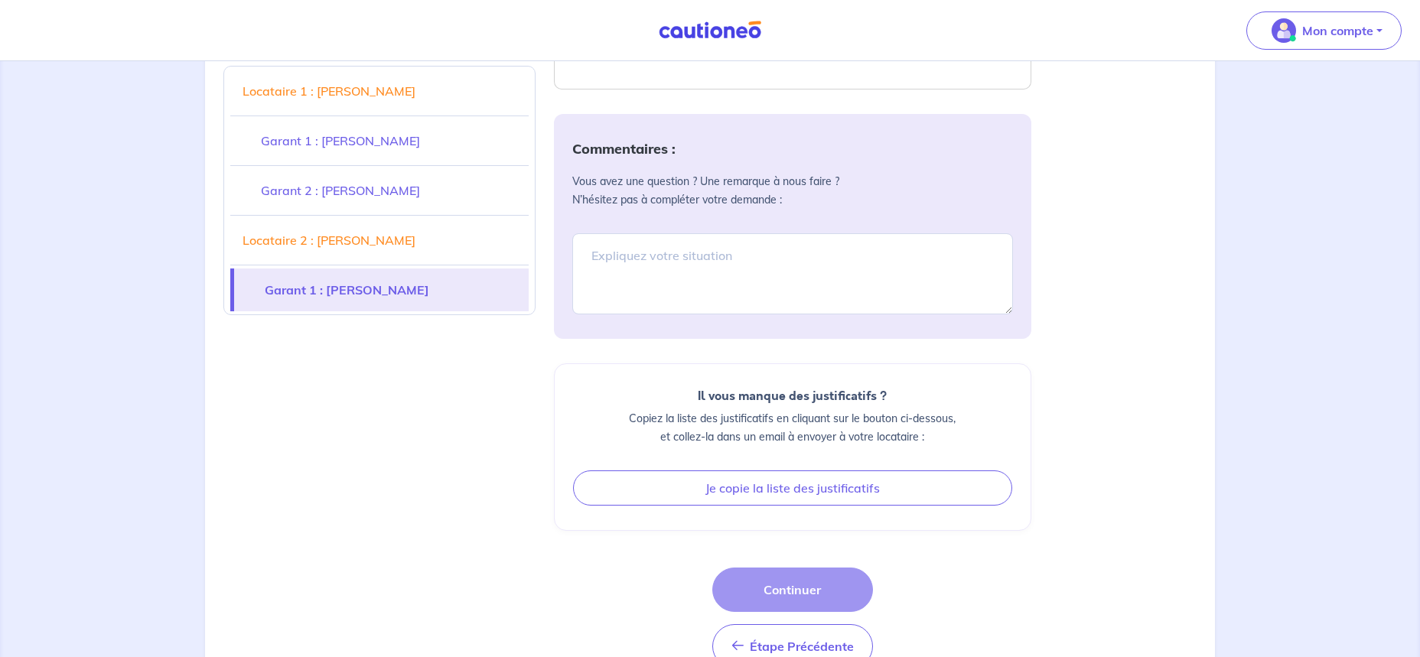
scroll to position [4507, 0]
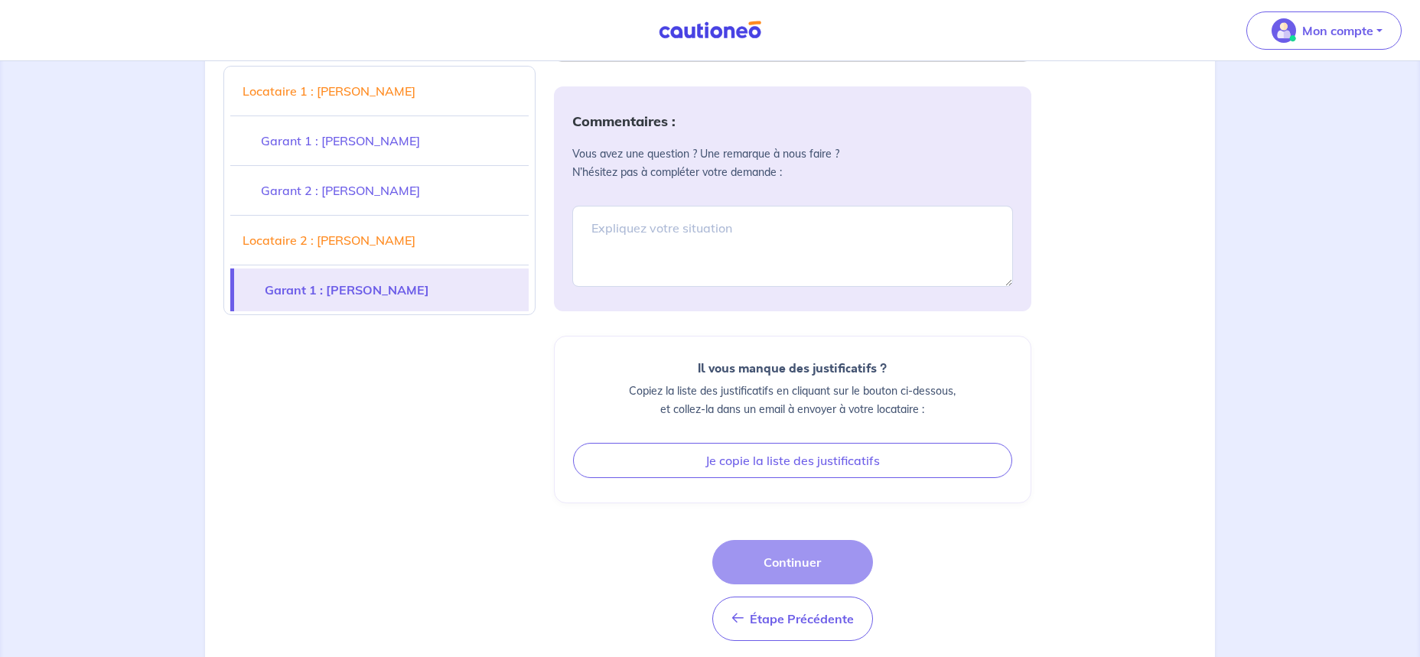
click at [793, 384] on div "Étape Précédente Étape Précédente Continuer" at bounding box center [792, 590] width 161 height 101
click at [933, 384] on div "Étape Précédente Étape Précédente Continuer" at bounding box center [792, 590] width 477 height 101
click at [927, 384] on div "Étape Précédente Étape Précédente Continuer" at bounding box center [792, 590] width 477 height 101
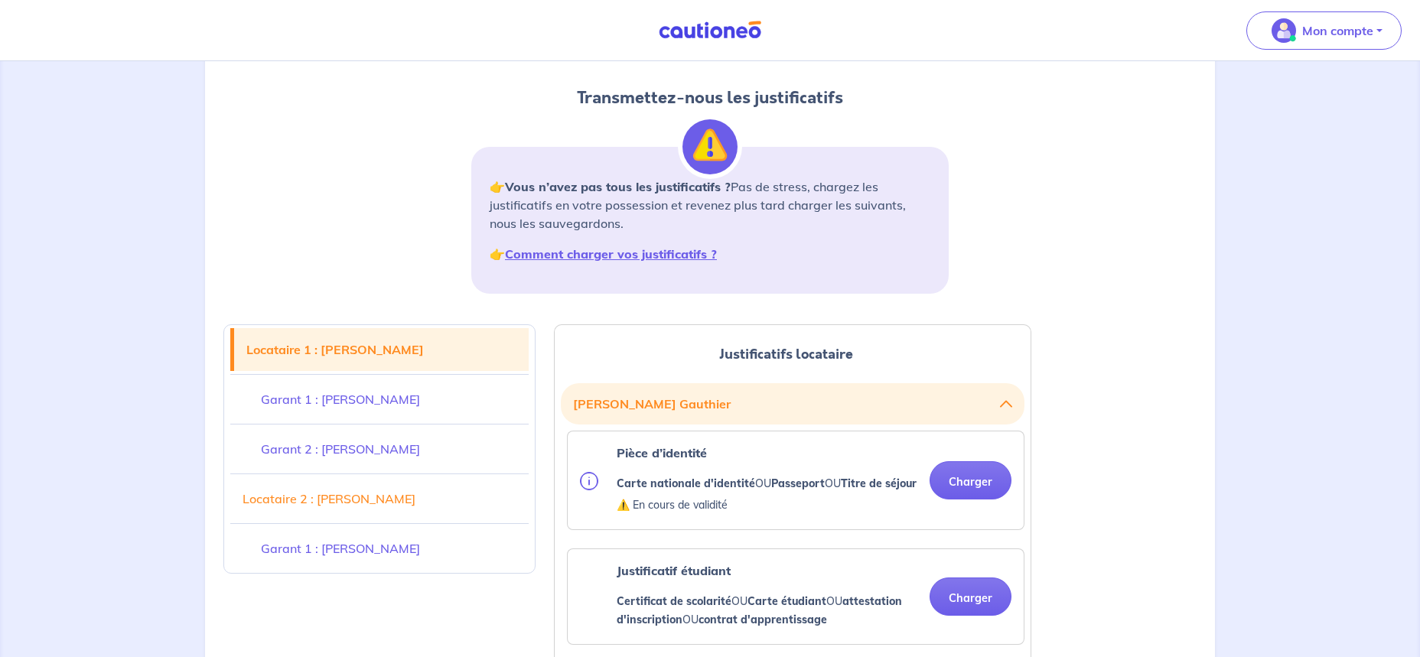
scroll to position [168, 0]
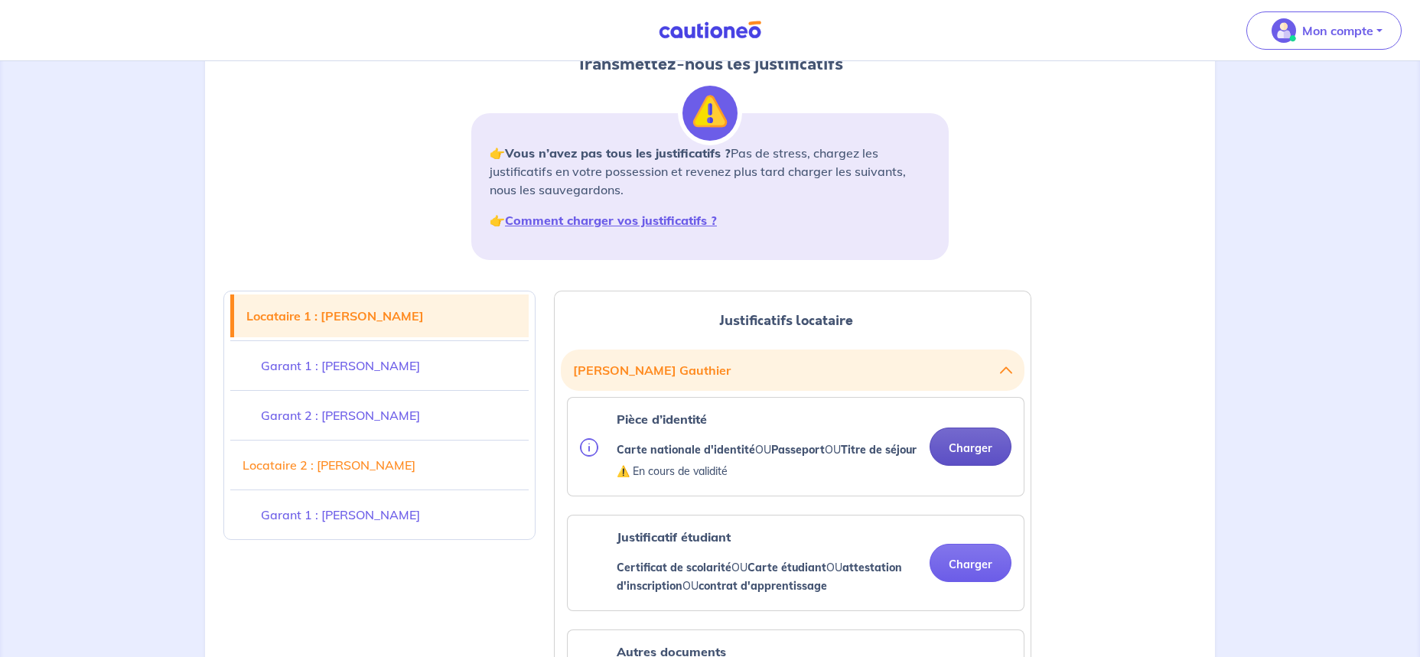
click at [933, 384] on button "Charger" at bounding box center [970, 447] width 82 height 38
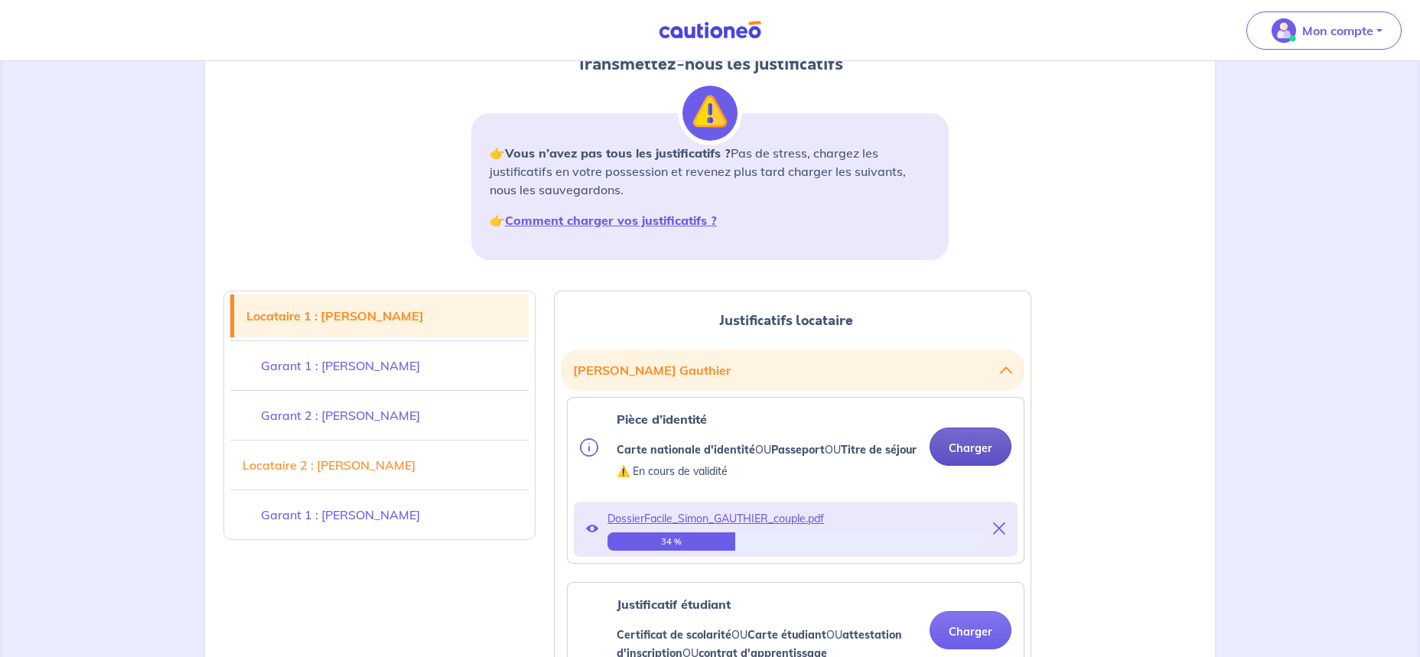
click at [933, 384] on button "Charger" at bounding box center [970, 447] width 82 height 38
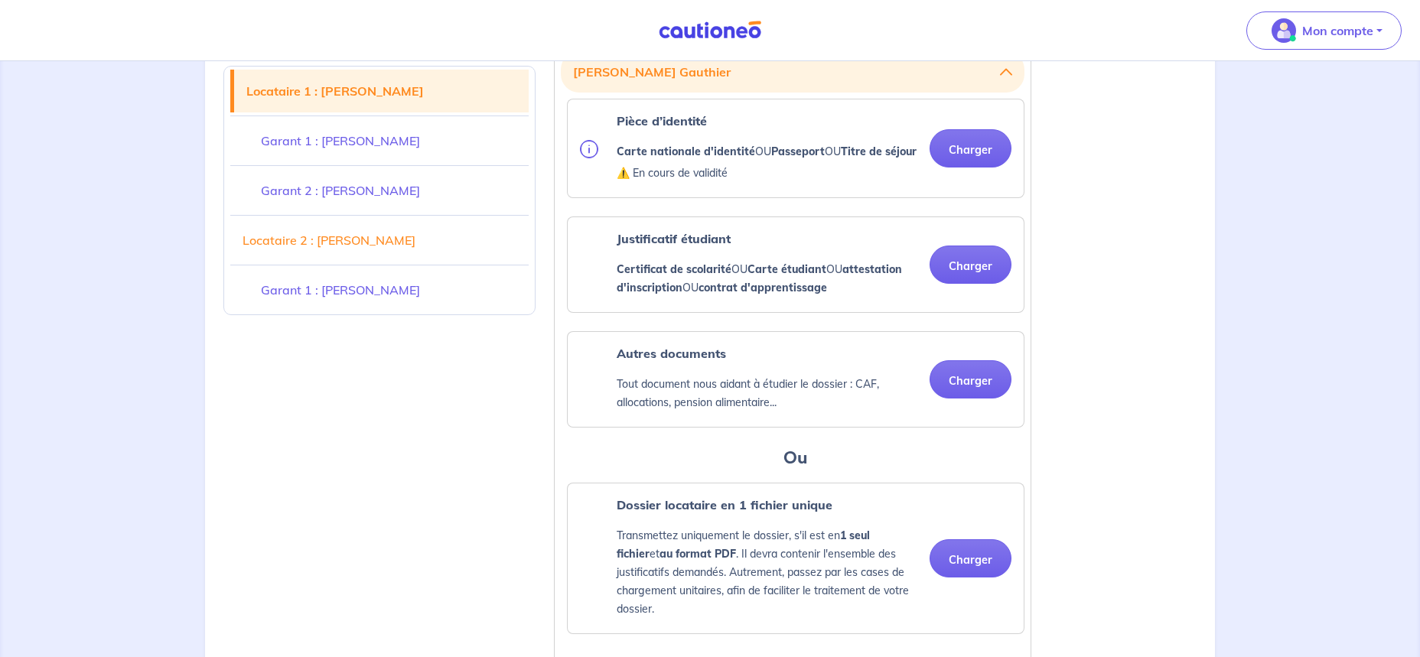
scroll to position [506, 0]
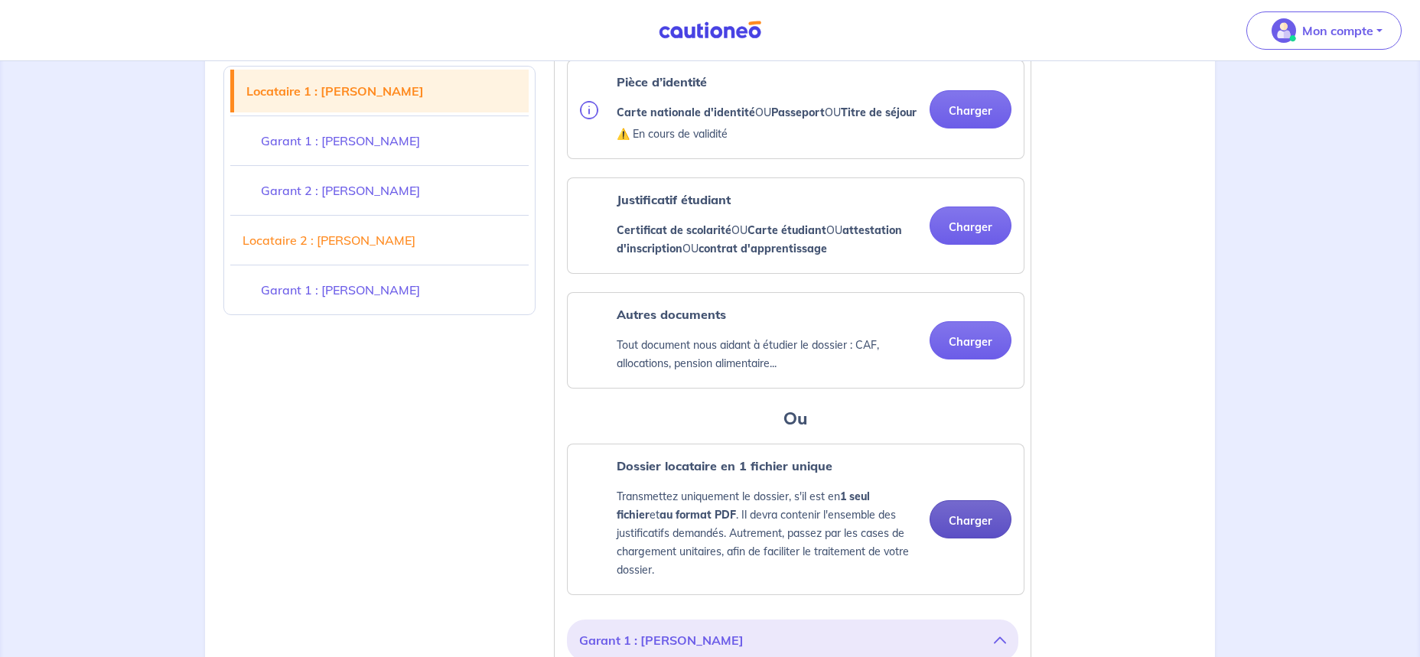
click at [933, 384] on button "Charger" at bounding box center [970, 519] width 82 height 38
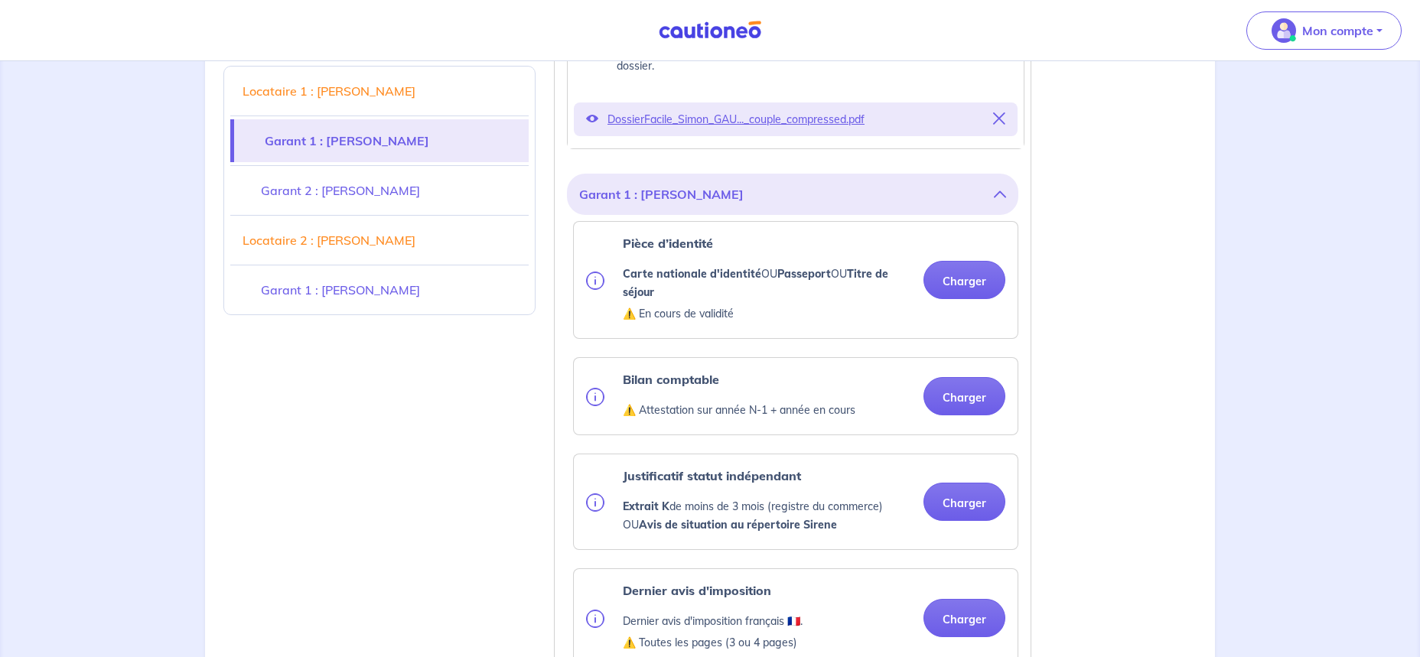
scroll to position [1011, 0]
click at [355, 238] on link "Locataire 2 : Lisa ALLAIN" at bounding box center [379, 240] width 298 height 43
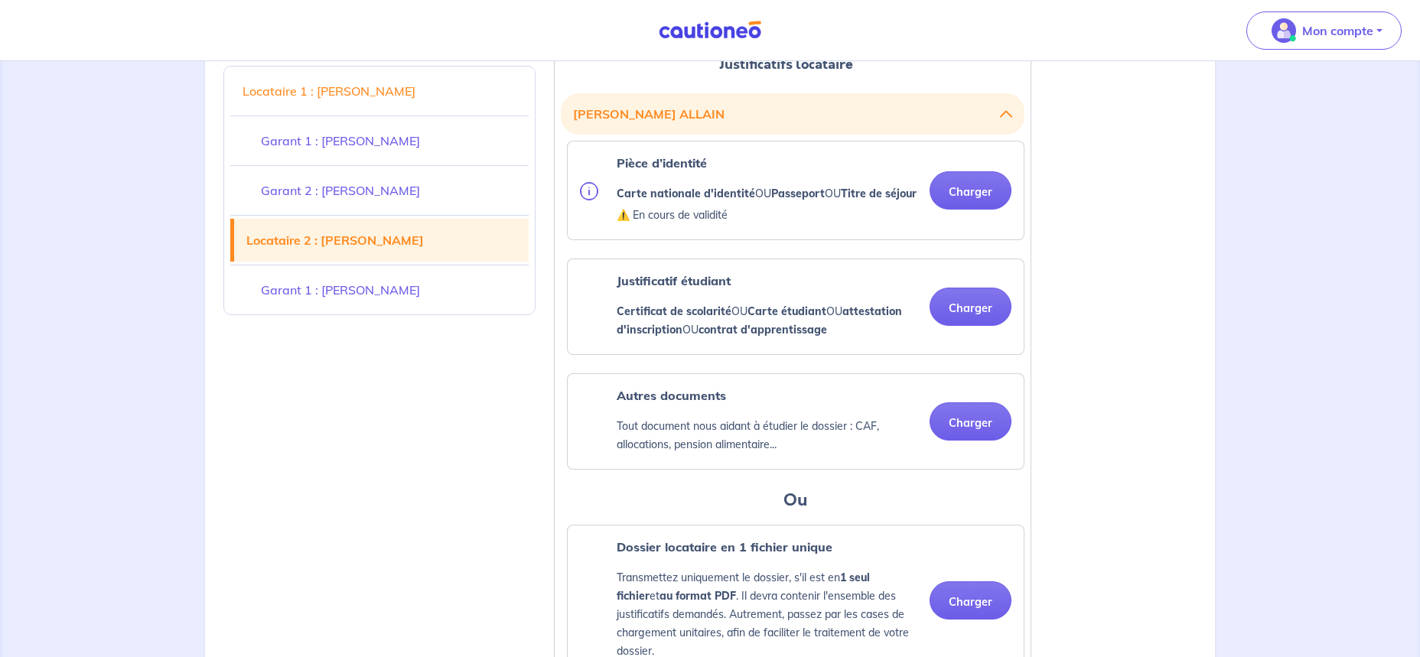
scroll to position [3097, 0]
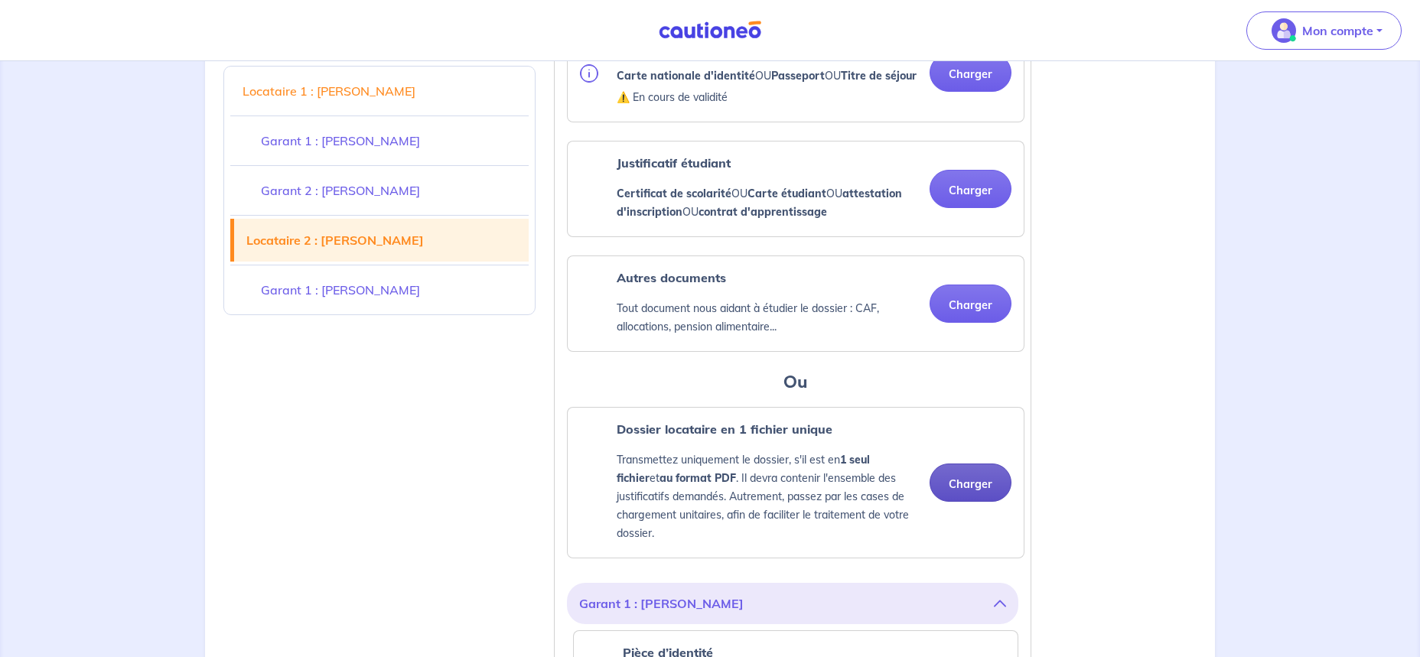
click at [933, 384] on button "Charger" at bounding box center [970, 483] width 82 height 38
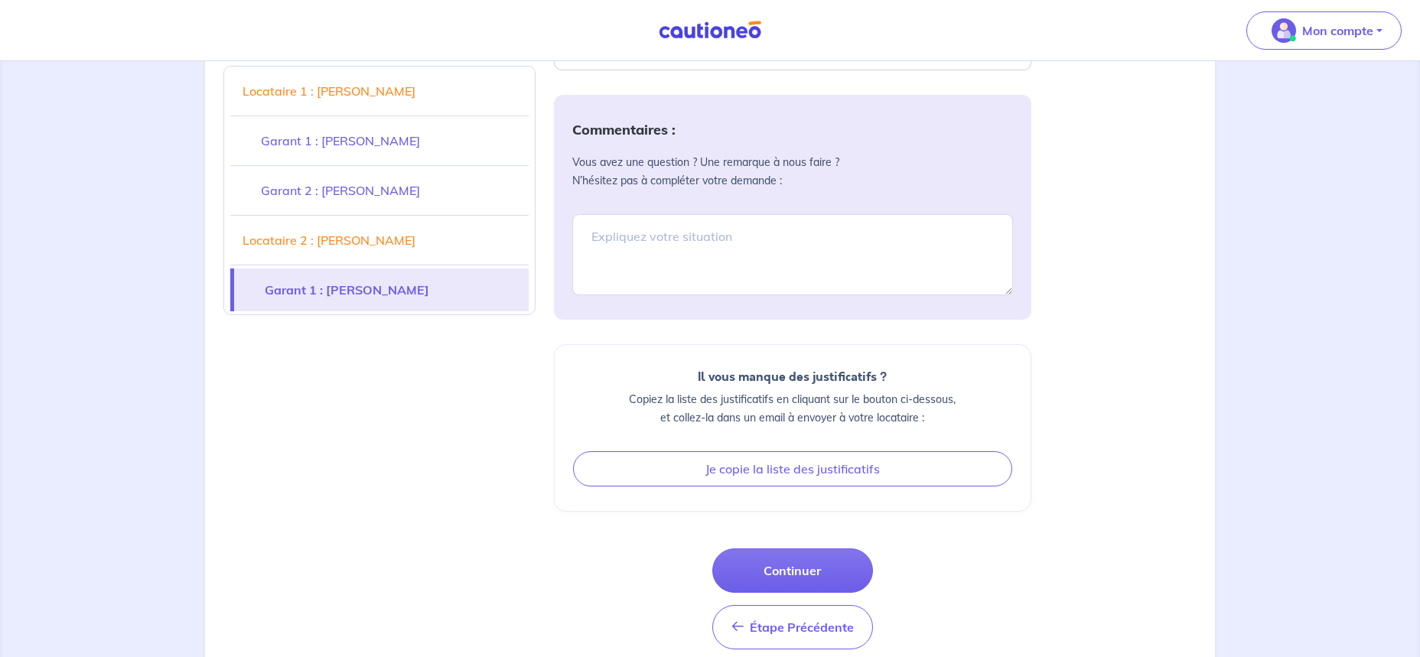
scroll to position [4624, 0]
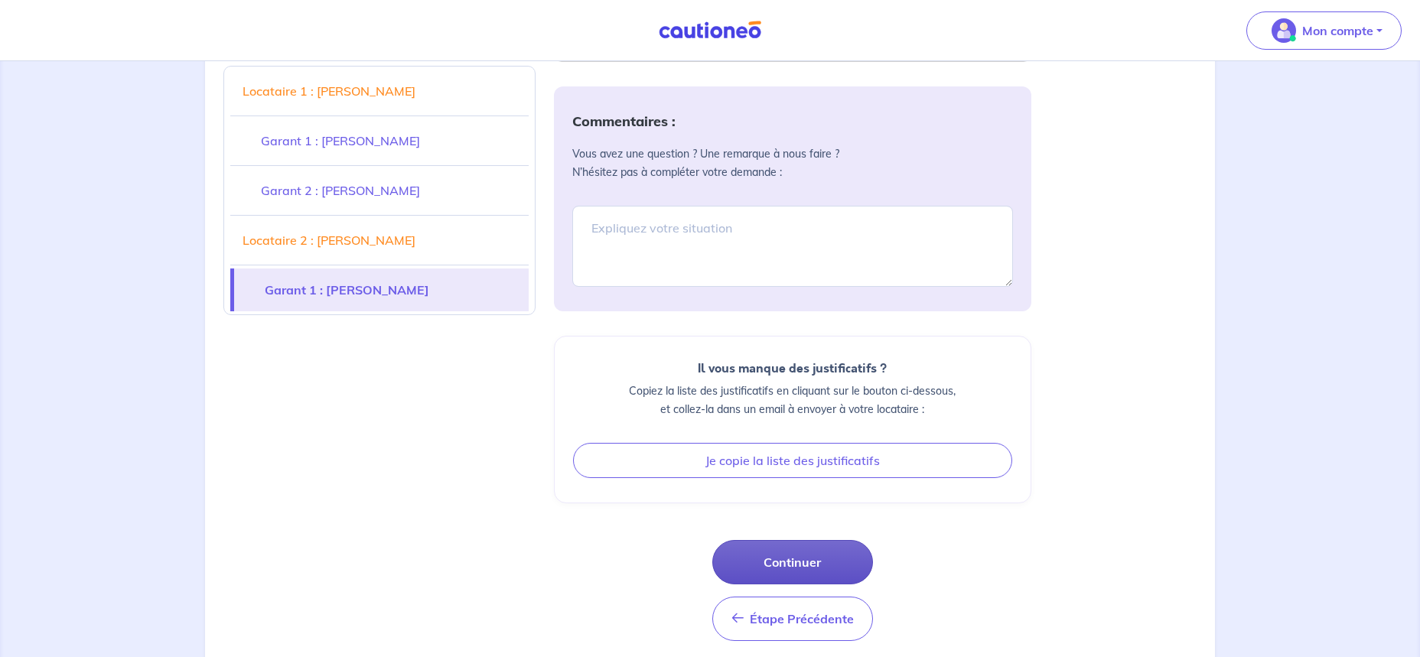
click at [821, 384] on button "Continuer" at bounding box center [792, 562] width 161 height 44
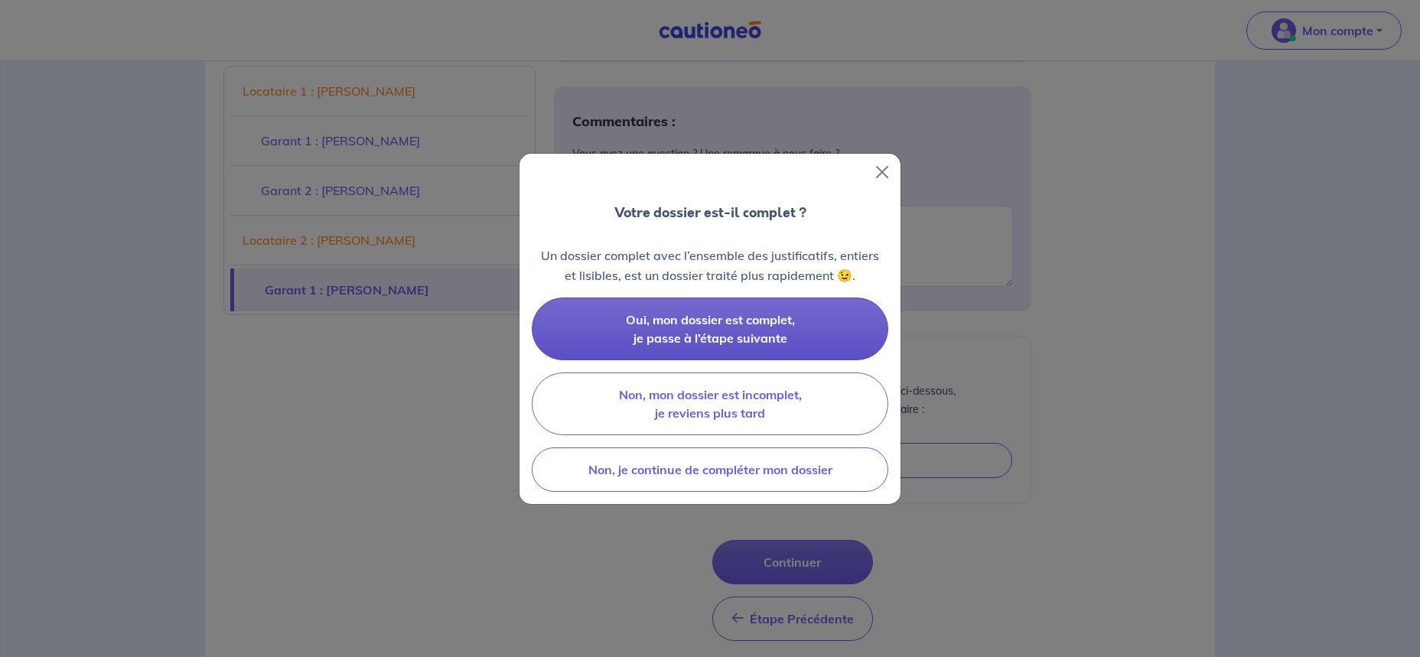
click at [666, 325] on span "Oui, mon dossier est complet, je passe à l’étape suivante" at bounding box center [710, 329] width 169 height 34
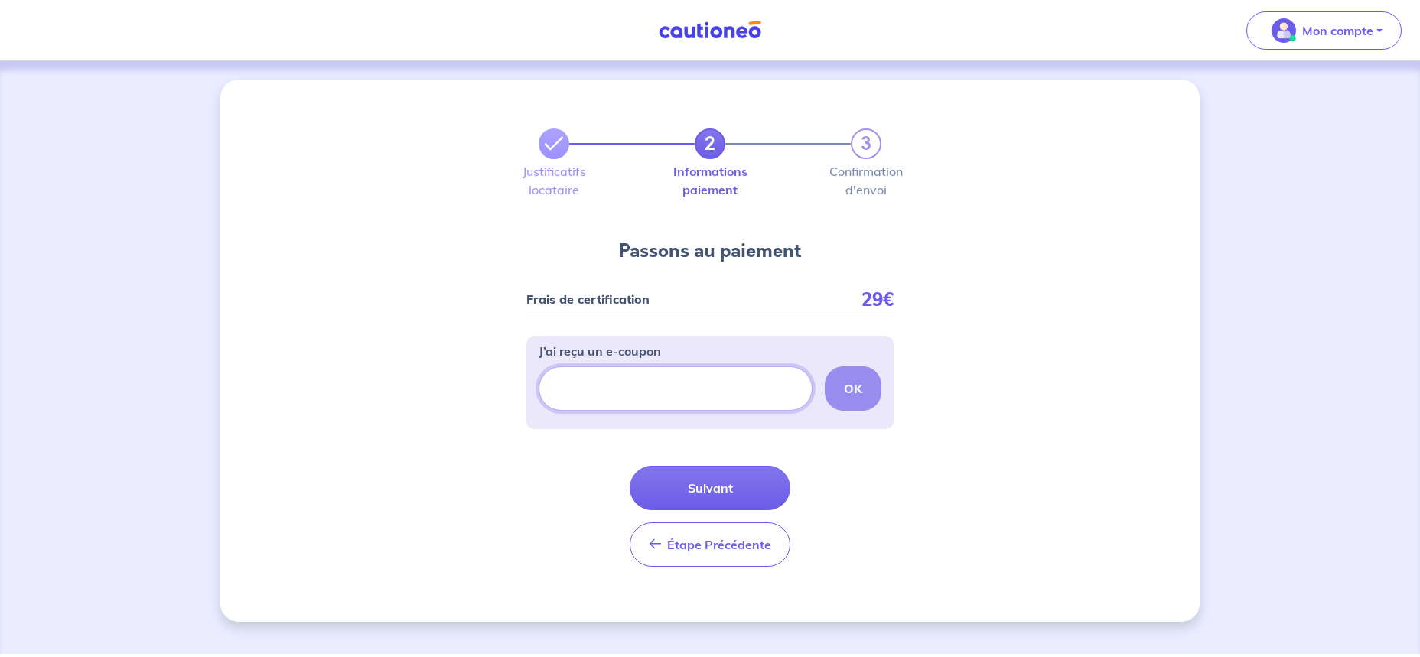
click at [721, 384] on input "J’ai reçu un e-coupon" at bounding box center [675, 388] width 274 height 44
click at [730, 384] on button "Suivant" at bounding box center [709, 488] width 161 height 44
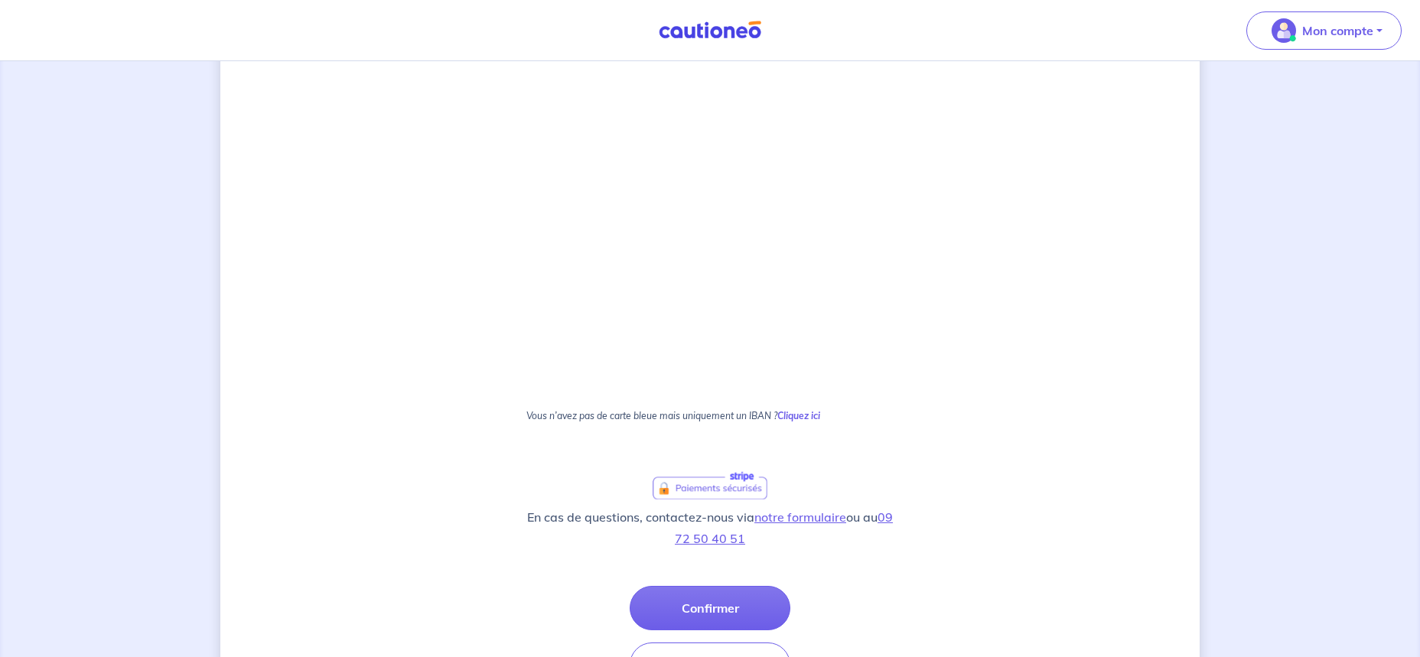
scroll to position [783, 0]
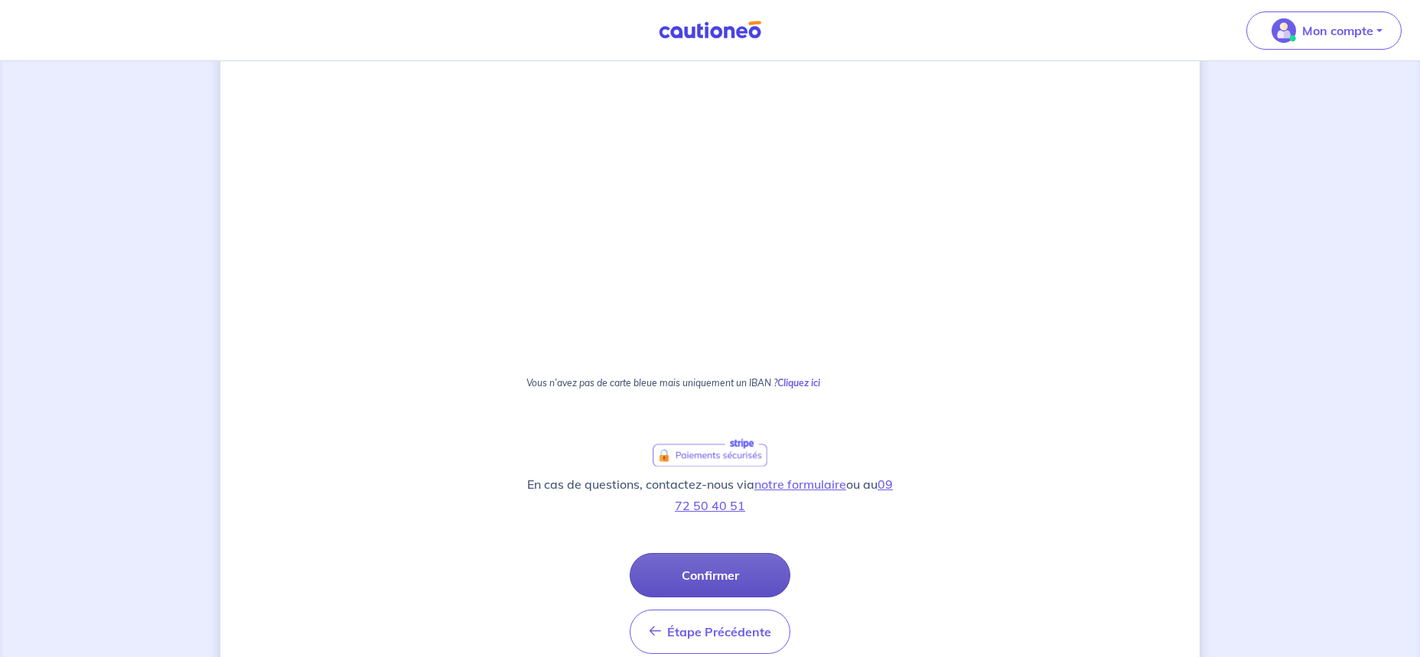
click at [723, 384] on button "Confirmer" at bounding box center [709, 575] width 161 height 44
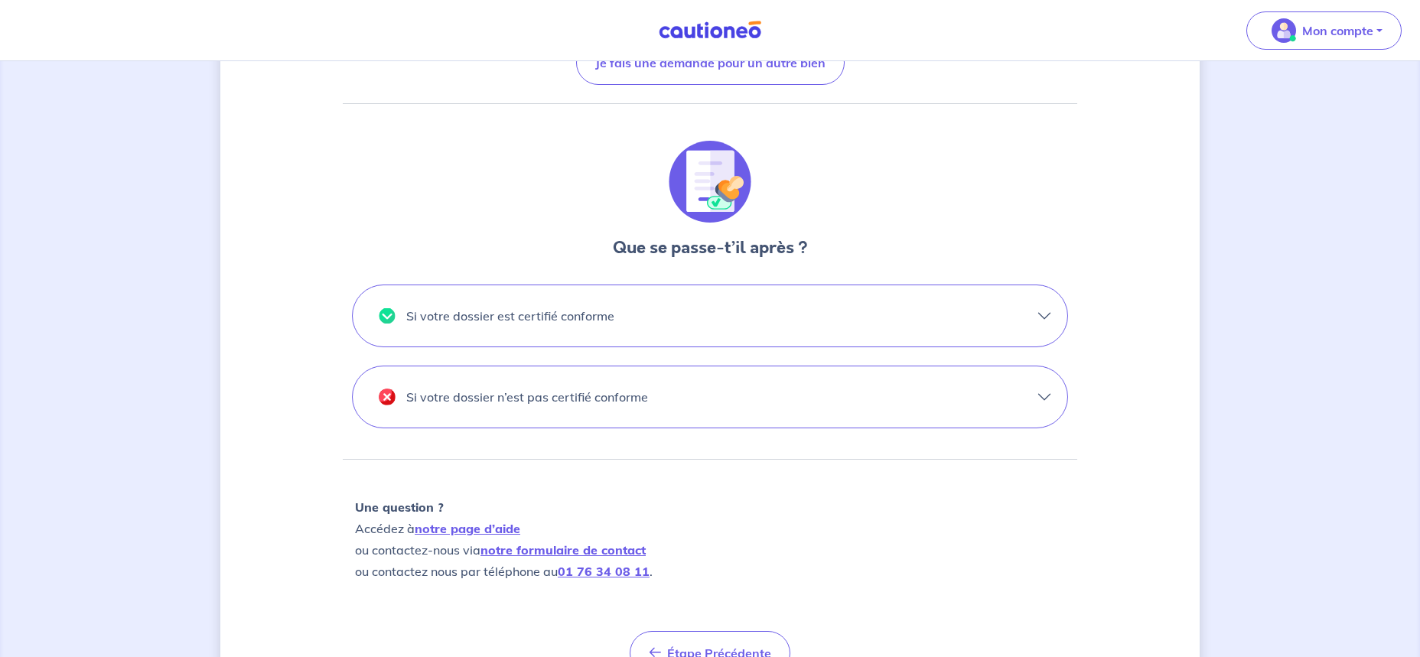
scroll to position [346, 0]
